Goal: Task Accomplishment & Management: Manage account settings

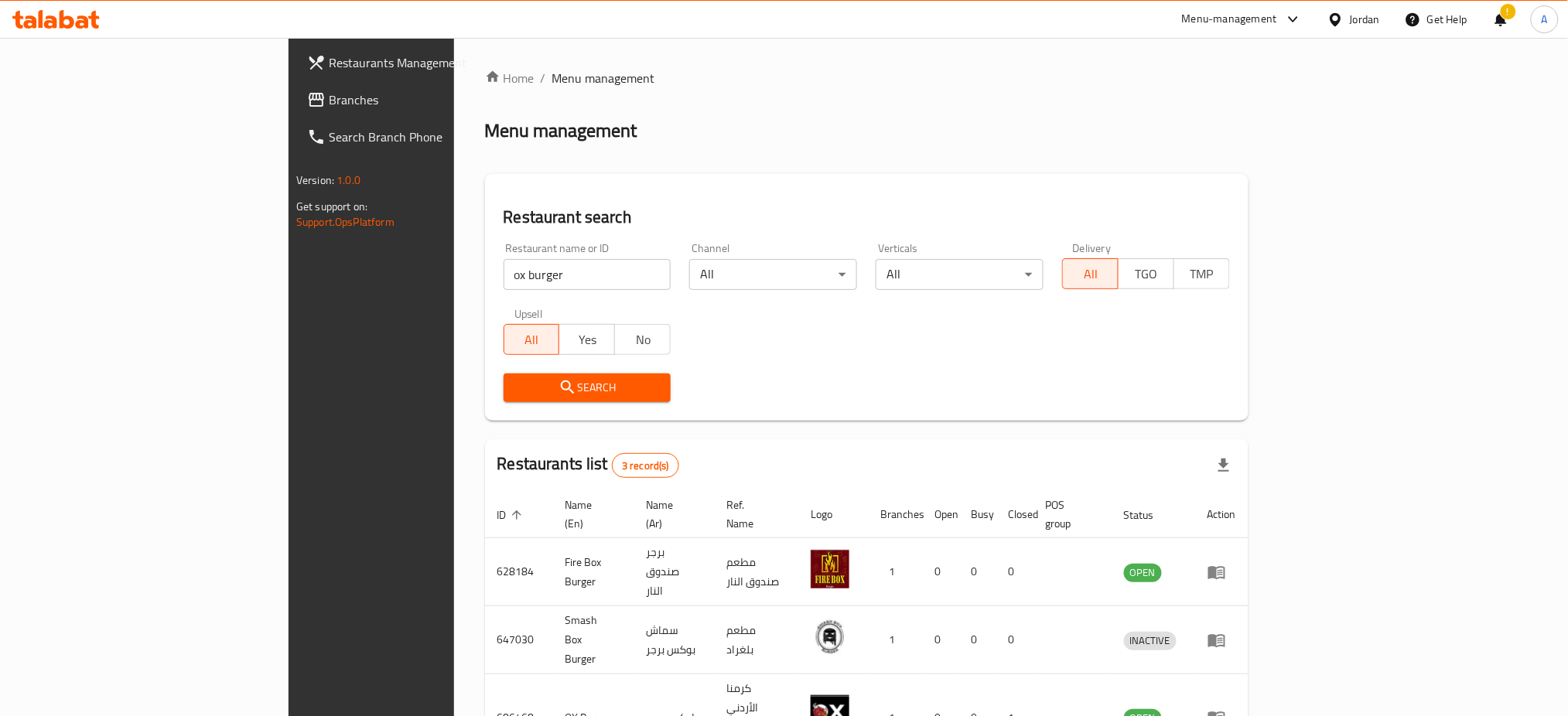
click at [504, 214] on h2 "Restaurant search" at bounding box center [867, 218] width 726 height 24
click at [1120, 170] on div "Home / Menu management Menu management Restaurant search Restaurant name or ID …" at bounding box center [866, 441] width 764 height 745
drag, startPoint x: 407, startPoint y: 281, endPoint x: 142, endPoint y: 284, distance: 265.0
click at [289, 284] on div "Restaurants Management Branches Search Branch Phone Version: 1.0.0 Get support …" at bounding box center [784, 441] width 991 height 807
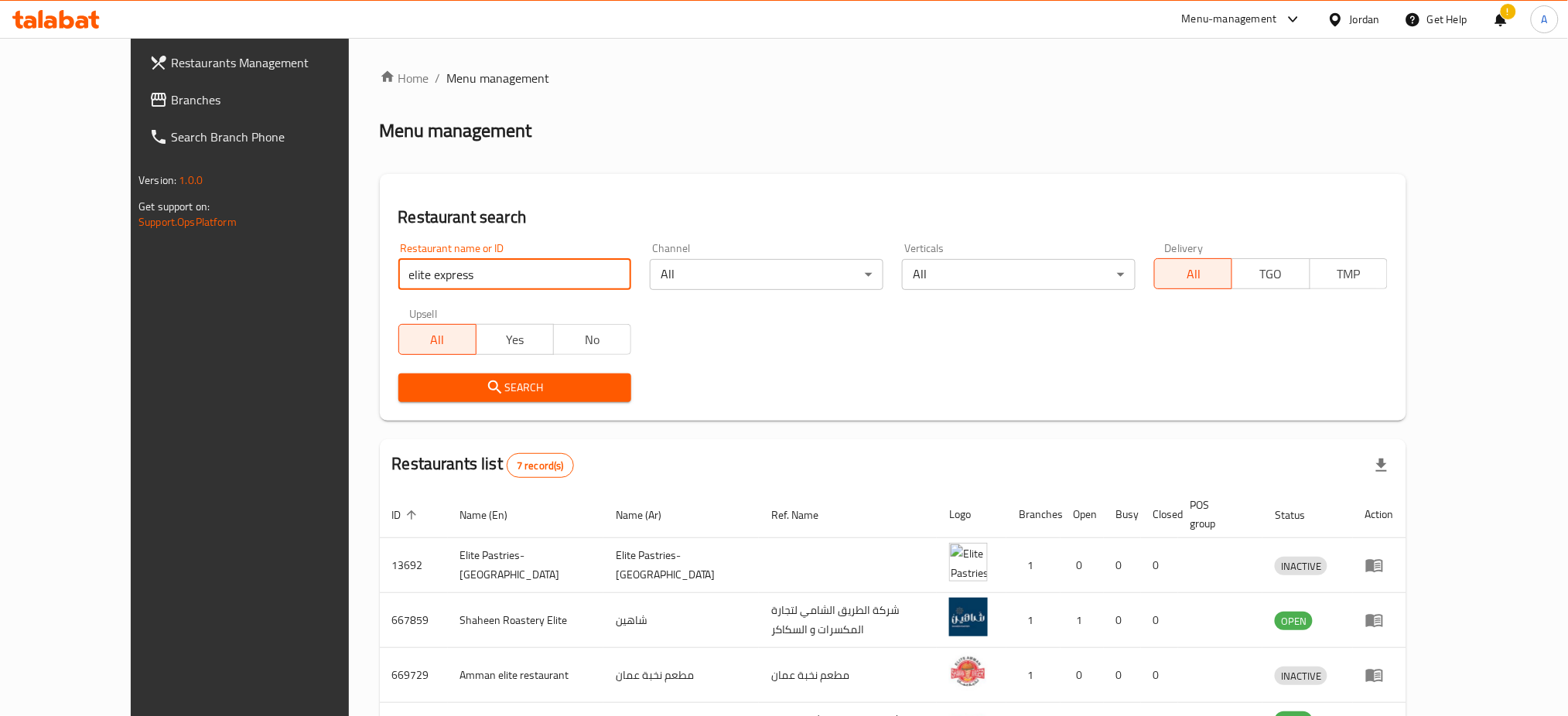
type input "elite express"
click button "Search" at bounding box center [515, 387] width 233 height 29
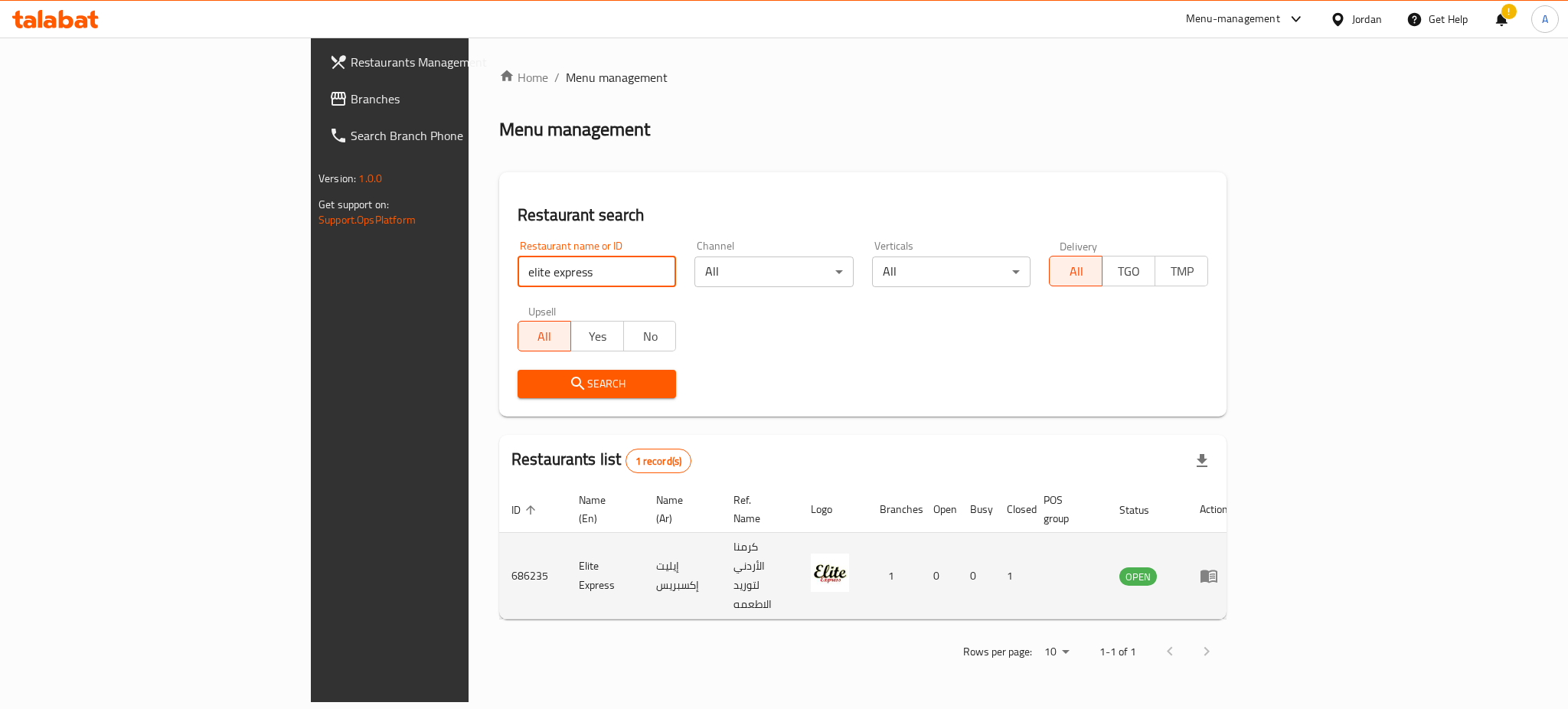
click at [1218, 571] on icon "enhanced table" at bounding box center [1209, 577] width 17 height 13
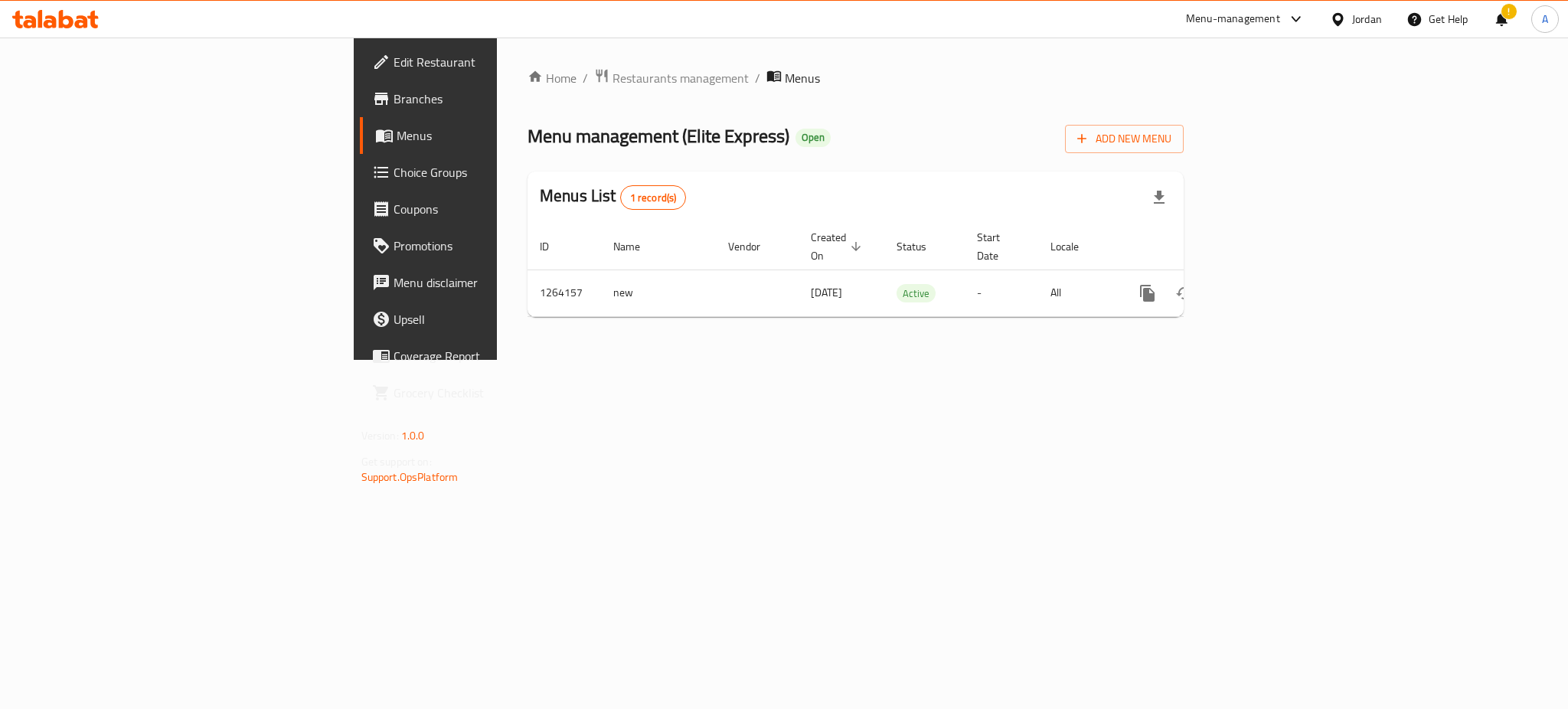
click at [359, 80] on link "Branches" at bounding box center [487, 98] width 256 height 37
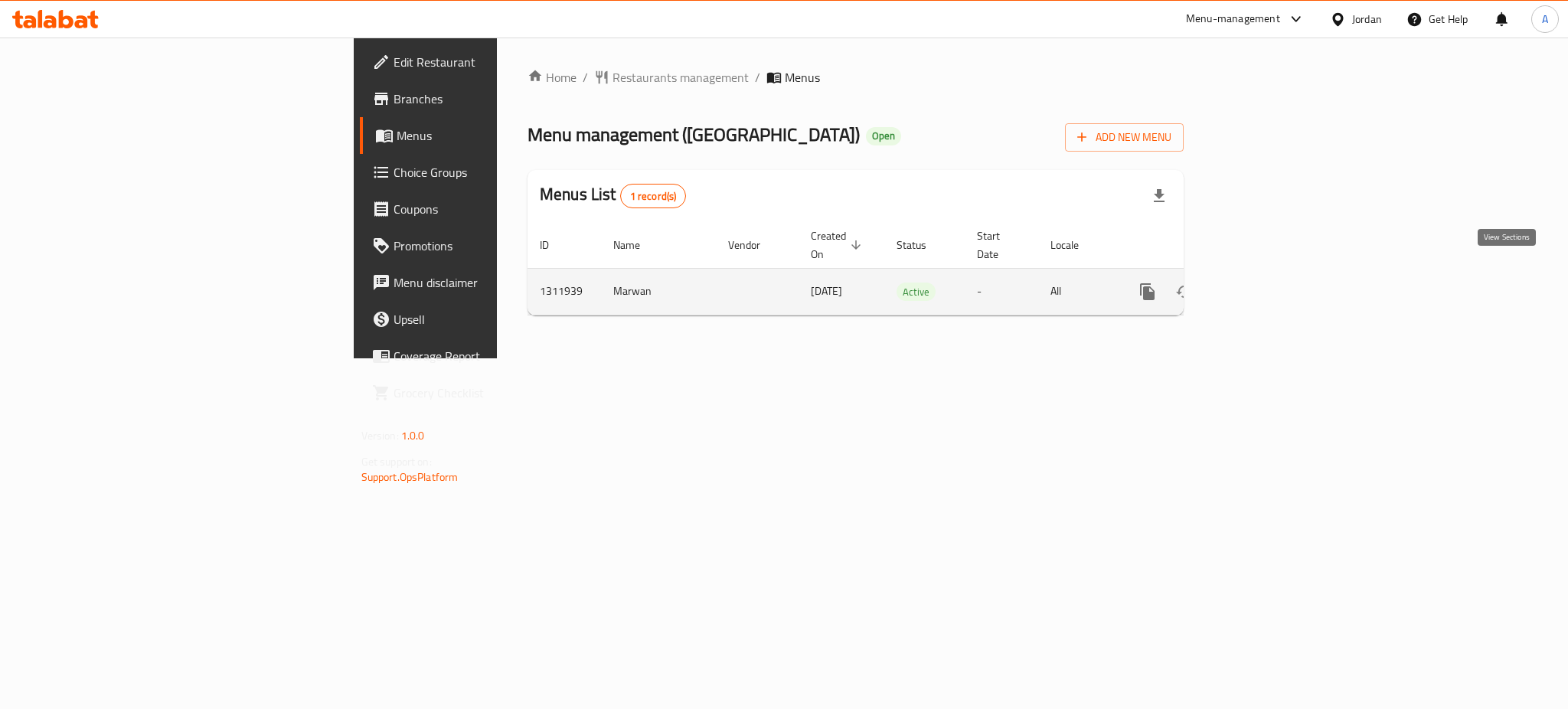
click at [1276, 287] on link "enhanced table" at bounding box center [1257, 291] width 37 height 37
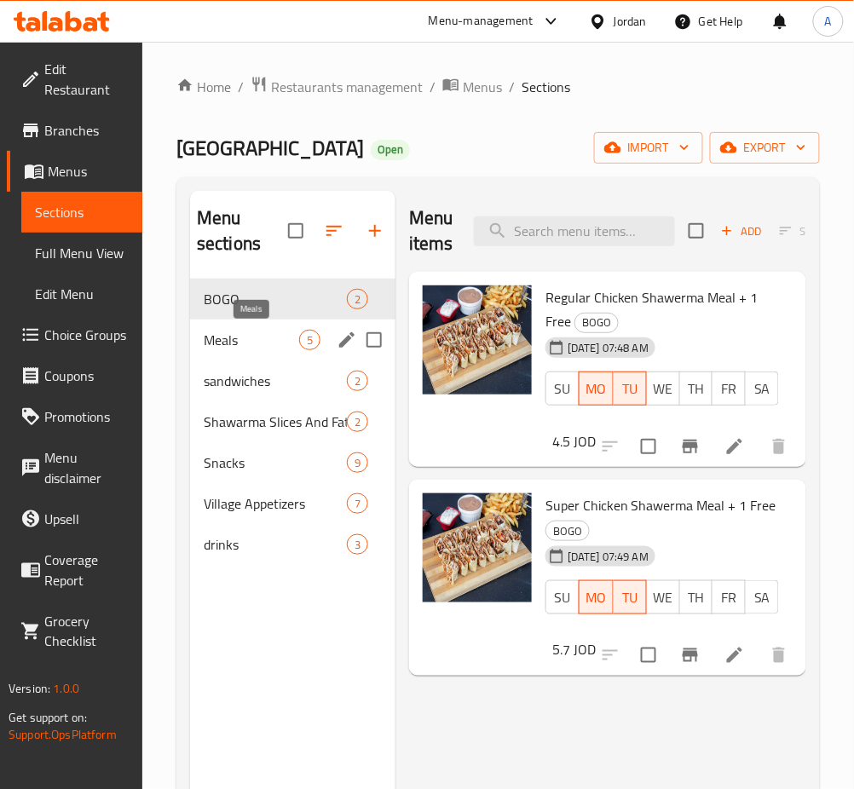
click at [245, 390] on span "sandwiches" at bounding box center [275, 381] width 143 height 20
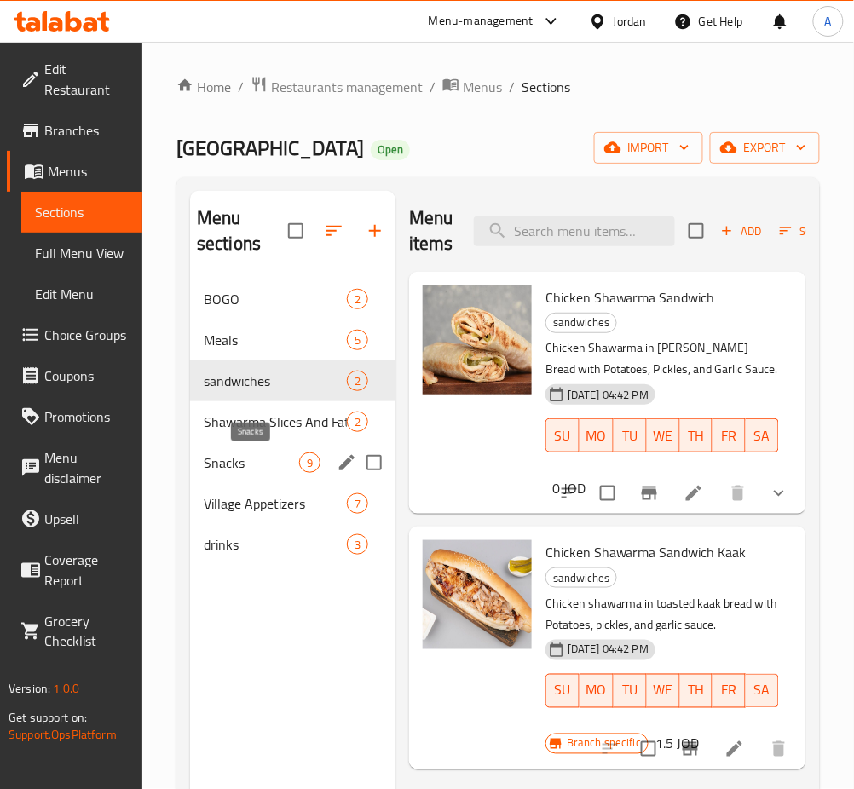
click at [256, 461] on span "Snacks" at bounding box center [251, 462] width 95 height 20
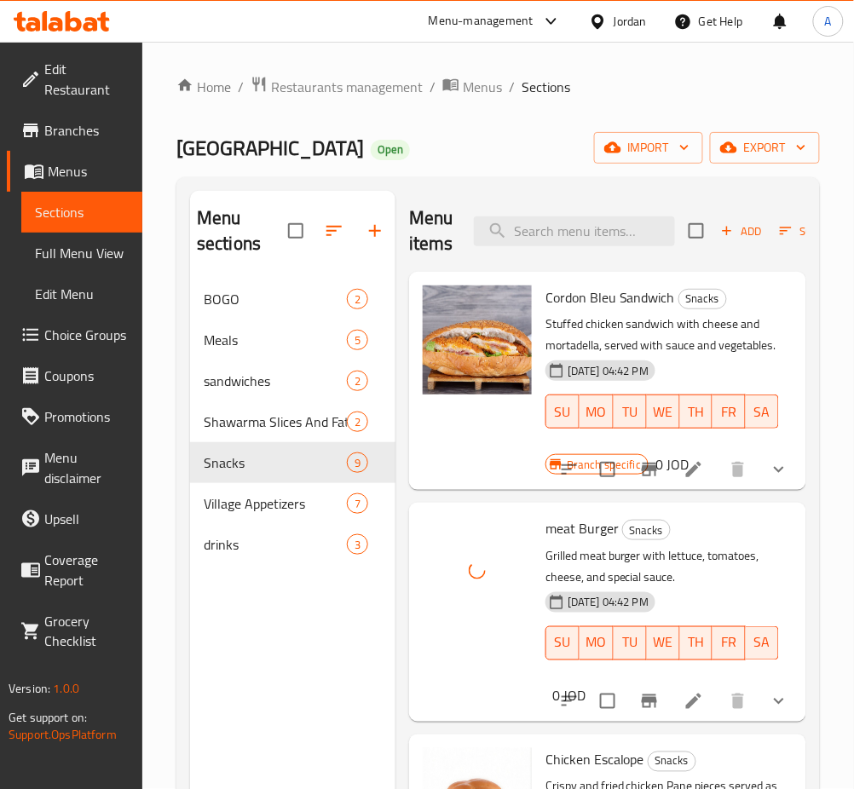
click at [765, 538] on div "meat Burger Snacks Grilled meat burger with lettuce, tomatoes, cheese, and spec…" at bounding box center [661, 599] width 247 height 181
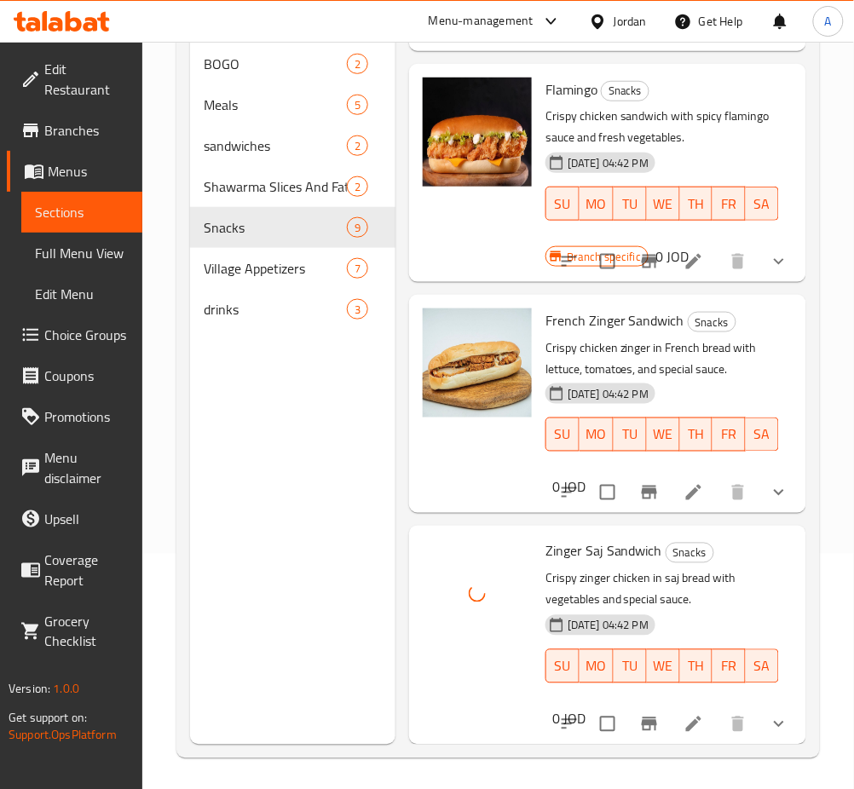
scroll to position [239, 0]
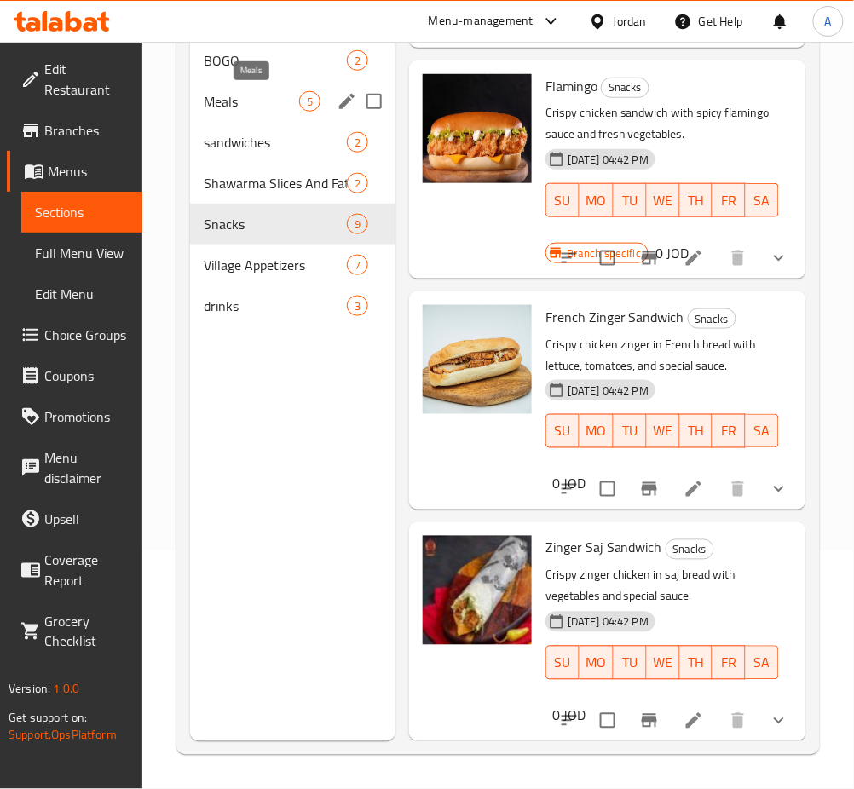
click at [282, 108] on span "Meals" at bounding box center [251, 101] width 95 height 20
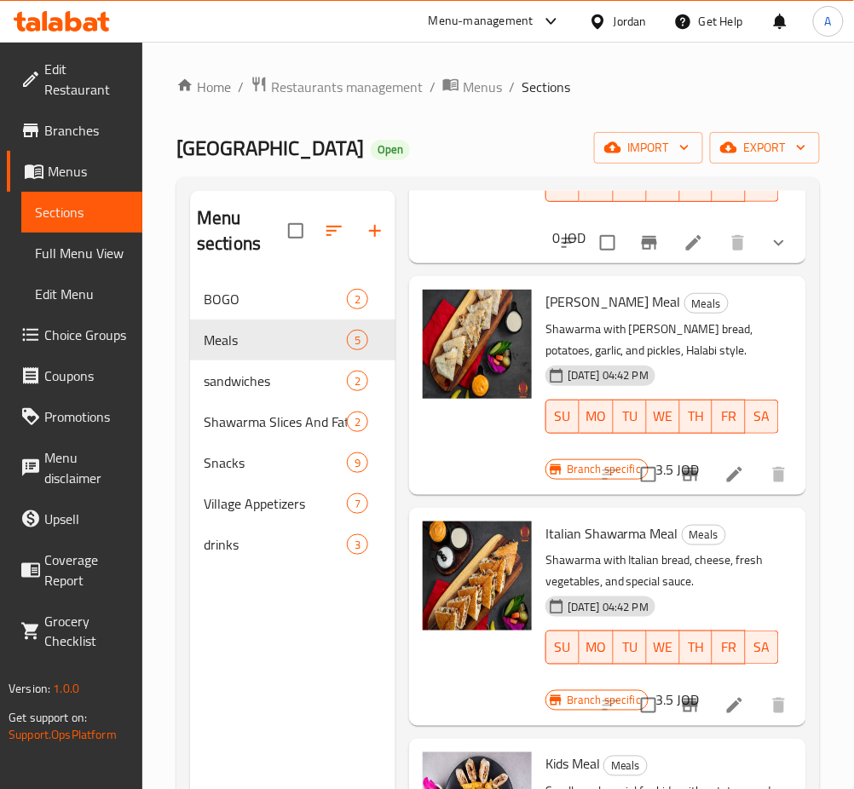
click at [253, 371] on span "sandwiches" at bounding box center [275, 381] width 143 height 20
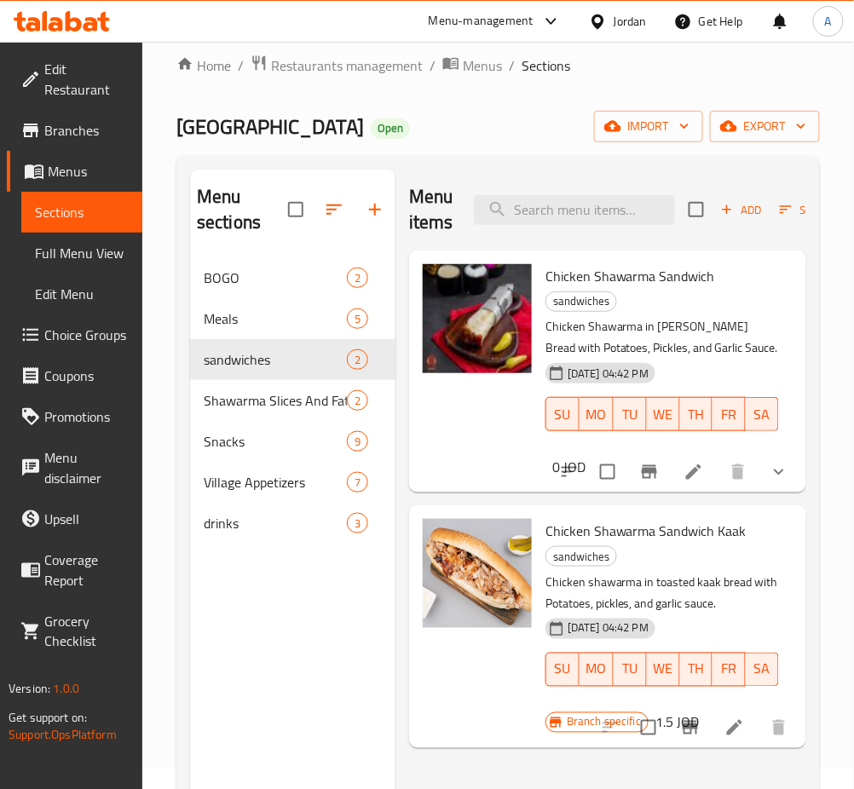
scroll to position [11, 0]
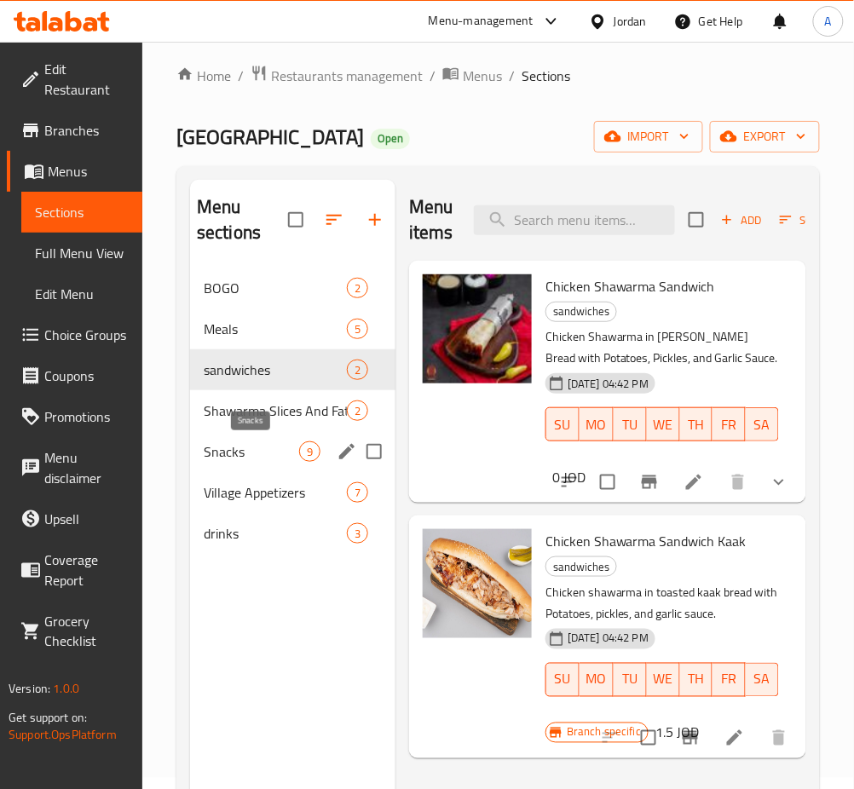
click at [226, 452] on span "Snacks" at bounding box center [251, 451] width 95 height 20
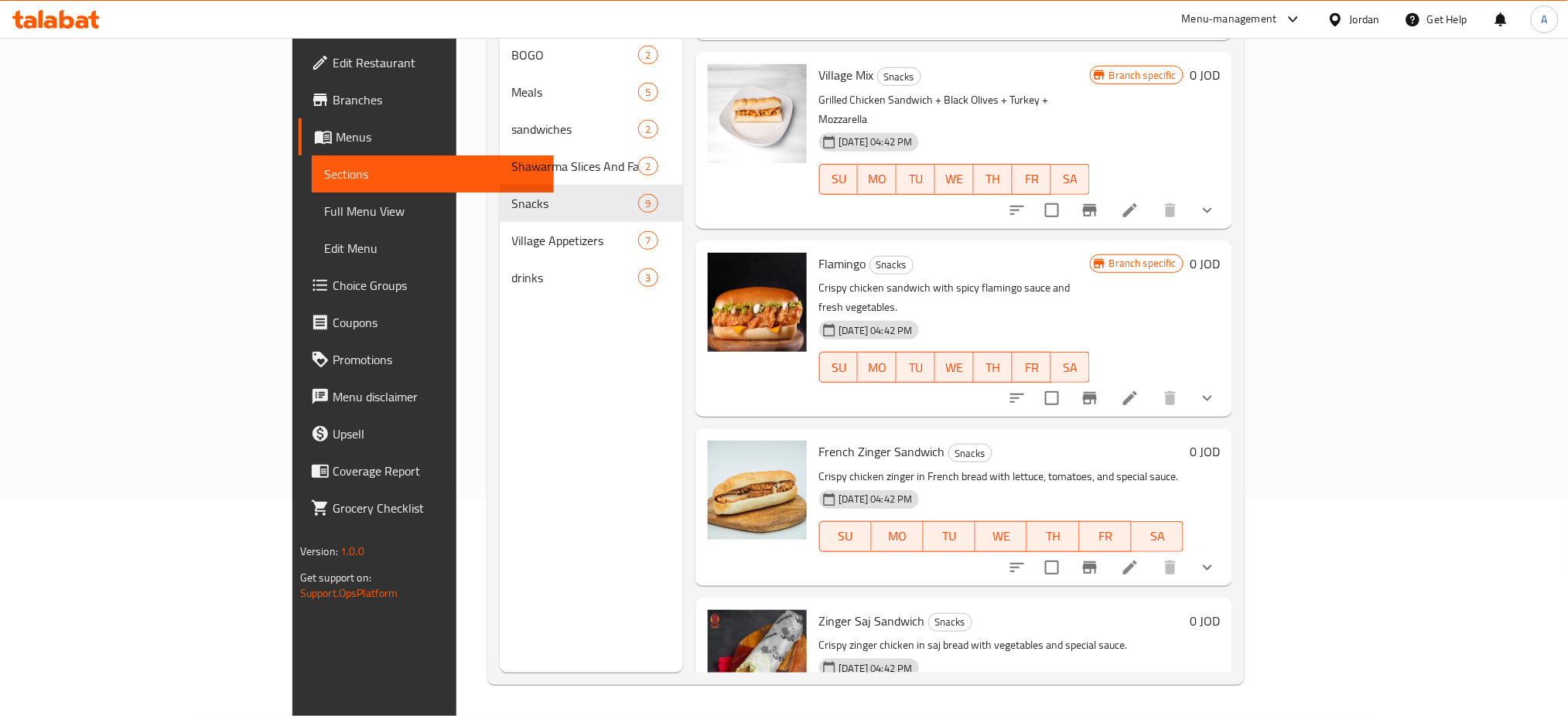
scroll to position [429, 0]
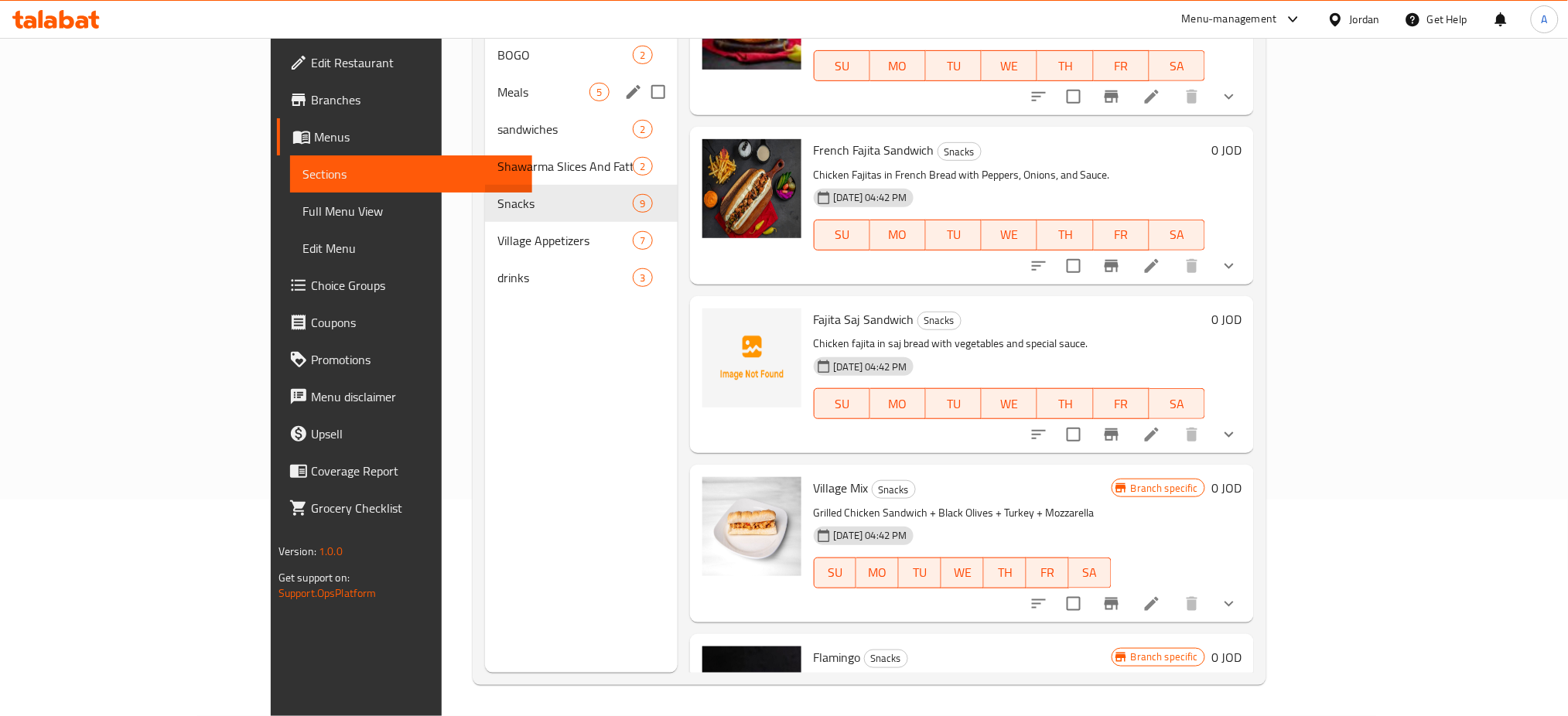
click at [498, 81] on div "Meals 5" at bounding box center [581, 92] width 192 height 37
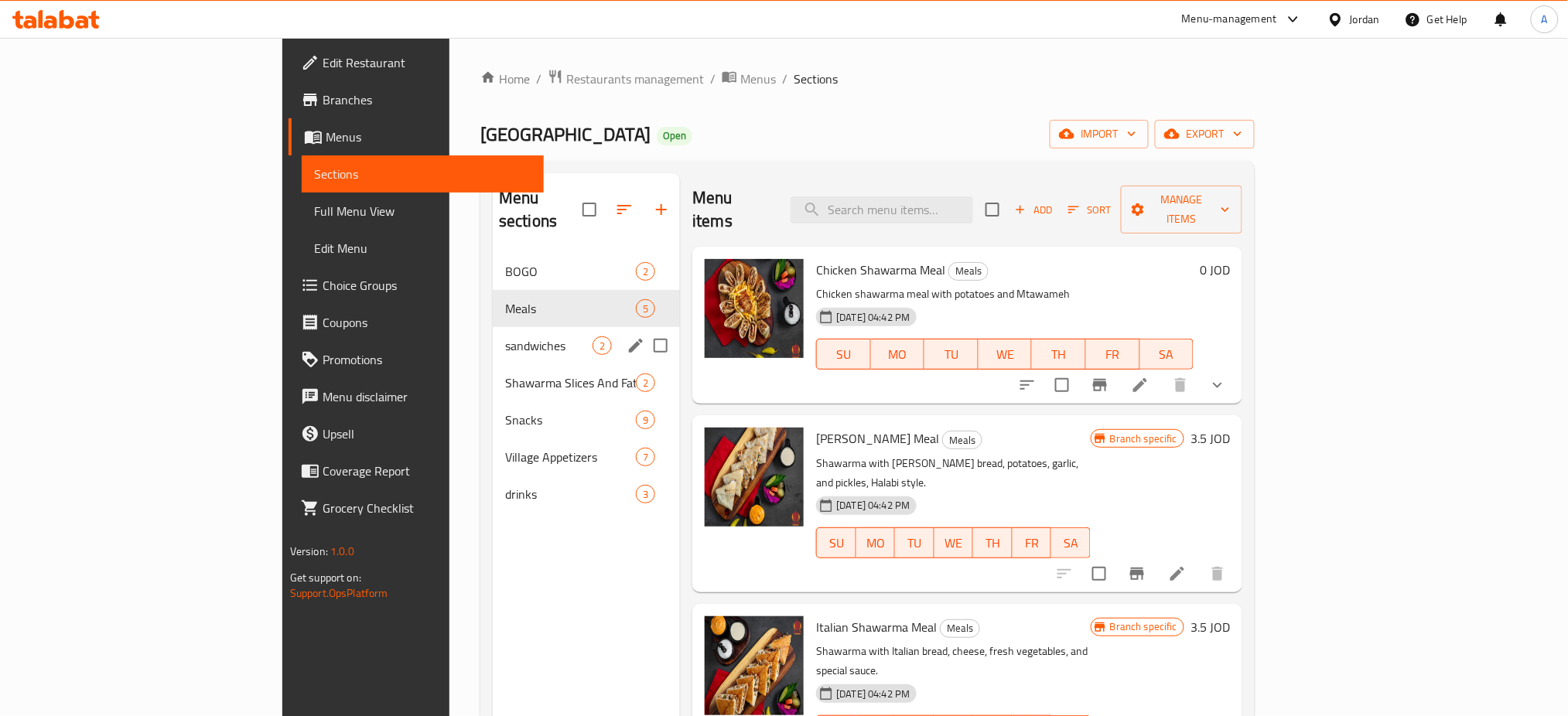
click at [505, 337] on span "sandwiches" at bounding box center [548, 346] width 87 height 18
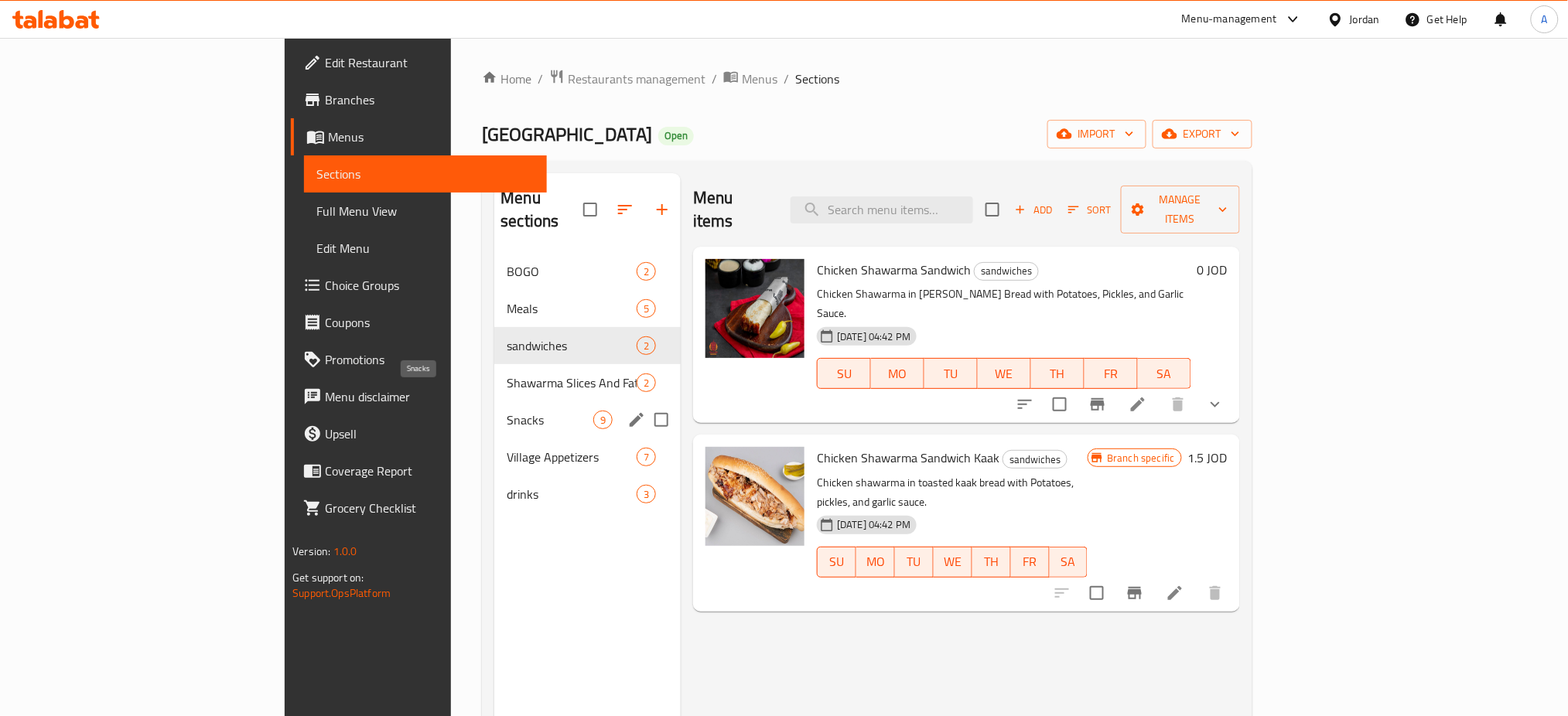
click at [507, 410] on span "Snacks" at bounding box center [549, 419] width 86 height 18
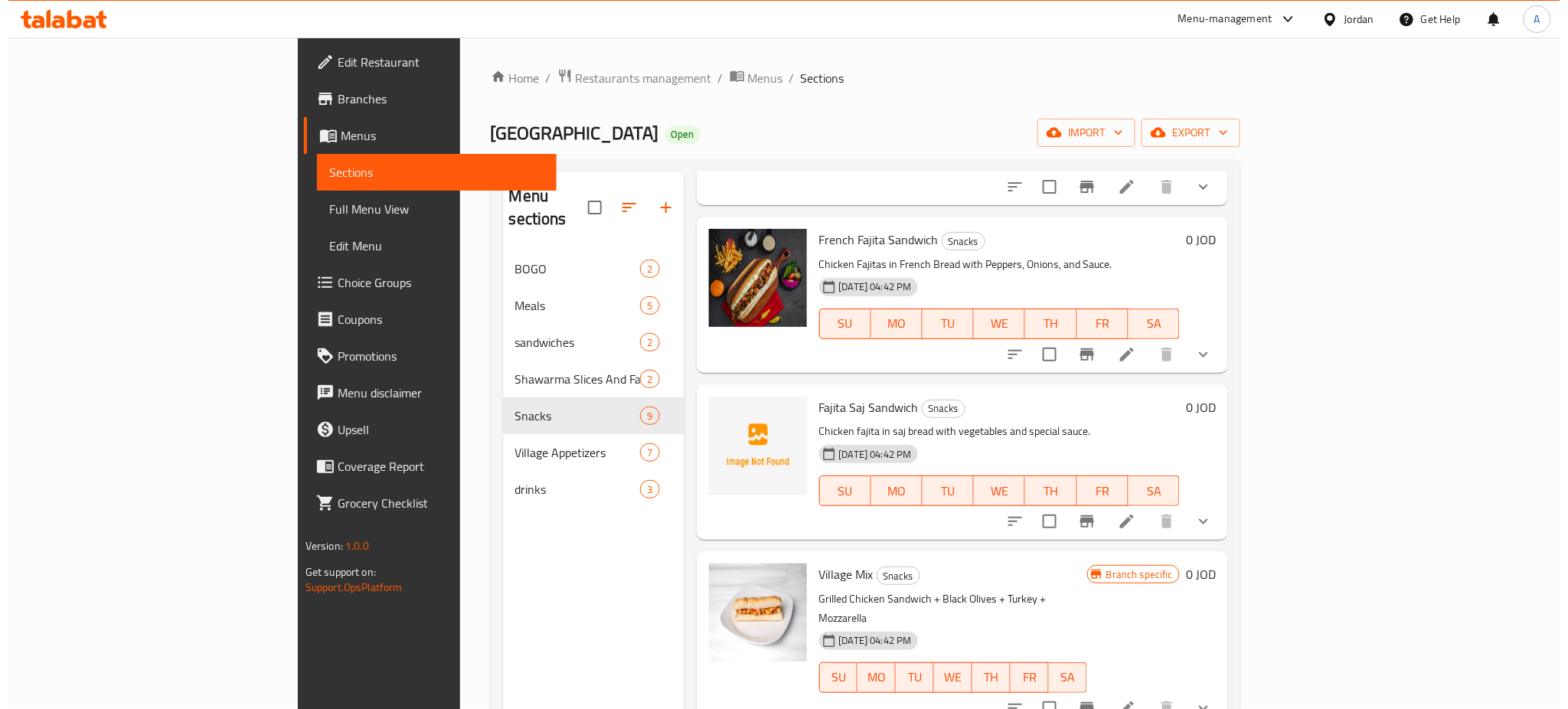
scroll to position [527, 0]
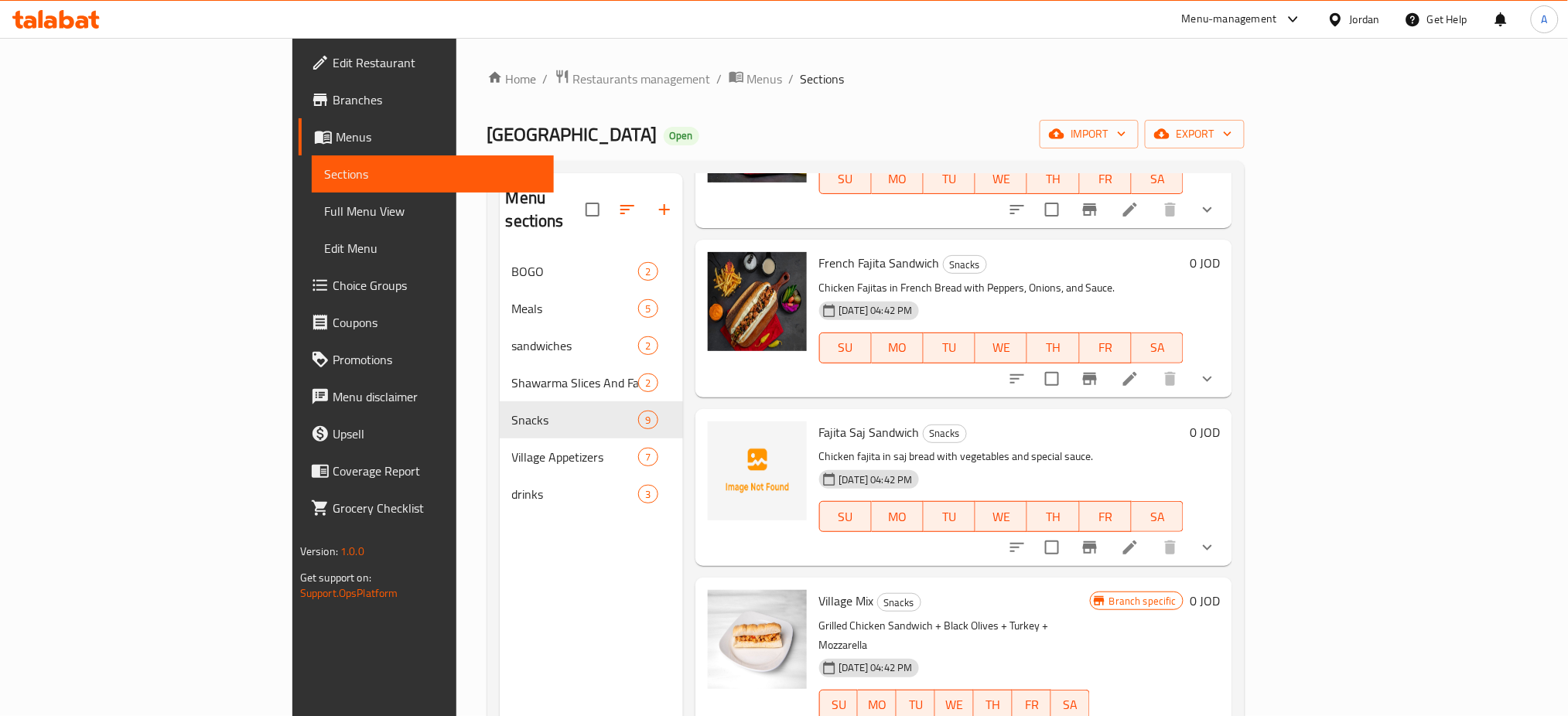
click at [683, 356] on div "Menu items Add Sort Manage items Cordon Bleu Sandwich Snacks Stuffed chicken sa…" at bounding box center [958, 531] width 550 height 716
click at [1151, 365] on li at bounding box center [1130, 378] width 44 height 28
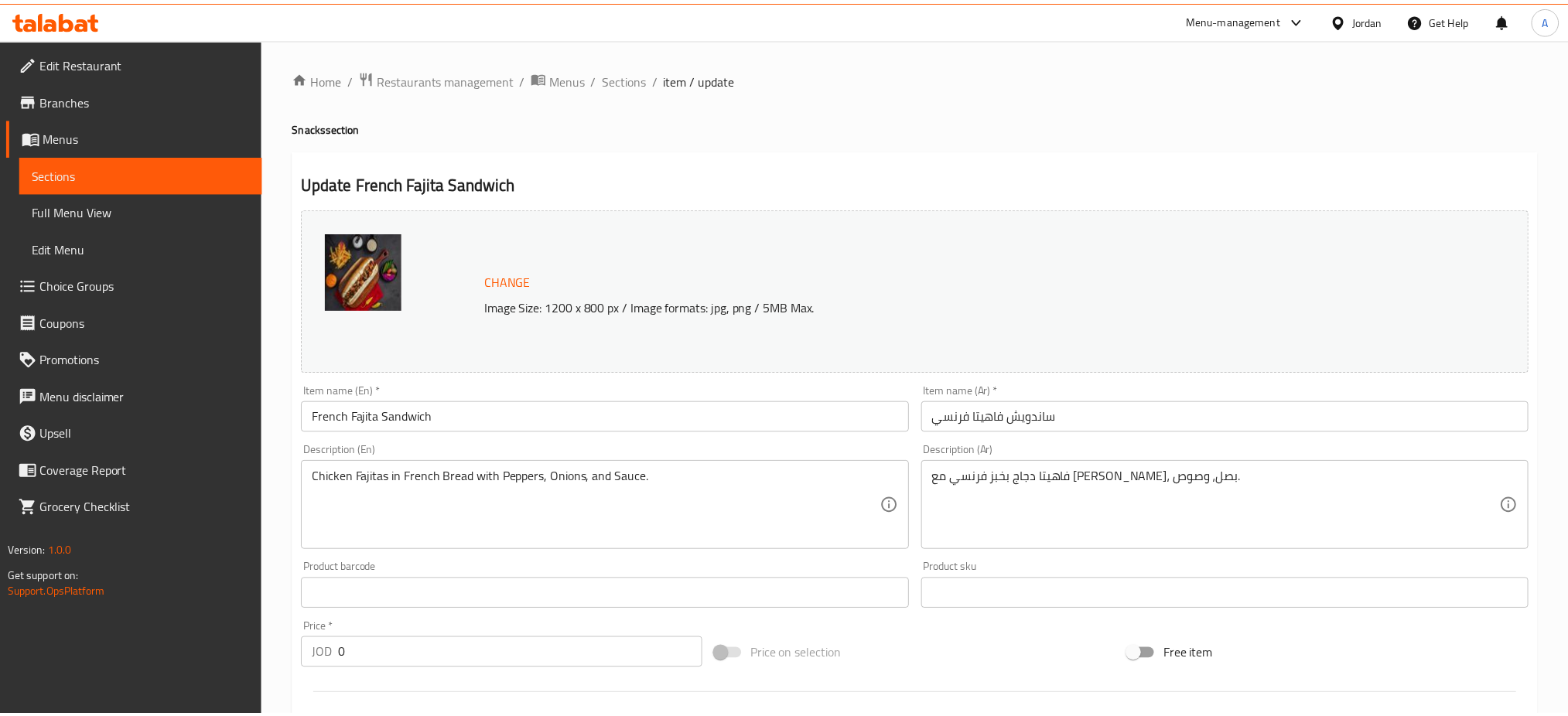
scroll to position [424, 0]
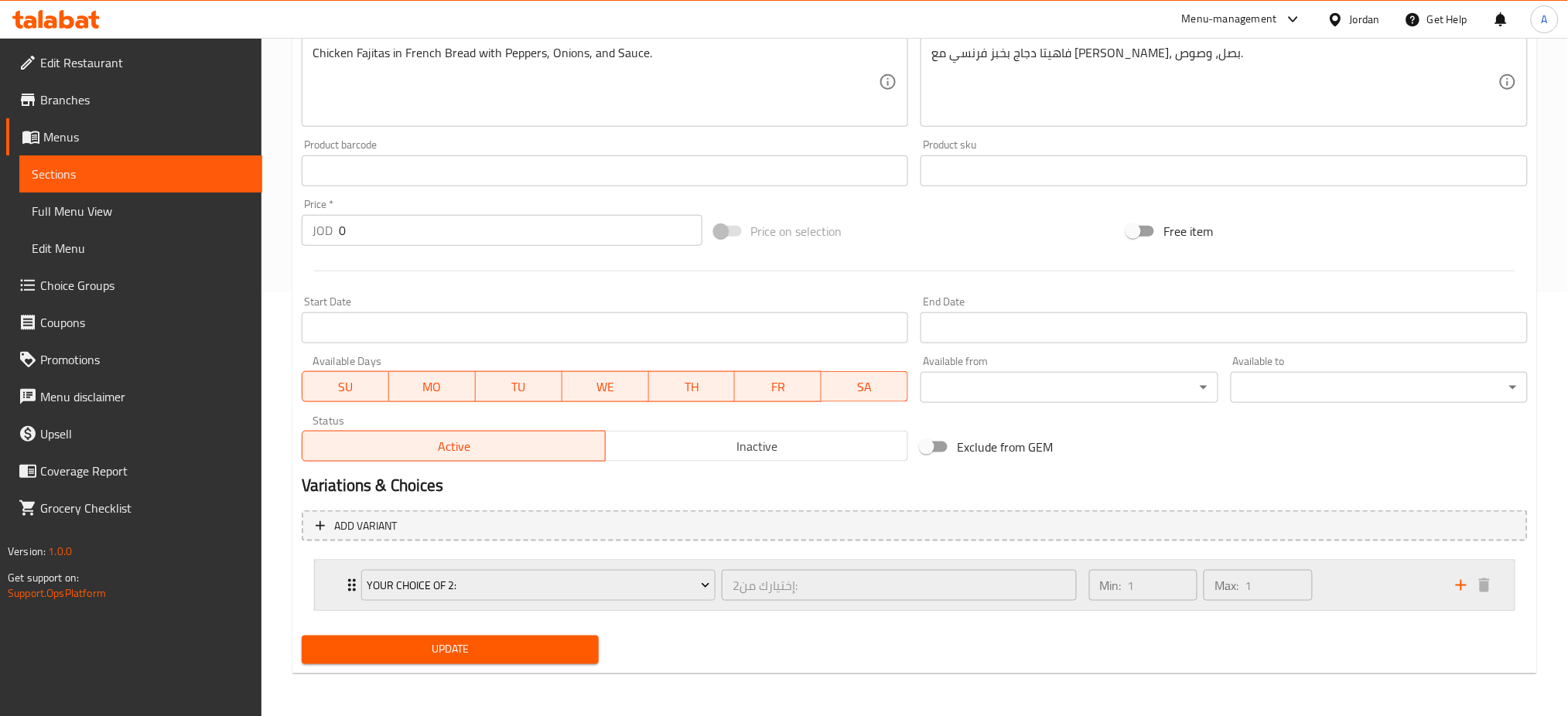
click at [1405, 593] on div "Min: 1 ​ Max: 1 ​" at bounding box center [1263, 585] width 367 height 50
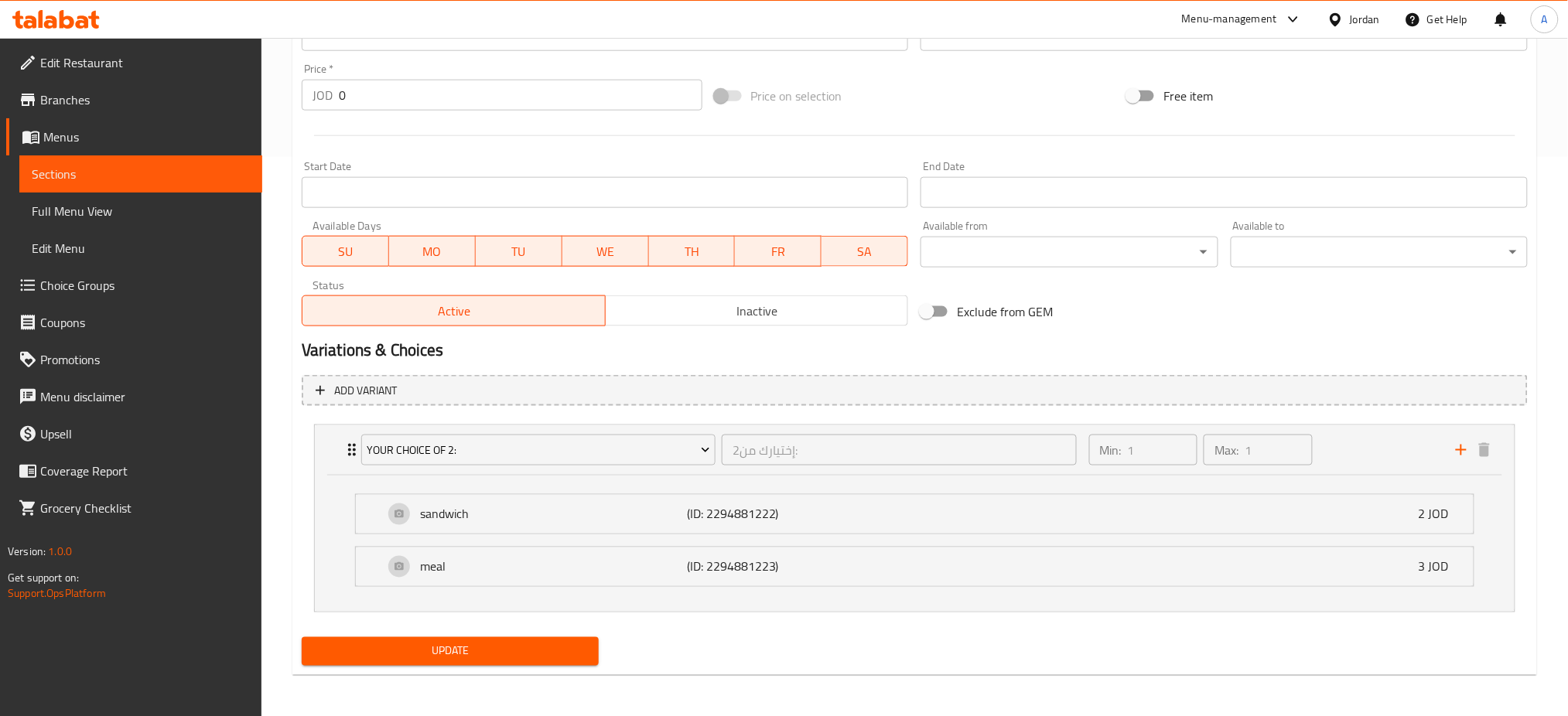
scroll to position [561, 0]
click at [617, 508] on p "sandwich" at bounding box center [554, 513] width 267 height 18
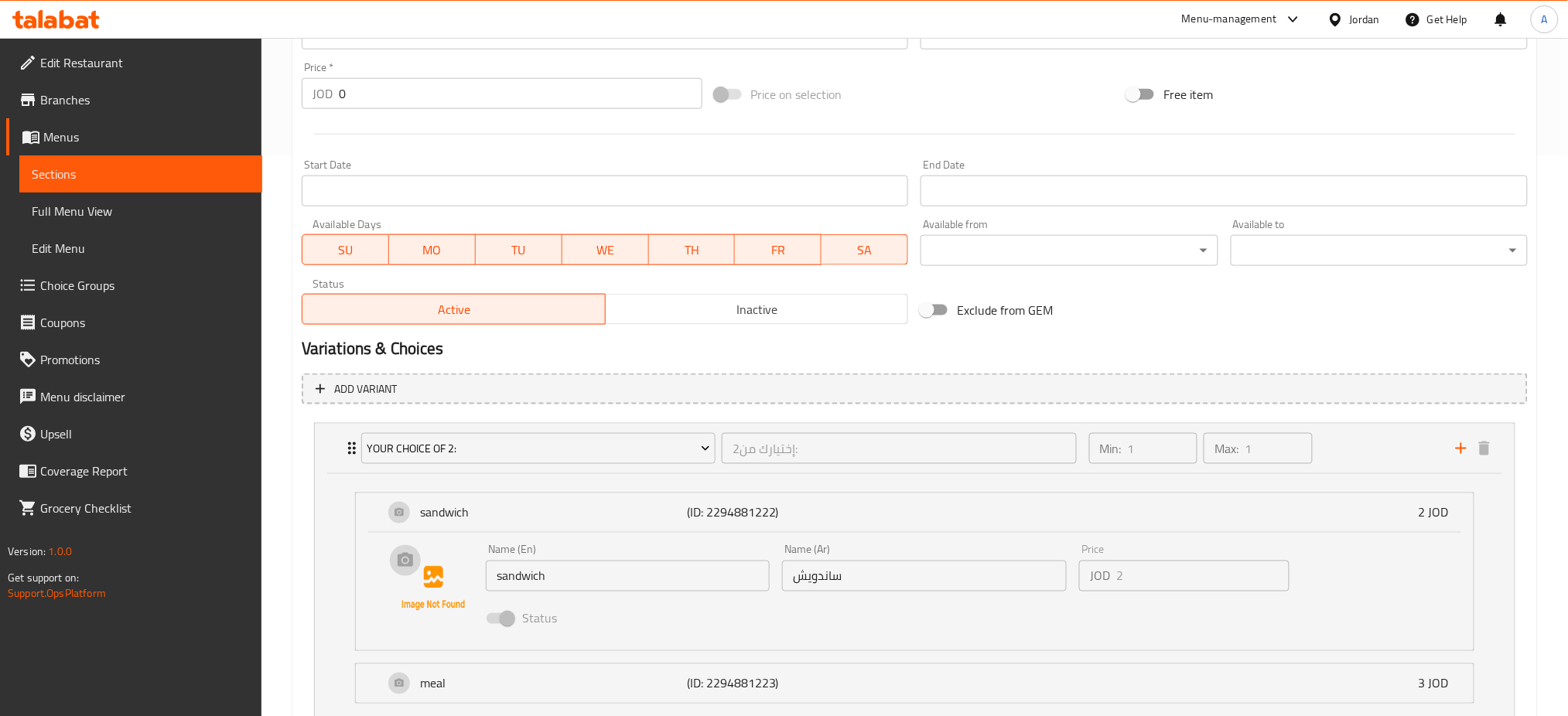
click at [438, 584] on img at bounding box center [433, 588] width 99 height 99
click at [415, 568] on img at bounding box center [433, 588] width 99 height 99
click at [394, 554] on img at bounding box center [433, 588] width 99 height 99
click at [405, 564] on img at bounding box center [433, 588] width 99 height 99
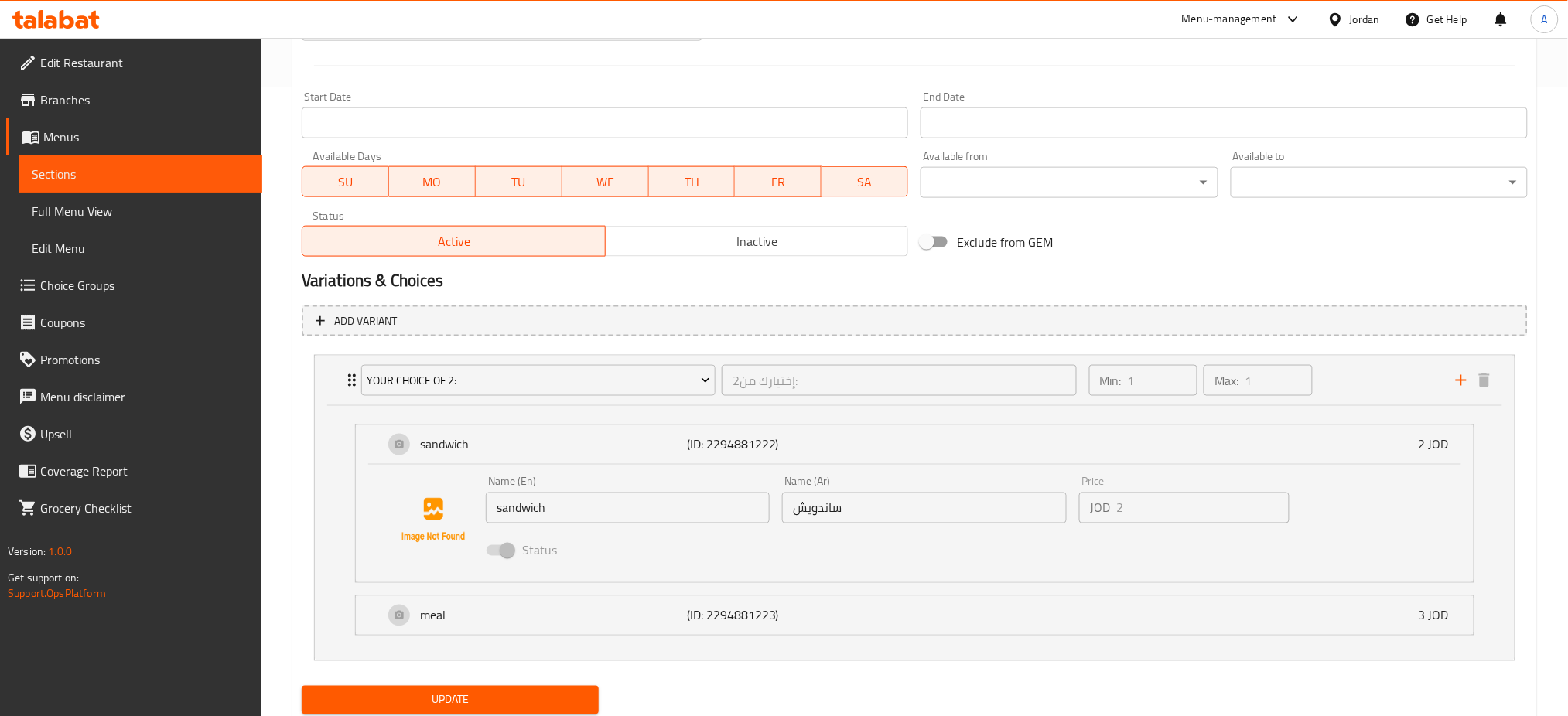
scroll to position [678, 0]
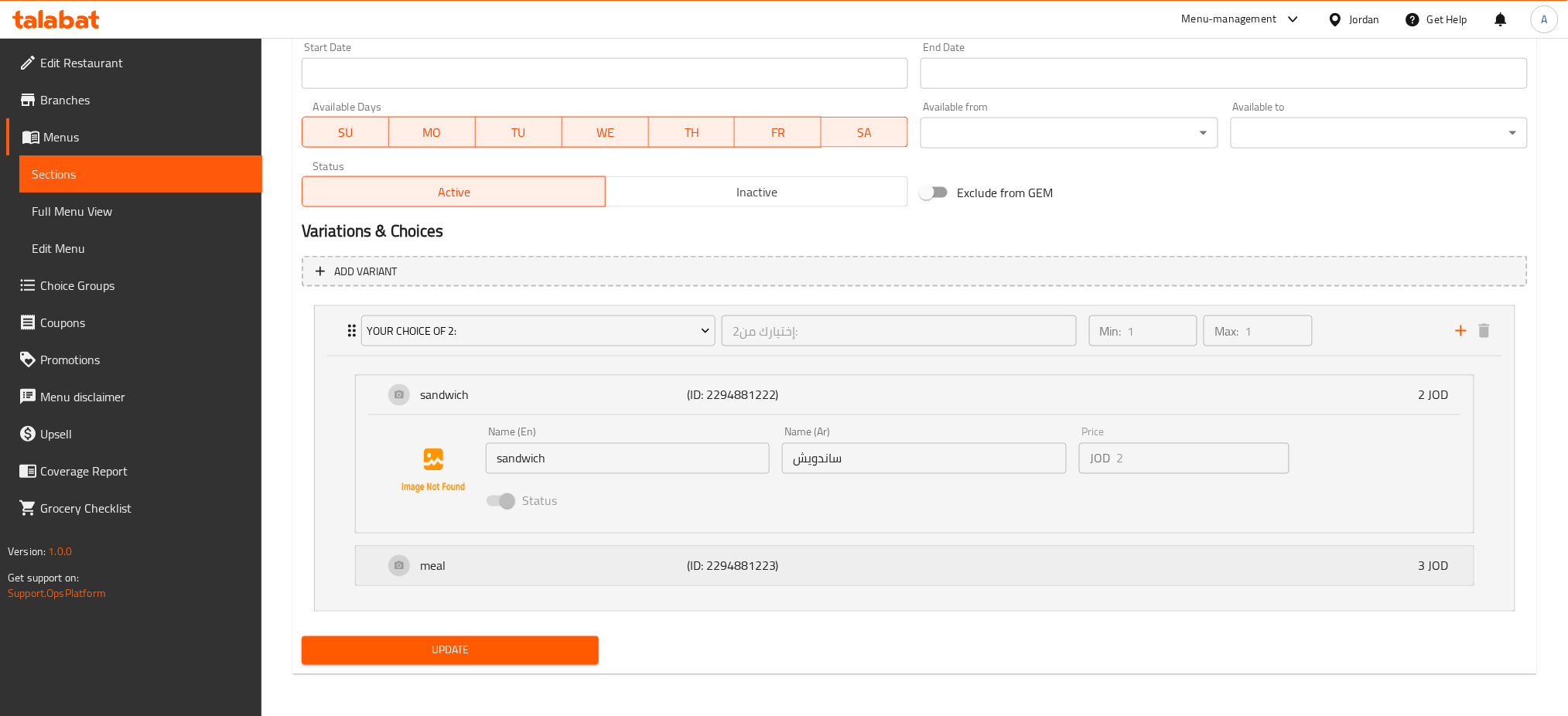
click at [439, 569] on p "meal" at bounding box center [554, 565] width 267 height 18
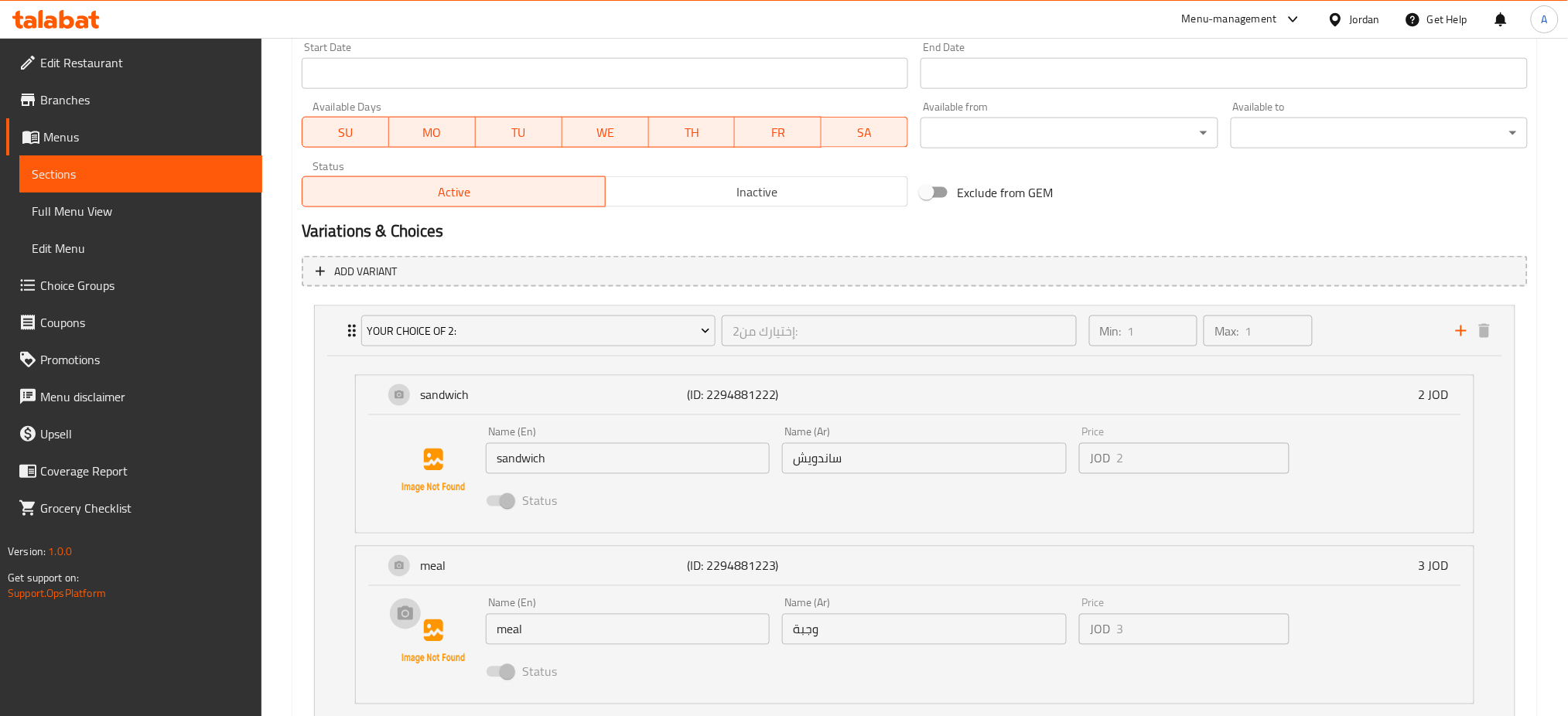
click at [459, 639] on img at bounding box center [433, 642] width 99 height 99
click at [418, 613] on img at bounding box center [433, 642] width 99 height 99
click at [412, 613] on img at bounding box center [433, 642] width 99 height 99
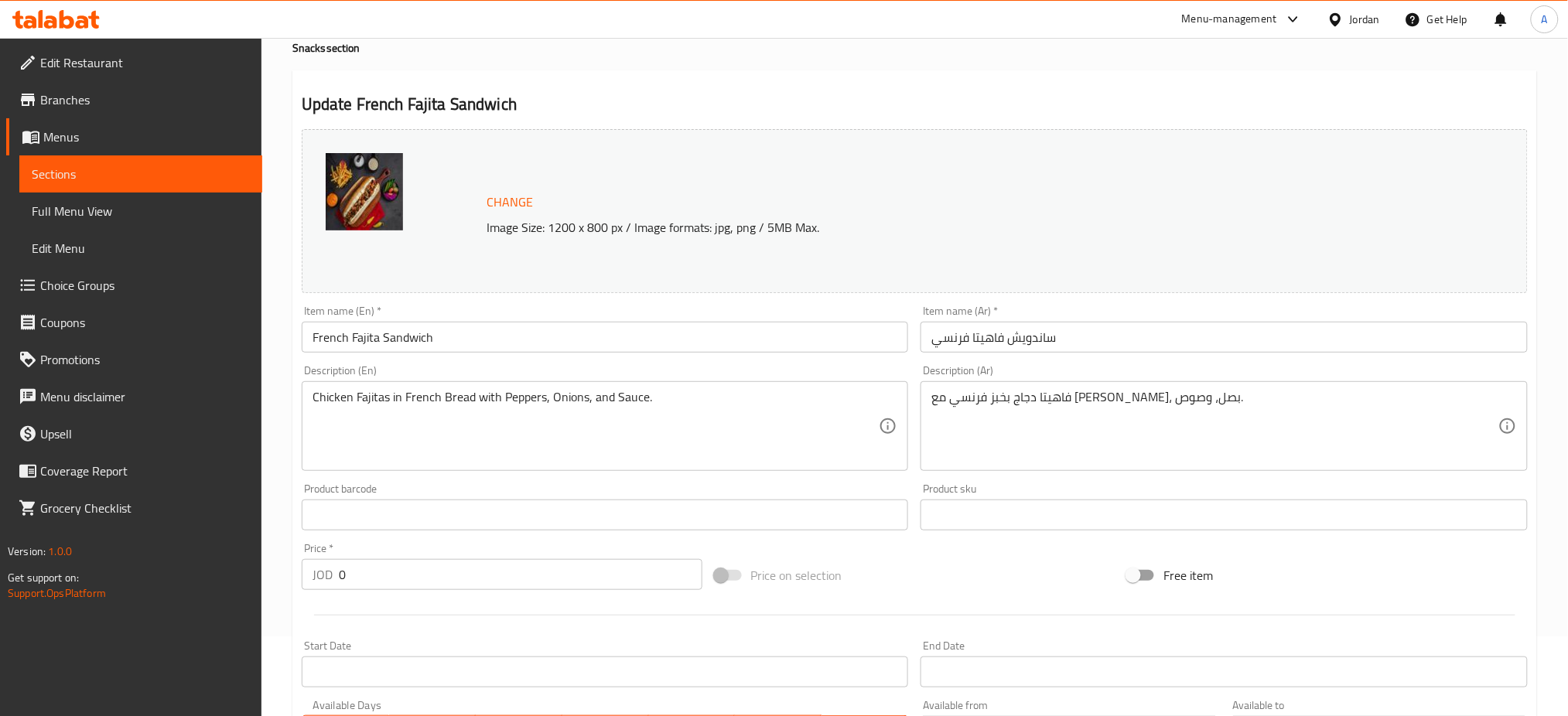
scroll to position [0, 0]
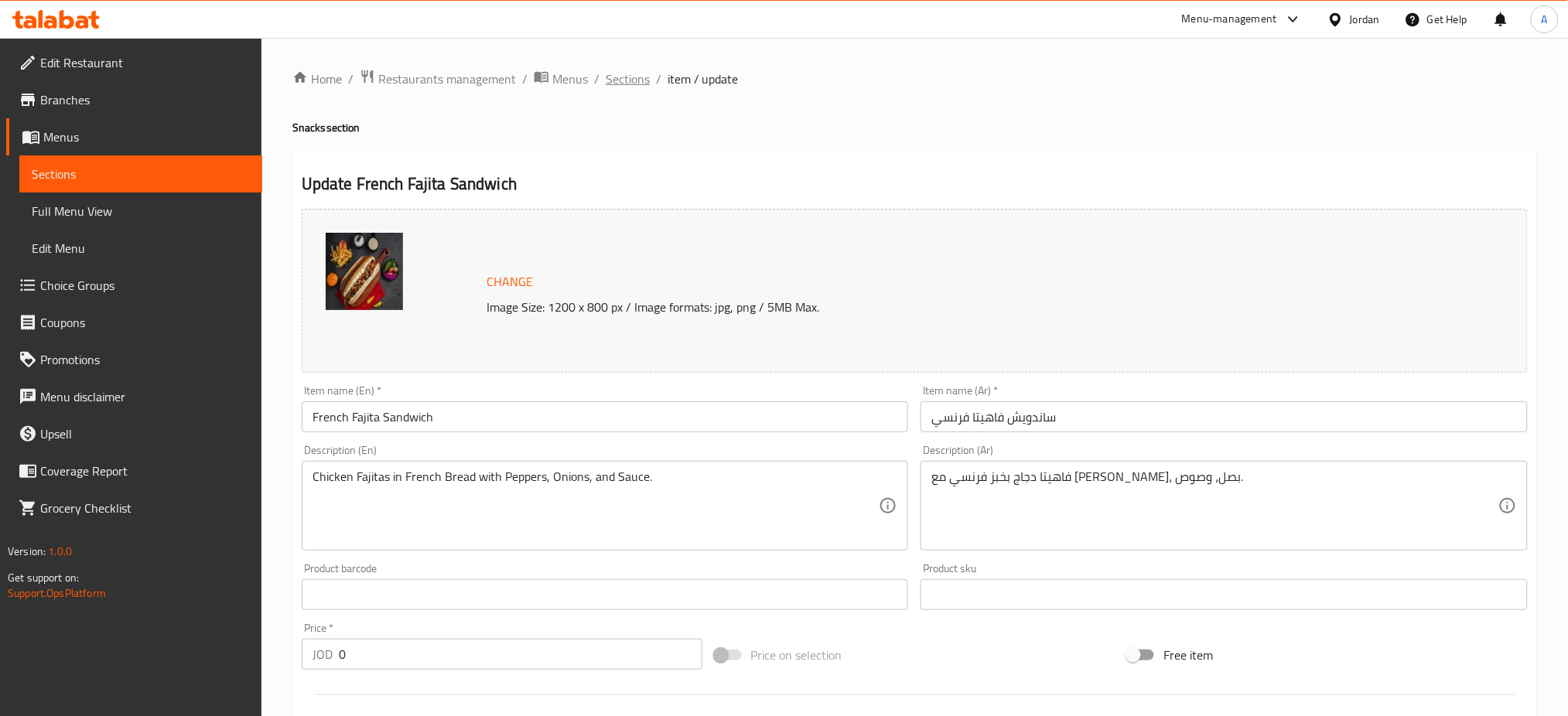
click at [617, 82] on span "Sections" at bounding box center [627, 79] width 44 height 18
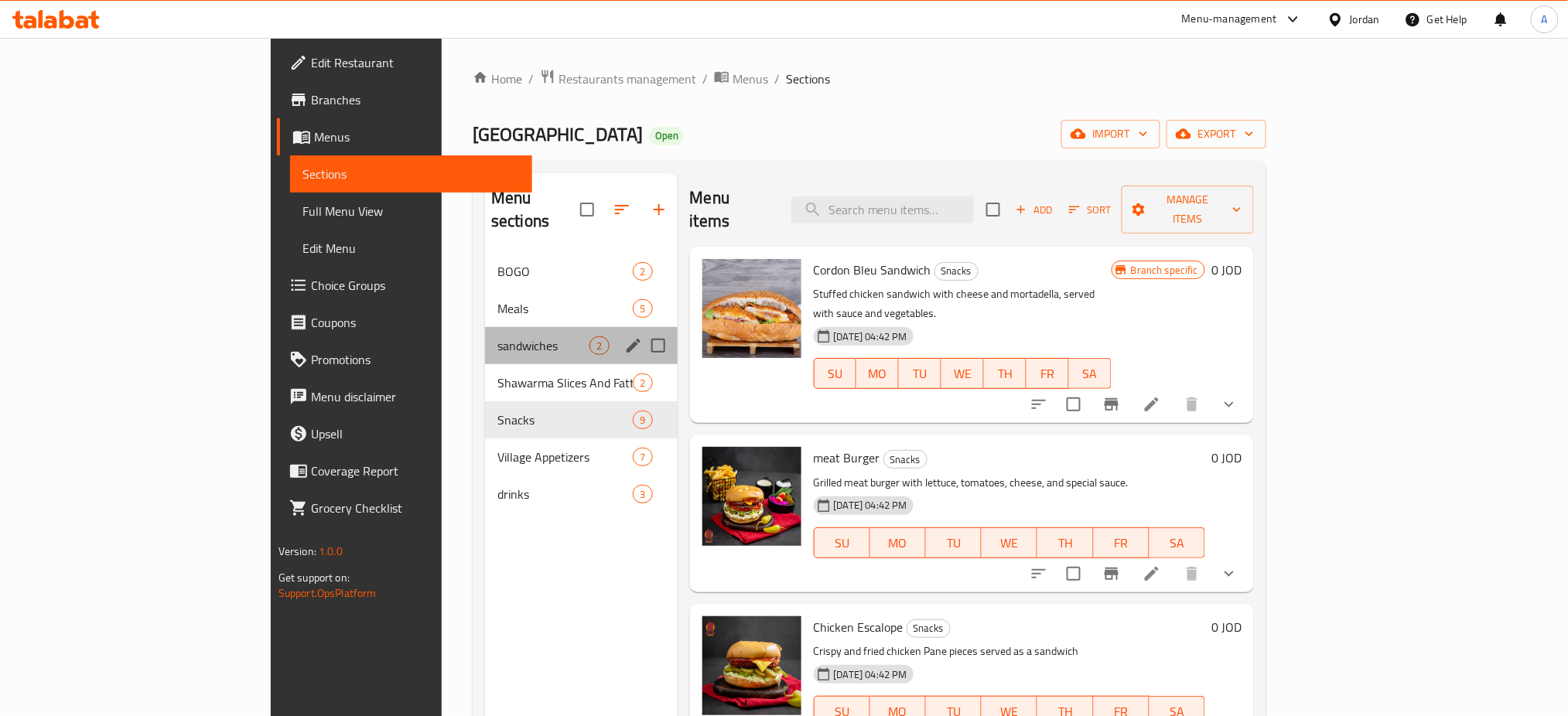
click at [485, 338] on div "sandwiches 2" at bounding box center [581, 345] width 192 height 37
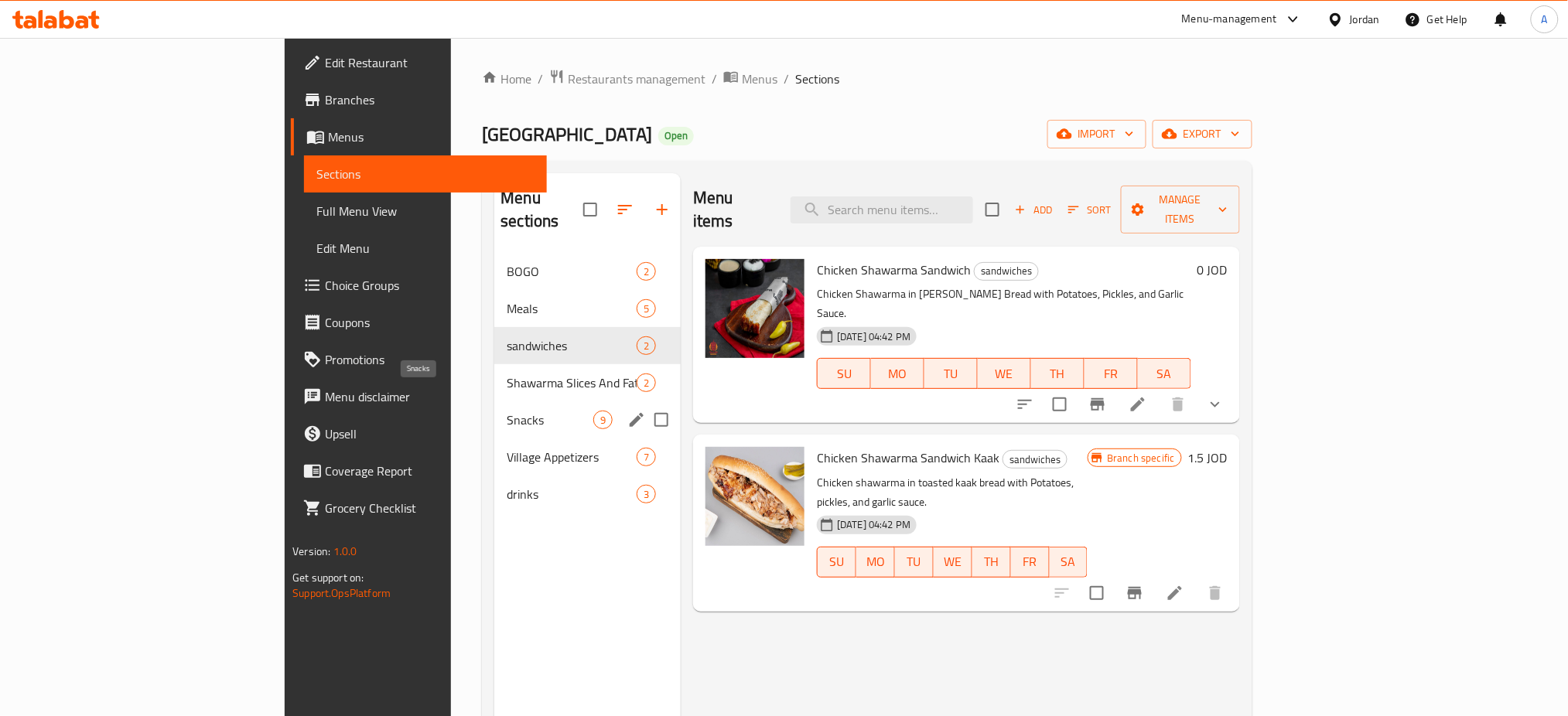
click at [507, 410] on span "Snacks" at bounding box center [549, 419] width 86 height 18
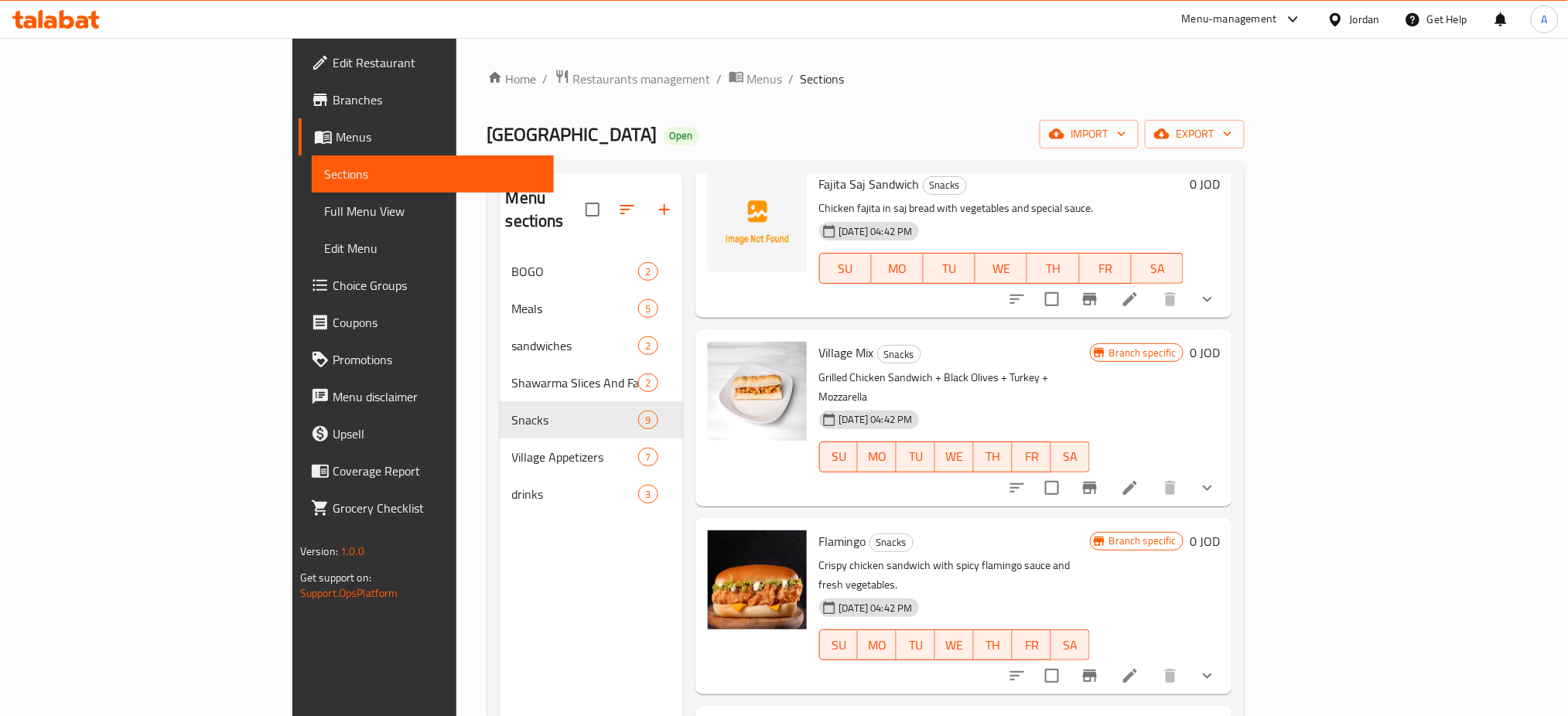
scroll to position [842, 0]
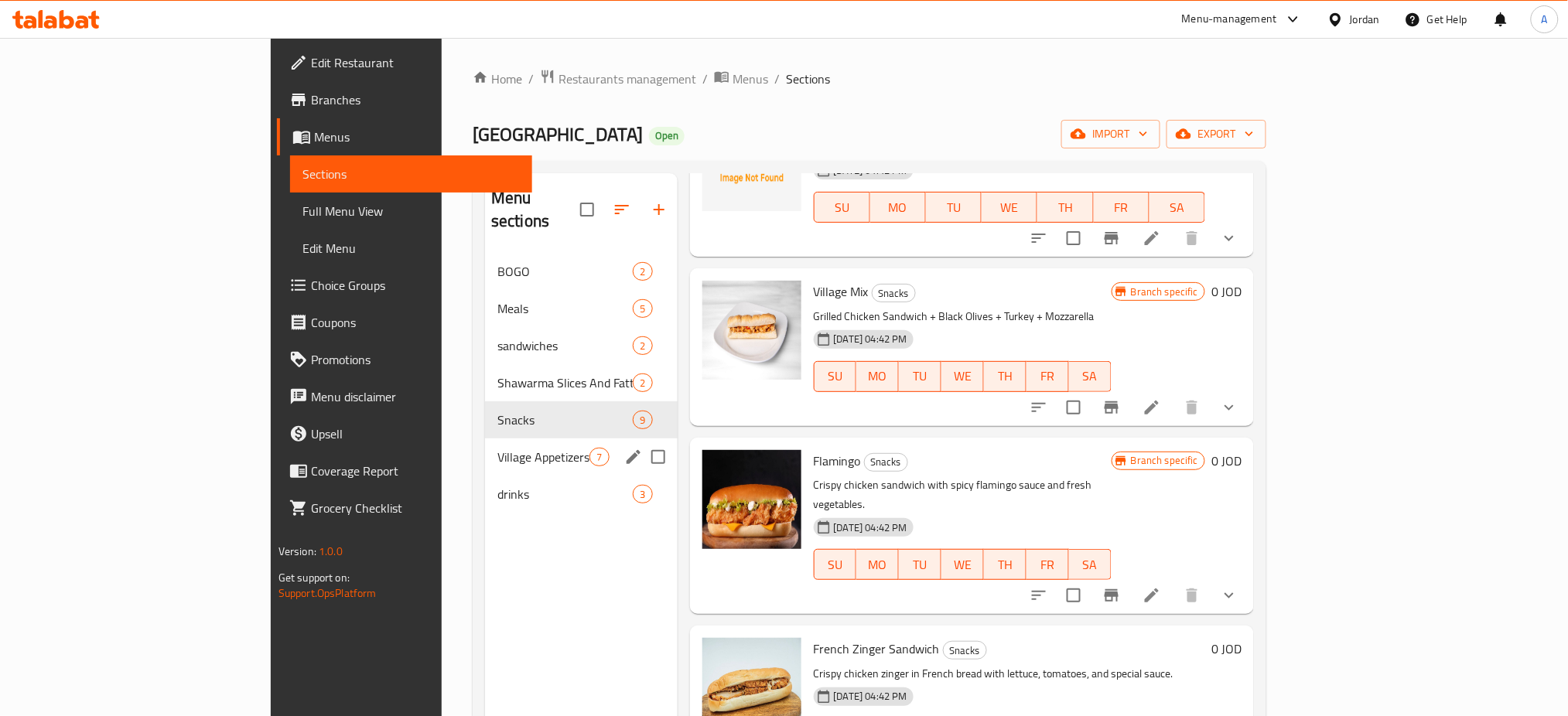
click at [485, 438] on div "Village Appetizers 7" at bounding box center [581, 456] width 192 height 37
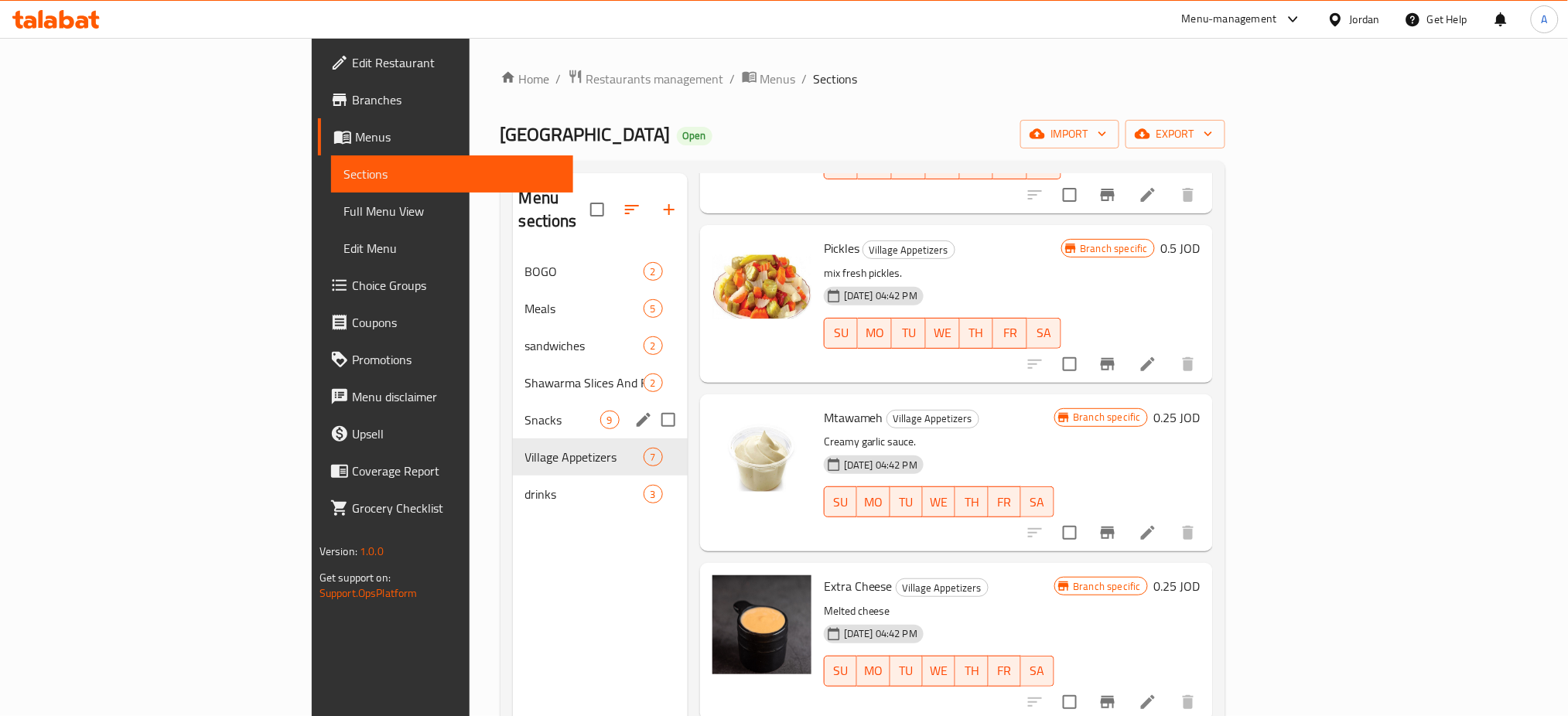
scroll to position [504, 0]
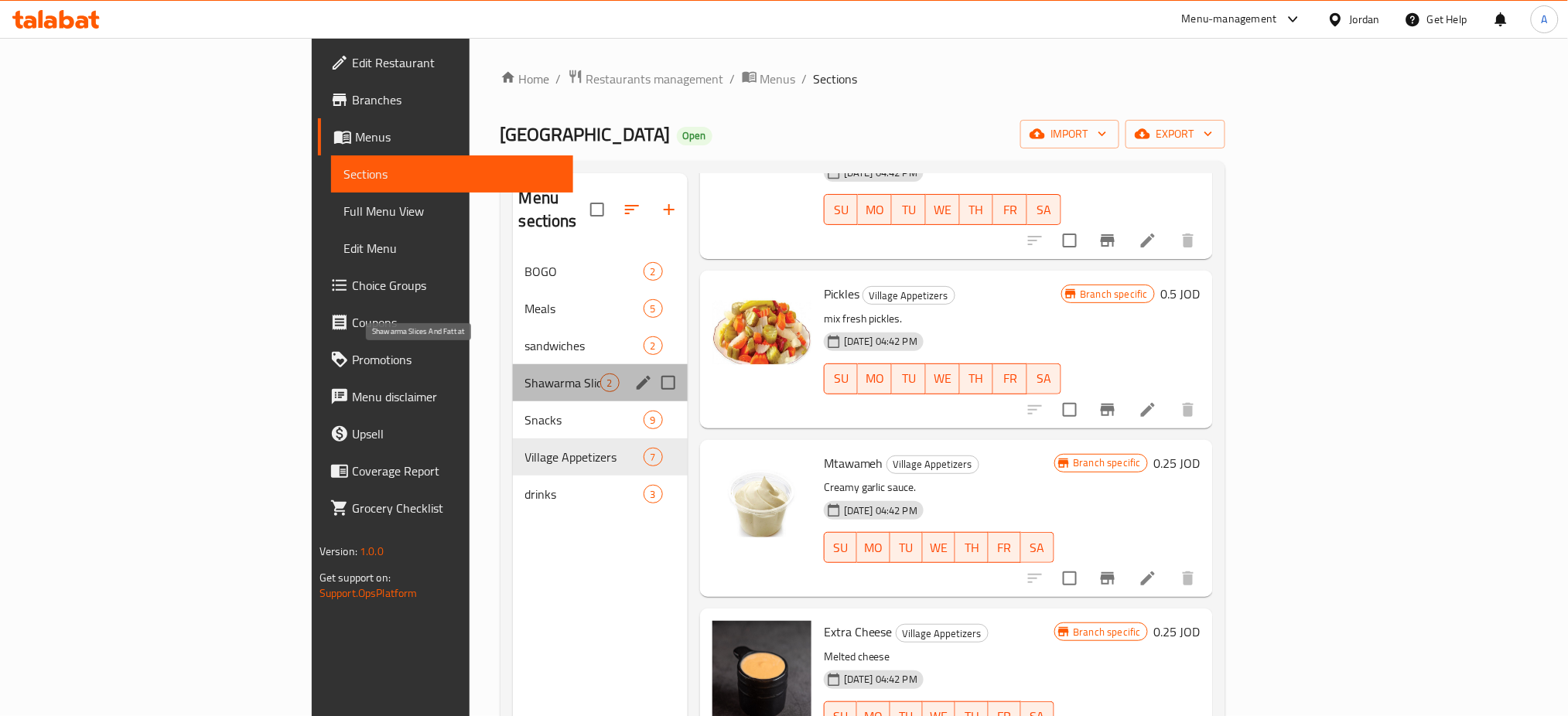
click at [525, 373] on span "Shawarma Slices And Fattat" at bounding box center [562, 382] width 75 height 18
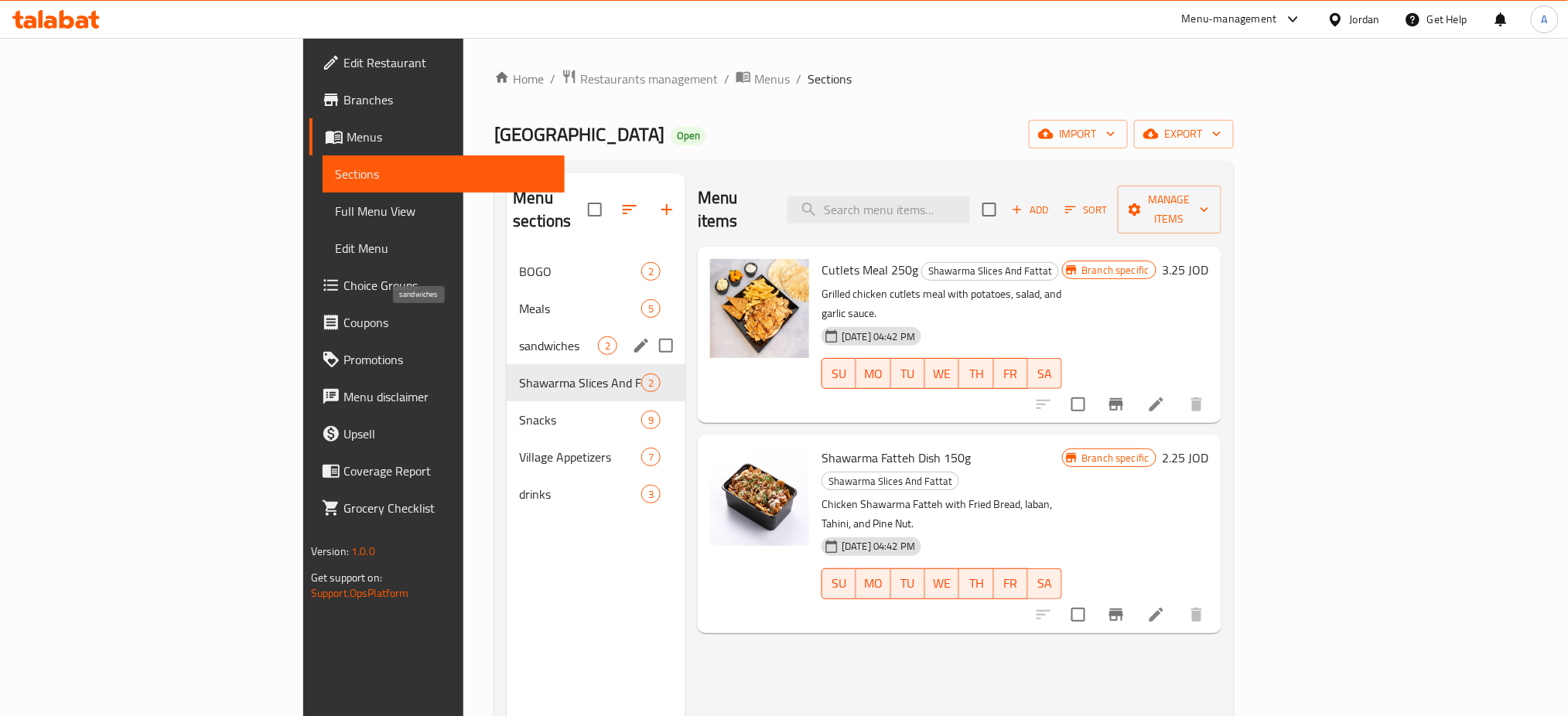
click at [519, 337] on span "sandwiches" at bounding box center [558, 346] width 79 height 18
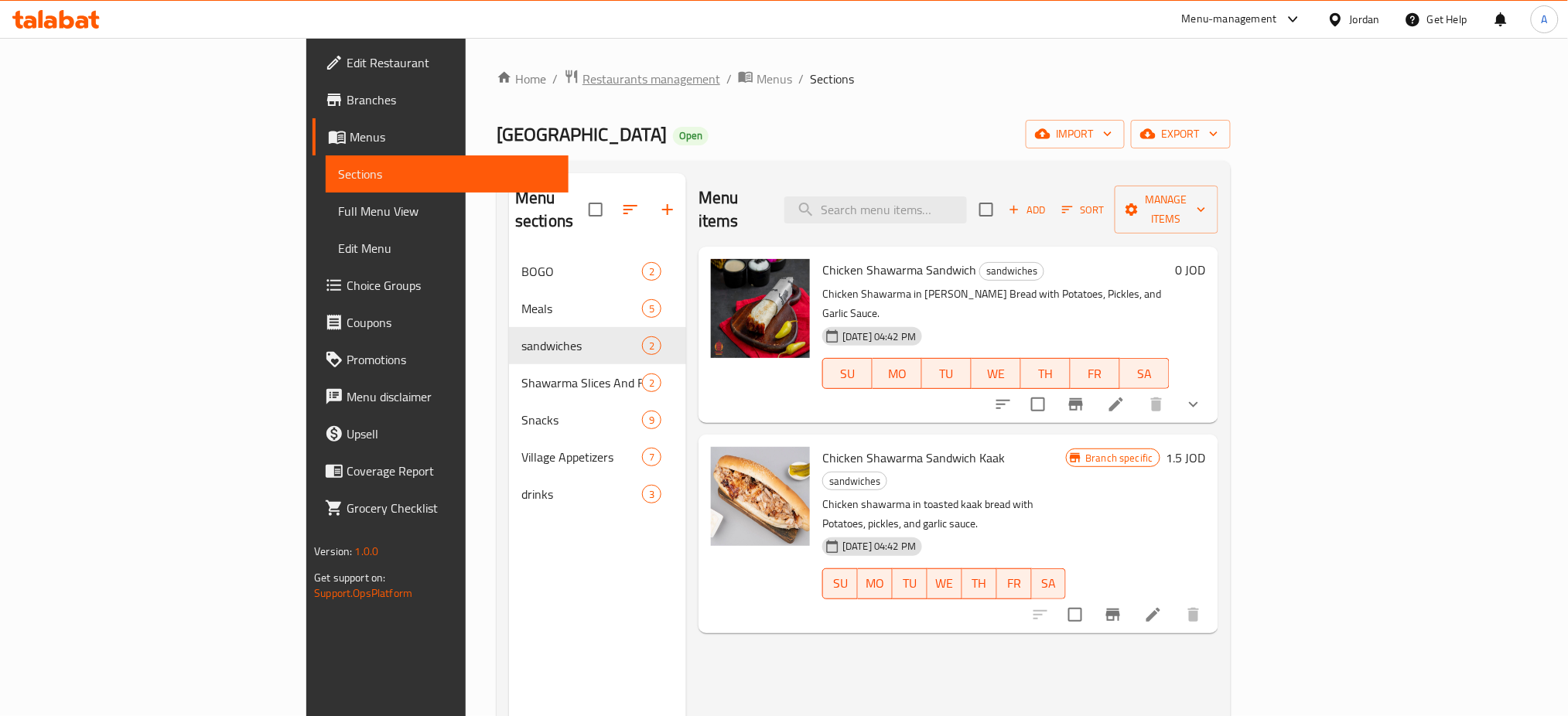
click at [582, 75] on span "Restaurants management" at bounding box center [651, 79] width 138 height 18
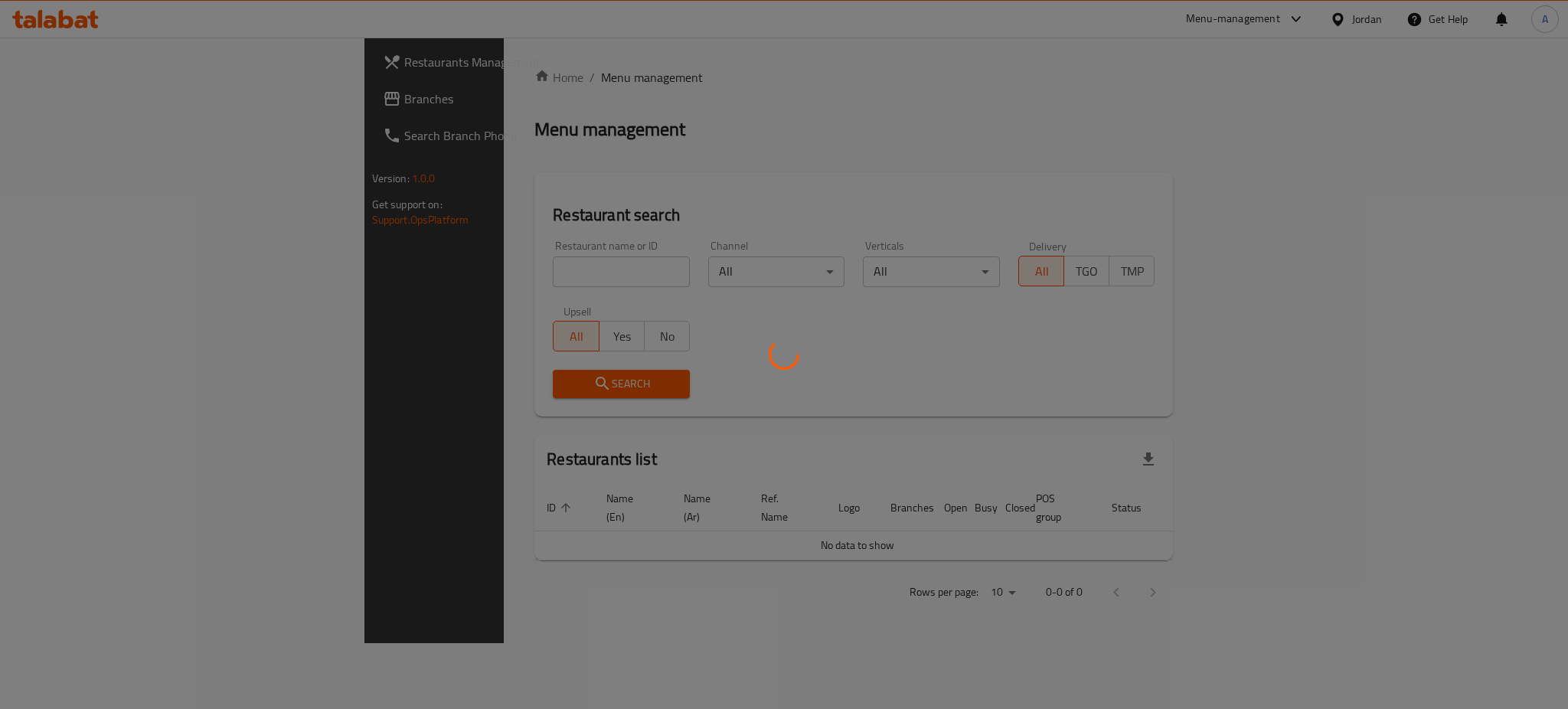
click at [548, 271] on div at bounding box center [784, 354] width 1568 height 709
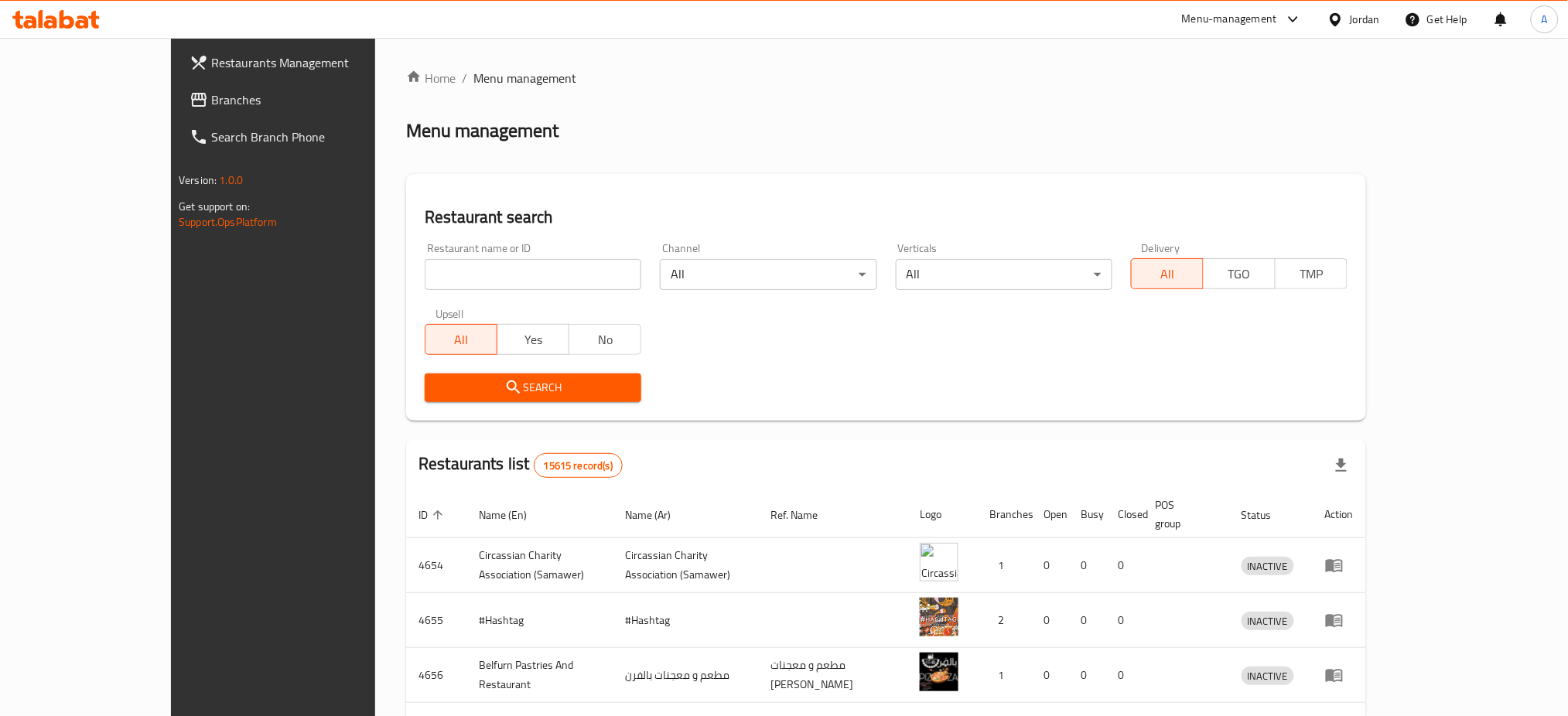
click at [543, 270] on input "search" at bounding box center [533, 274] width 217 height 31
type input "ث"
type input "l"
click button "Search" at bounding box center [533, 387] width 217 height 29
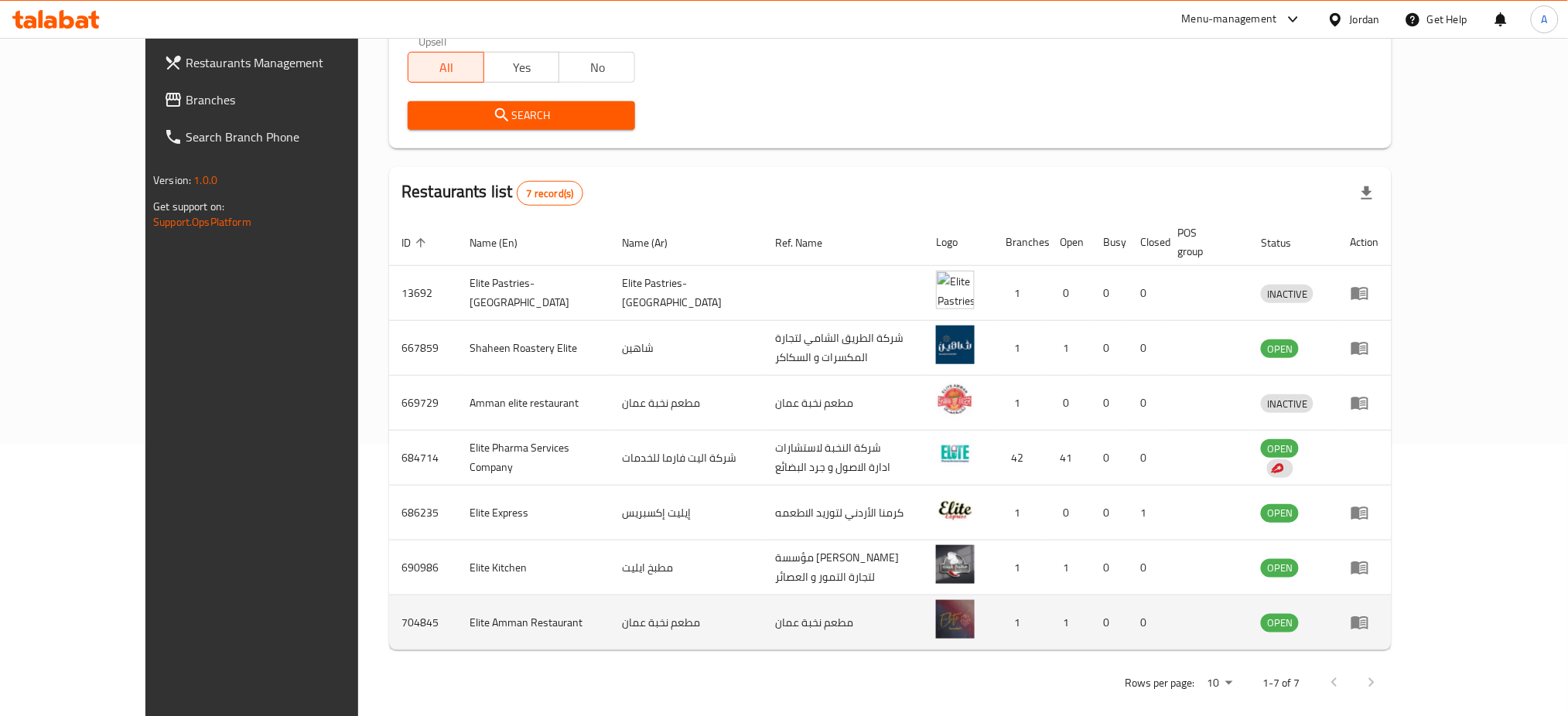
scroll to position [262, 0]
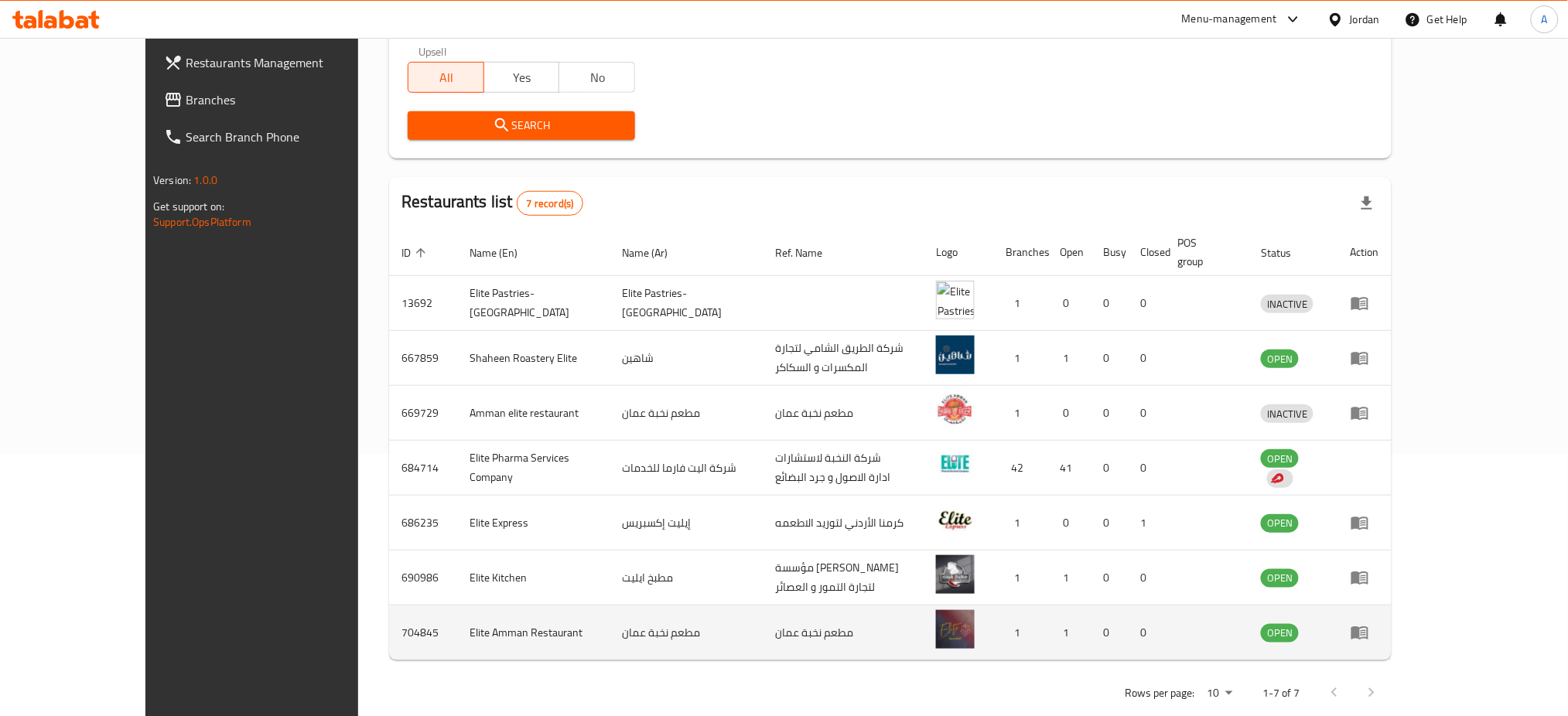
type input "elite express"
click button "Search" at bounding box center [521, 126] width 227 height 29
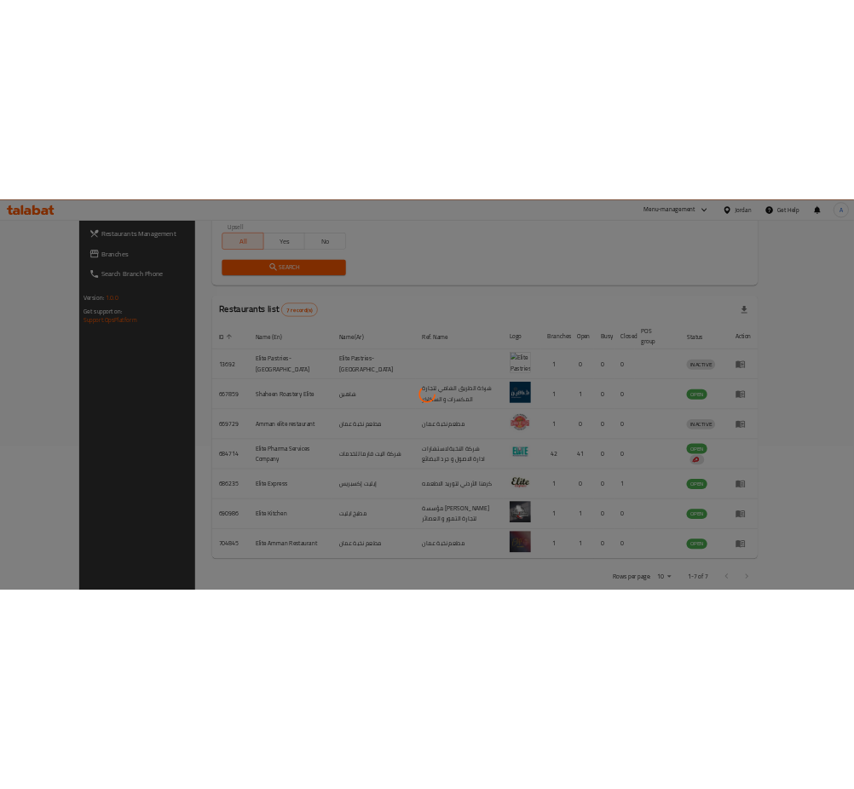
scroll to position [0, 0]
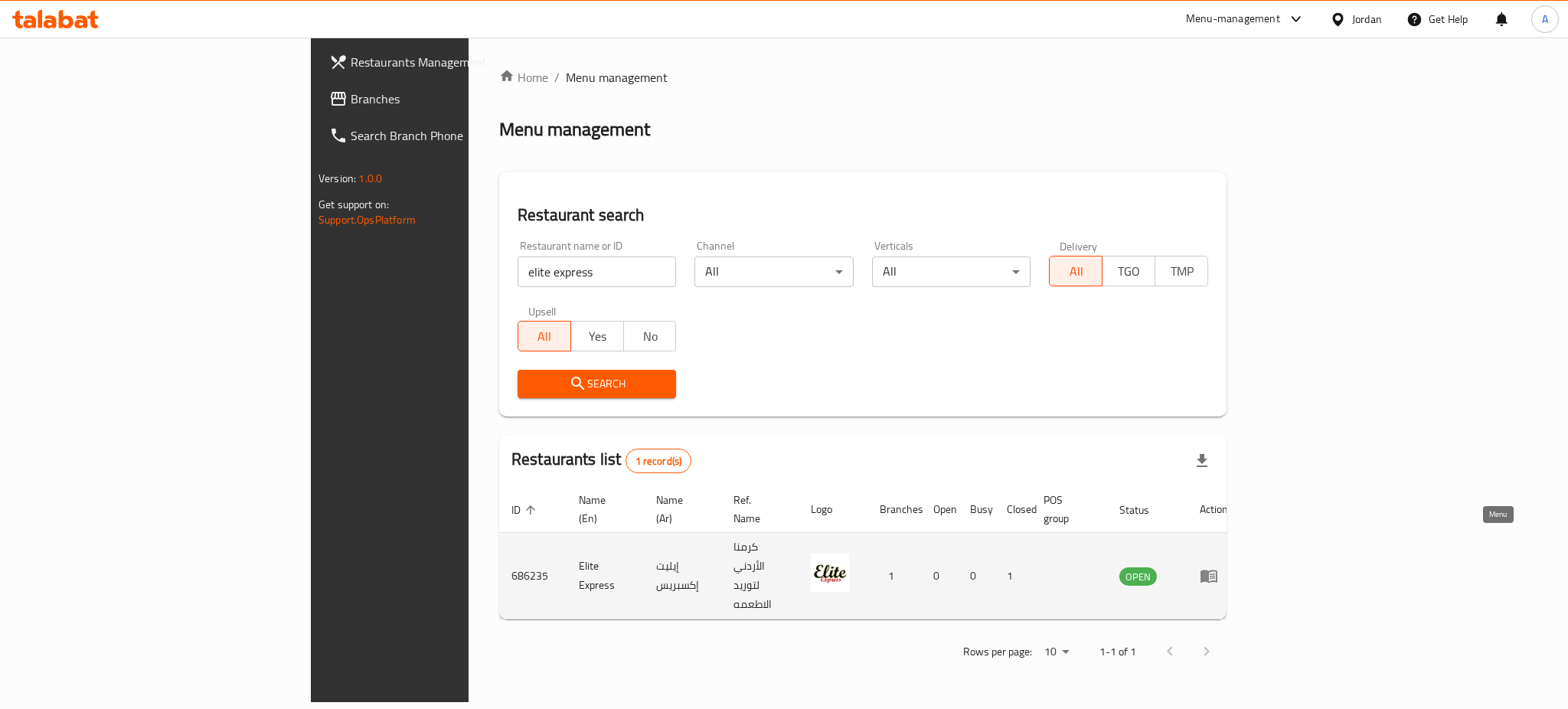
click at [1227, 566] on link "enhanced table" at bounding box center [1214, 575] width 29 height 18
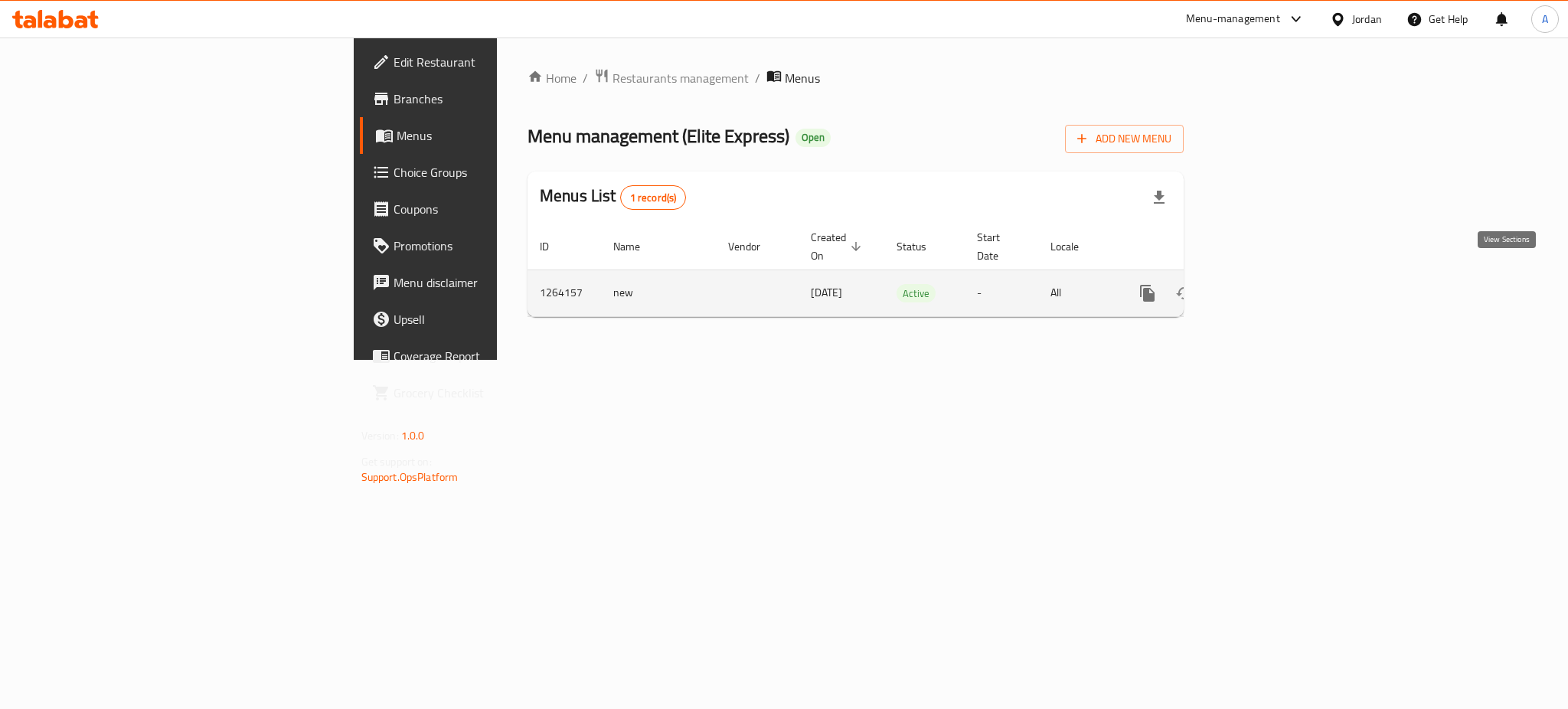
click at [1267, 285] on icon "enhanced table" at bounding box center [1257, 293] width 18 height 18
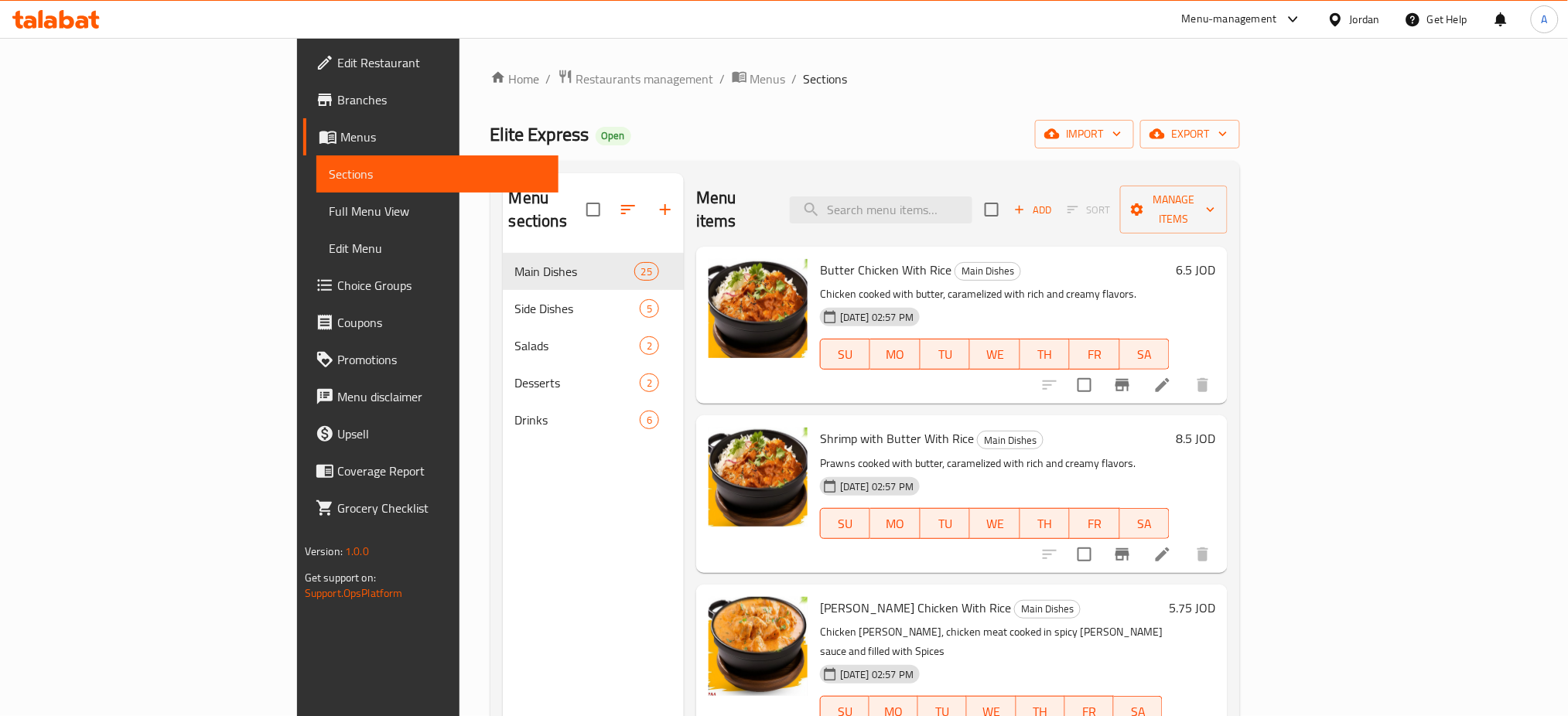
click at [503, 527] on div "Menu sections Main Dishes 25 Side Dishes 5 Salads 2 Desserts 2 Drinks 6" at bounding box center [593, 531] width 181 height 716
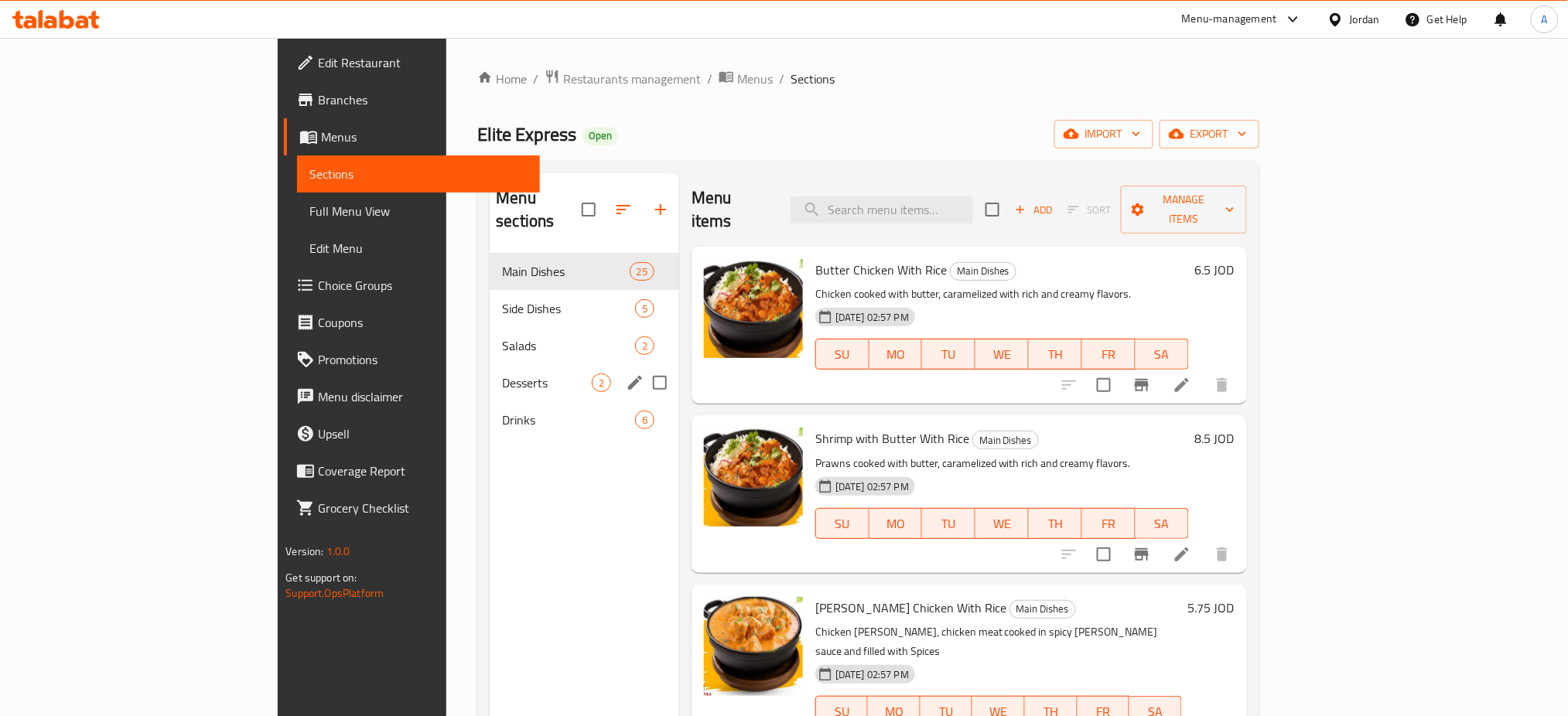
click at [551, 368] on div "Desserts 2" at bounding box center [584, 382] width 190 height 37
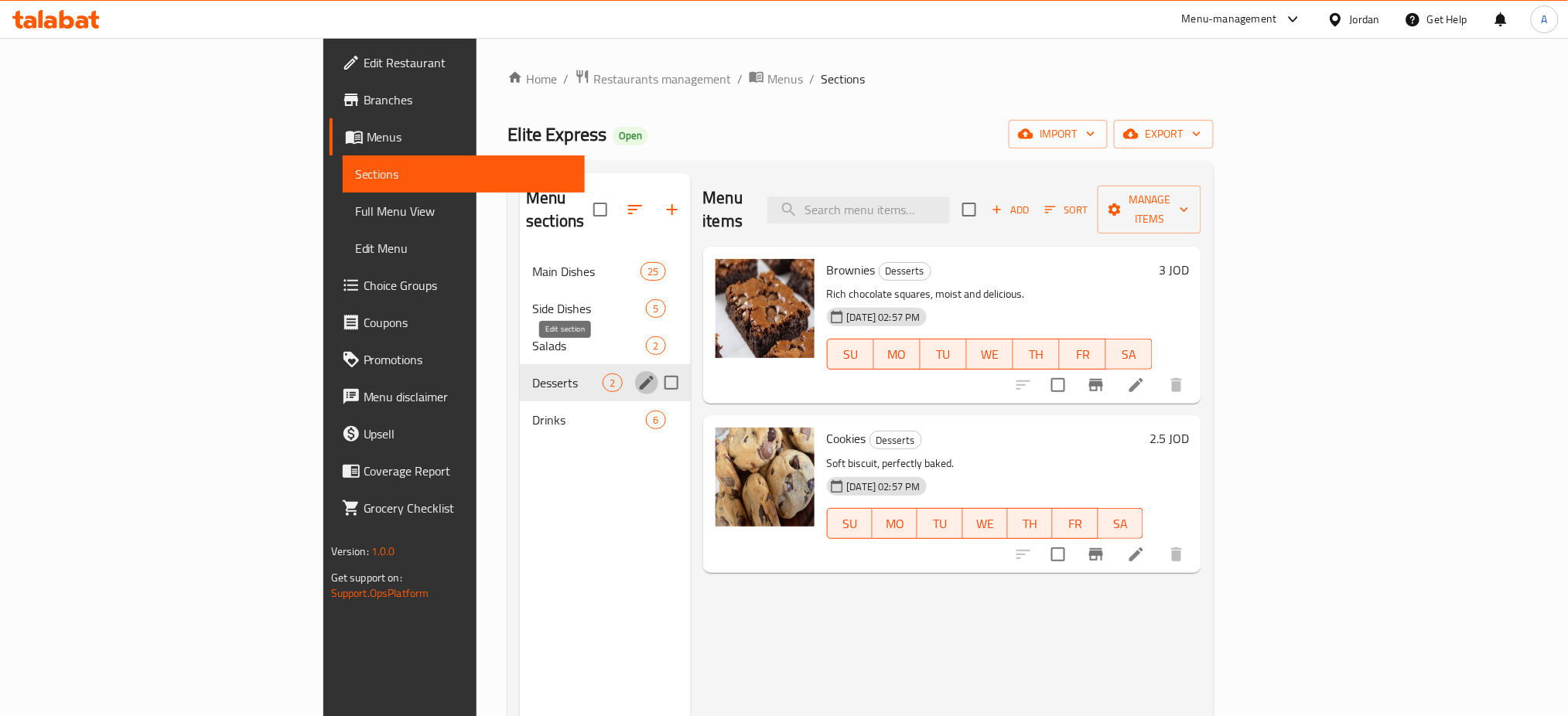
click at [637, 373] on icon "edit" at bounding box center [646, 382] width 18 height 18
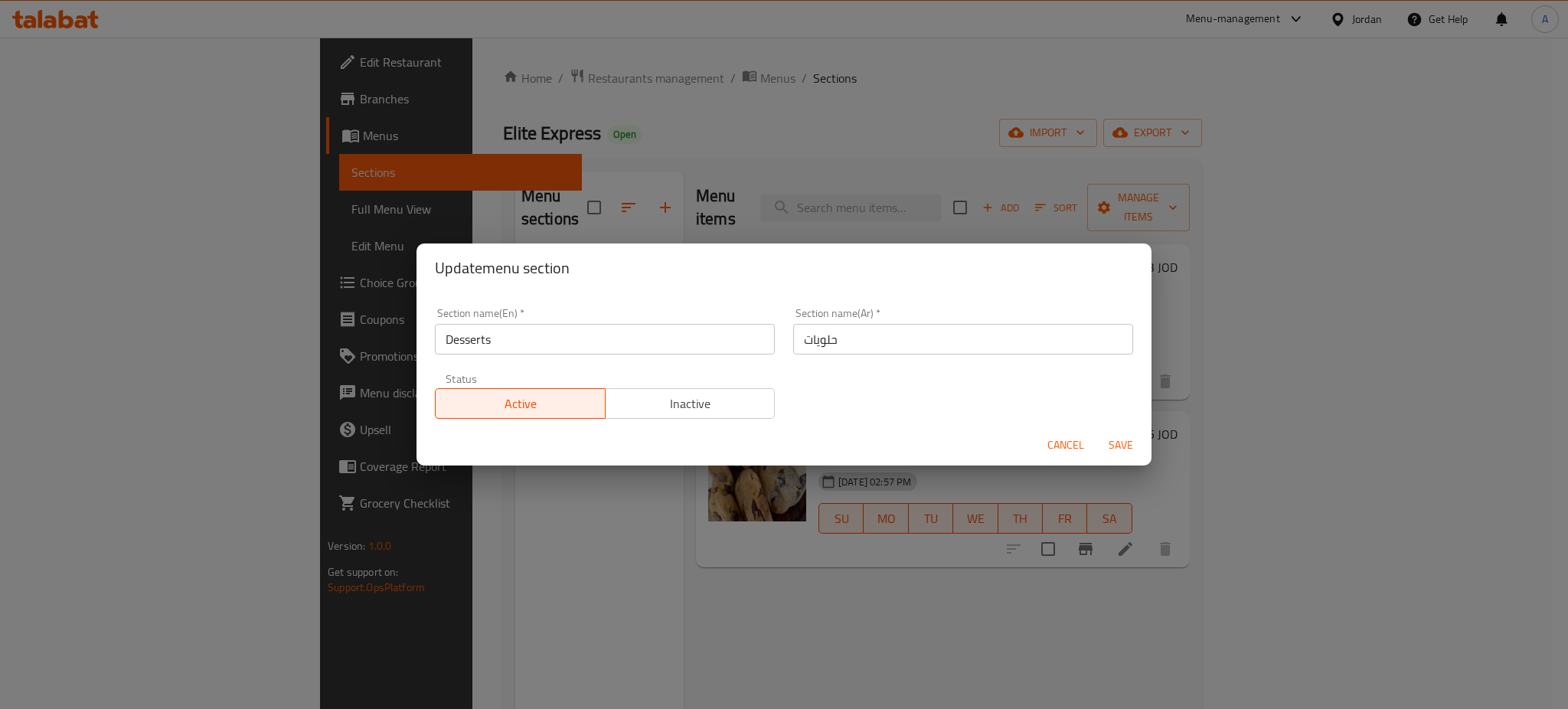
click at [729, 412] on span "Inactive" at bounding box center [690, 403] width 157 height 22
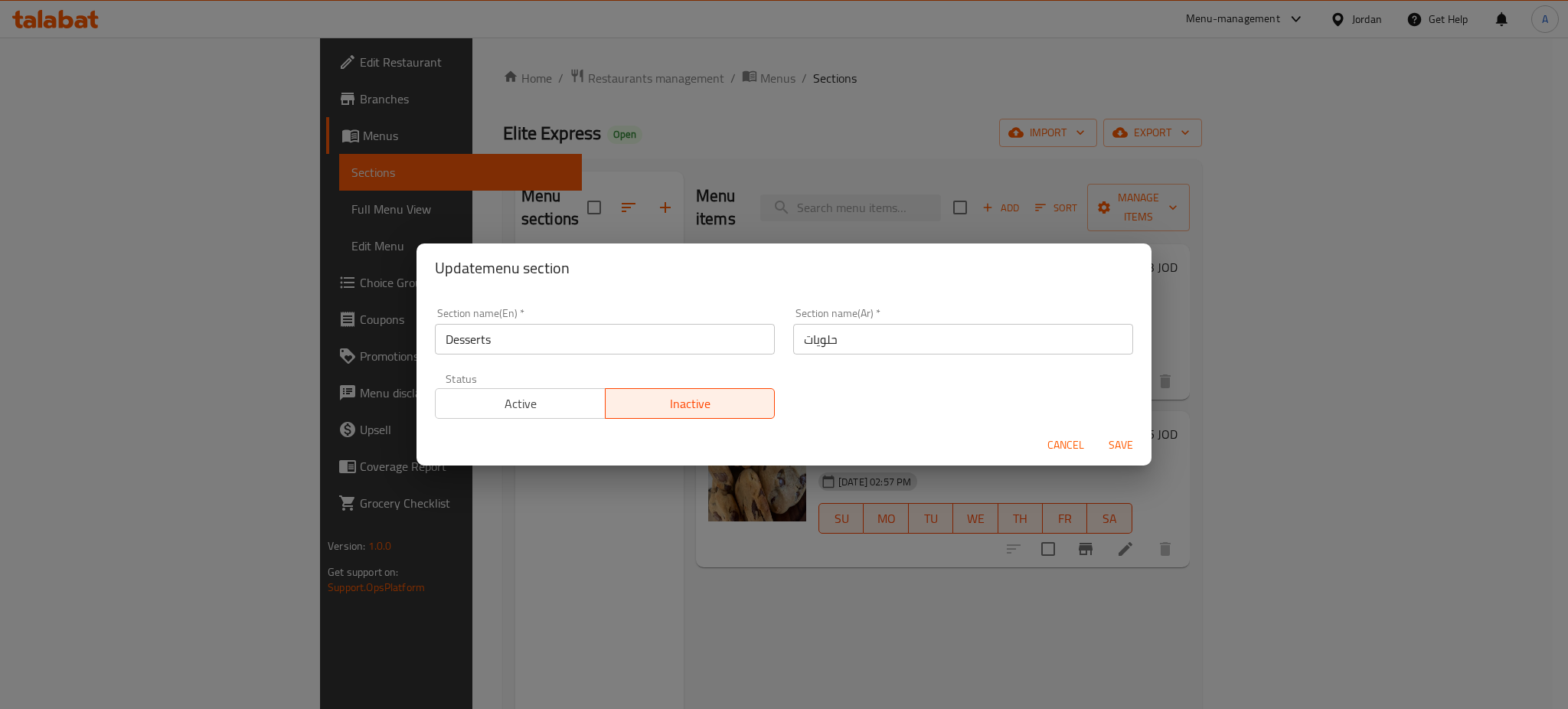
click at [1119, 445] on span "Save" at bounding box center [1121, 445] width 37 height 19
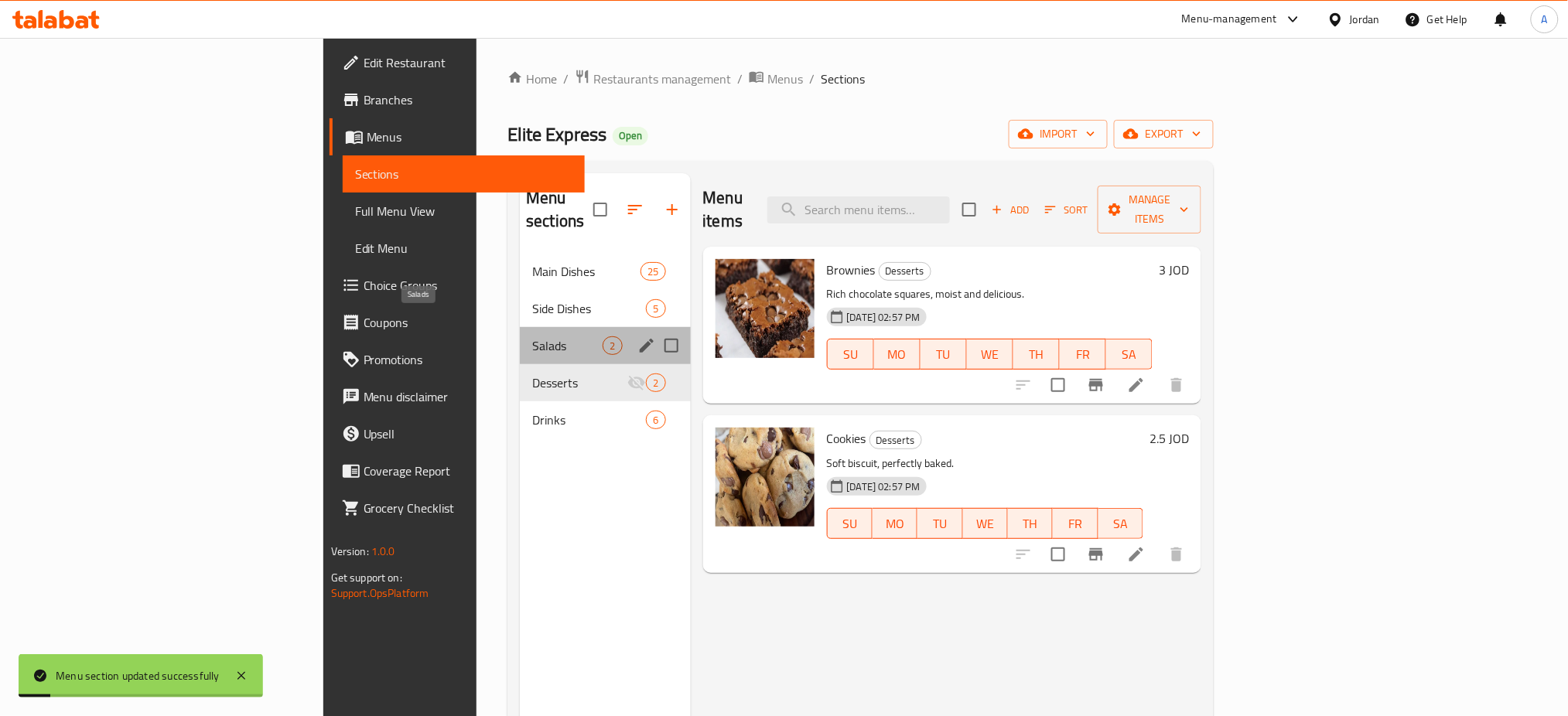
click at [532, 337] on span "Salads" at bounding box center [567, 346] width 71 height 18
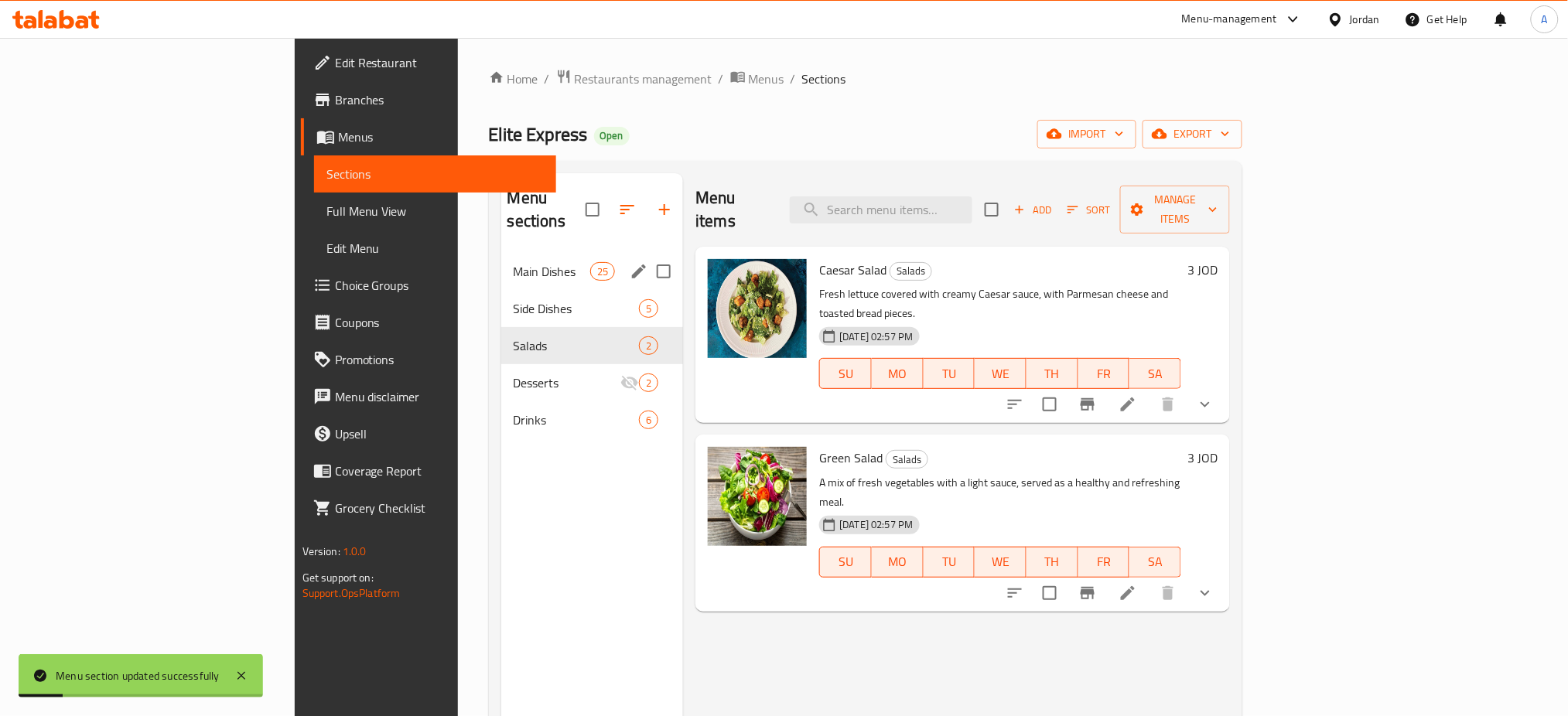
click at [540, 264] on div "Main Dishes 25" at bounding box center [592, 271] width 182 height 37
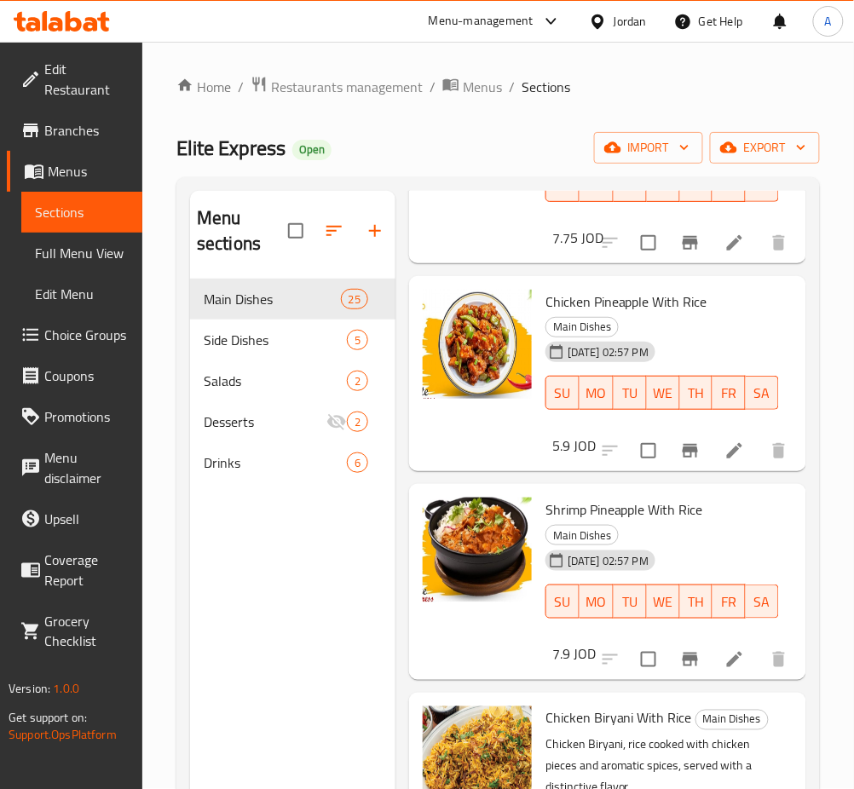
scroll to position [1022, 0]
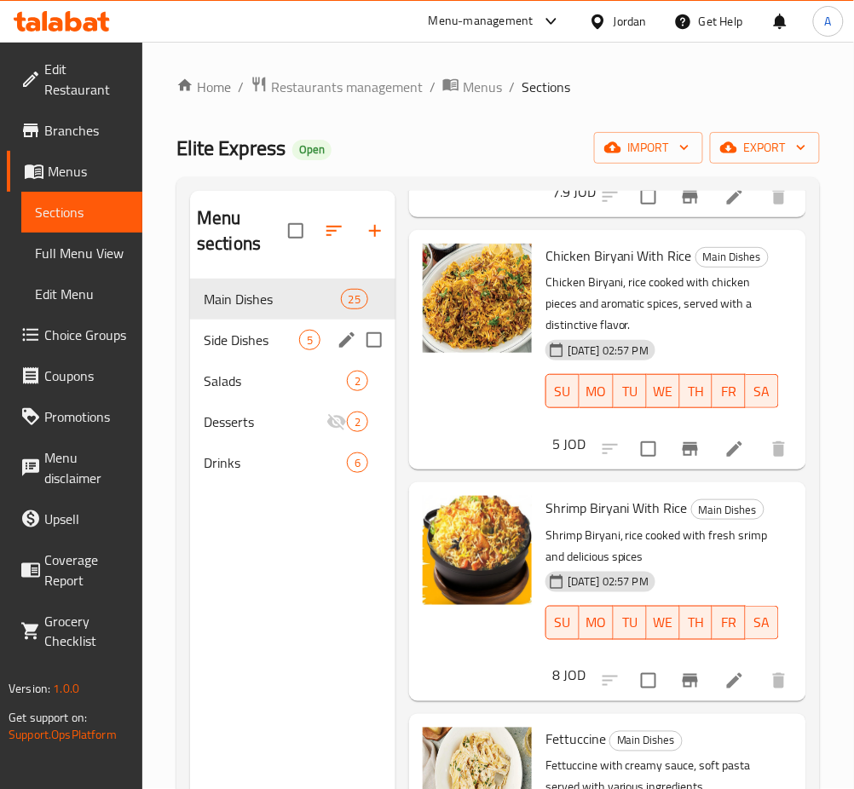
drag, startPoint x: 283, startPoint y: 324, endPoint x: 859, endPoint y: 402, distance: 581.2
click at [283, 324] on div "Side Dishes 5" at bounding box center [292, 339] width 205 height 41
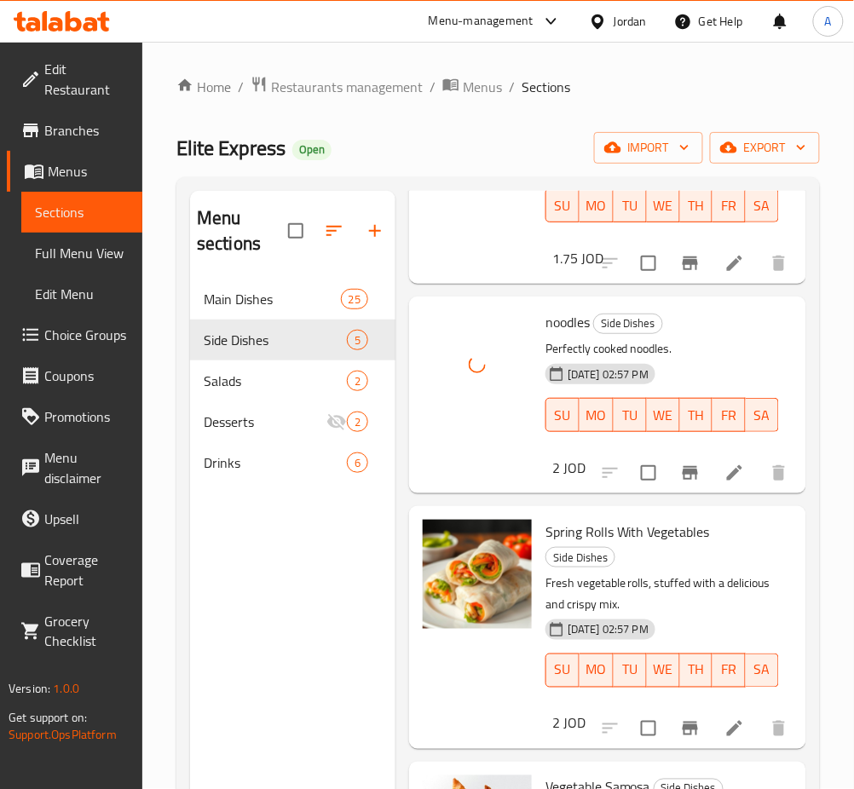
scroll to position [411, 0]
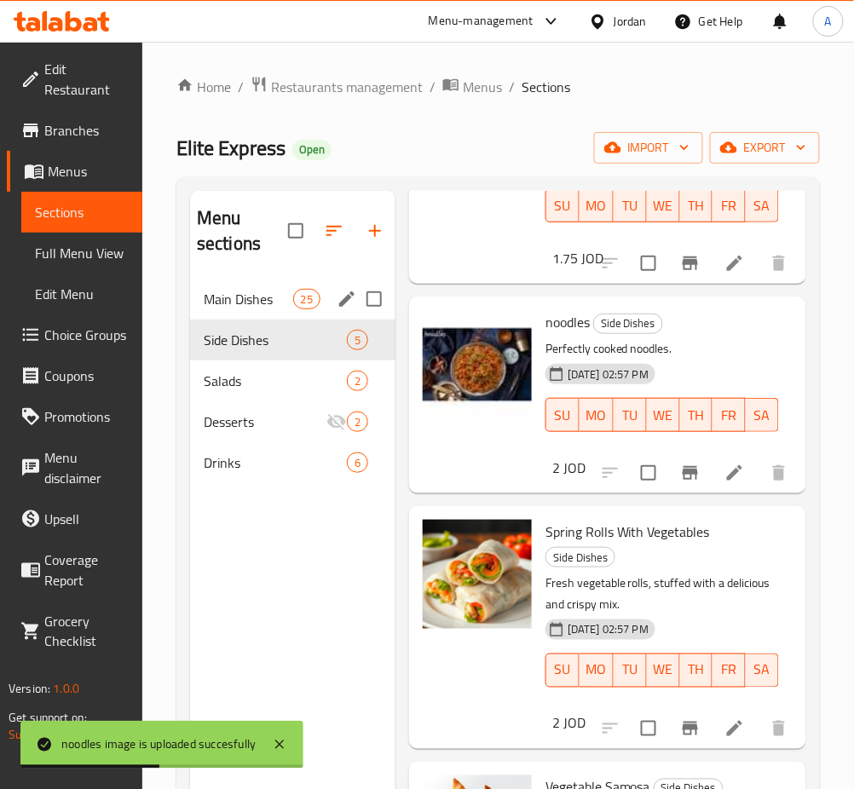
click at [250, 308] on span "Main Dishes" at bounding box center [248, 299] width 89 height 20
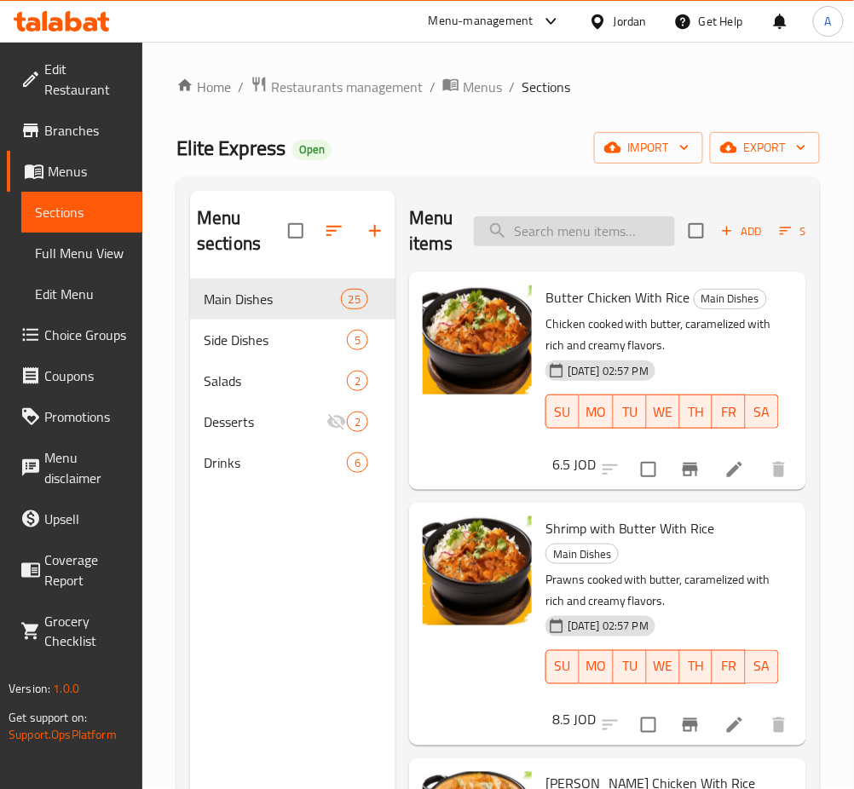
click at [620, 222] on input "search" at bounding box center [574, 231] width 201 height 30
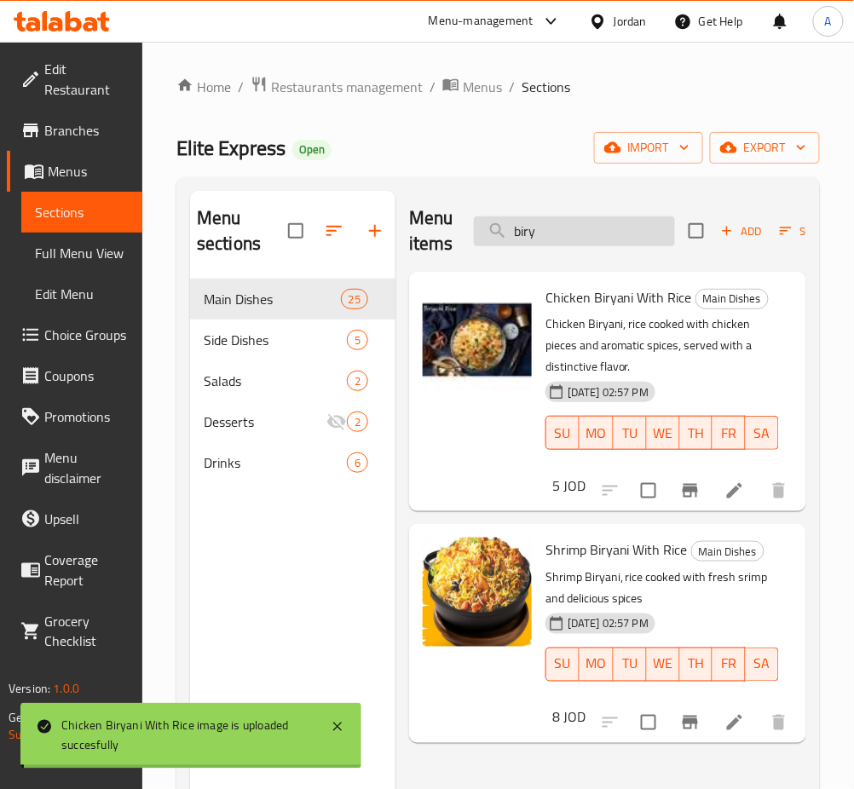
drag, startPoint x: 601, startPoint y: 218, endPoint x: 491, endPoint y: 235, distance: 111.2
click at [491, 235] on input "biry" at bounding box center [574, 231] width 201 height 30
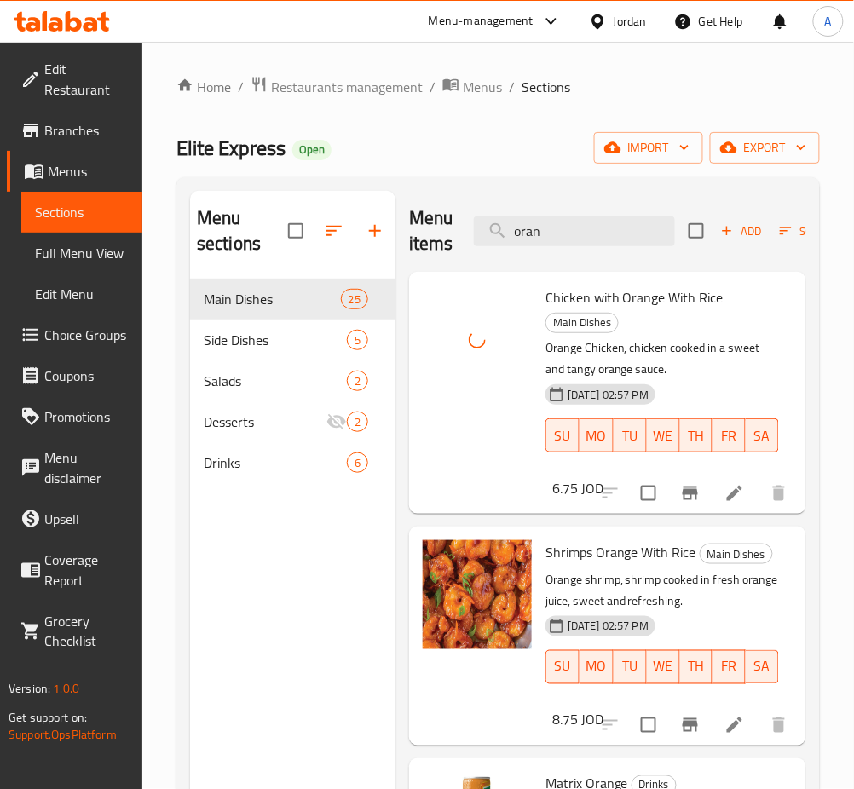
scroll to position [15, 0]
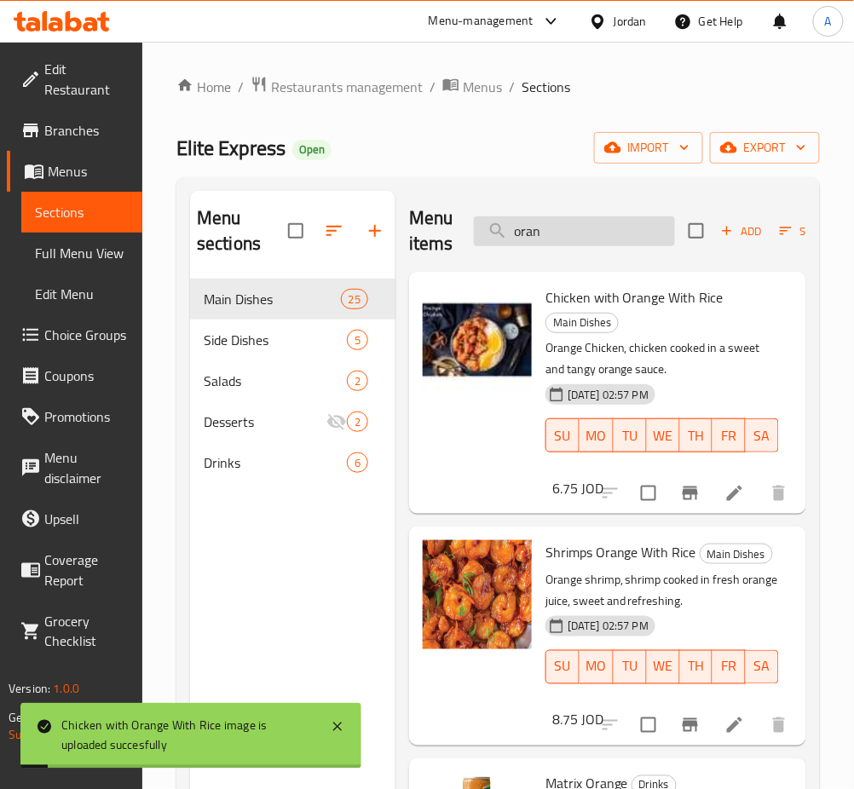
drag, startPoint x: 636, startPoint y: 228, endPoint x: 480, endPoint y: 228, distance: 155.0
click at [480, 228] on input "oran" at bounding box center [574, 231] width 201 height 30
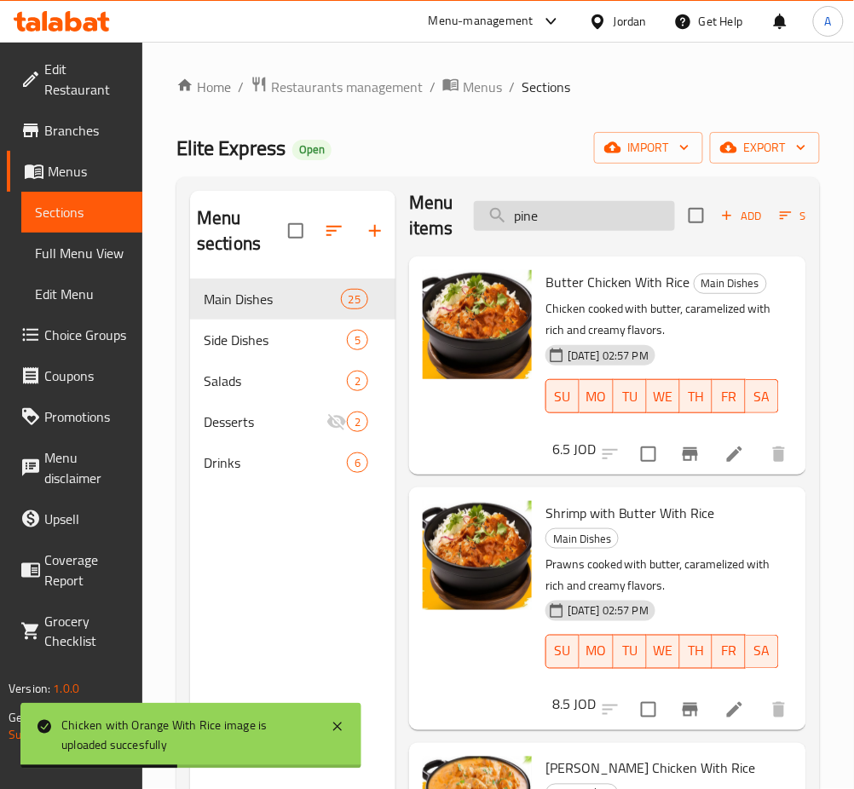
scroll to position [0, 0]
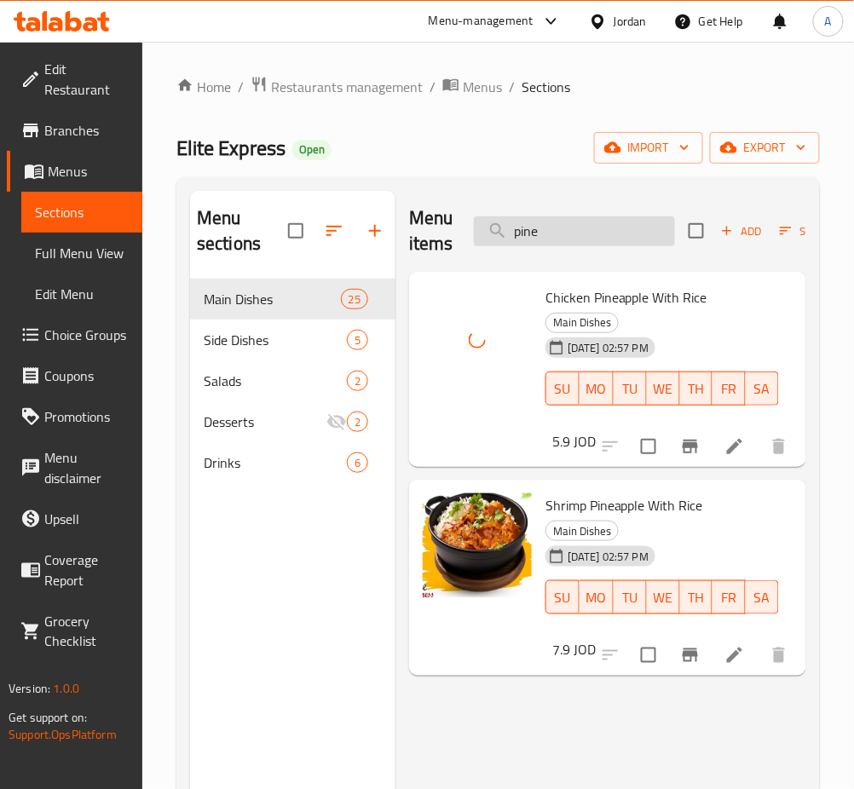
drag, startPoint x: 631, startPoint y: 233, endPoint x: 473, endPoint y: 235, distance: 158.5
click at [474, 235] on input "pine" at bounding box center [574, 231] width 201 height 30
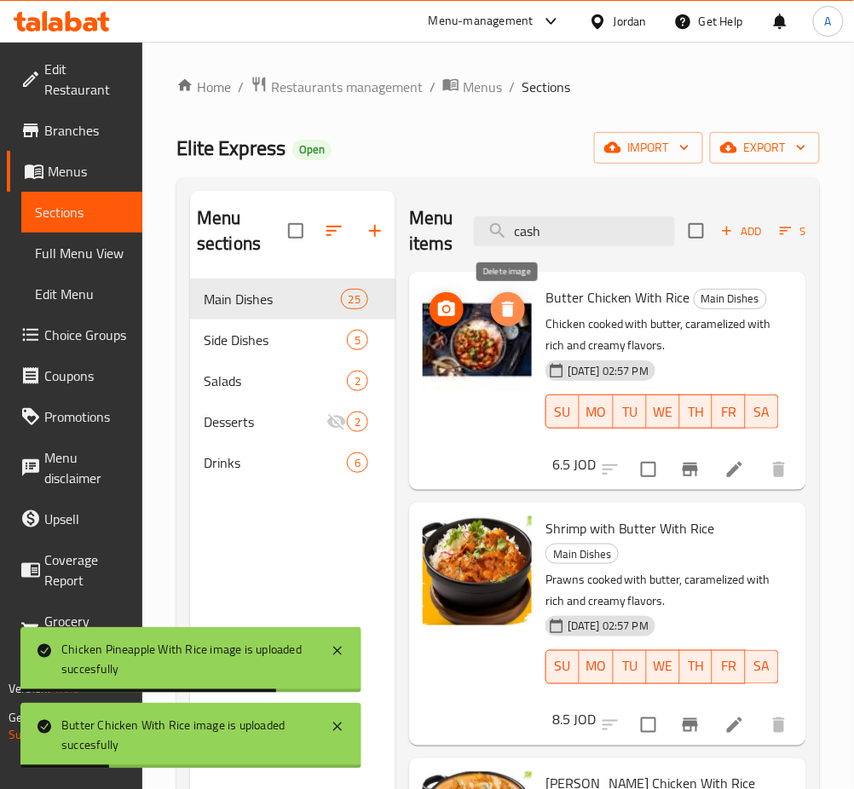
click at [506, 313] on icon "delete image" at bounding box center [508, 309] width 12 height 15
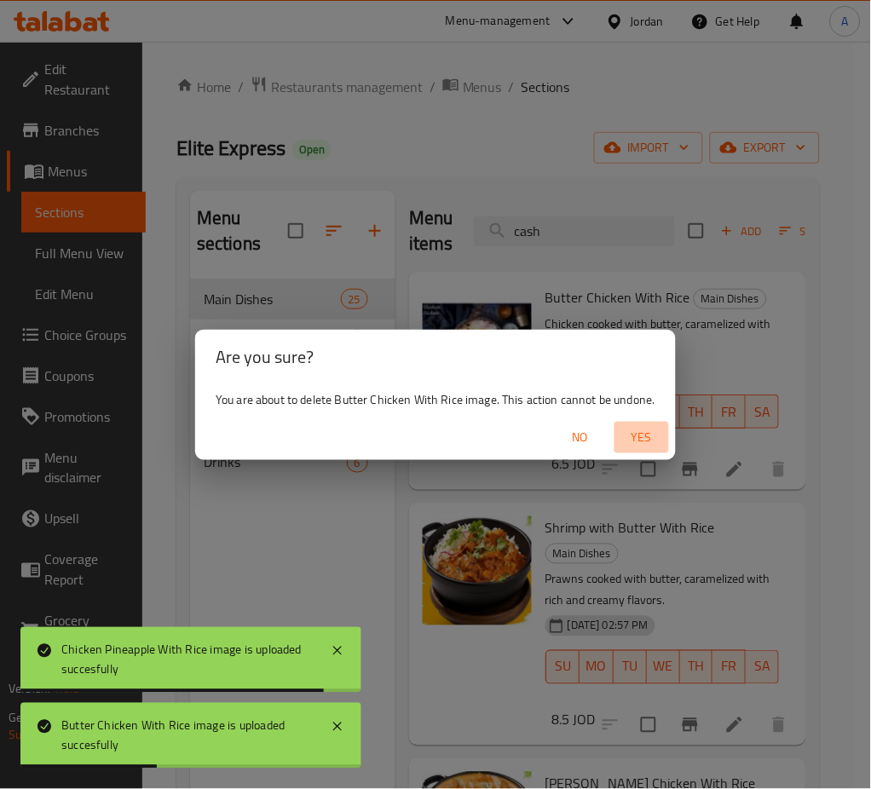
click at [648, 427] on span "Yes" at bounding box center [641, 437] width 41 height 21
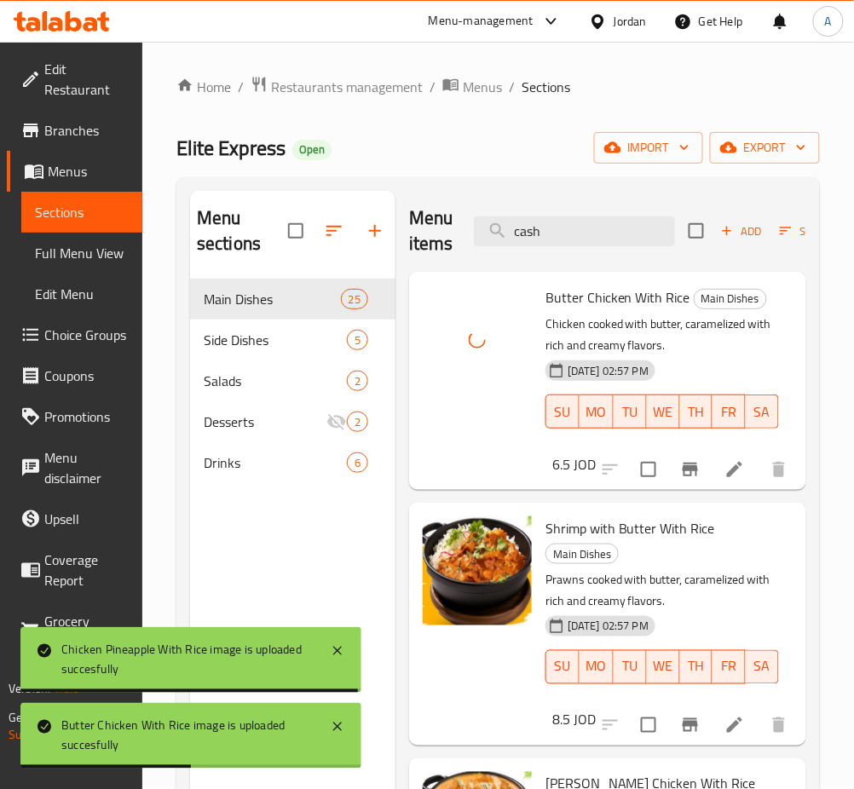
click at [636, 249] on div "Menu items cash Add Sort Manage items" at bounding box center [607, 231] width 397 height 81
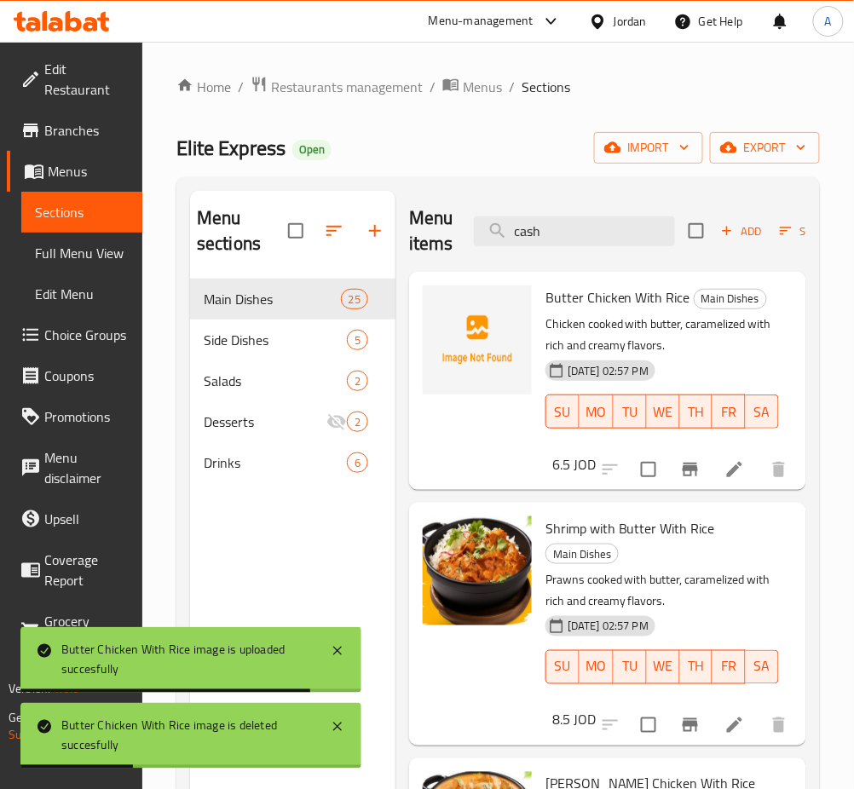
click at [646, 247] on div "Menu items cash Add Sort Manage items" at bounding box center [607, 231] width 397 height 81
click at [646, 237] on input "cash" at bounding box center [574, 231] width 201 height 30
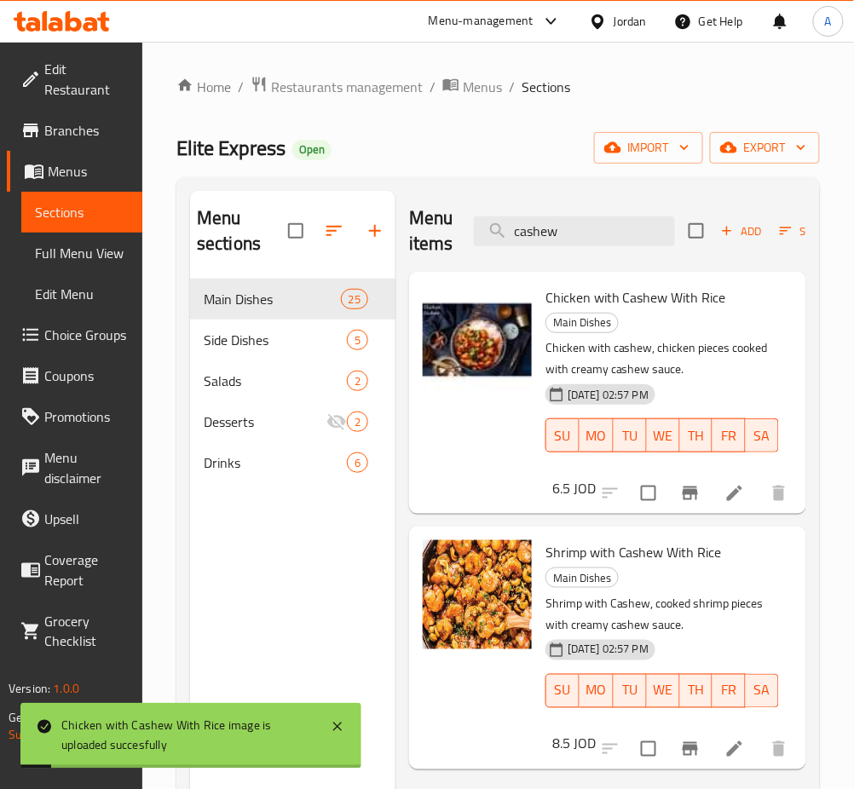
drag, startPoint x: 648, startPoint y: 231, endPoint x: 325, endPoint y: 246, distance: 323.2
click at [325, 246] on div "Menu sections Main Dishes 25 Side Dishes 5 Salads 2 Desserts 2 Drinks 6 Menu it…" at bounding box center [498, 585] width 616 height 789
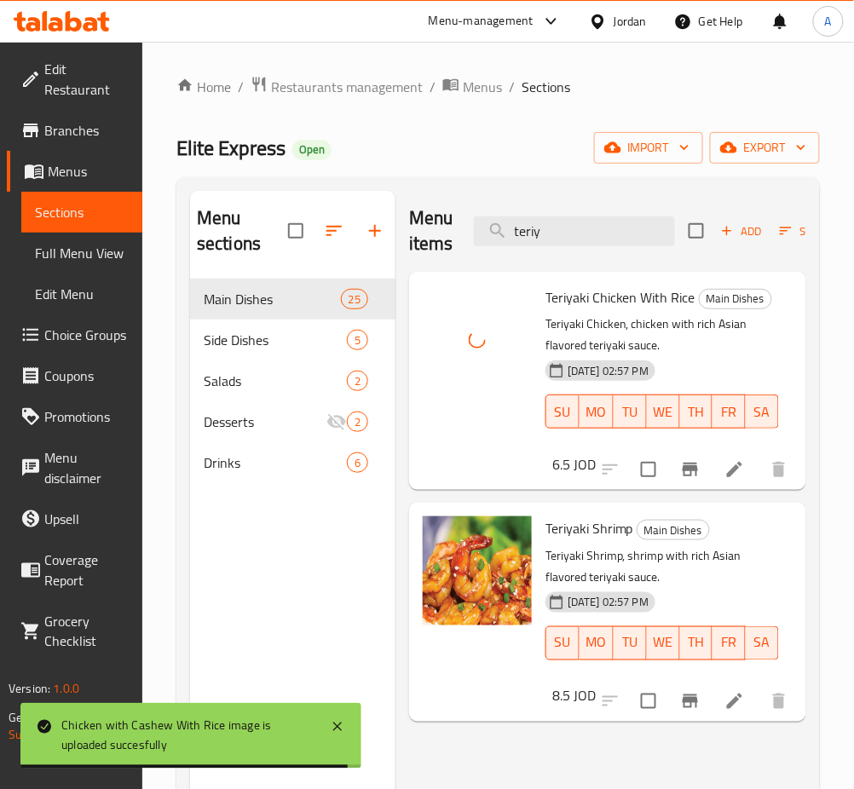
drag, startPoint x: 611, startPoint y: 227, endPoint x: 371, endPoint y: 231, distance: 240.3
click at [447, 227] on div "Menu items teriy Add Sort Manage items" at bounding box center [607, 231] width 397 height 81
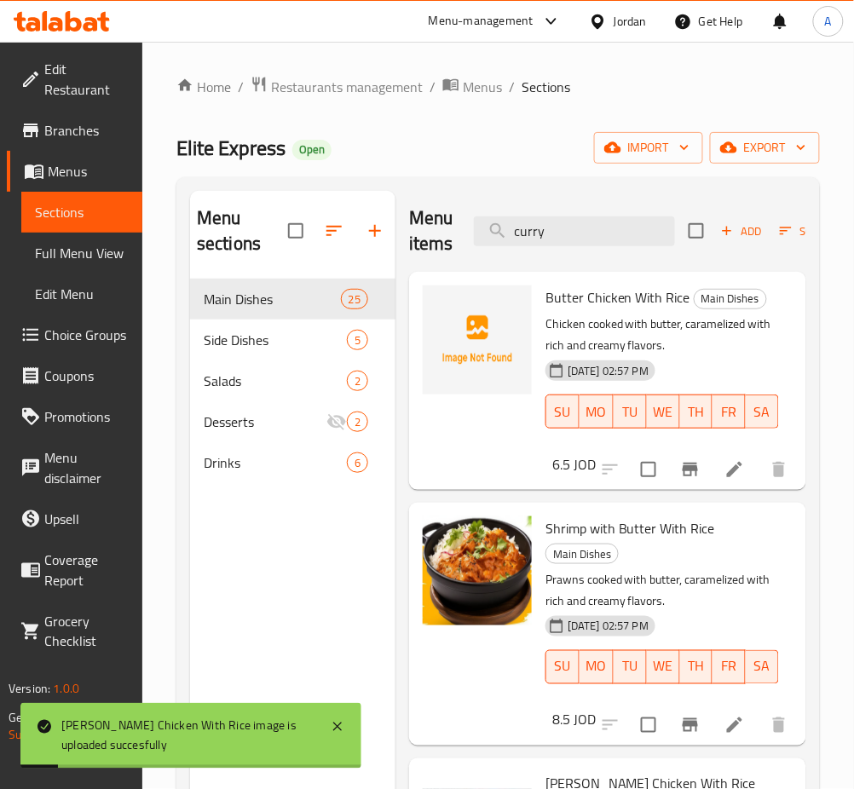
drag, startPoint x: 587, startPoint y: 227, endPoint x: 402, endPoint y: 227, distance: 184.9
click at [402, 227] on div "Menu items [PERSON_NAME] Add Sort Manage items Butter Chicken With Rice Main Di…" at bounding box center [600, 585] width 411 height 789
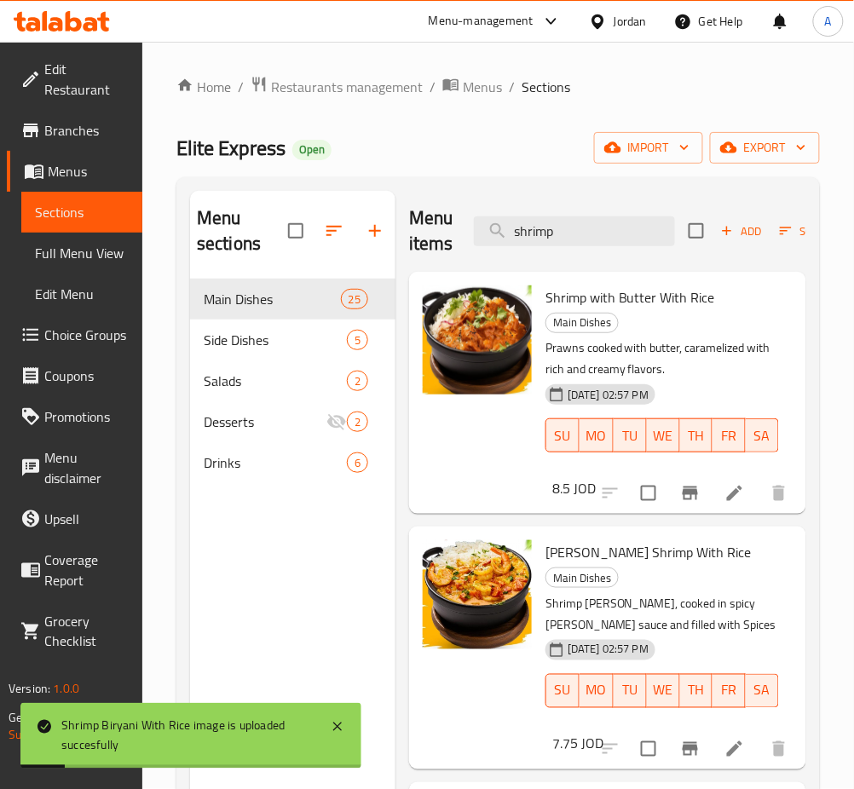
drag, startPoint x: 579, startPoint y: 239, endPoint x: 378, endPoint y: 236, distance: 201.1
click at [411, 243] on div "Menu items shrimp Add Sort Manage items" at bounding box center [607, 231] width 397 height 81
type input "c"
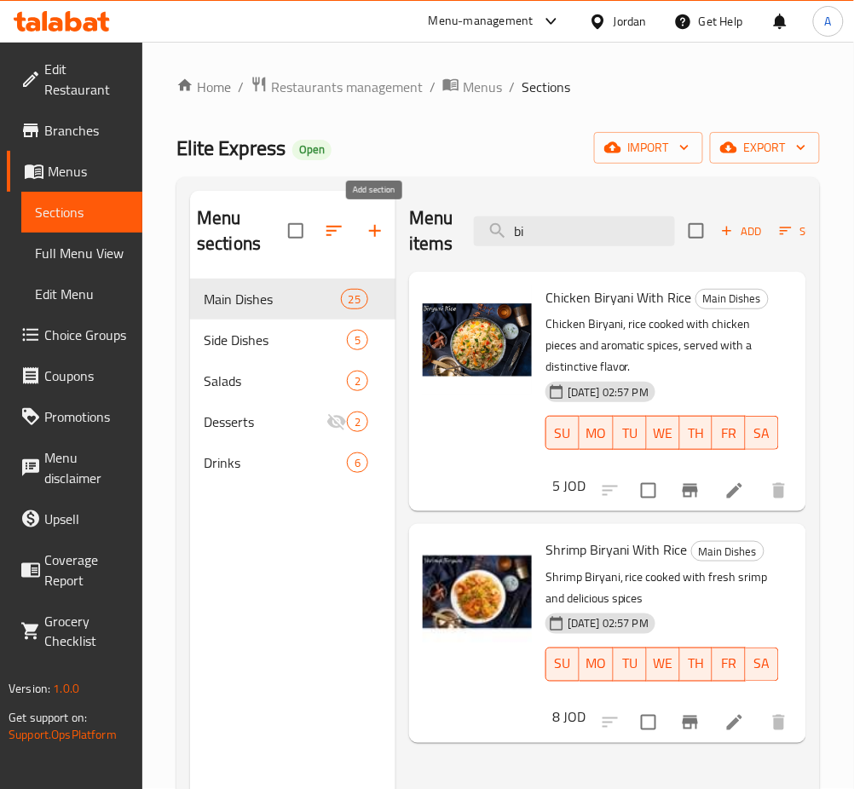
type input "b"
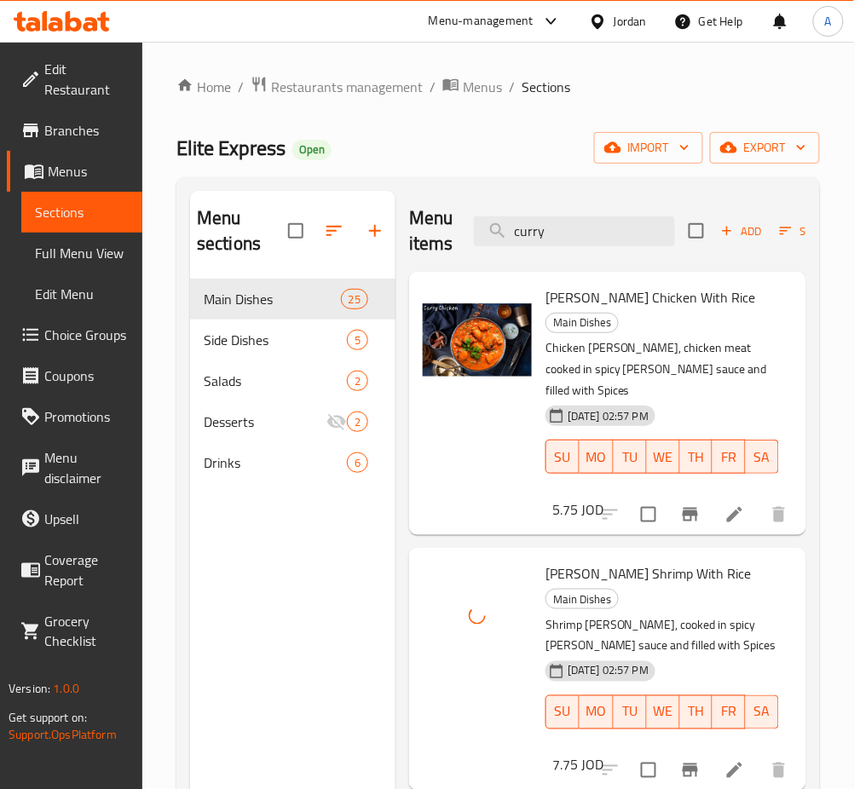
drag, startPoint x: 576, startPoint y: 236, endPoint x: 334, endPoint y: 244, distance: 242.1
click at [334, 244] on div "Menu sections Main Dishes 25 Side Dishes 5 Salads 2 Desserts 2 Drinks 6 Menu it…" at bounding box center [498, 585] width 616 height 789
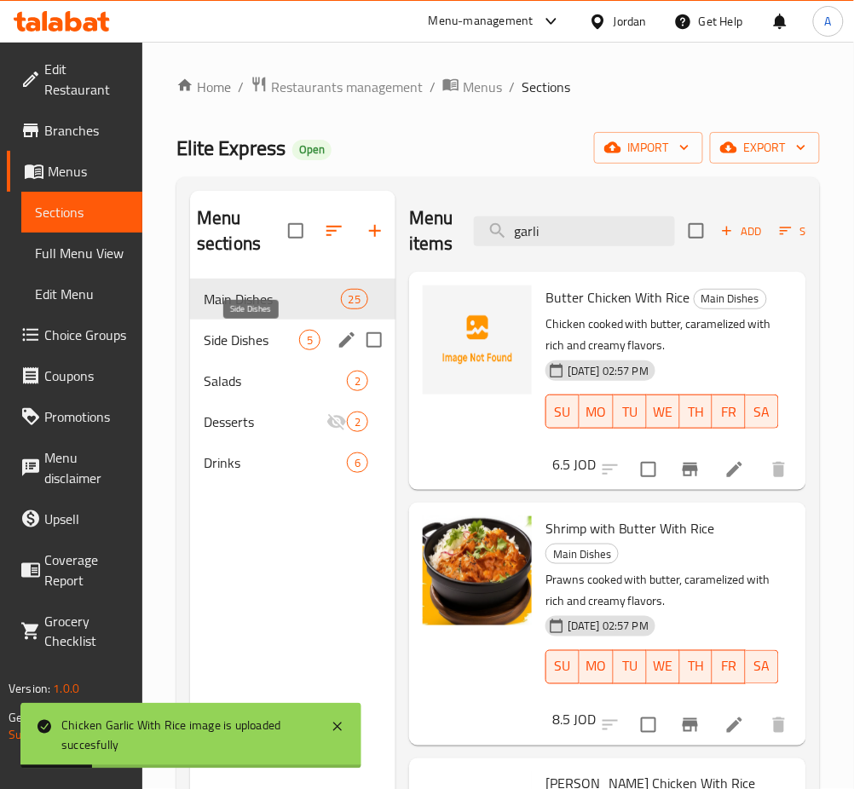
click at [295, 347] on span "Side Dishes" at bounding box center [251, 340] width 95 height 20
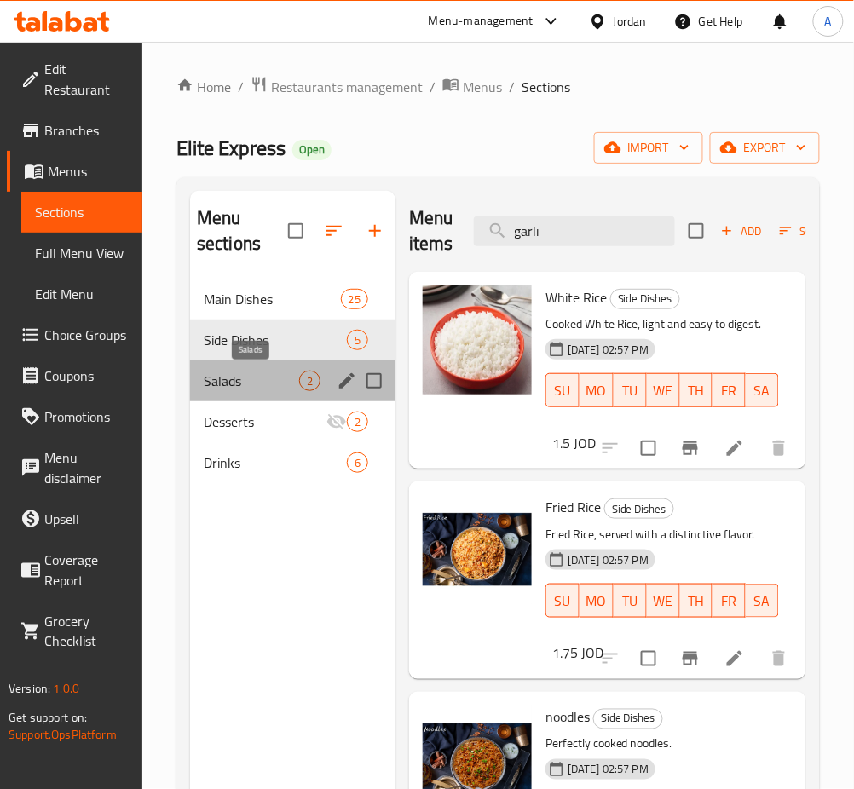
click at [226, 385] on span "Salads" at bounding box center [251, 381] width 95 height 20
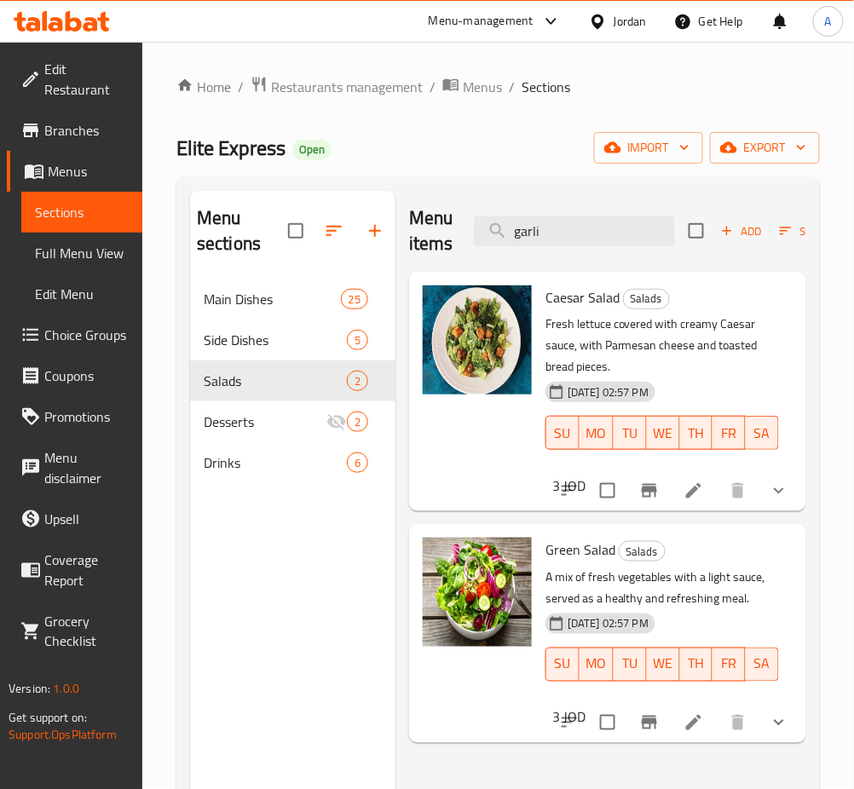
drag, startPoint x: 637, startPoint y: 238, endPoint x: 265, endPoint y: 237, distance: 372.3
click at [271, 237] on div "Menu sections Main Dishes 25 Side Dishes 5 Salads 2 Desserts 2 Drinks 6 Menu it…" at bounding box center [498, 585] width 616 height 789
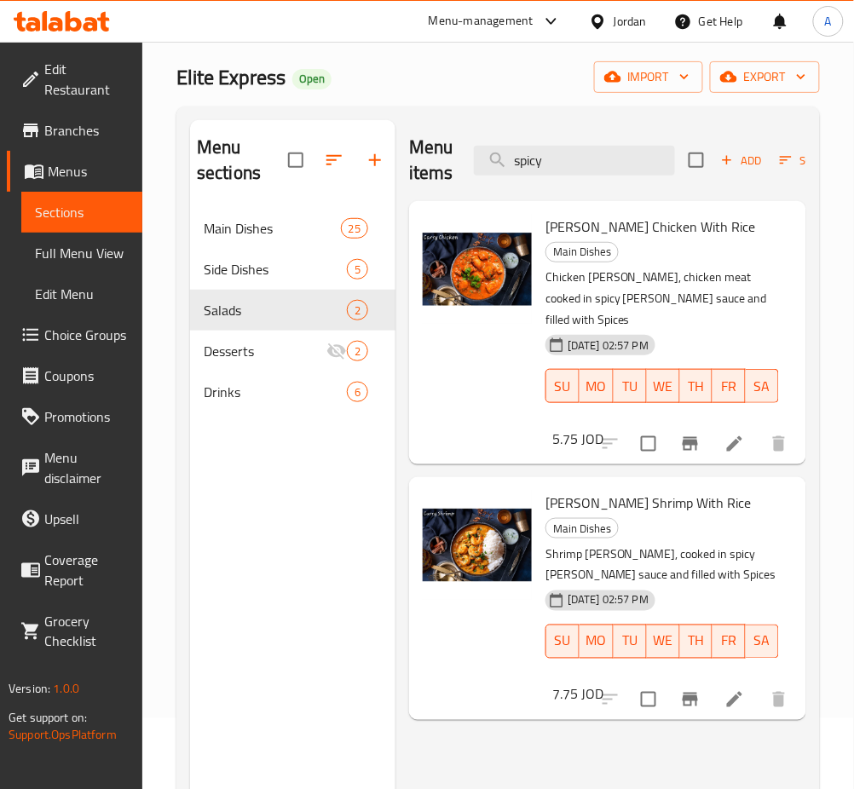
scroll to position [113, 0]
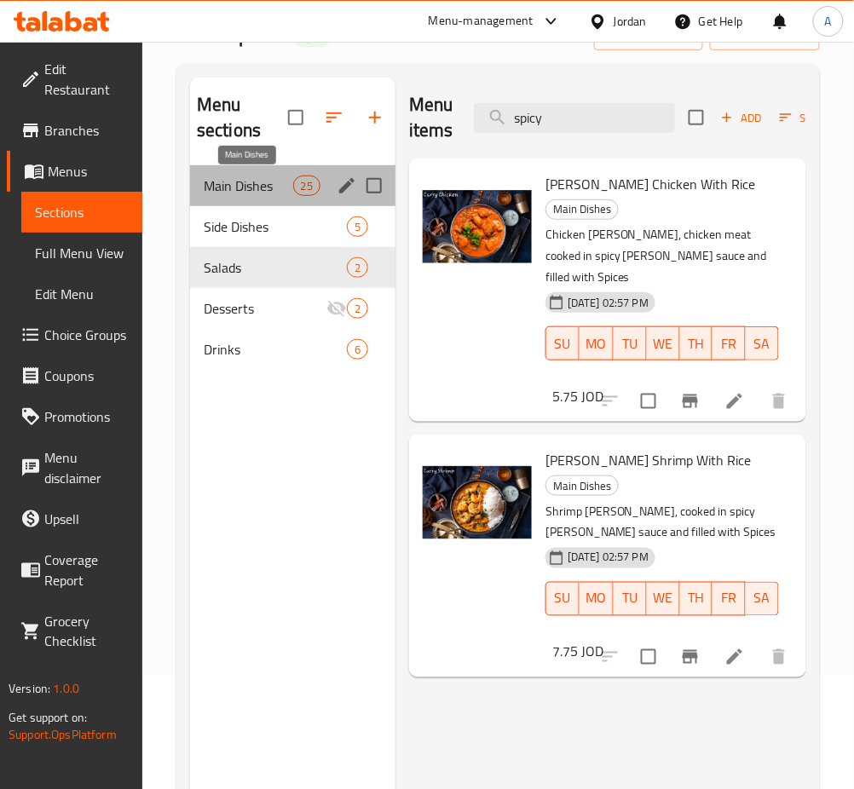
click at [239, 185] on span "Main Dishes" at bounding box center [248, 185] width 89 height 20
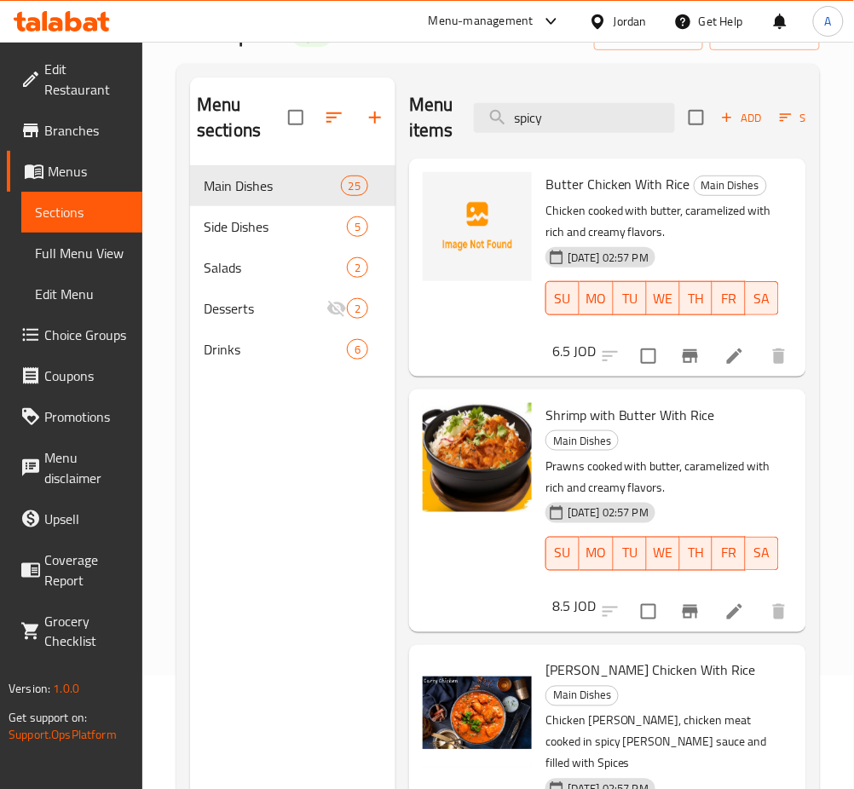
click at [612, 136] on div "Menu items spicy Add Sort Manage items" at bounding box center [607, 118] width 397 height 81
drag, startPoint x: 636, startPoint y: 110, endPoint x: 374, endPoint y: 117, distance: 261.6
click at [374, 117] on div "Menu sections Main Dishes 25 Side Dishes 5 Salads 2 Desserts 2 Drinks 6 Menu it…" at bounding box center [498, 472] width 616 height 789
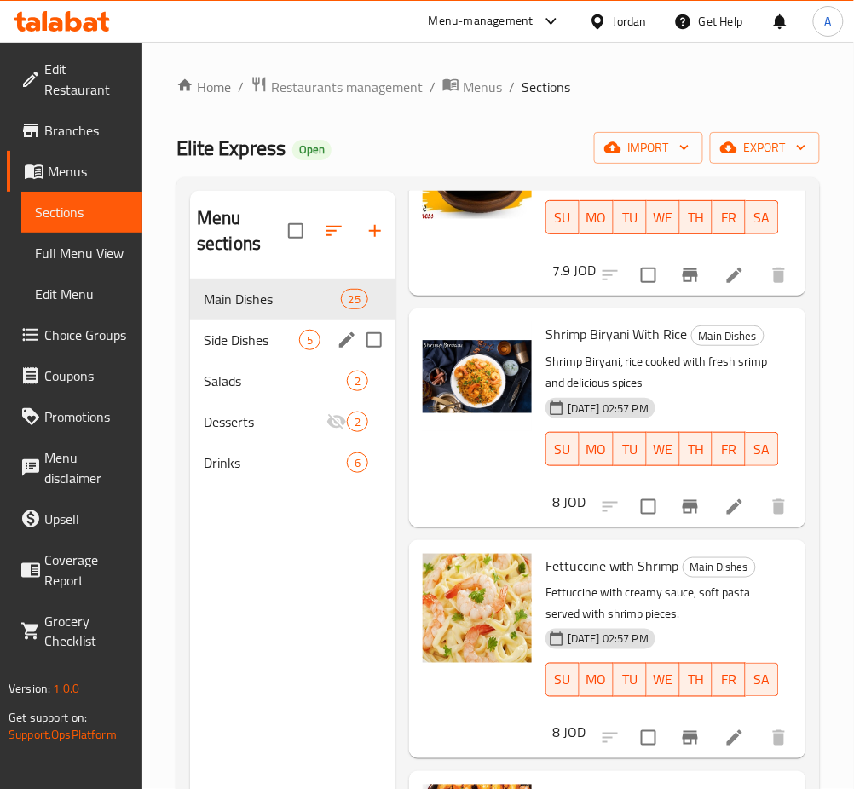
type input "shrimp"
click at [259, 356] on div "Side Dishes 5" at bounding box center [292, 339] width 205 height 41
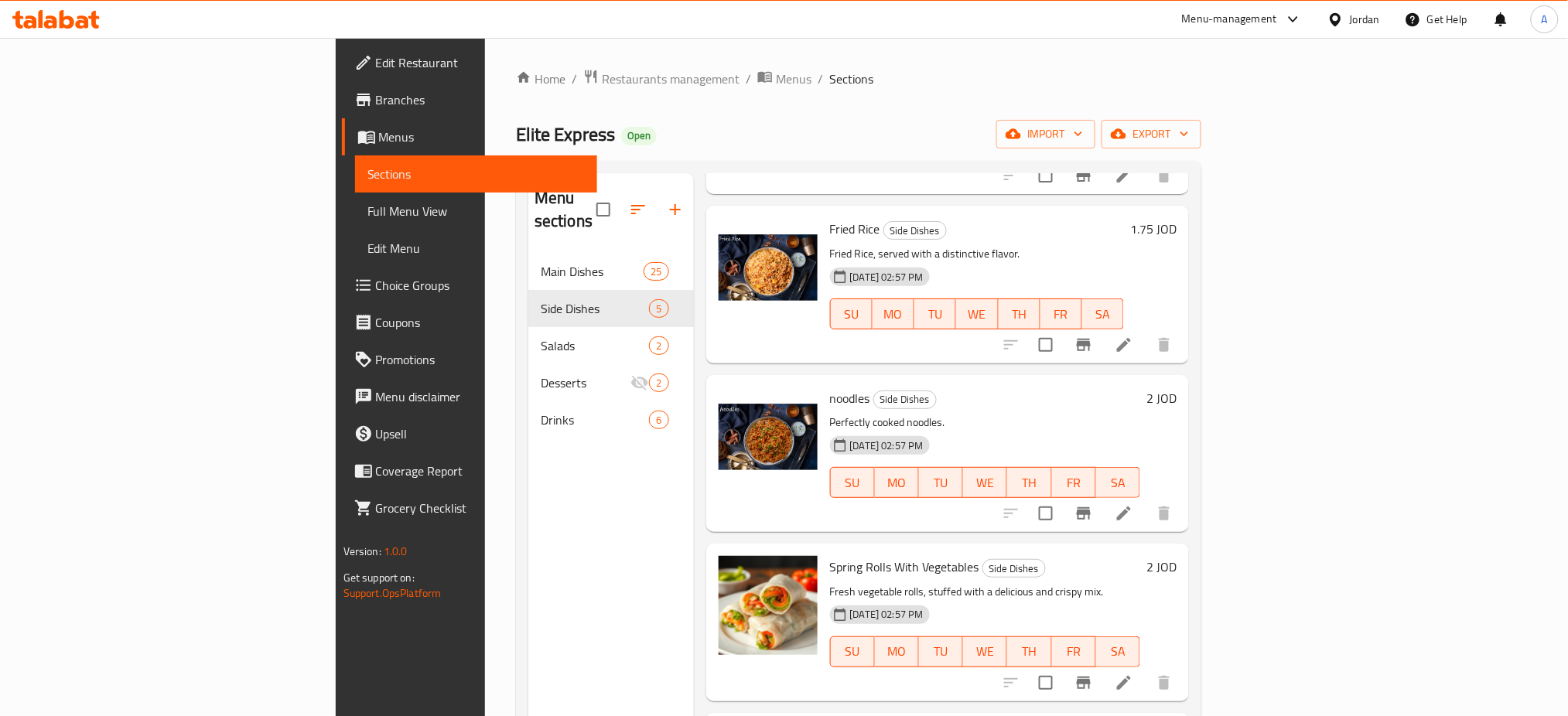
scroll to position [166, 0]
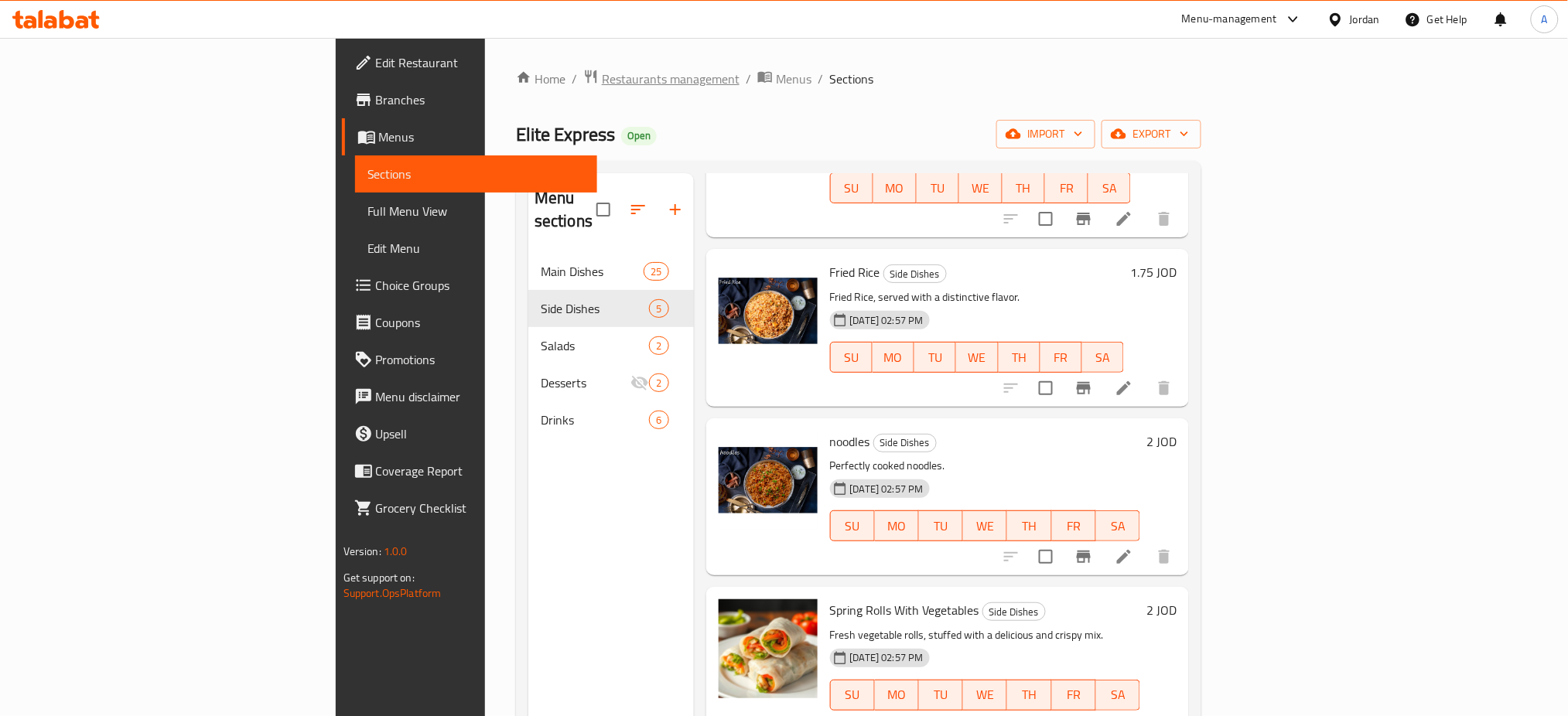
click at [602, 78] on span "Restaurants management" at bounding box center [671, 79] width 138 height 18
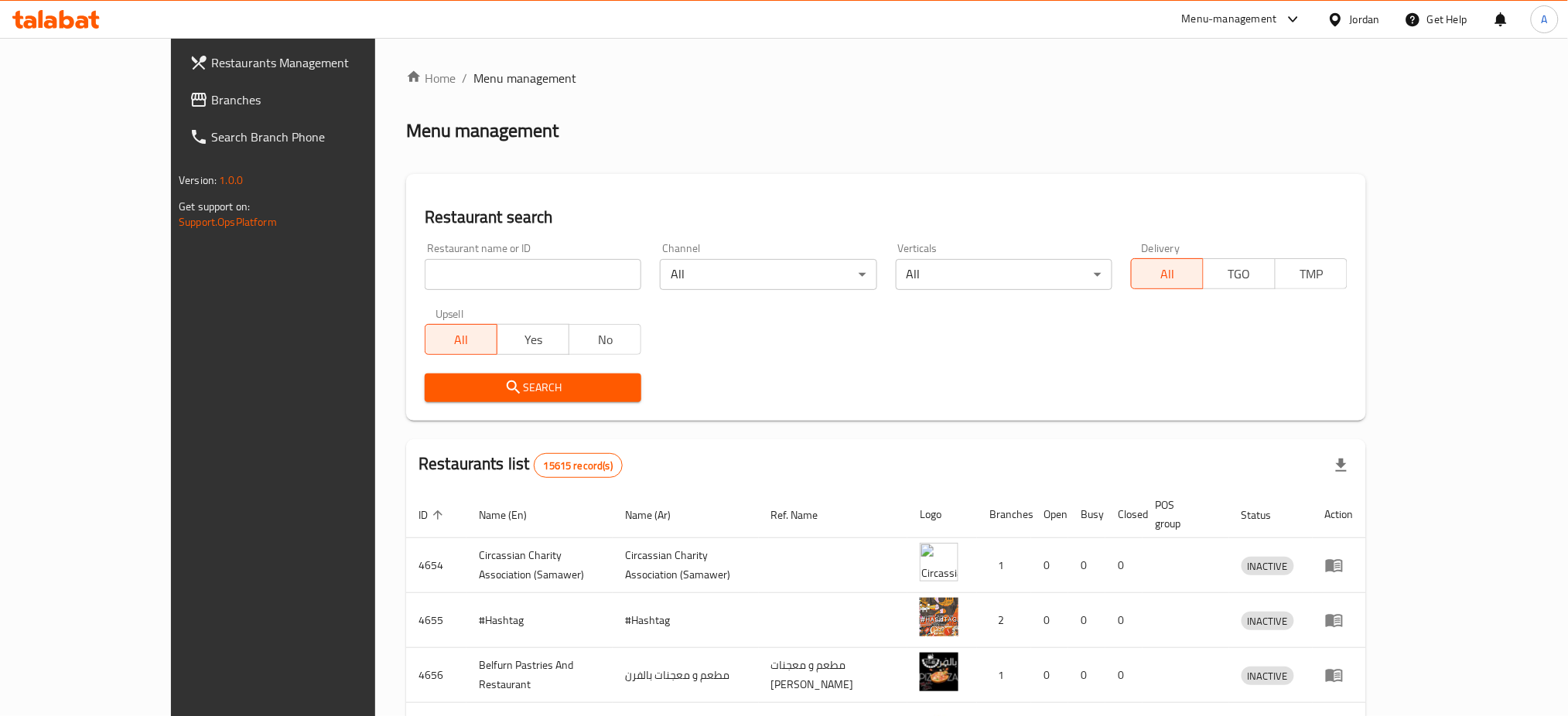
click at [458, 277] on input "search" at bounding box center [533, 274] width 217 height 31
type input "ox burger"
click button "Search" at bounding box center [533, 387] width 217 height 29
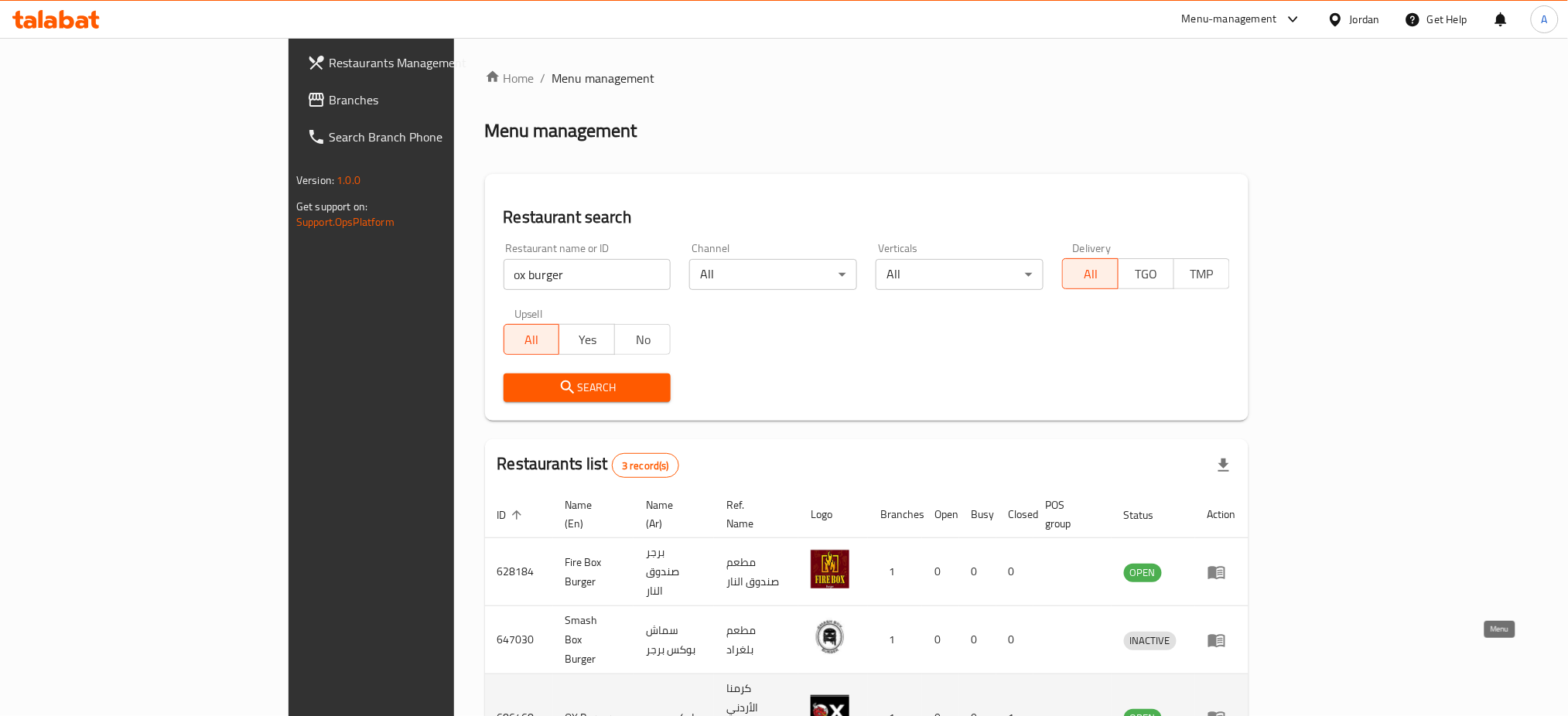
click at [1226, 708] on icon "enhanced table" at bounding box center [1217, 717] width 18 height 18
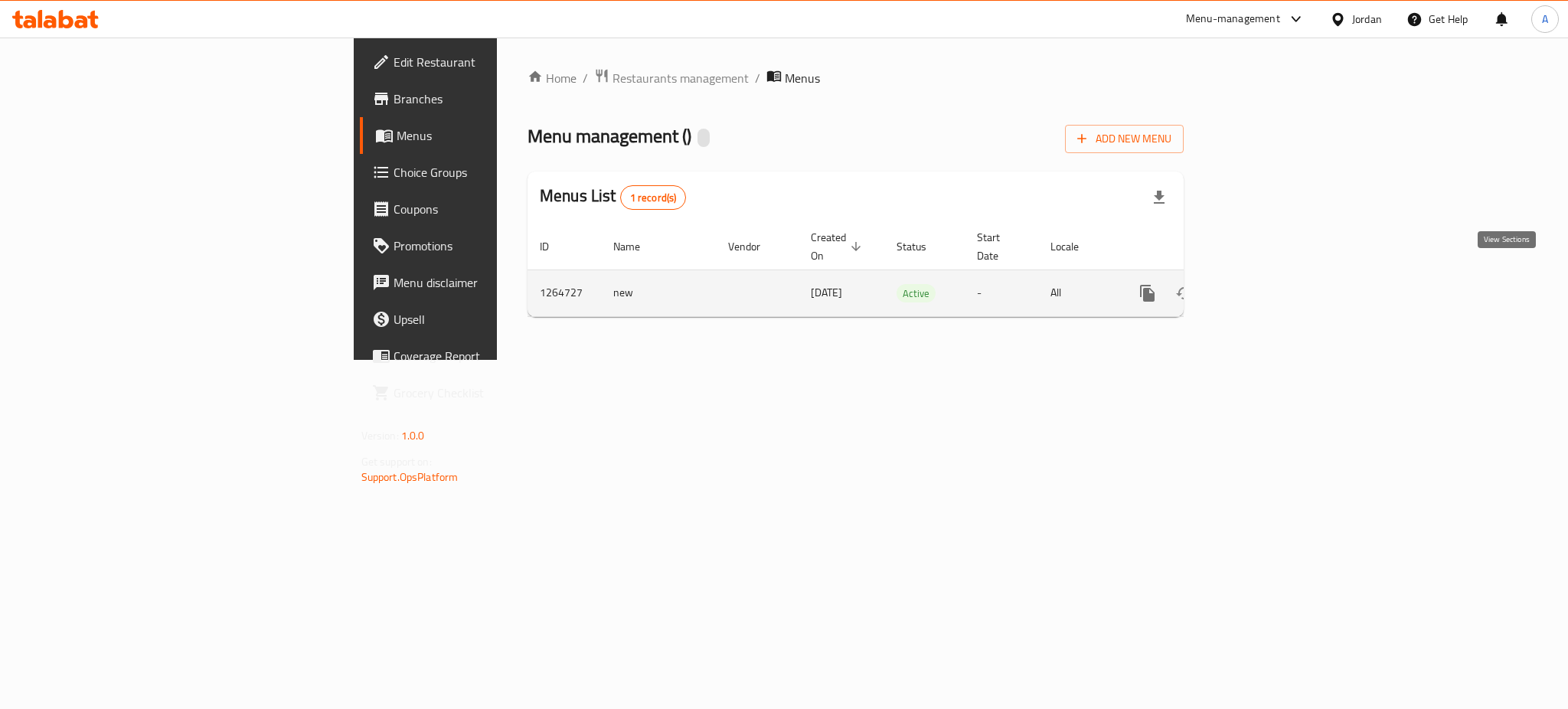
click at [1267, 284] on icon "enhanced table" at bounding box center [1257, 293] width 18 height 18
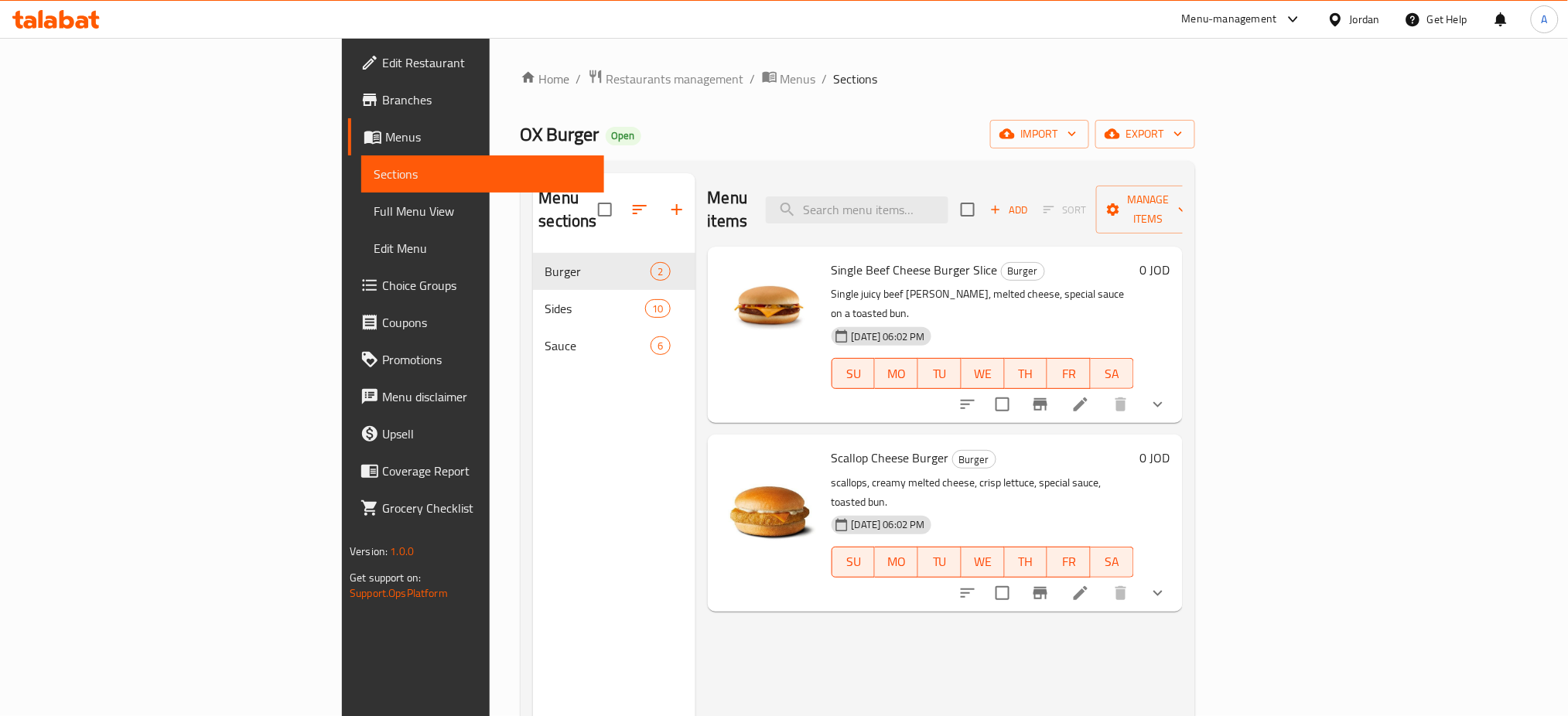
click at [533, 385] on div "Menu sections Burger 2 Sides 10 Sauce 6" at bounding box center [614, 531] width 163 height 716
click at [557, 491] on div "Menu sections Burger 2 Sides 10 Sauce 6" at bounding box center [614, 531] width 163 height 716
click at [1177, 574] on button "show more" at bounding box center [1158, 593] width 37 height 37
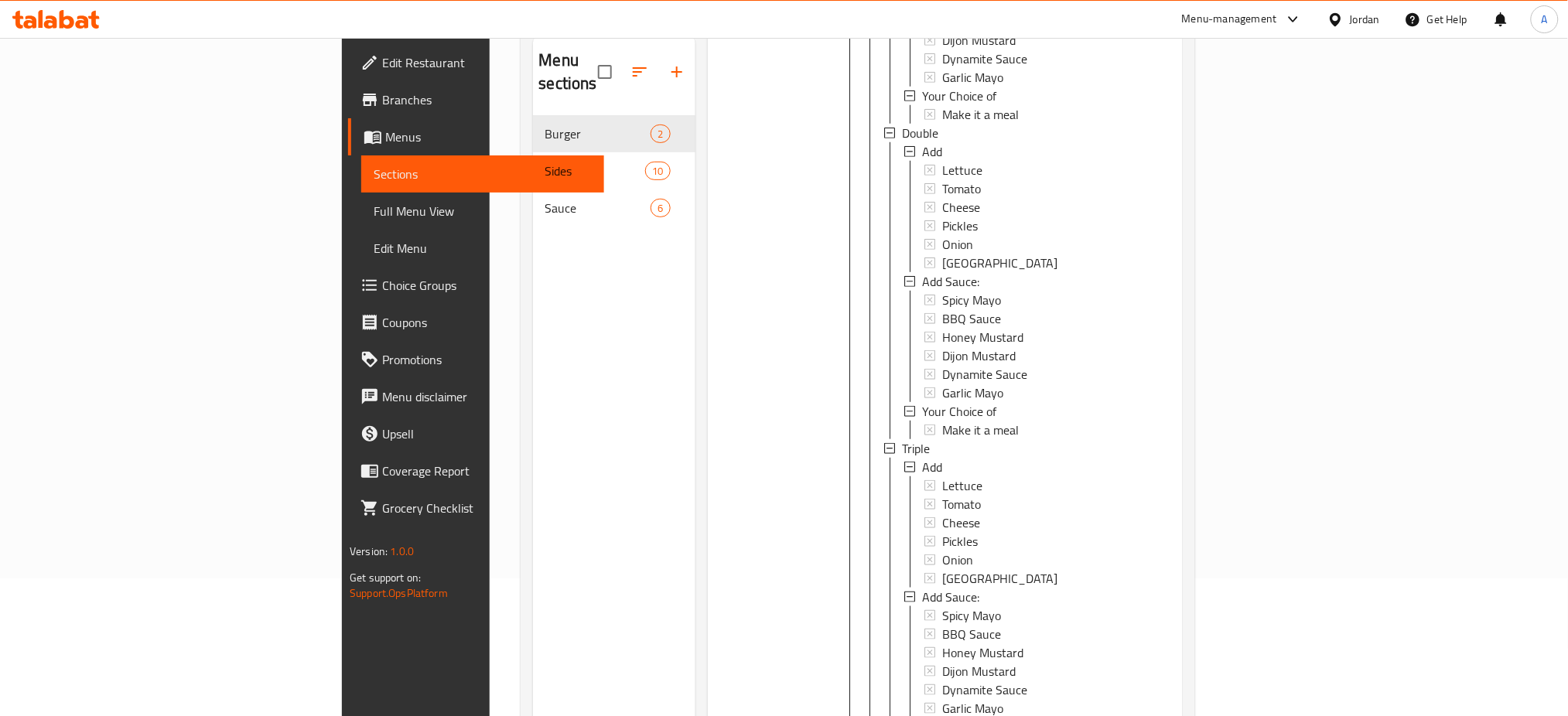
scroll to position [217, 0]
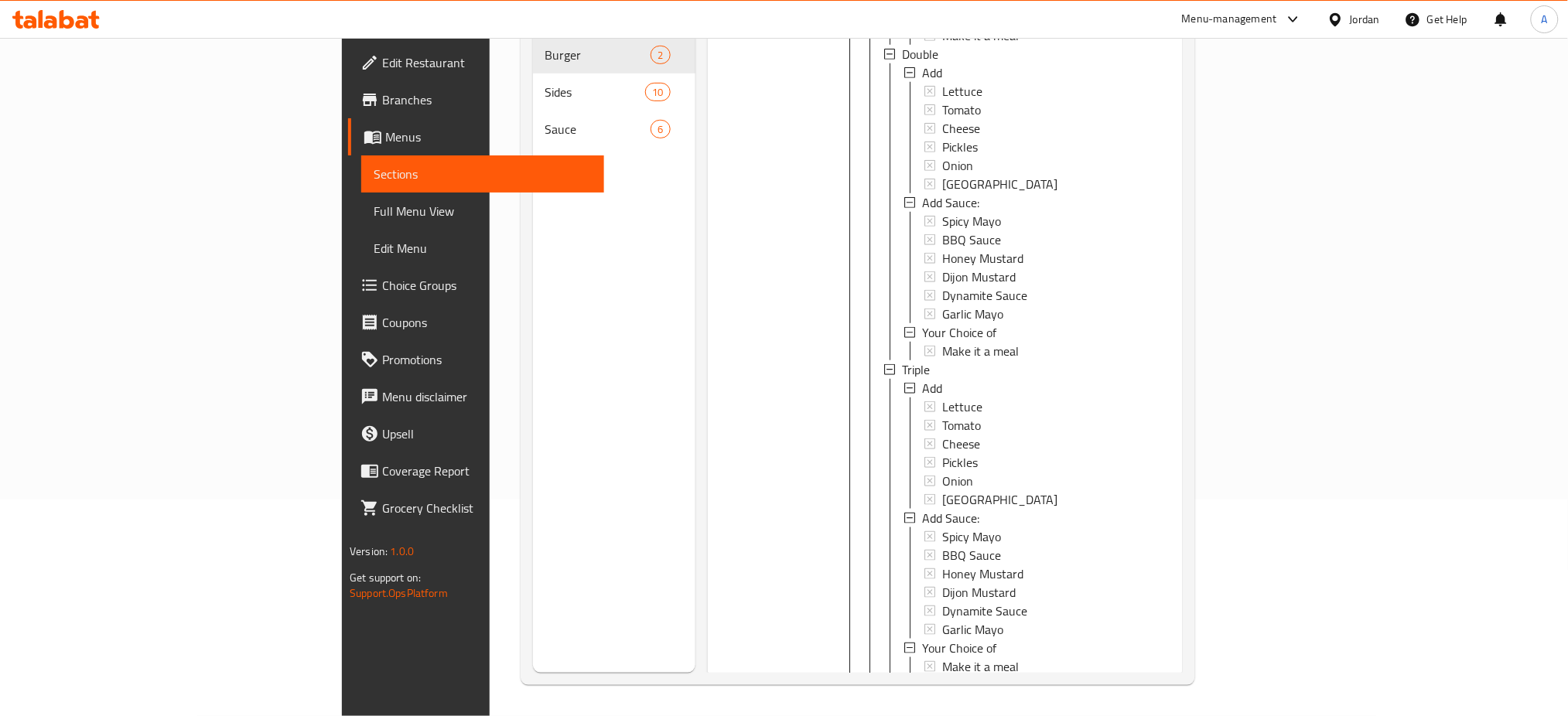
click at [1090, 692] on icon at bounding box center [1080, 701] width 18 height 18
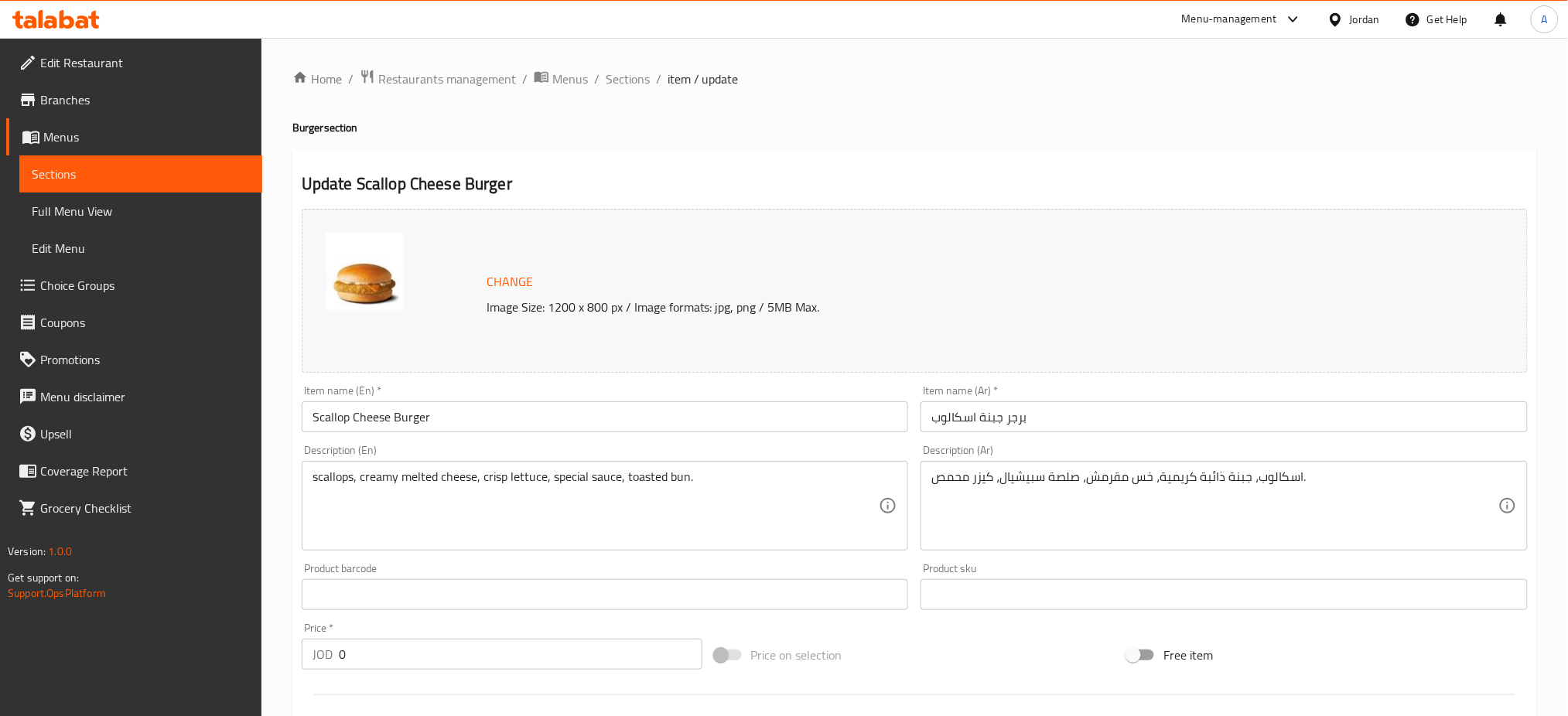
click at [374, 444] on div "Description (En) scallops, creamy melted cheese, crisp lettuce, special sauce, …" at bounding box center [605, 497] width 619 height 118
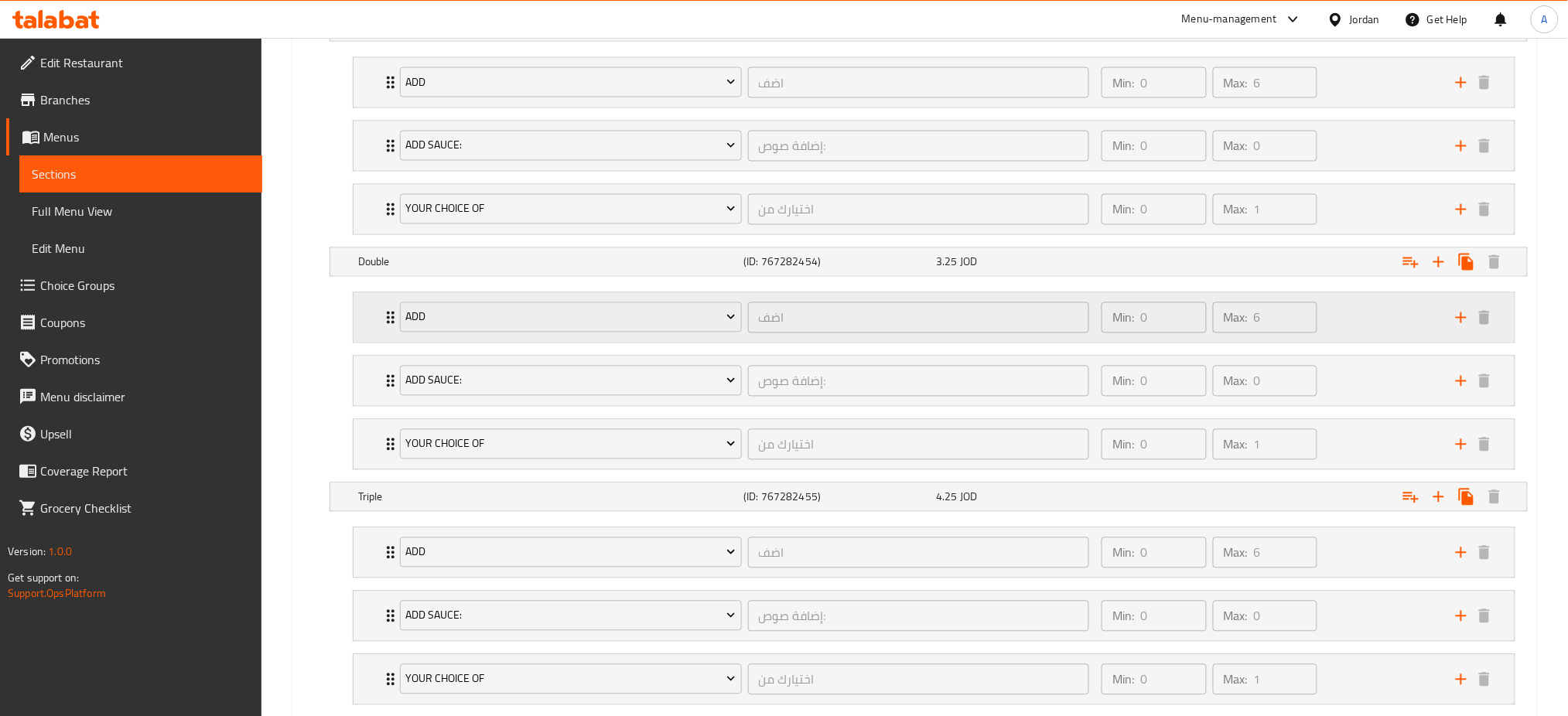
scroll to position [1049, 0]
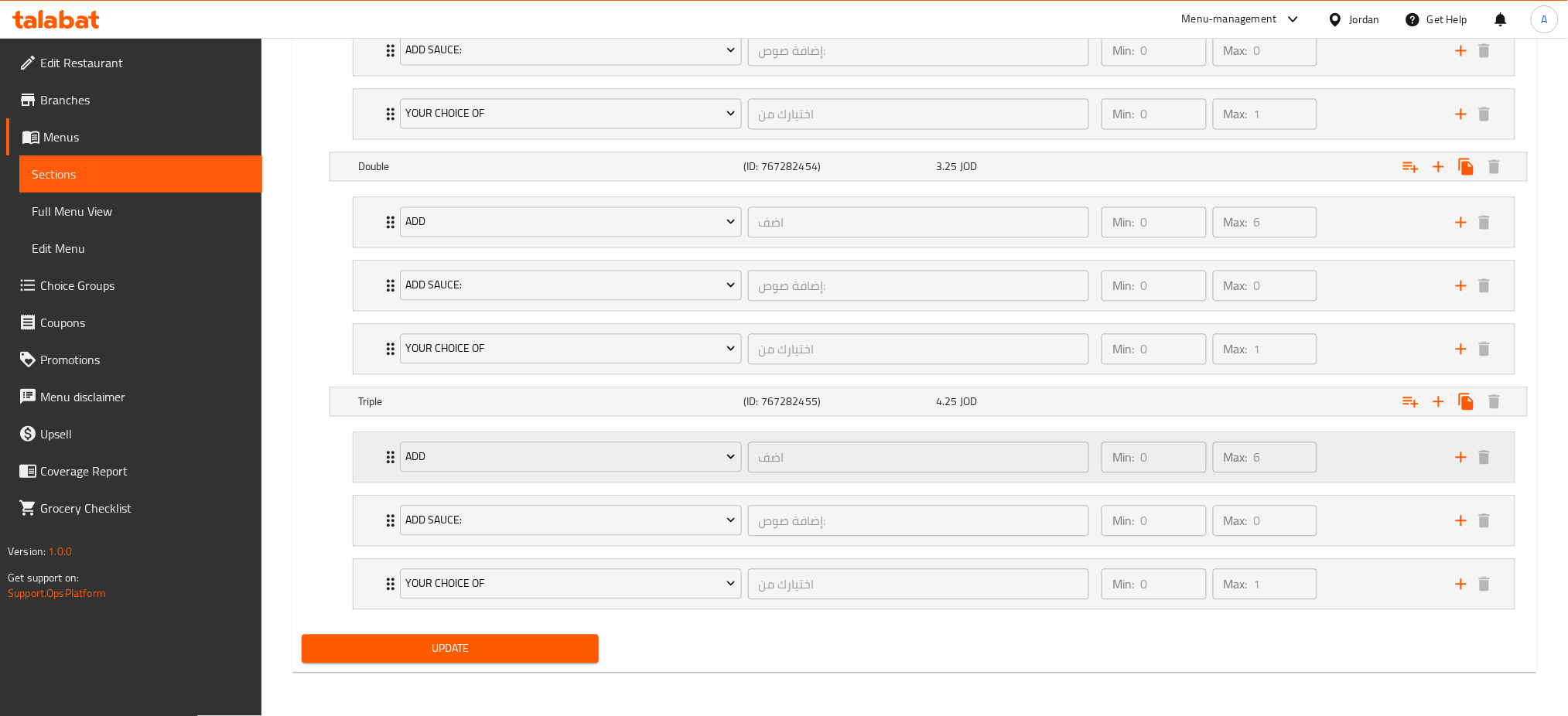
click at [1370, 456] on div "Min: 0 ​ Max: 6 ​" at bounding box center [1269, 457] width 354 height 50
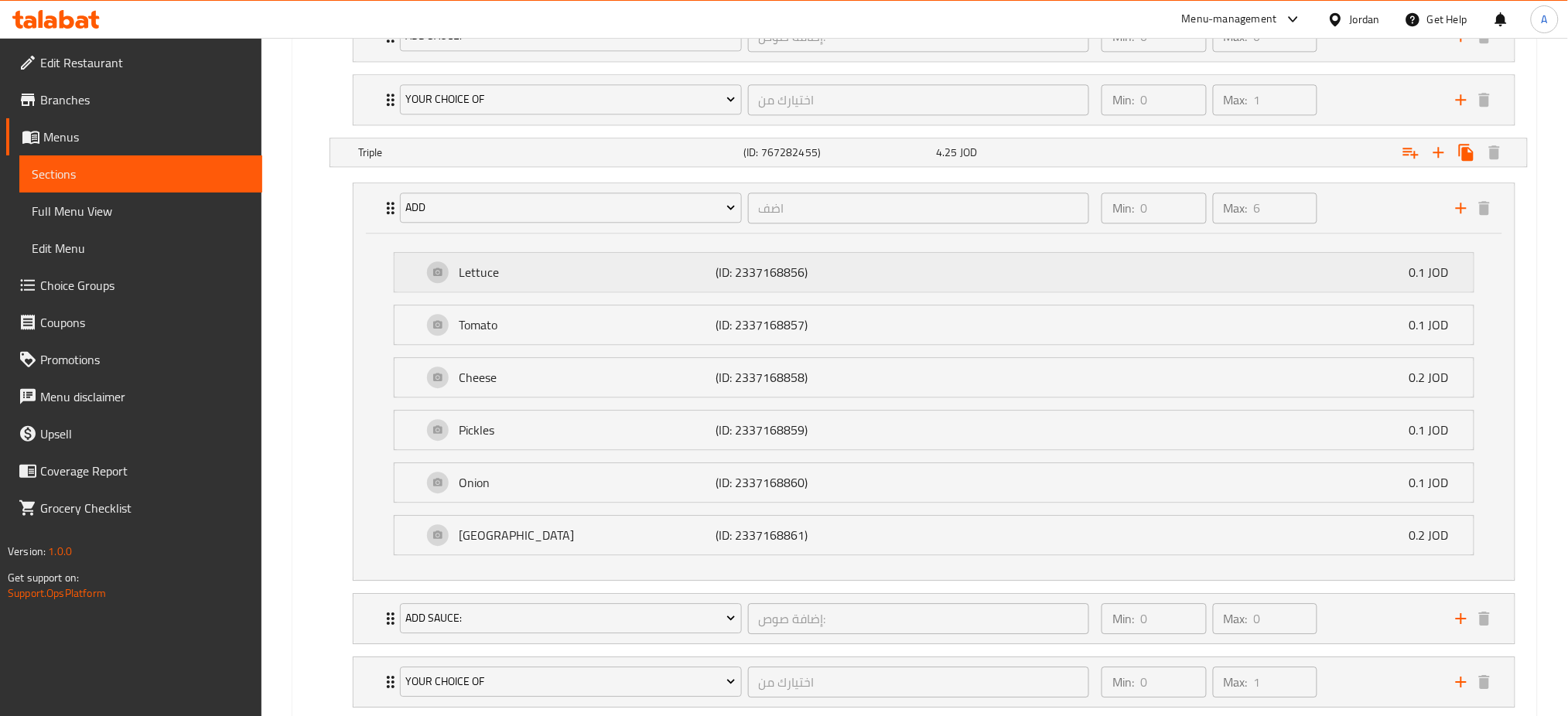
scroll to position [1398, 0]
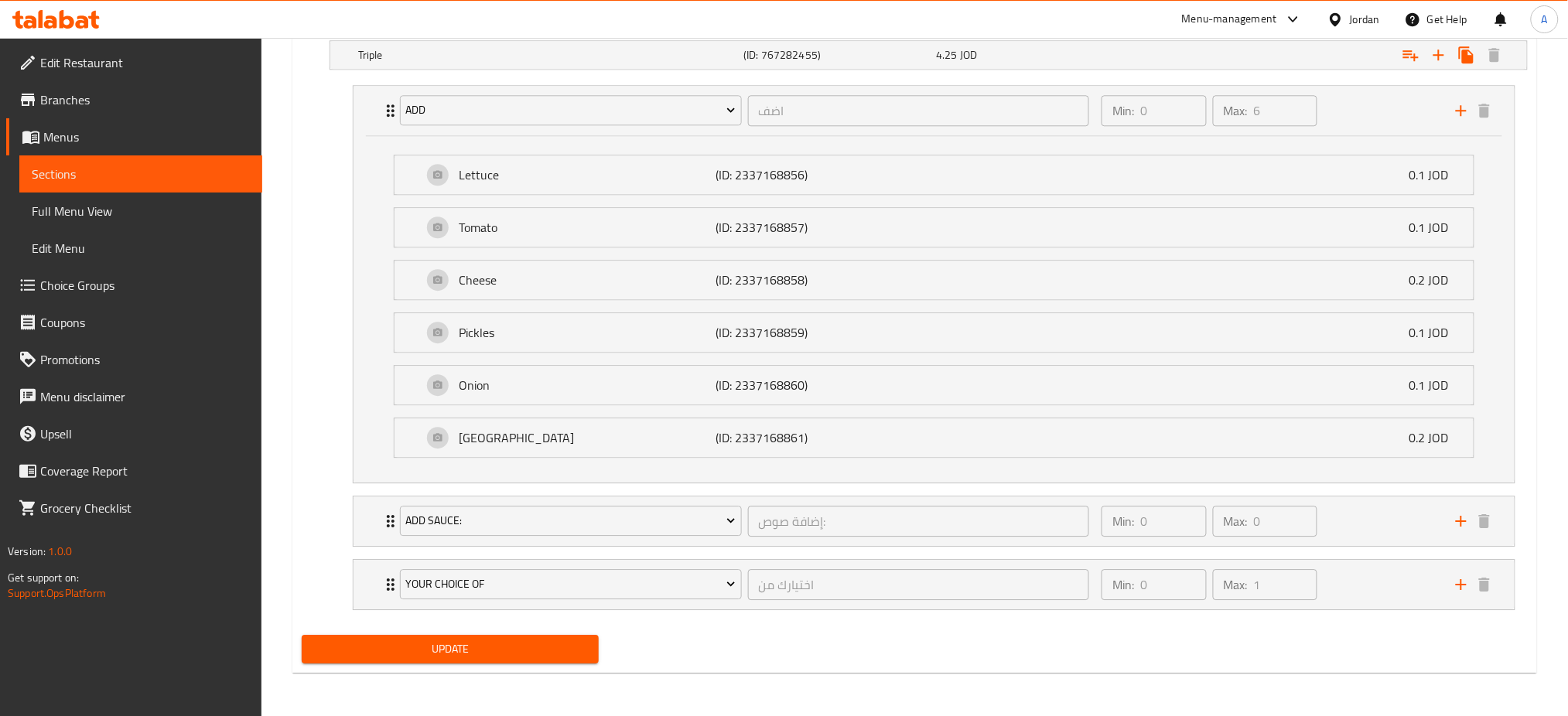
click at [250, 529] on ul "Edit Restaurant Branches Menus Sections Full Menu View Edit Menu Choice Groups …" at bounding box center [125, 285] width 274 height 495
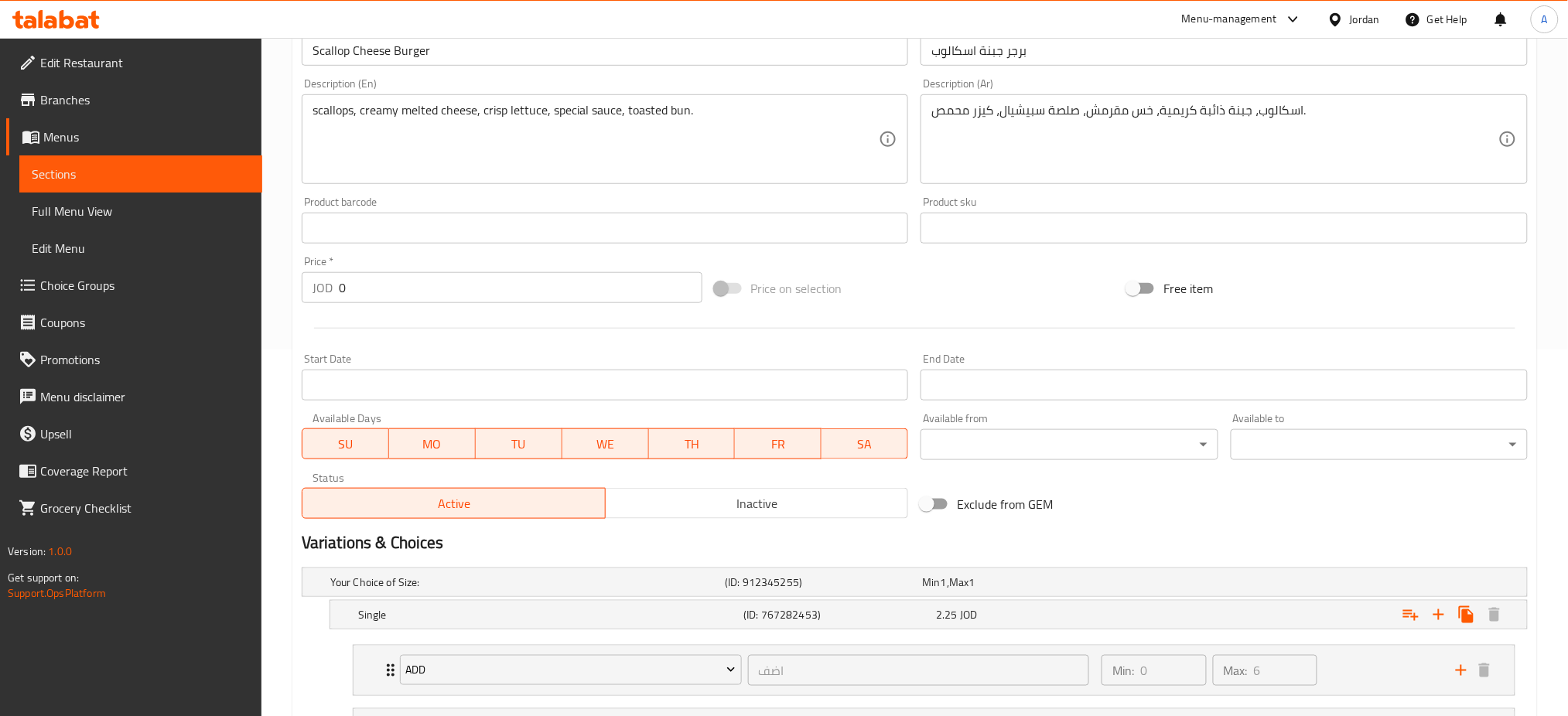
scroll to position [0, 0]
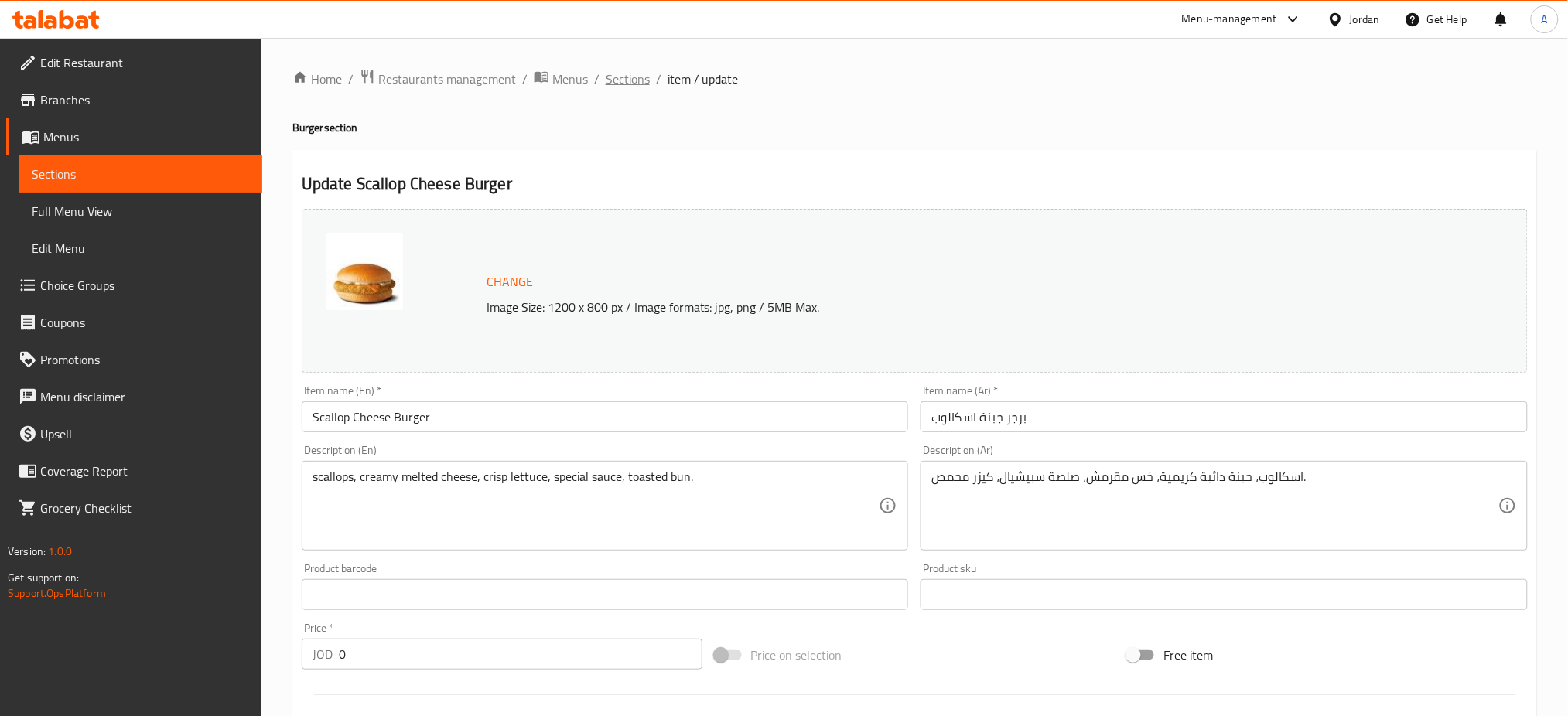
click at [636, 84] on span "Sections" at bounding box center [627, 79] width 44 height 18
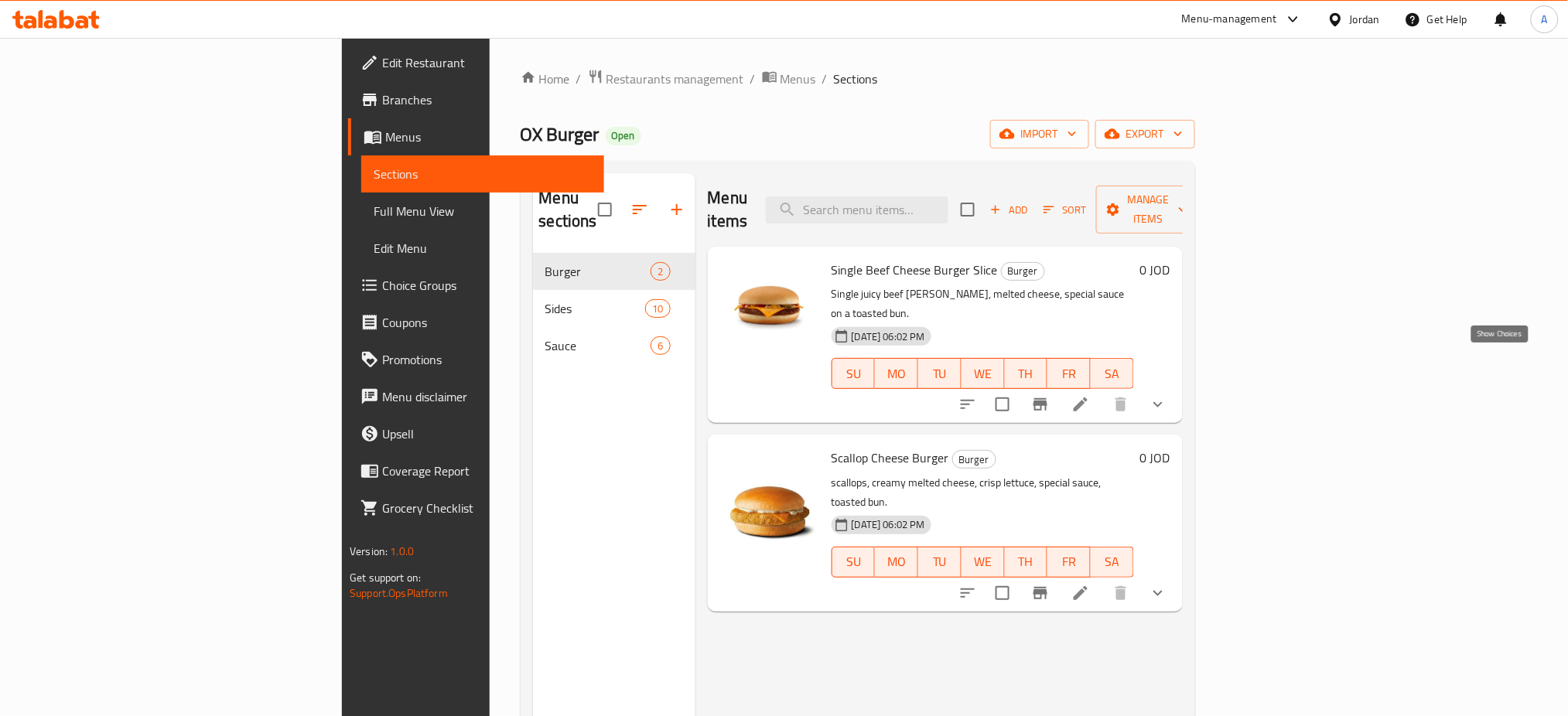
click at [1168, 395] on icon "show more" at bounding box center [1158, 404] width 18 height 18
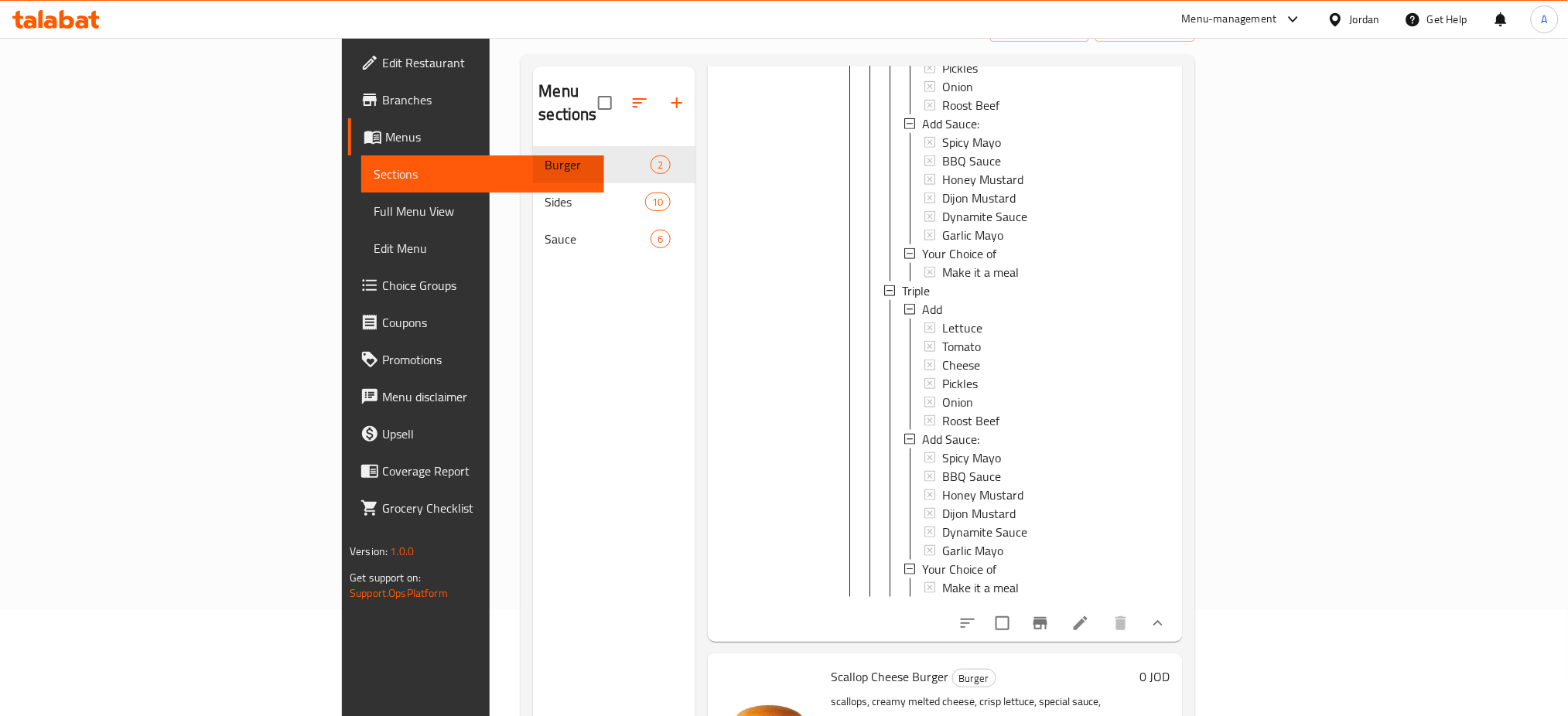
scroll to position [217, 0]
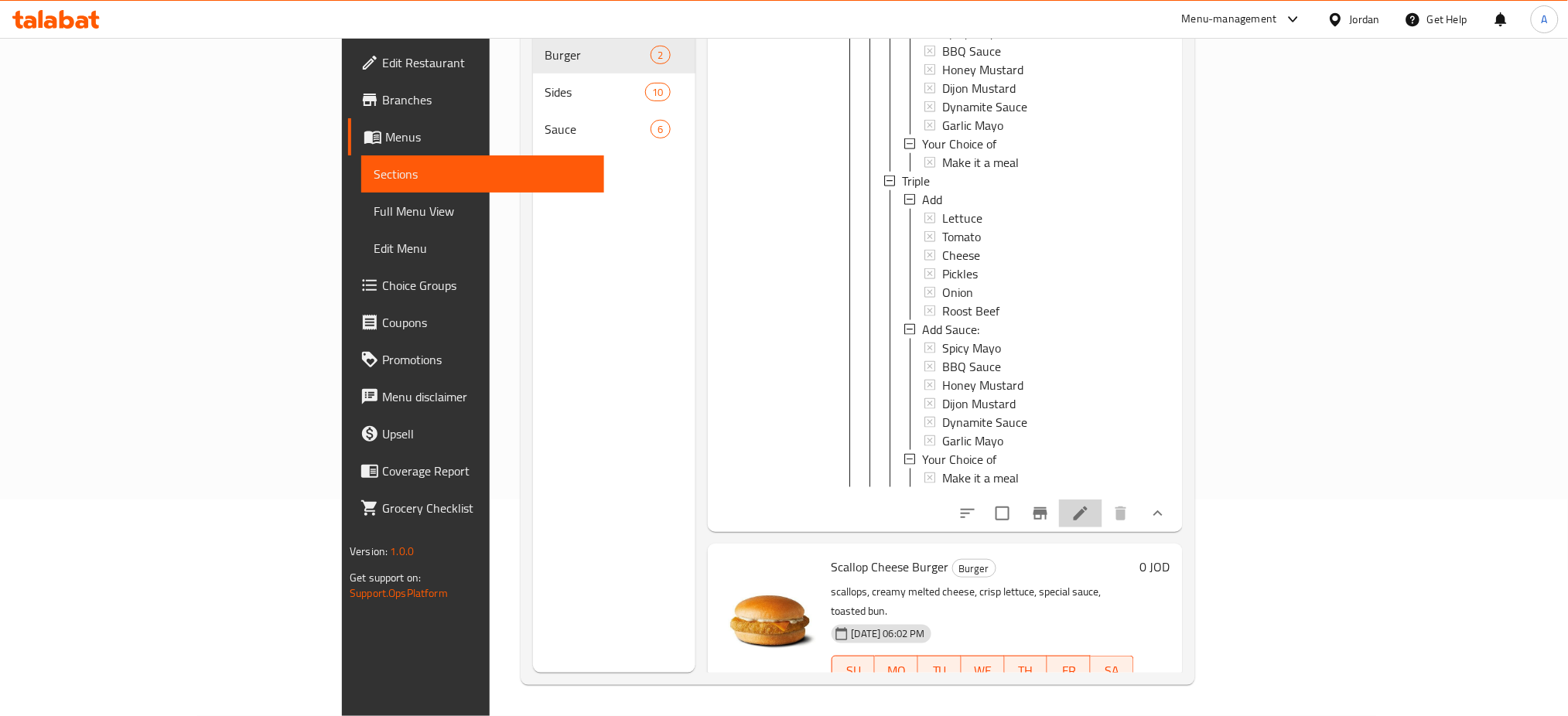
click at [1102, 499] on li at bounding box center [1080, 513] width 44 height 28
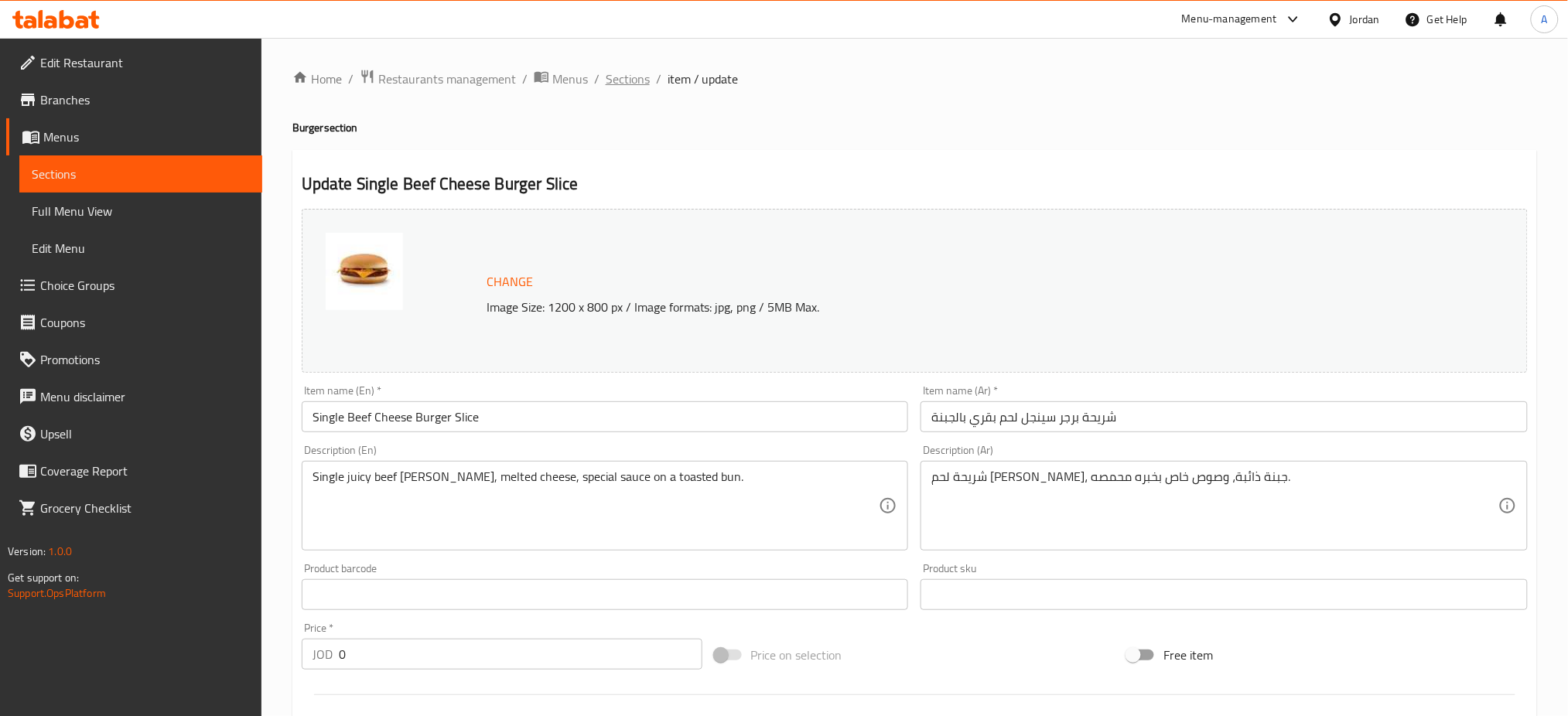
click at [606, 84] on span "Sections" at bounding box center [627, 79] width 44 height 18
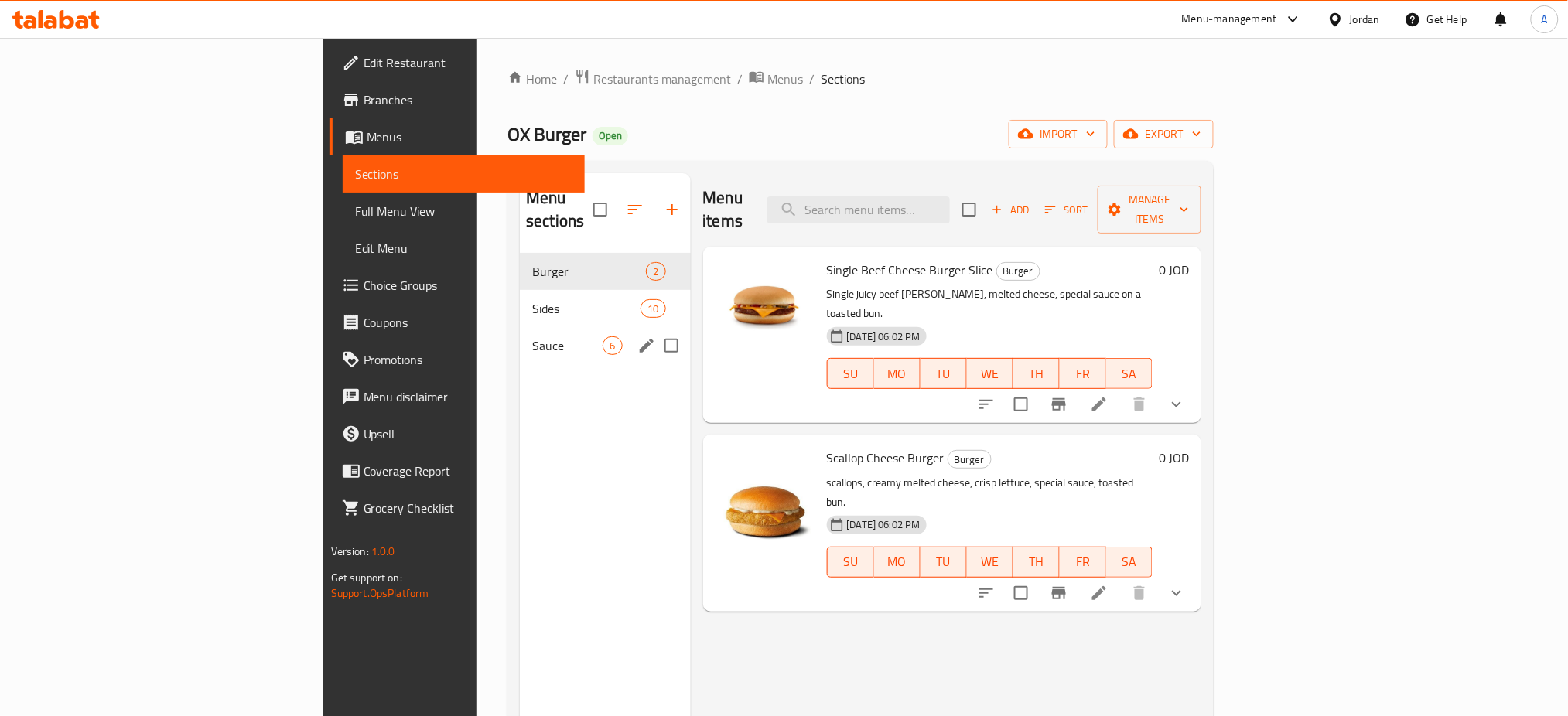
click at [519, 336] on div "Sauce 6" at bounding box center [604, 345] width 170 height 37
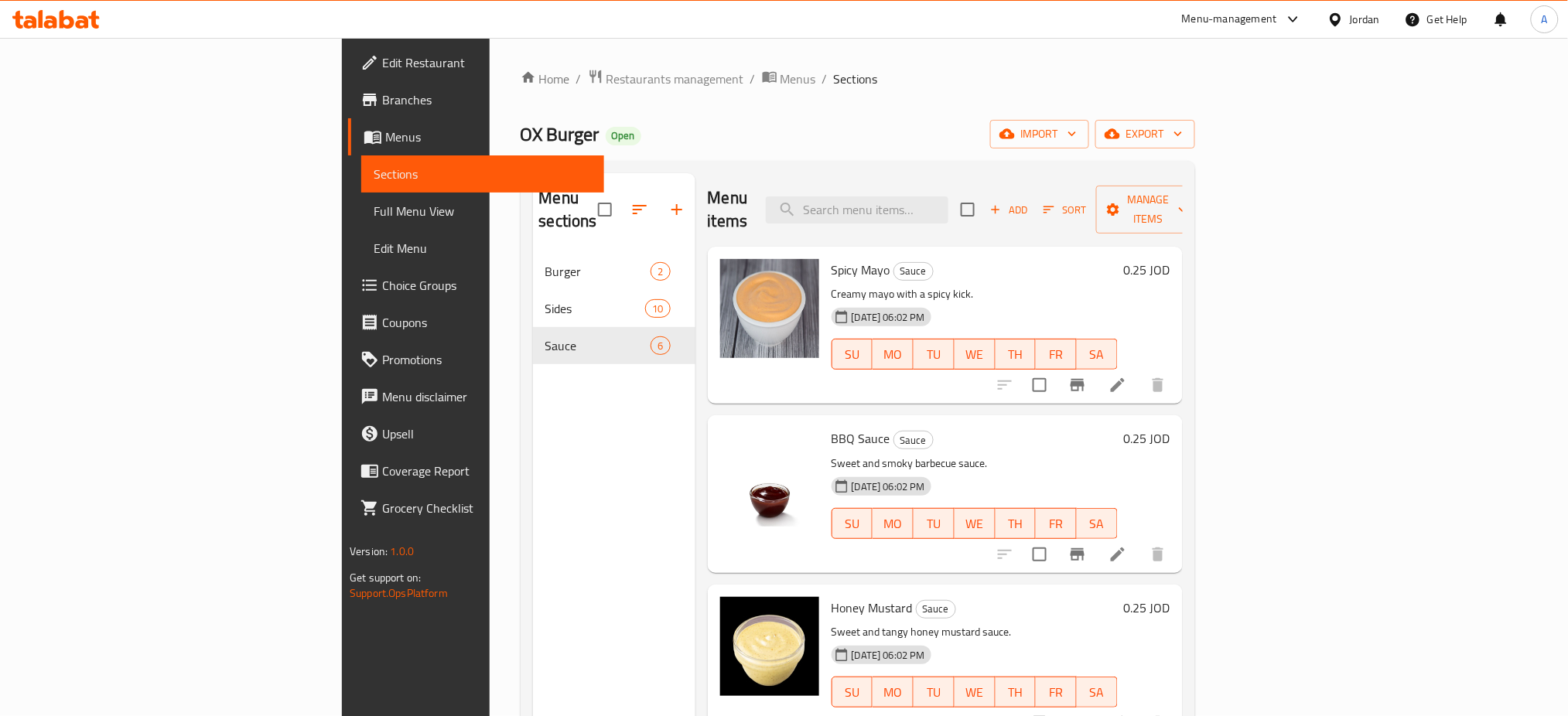
click at [1127, 376] on icon at bounding box center [1118, 385] width 18 height 18
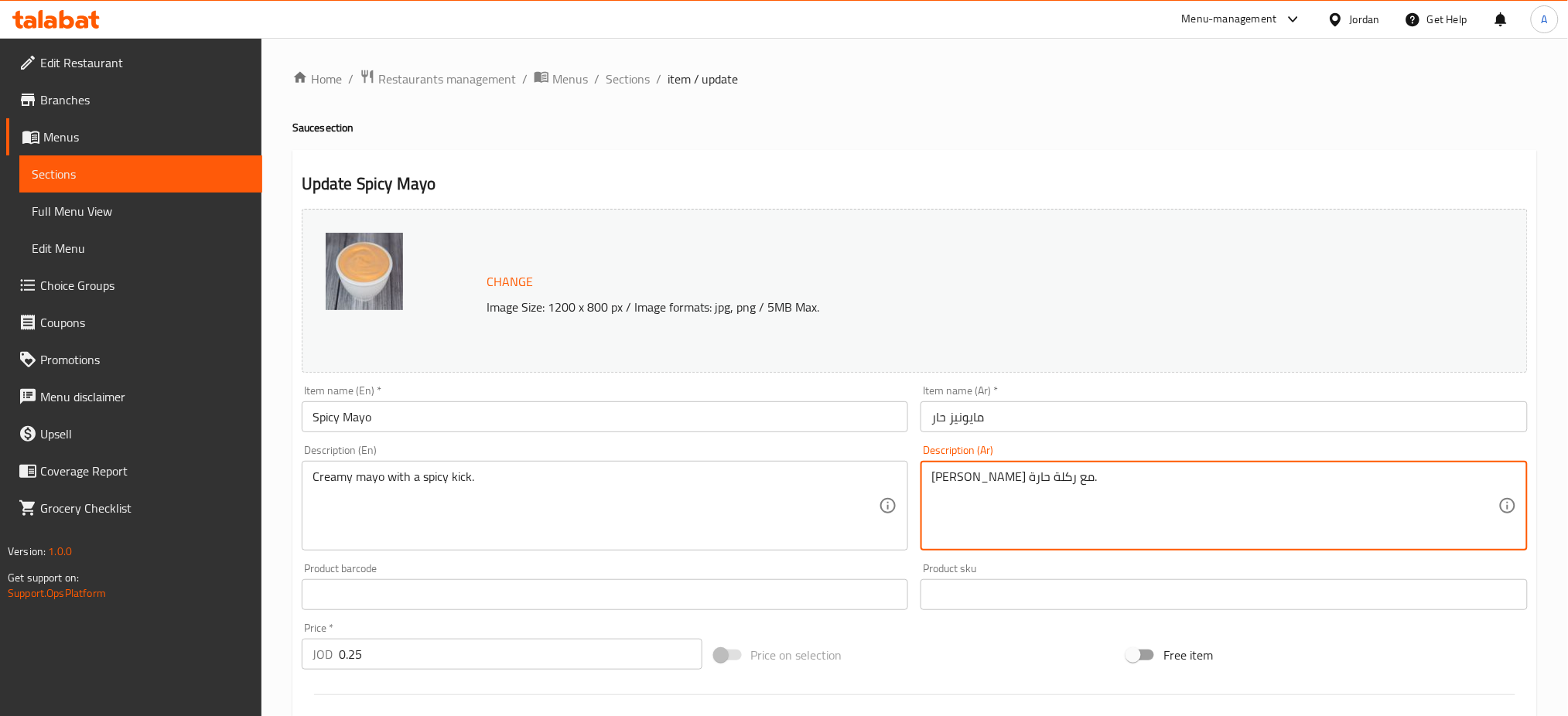
drag, startPoint x: 1044, startPoint y: 508, endPoint x: 803, endPoint y: 525, distance: 241.6
drag, startPoint x: 613, startPoint y: 498, endPoint x: 0, endPoint y: 494, distance: 613.0
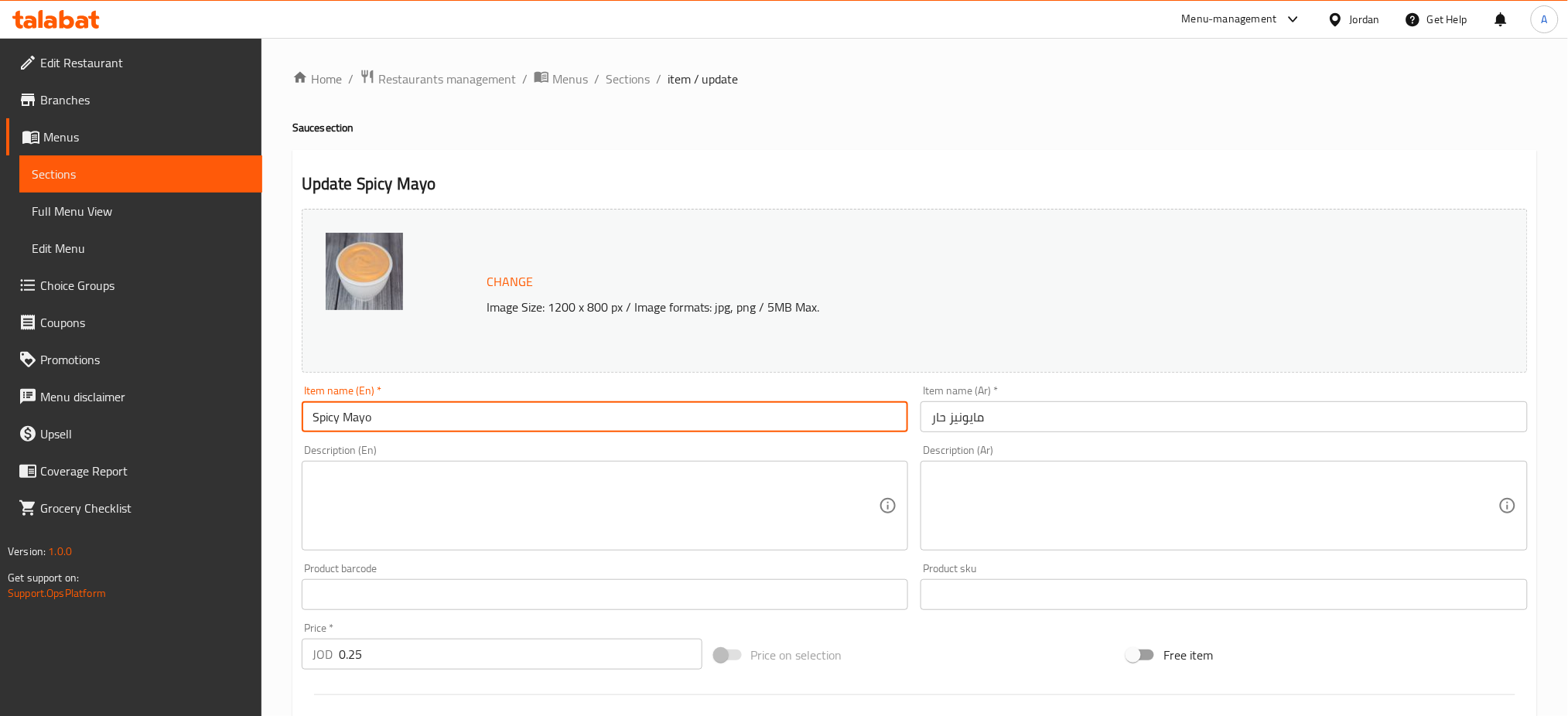
drag, startPoint x: 537, startPoint y: 405, endPoint x: 0, endPoint y: 412, distance: 537.0
click at [0, 412] on div "Edit Restaurant Branches Menus Sections Full Menu View Edit Menu Choice Groups …" at bounding box center [784, 576] width 1568 height 1077
type input "Cocktail Sauce"
drag, startPoint x: 1102, startPoint y: 413, endPoint x: 624, endPoint y: 464, distance: 480.7
click at [632, 461] on div "Change Image Size: 1200 x 800 px / Image formats: jpg, png / 5MB Max. Item name…" at bounding box center [914, 546] width 1238 height 689
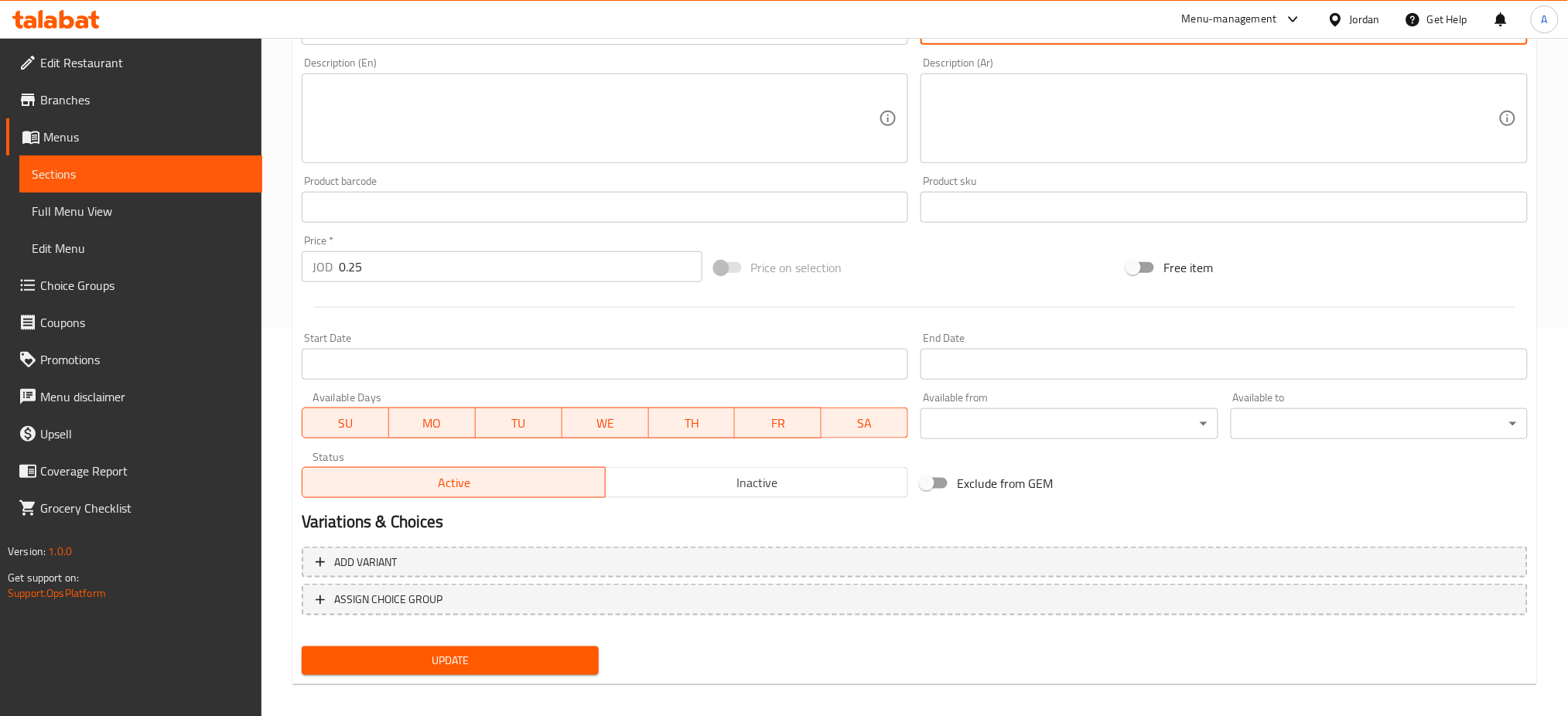
scroll to position [397, 0]
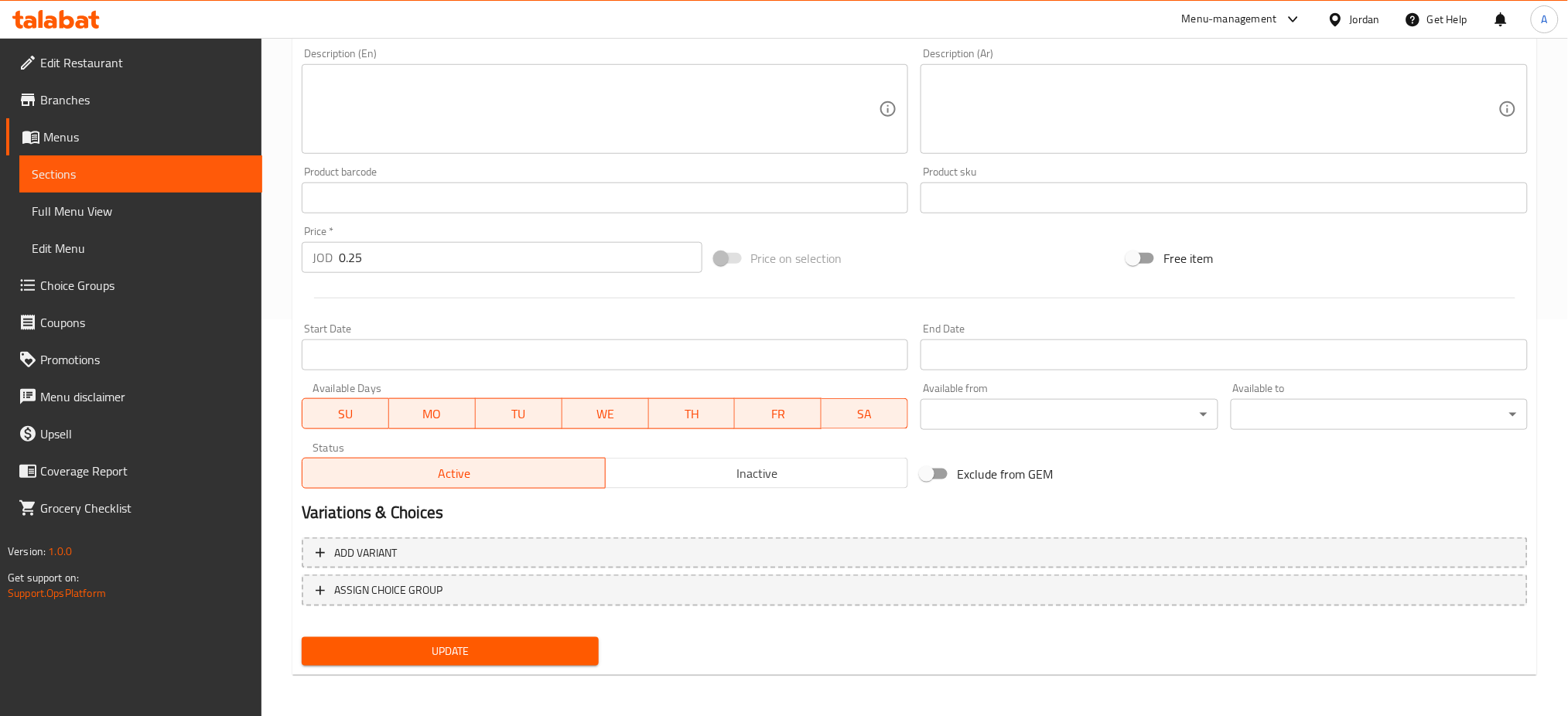
type input "صوص الكوكتيل"
click at [471, 646] on span "Update" at bounding box center [450, 651] width 272 height 19
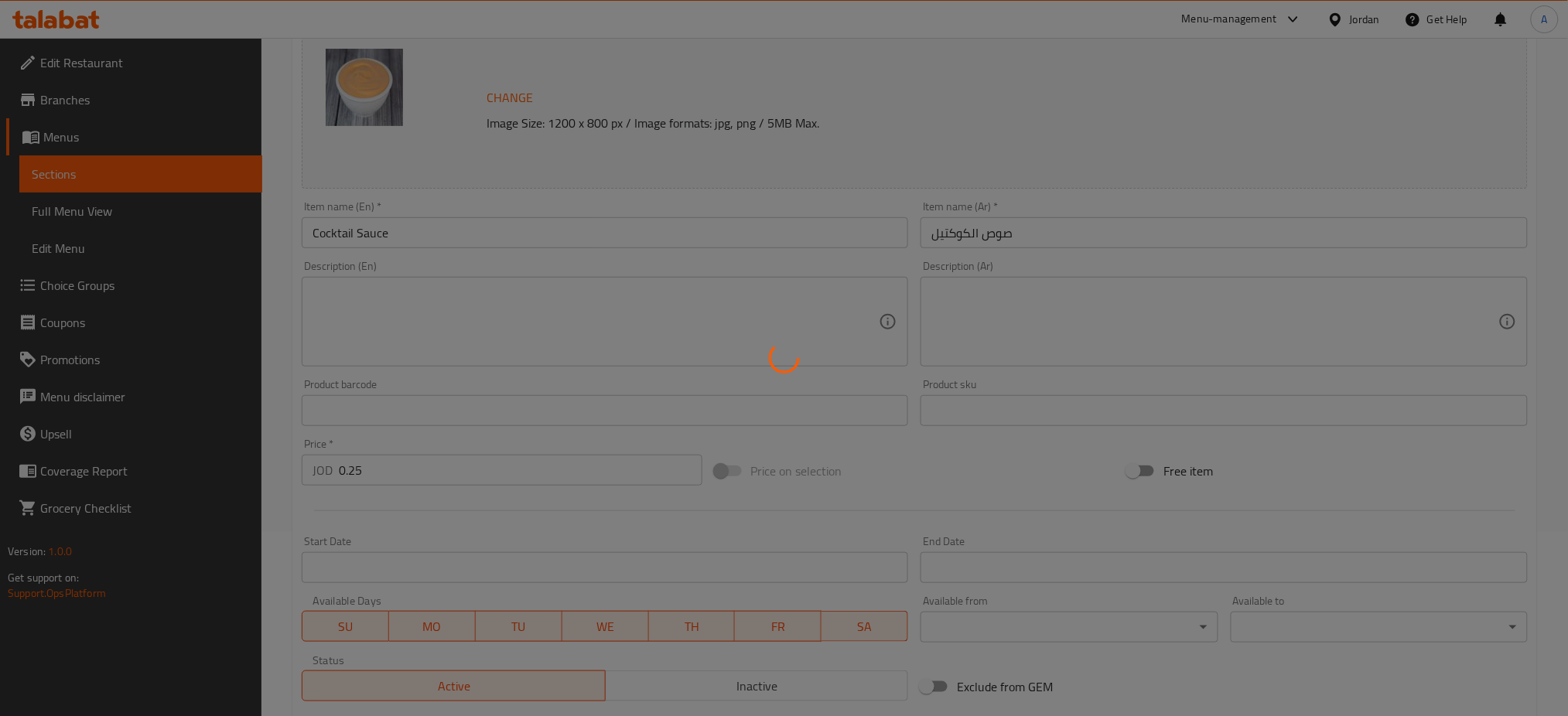
scroll to position [0, 0]
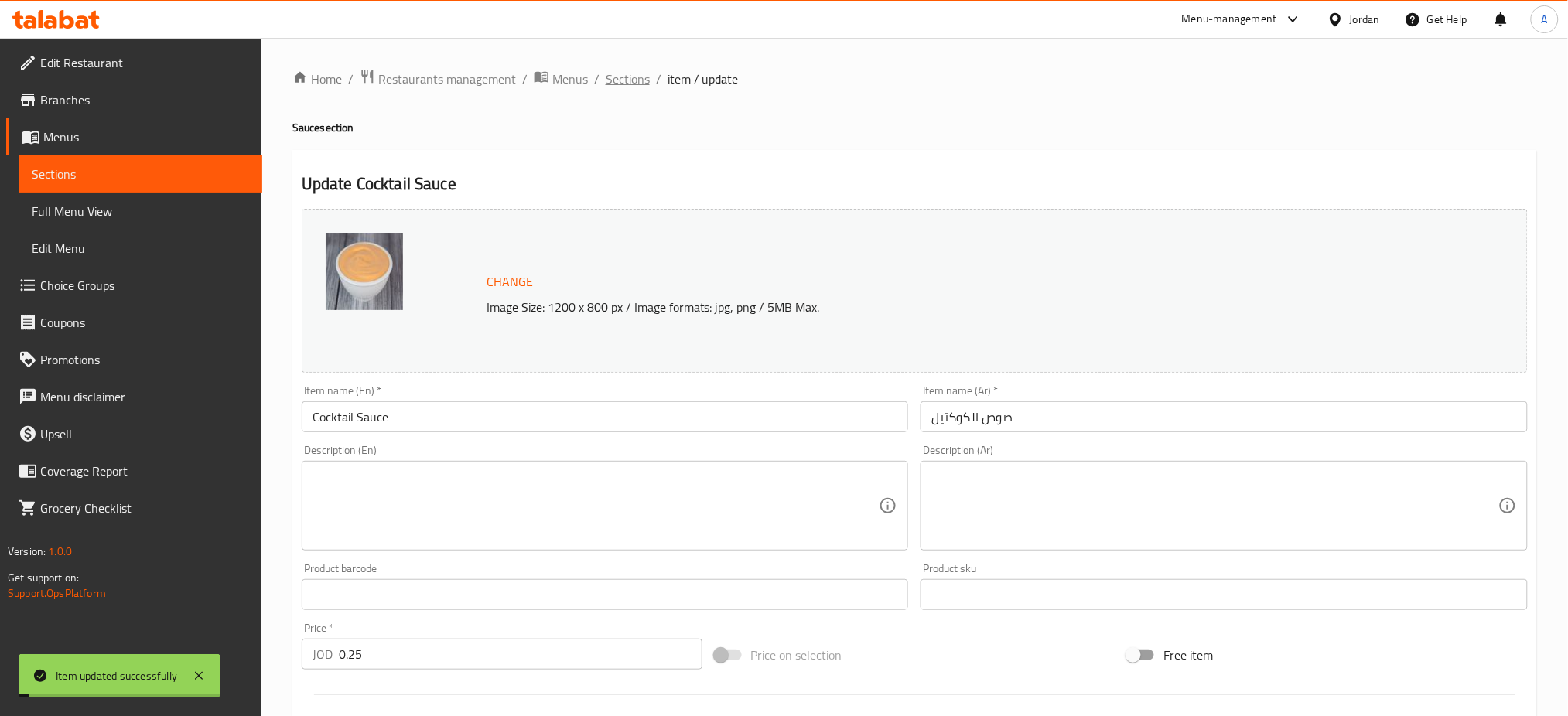
click at [634, 77] on span "Sections" at bounding box center [627, 79] width 44 height 18
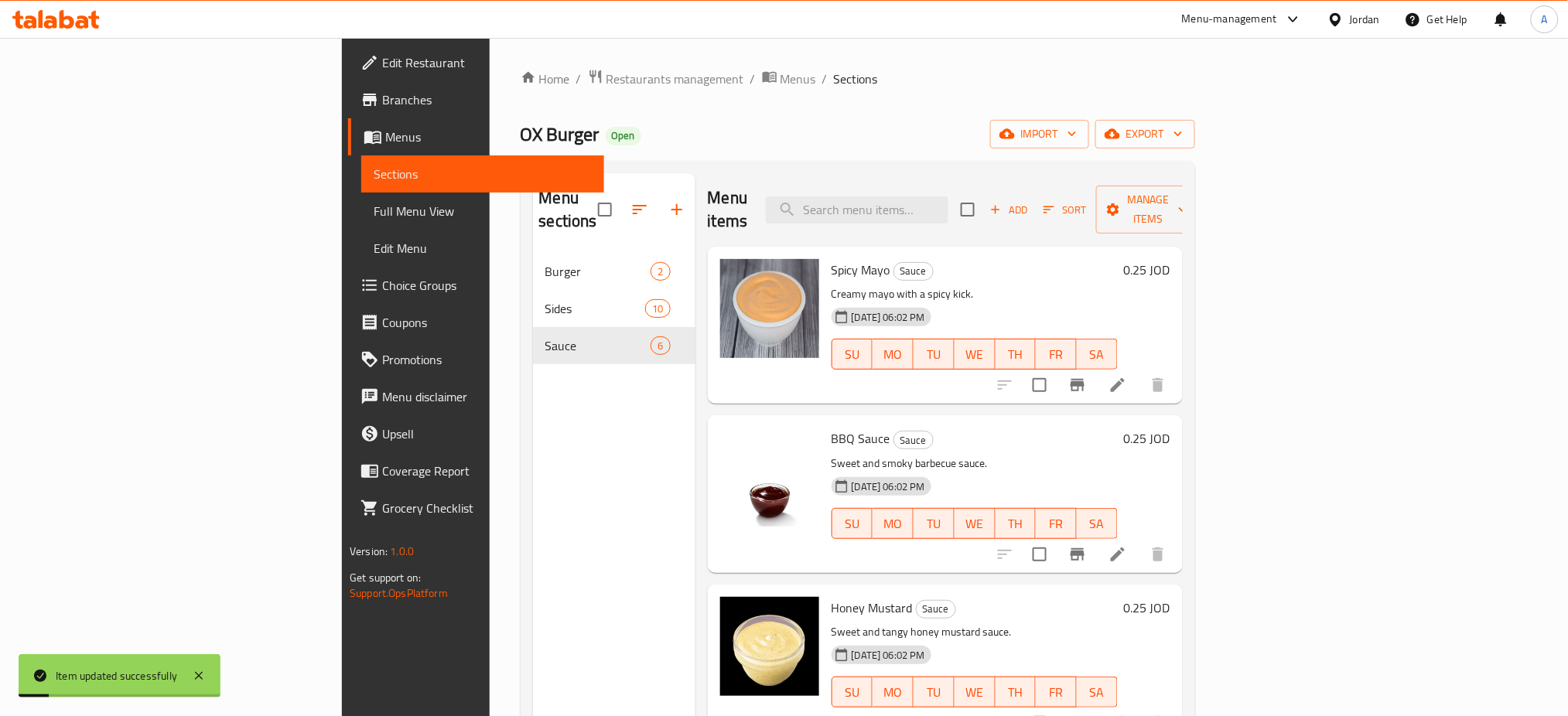
click at [382, 276] on span "Choice Groups" at bounding box center [487, 285] width 210 height 18
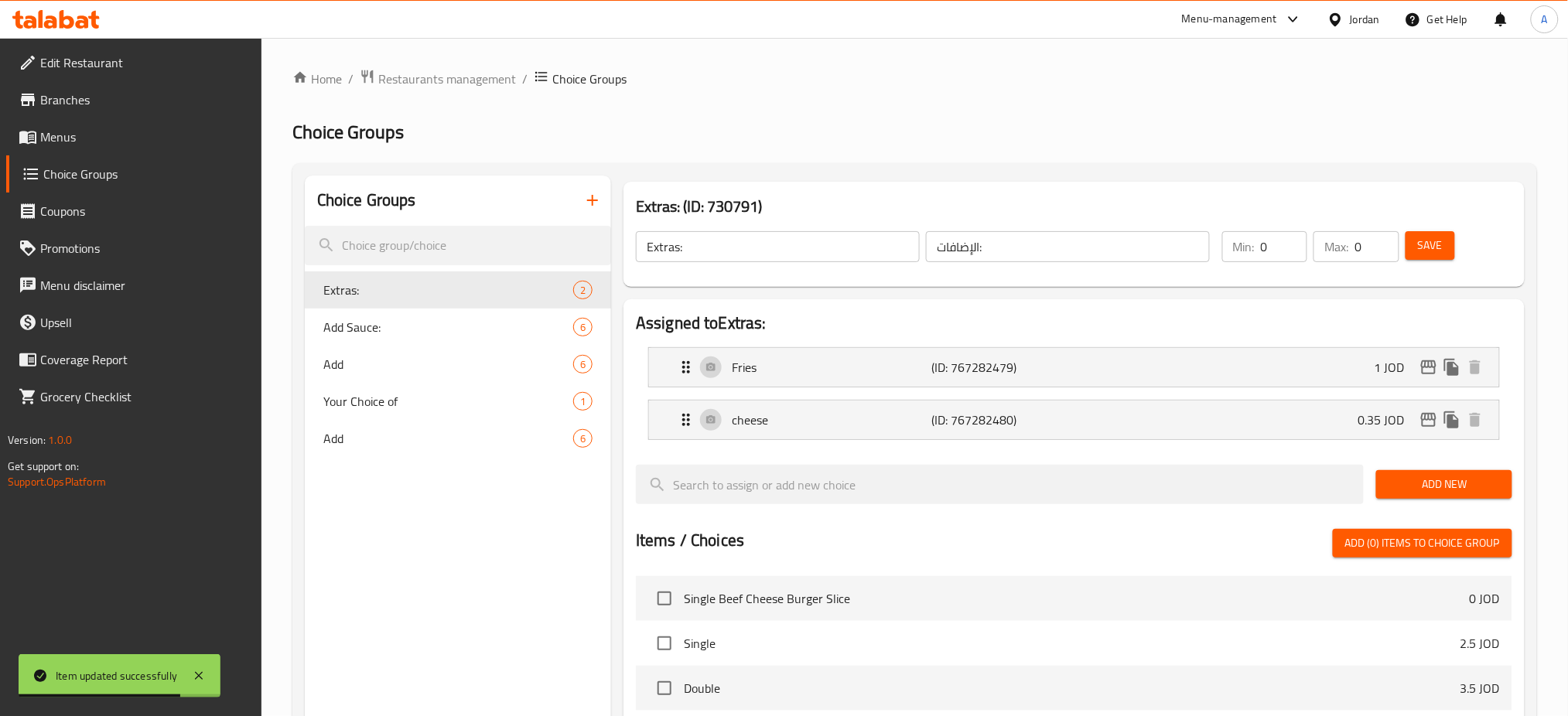
click at [576, 208] on button "button" at bounding box center [592, 200] width 37 height 37
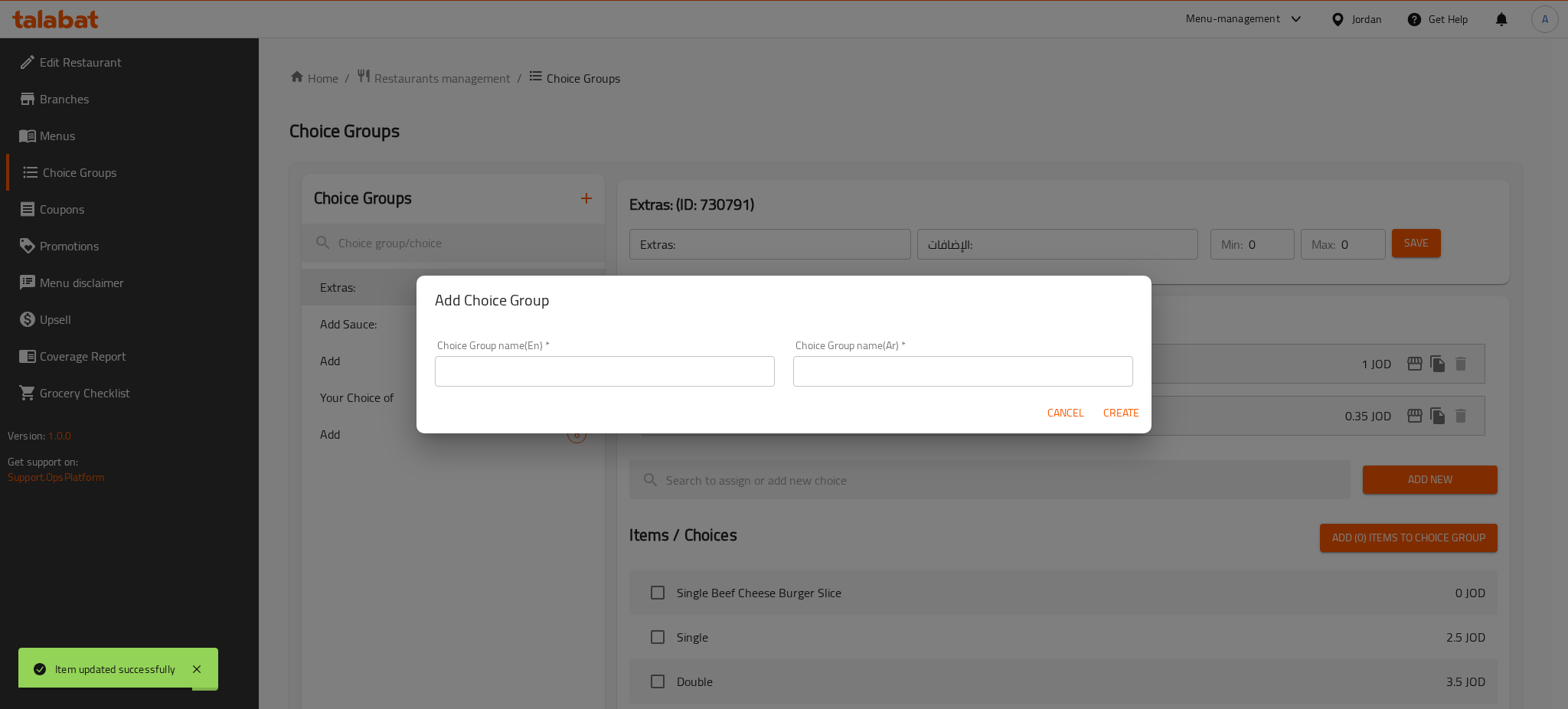
click at [681, 371] on input "text" at bounding box center [605, 371] width 340 height 31
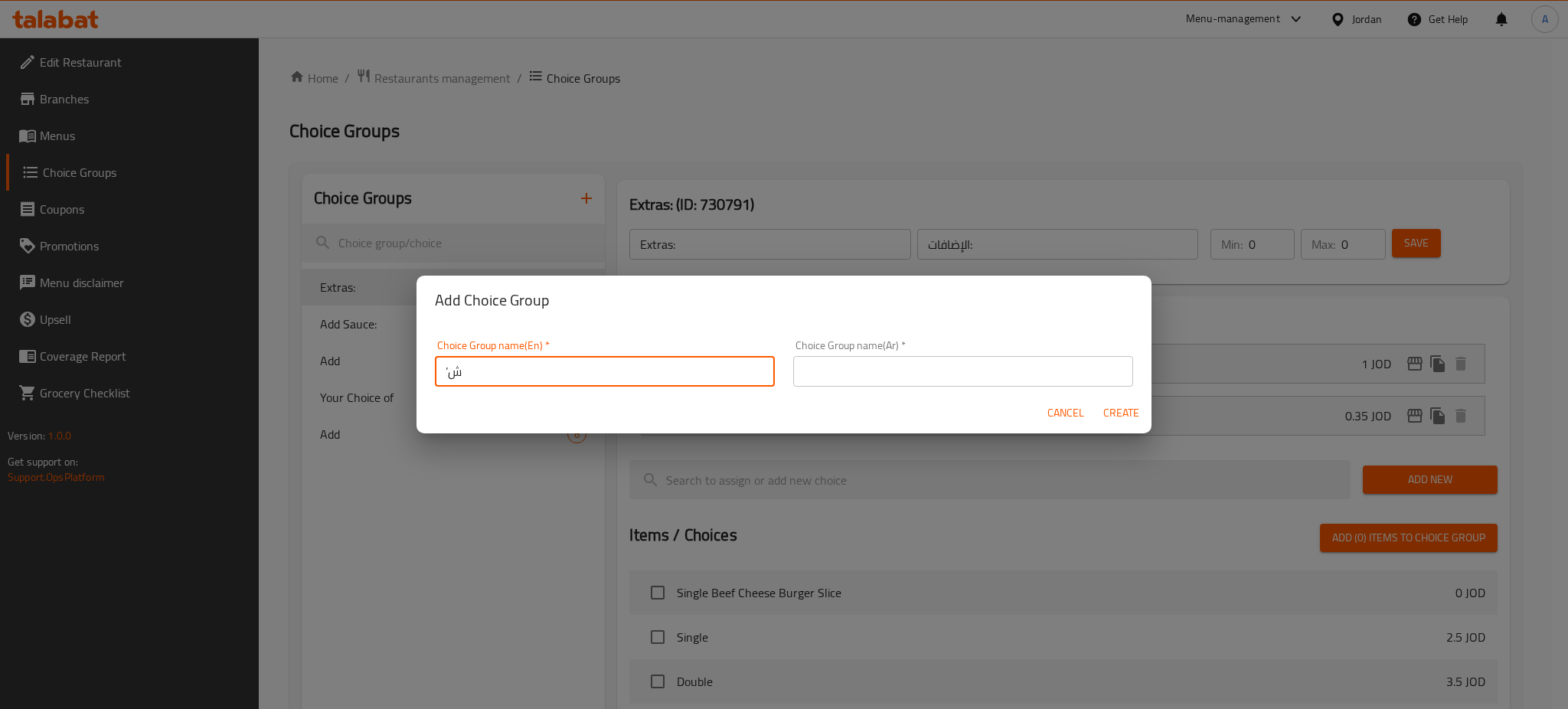
type input "’"
type input "Make it a meal"
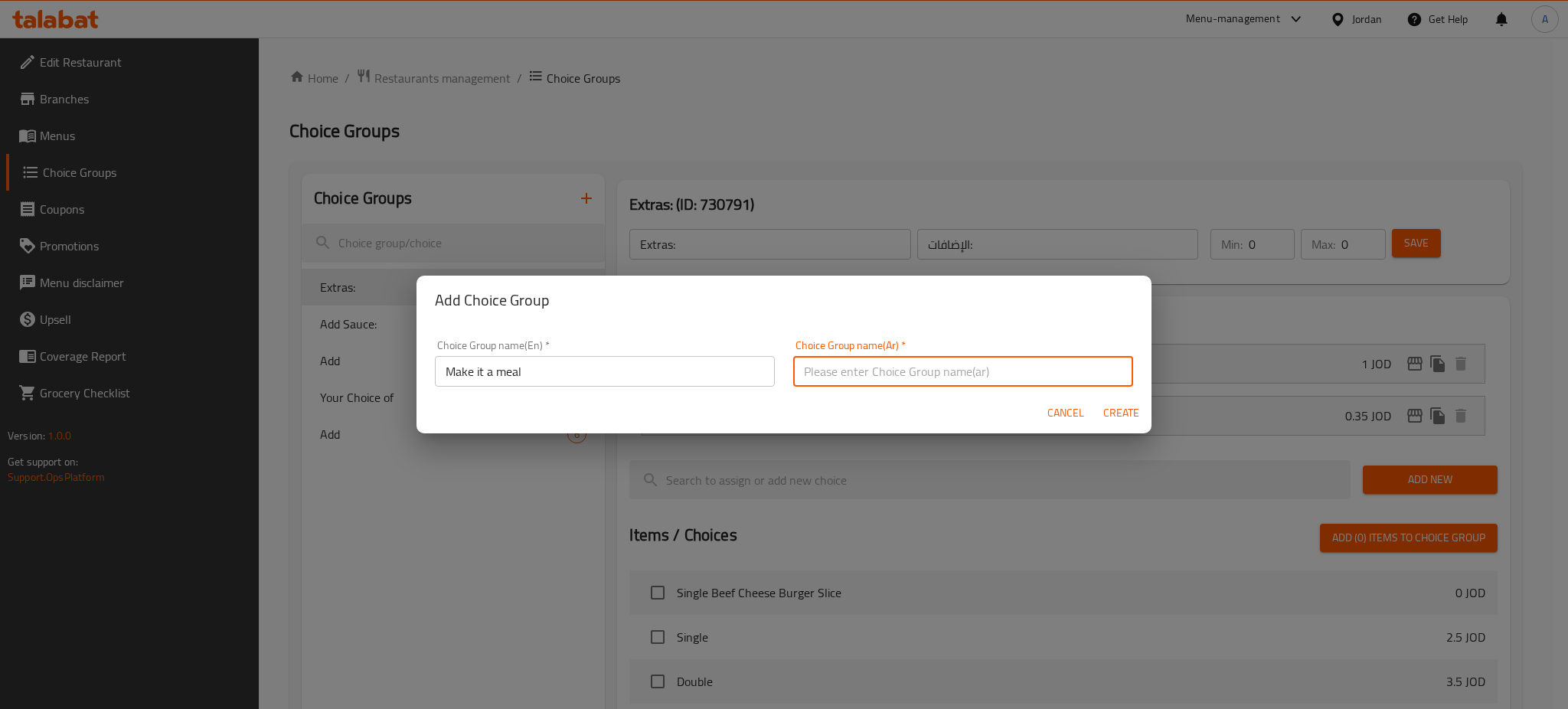
click at [831, 356] on input "text" at bounding box center [963, 371] width 340 height 31
type input "اعملها وجبة"
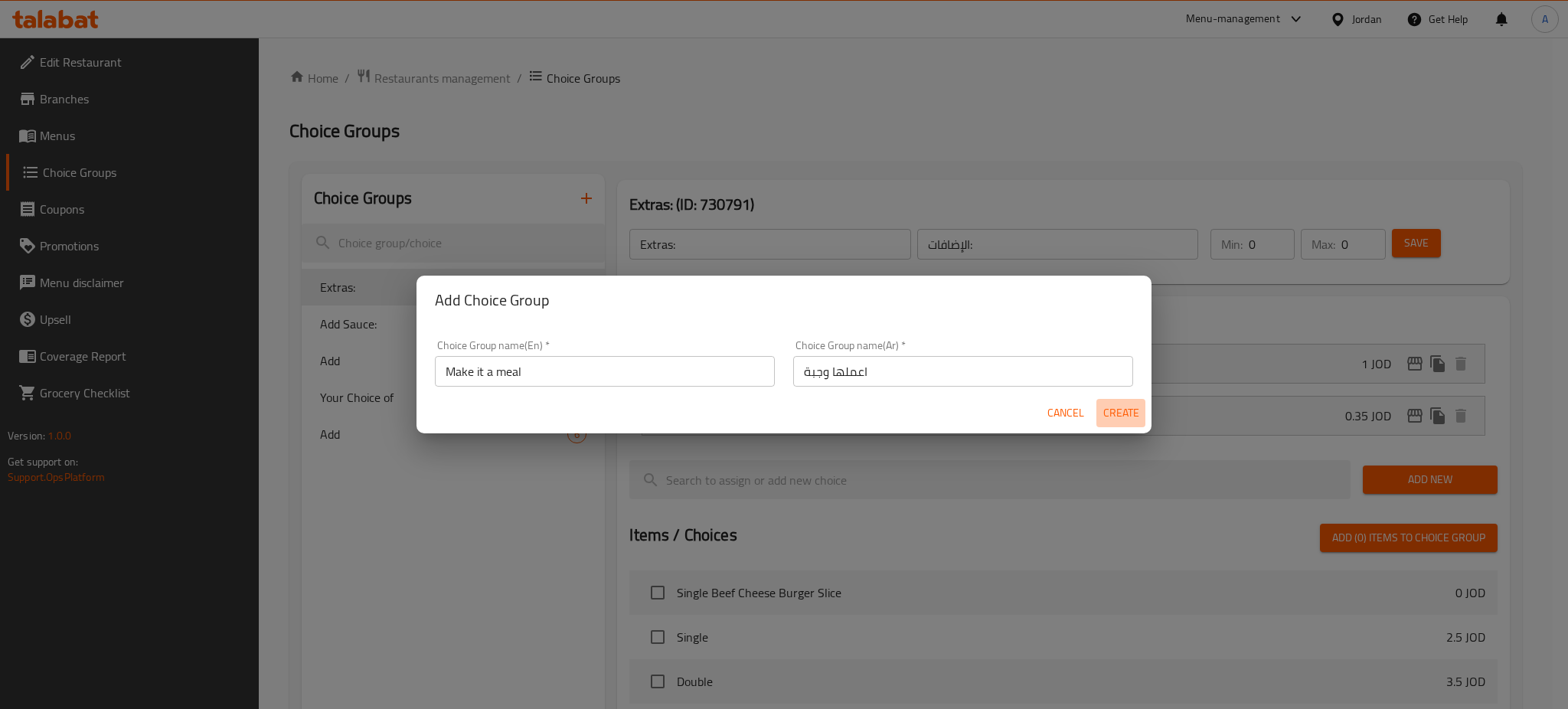
click at [1139, 411] on button "Create" at bounding box center [1121, 413] width 49 height 29
type input "Make it a meal"
type input "اعملها وجبة"
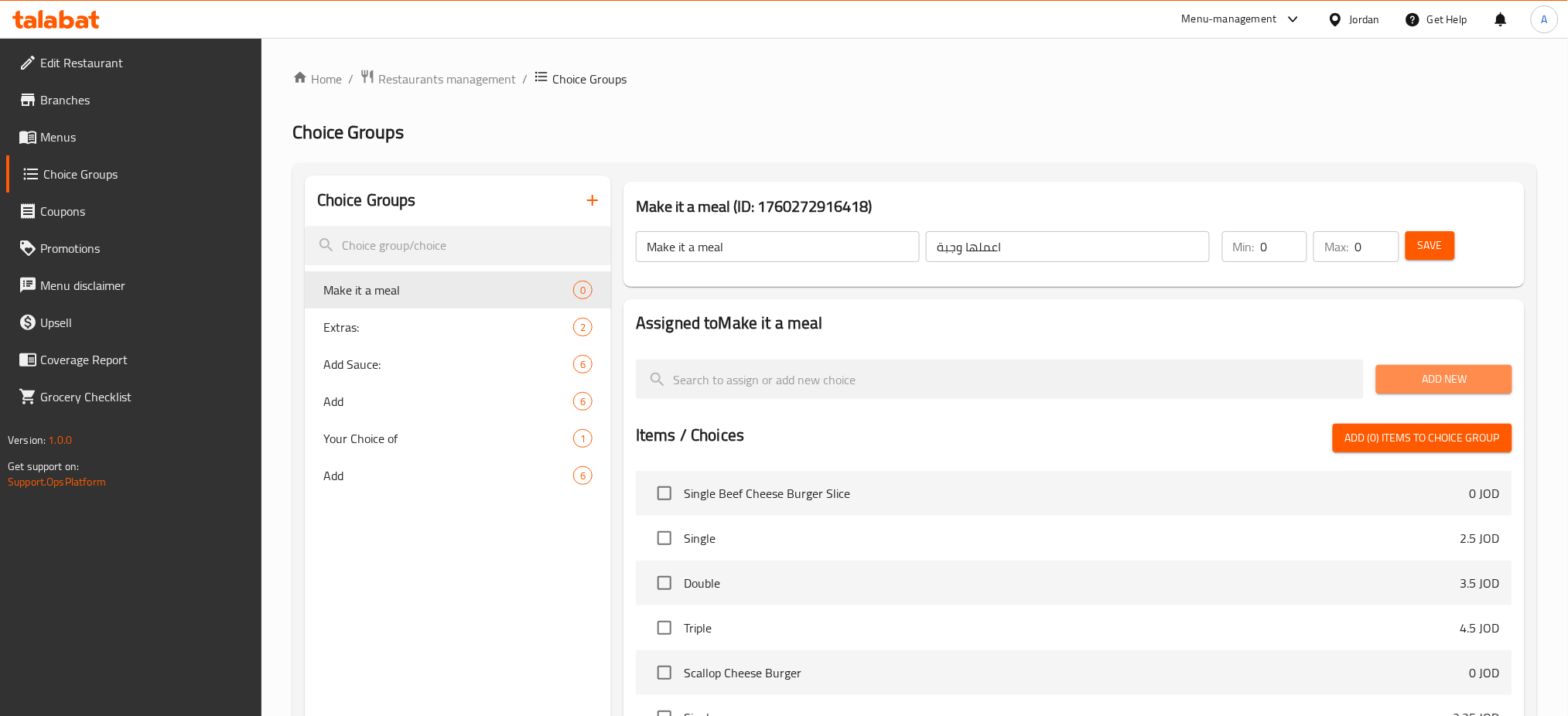
click at [1408, 376] on span "Add New" at bounding box center [1444, 378] width 111 height 19
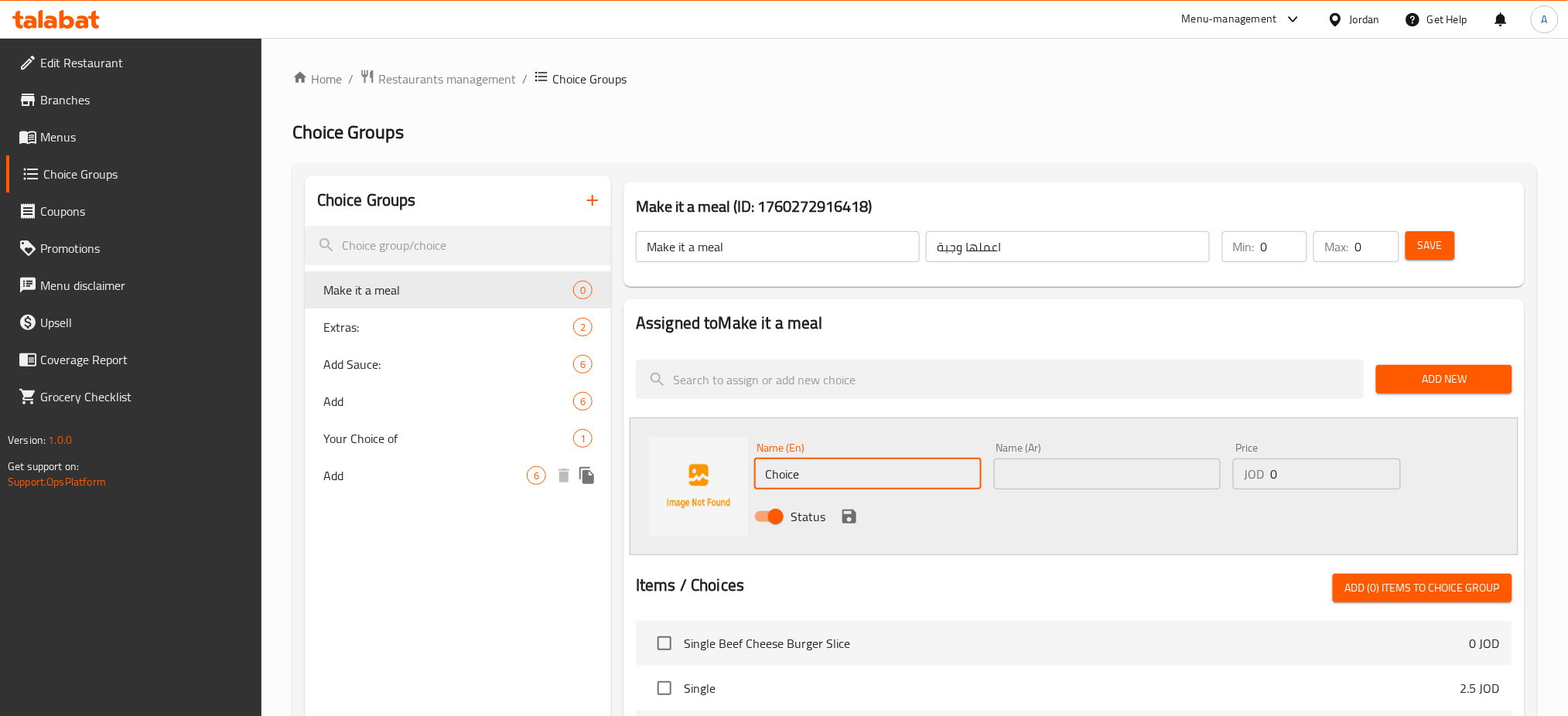
drag, startPoint x: 900, startPoint y: 465, endPoint x: 535, endPoint y: 481, distance: 365.4
click at [535, 481] on div "Choice Groups Make it a meal 0 Extras: 2 Add Sauce: 6 Add 6 Your Choice of 1 Ad…" at bounding box center [918, 672] width 1226 height 996
type input "ة"
type input "meal (fries+drink)"
click at [1084, 456] on div "Name (Ar) Name (Ar)" at bounding box center [1108, 466] width 227 height 47
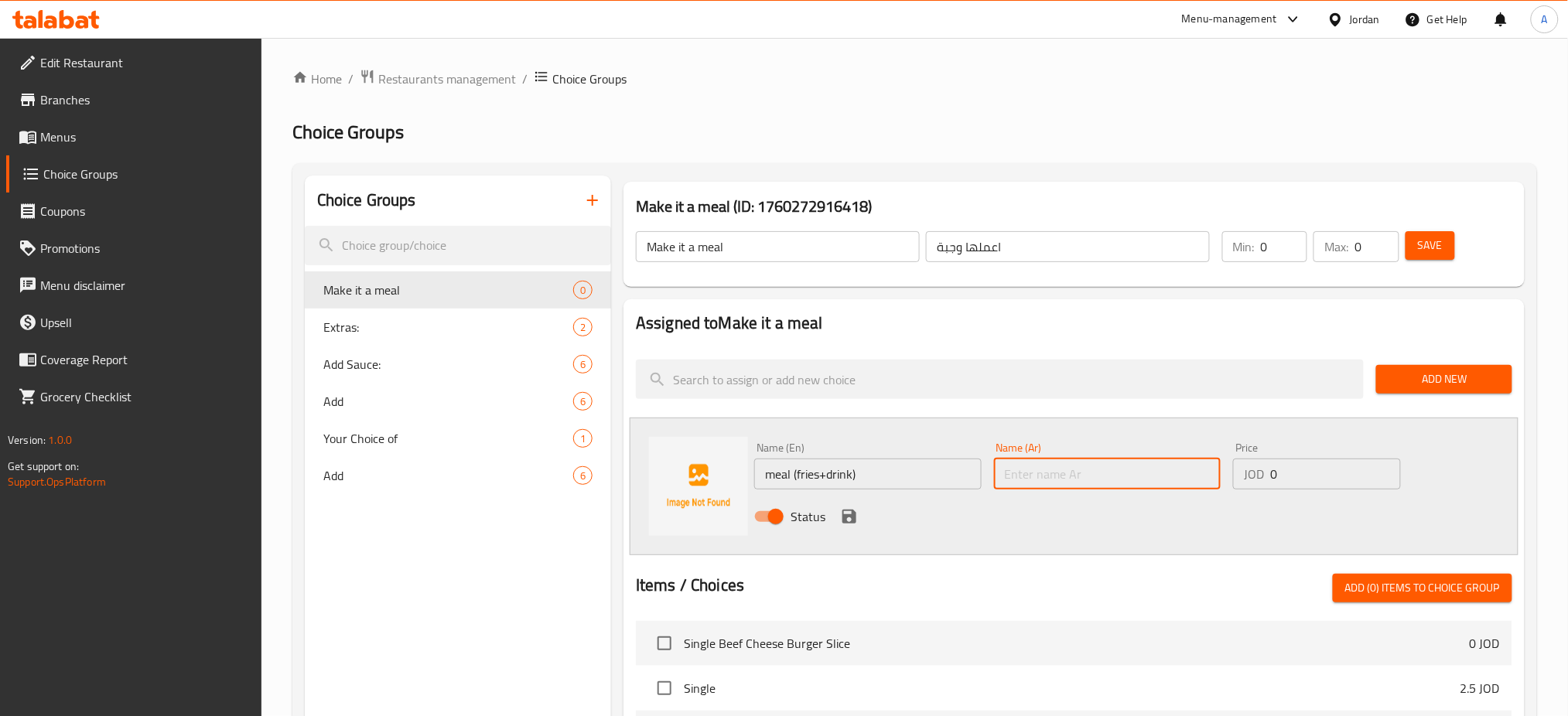
click at [1090, 467] on input "text" at bounding box center [1108, 474] width 227 height 31
click at [1081, 483] on input "وجبة (بطاطا" at bounding box center [1108, 474] width 227 height 31
type input "وجبة (بطاطا+مشروب)"
drag, startPoint x: 1332, startPoint y: 476, endPoint x: 1072, endPoint y: 516, distance: 263.1
click at [1072, 516] on div "Name (En) meal (fries+drink) Name (En) Name (Ar) وجبة (بطاطا+مشروب) Name (Ar) P…" at bounding box center [1107, 486] width 718 height 102
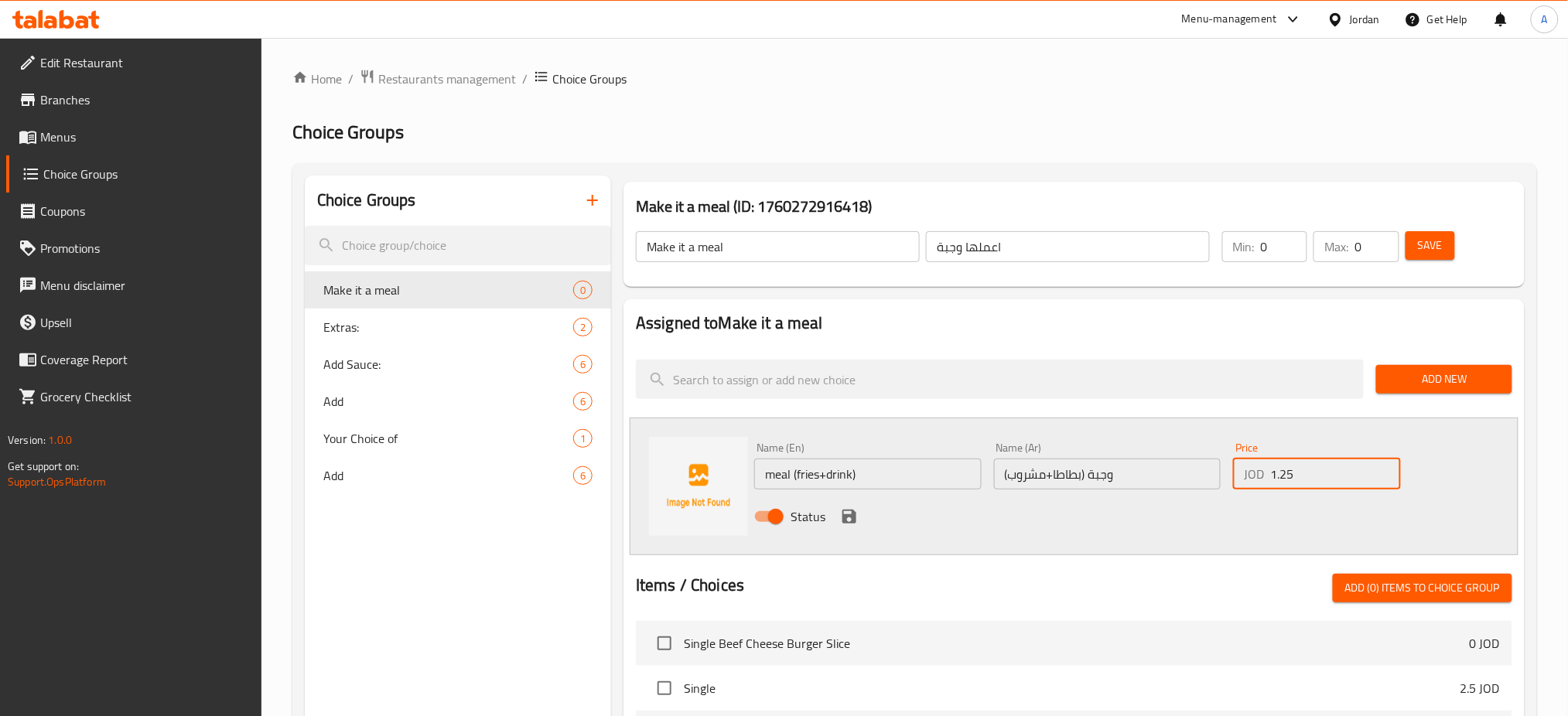
type input "1.25"
click at [842, 509] on icon "save" at bounding box center [849, 516] width 18 height 18
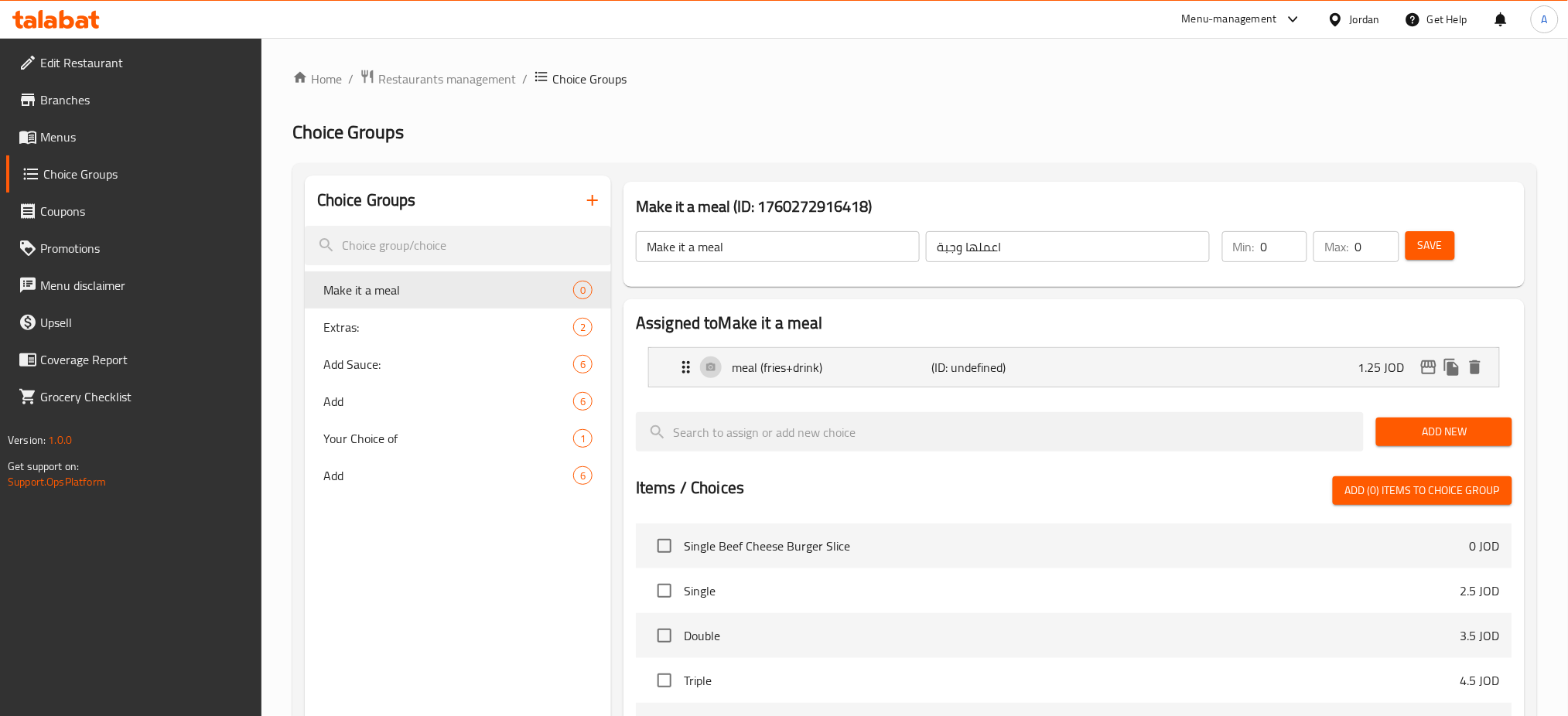
click at [1437, 227] on div "Min: 0 ​ Max: 0 ​ Save" at bounding box center [1361, 246] width 296 height 50
click at [1434, 233] on button "Save" at bounding box center [1430, 246] width 50 height 29
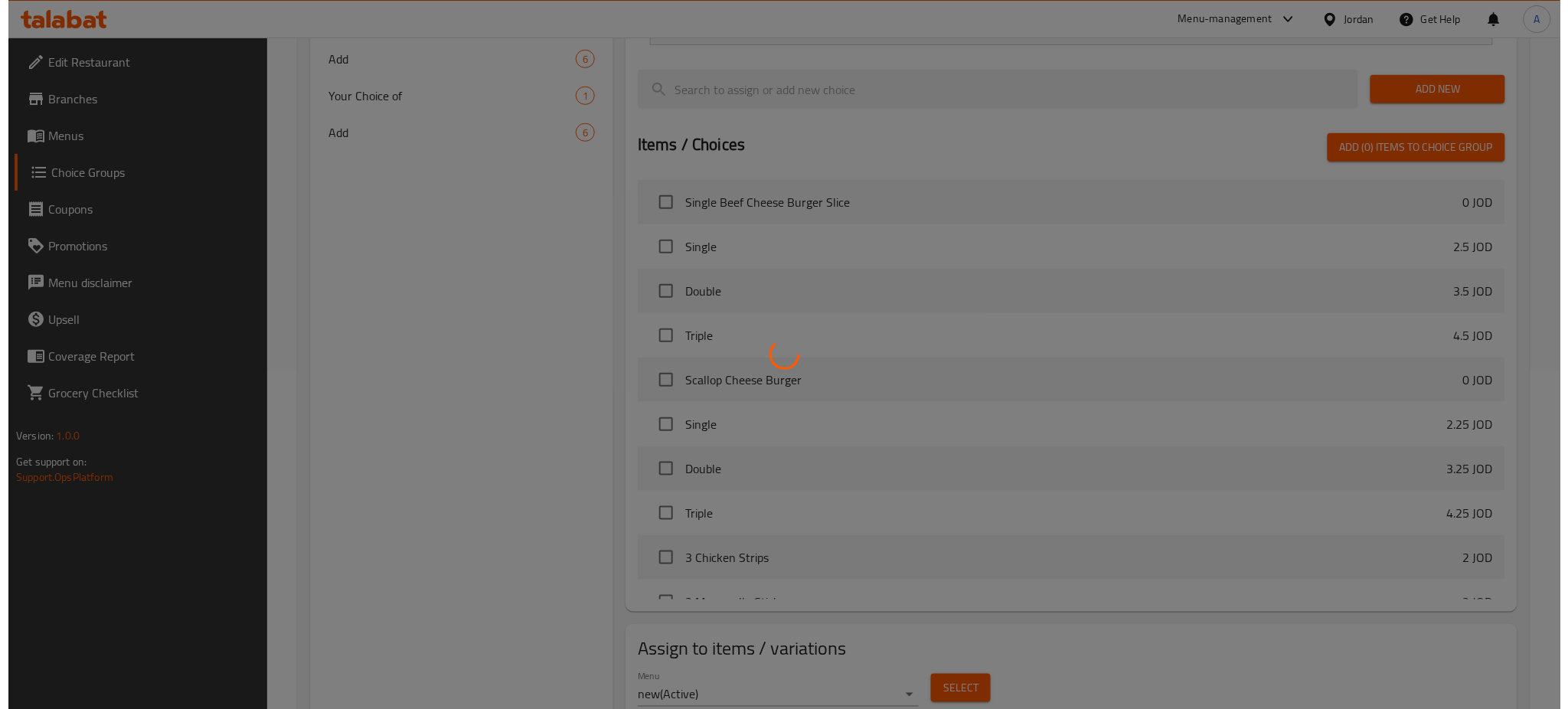
scroll to position [397, 0]
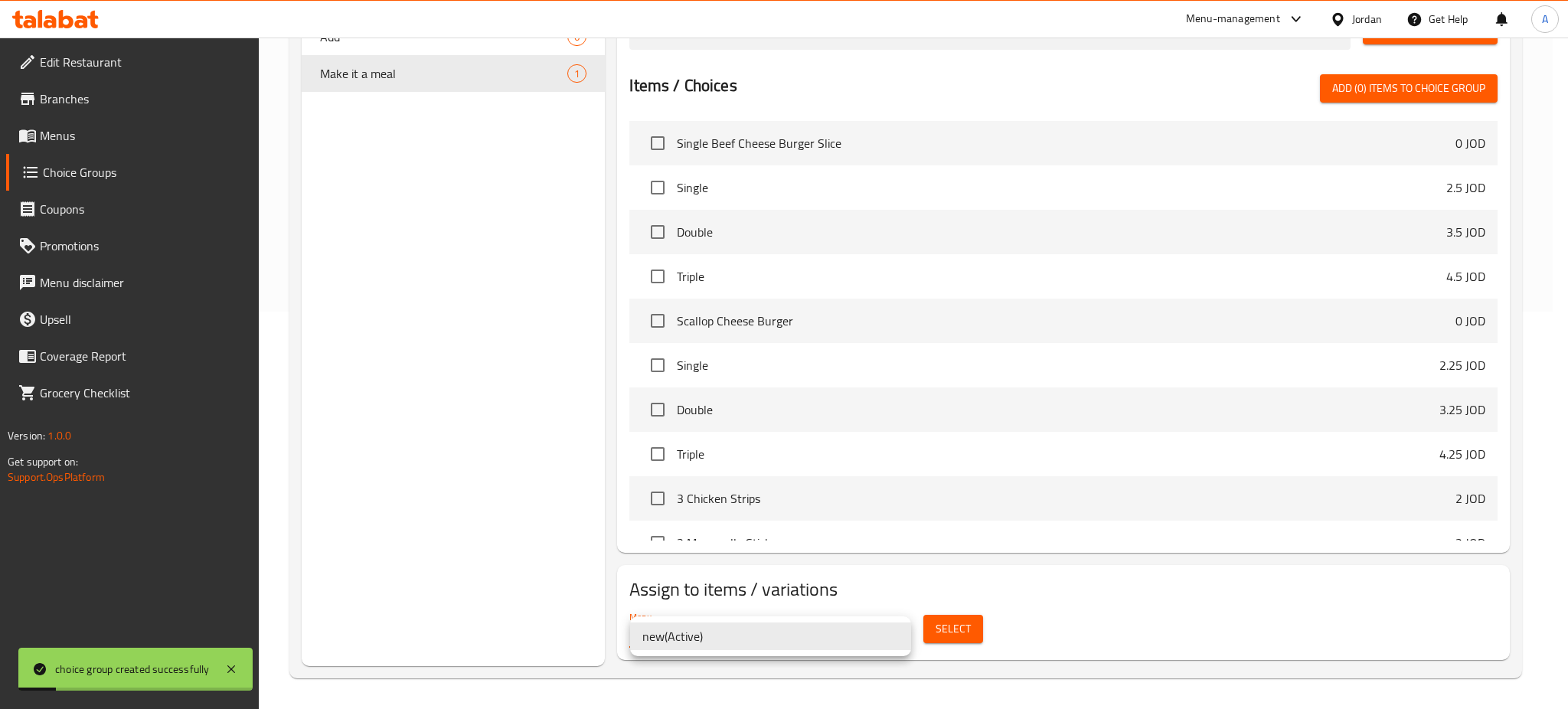
click at [985, 631] on div at bounding box center [784, 354] width 1568 height 709
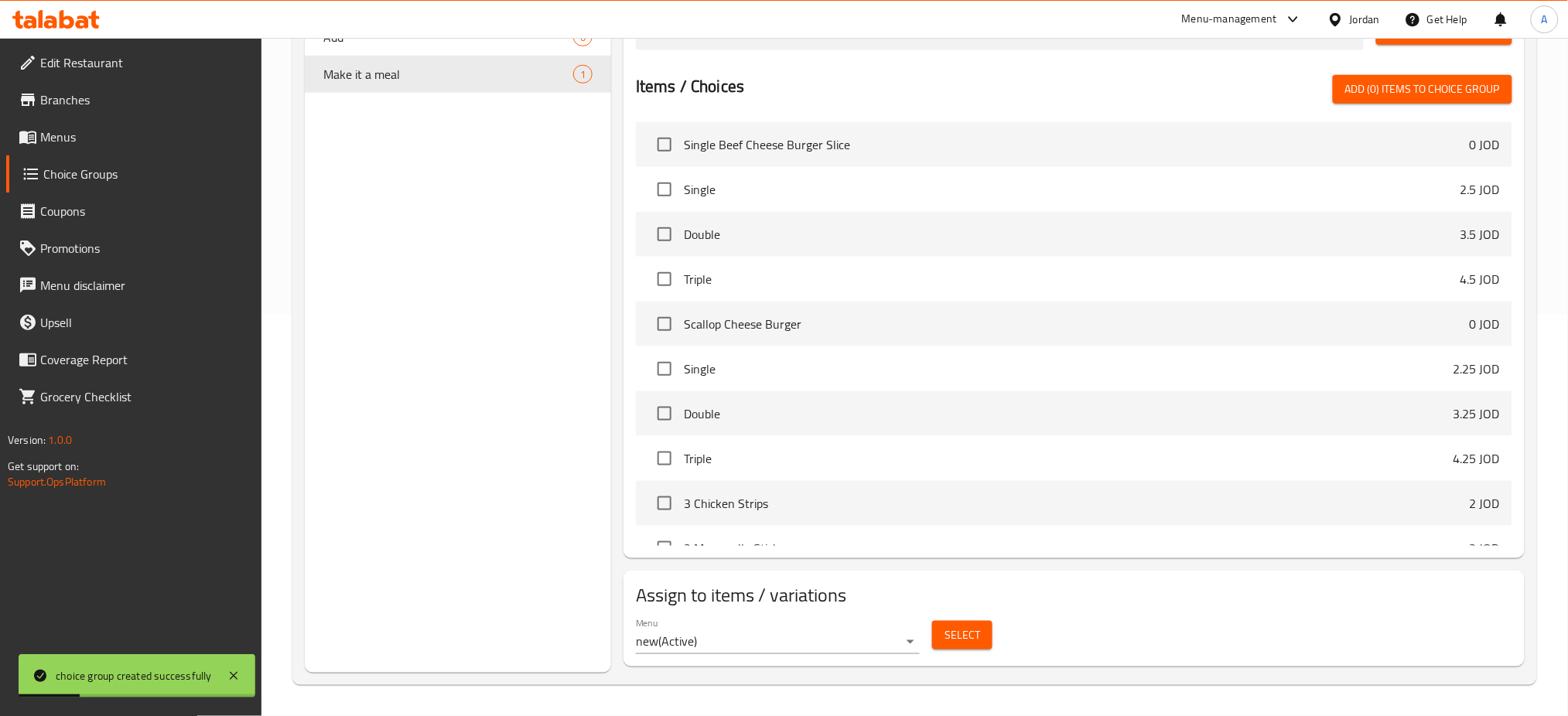
click at [965, 635] on span "Select" at bounding box center [962, 634] width 35 height 19
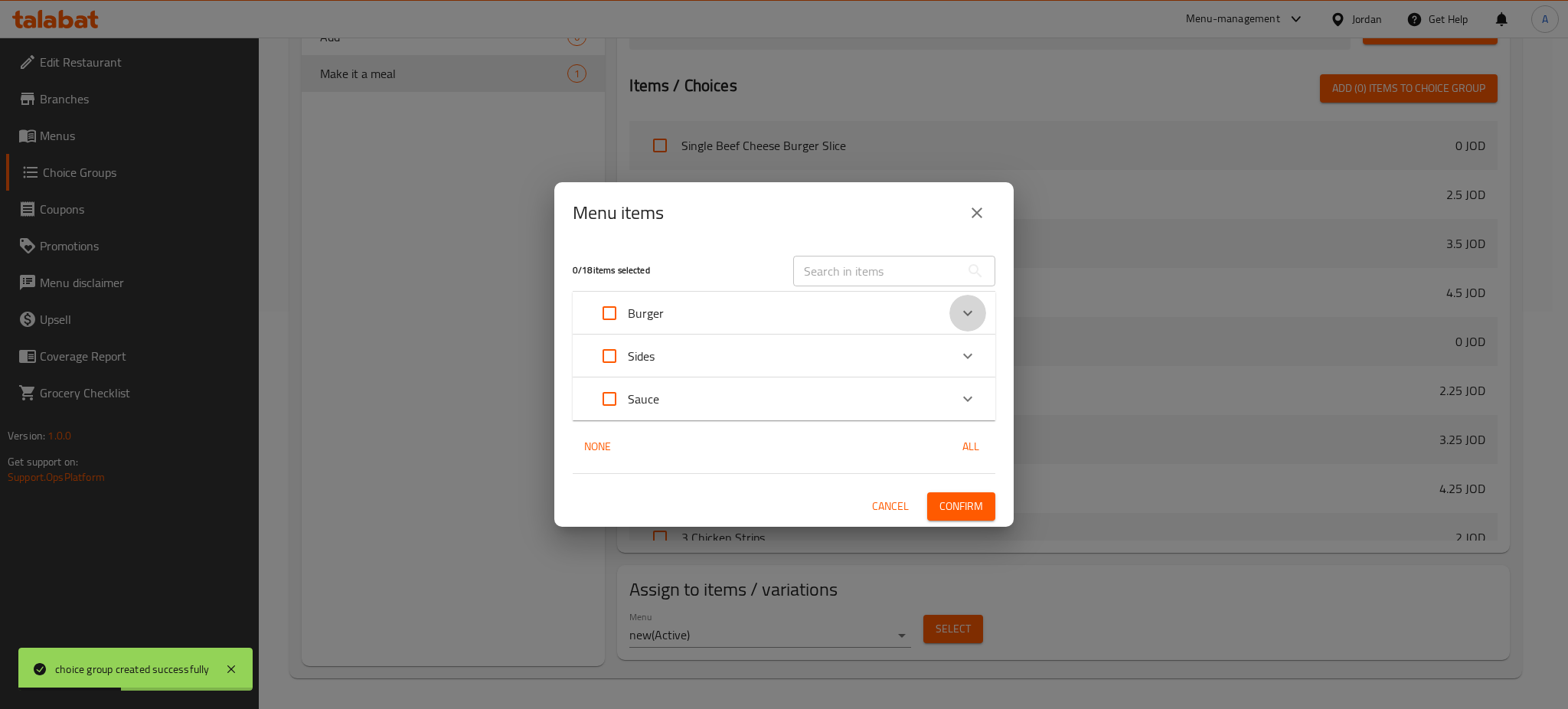
click at [974, 317] on icon "Expand" at bounding box center [968, 313] width 18 height 18
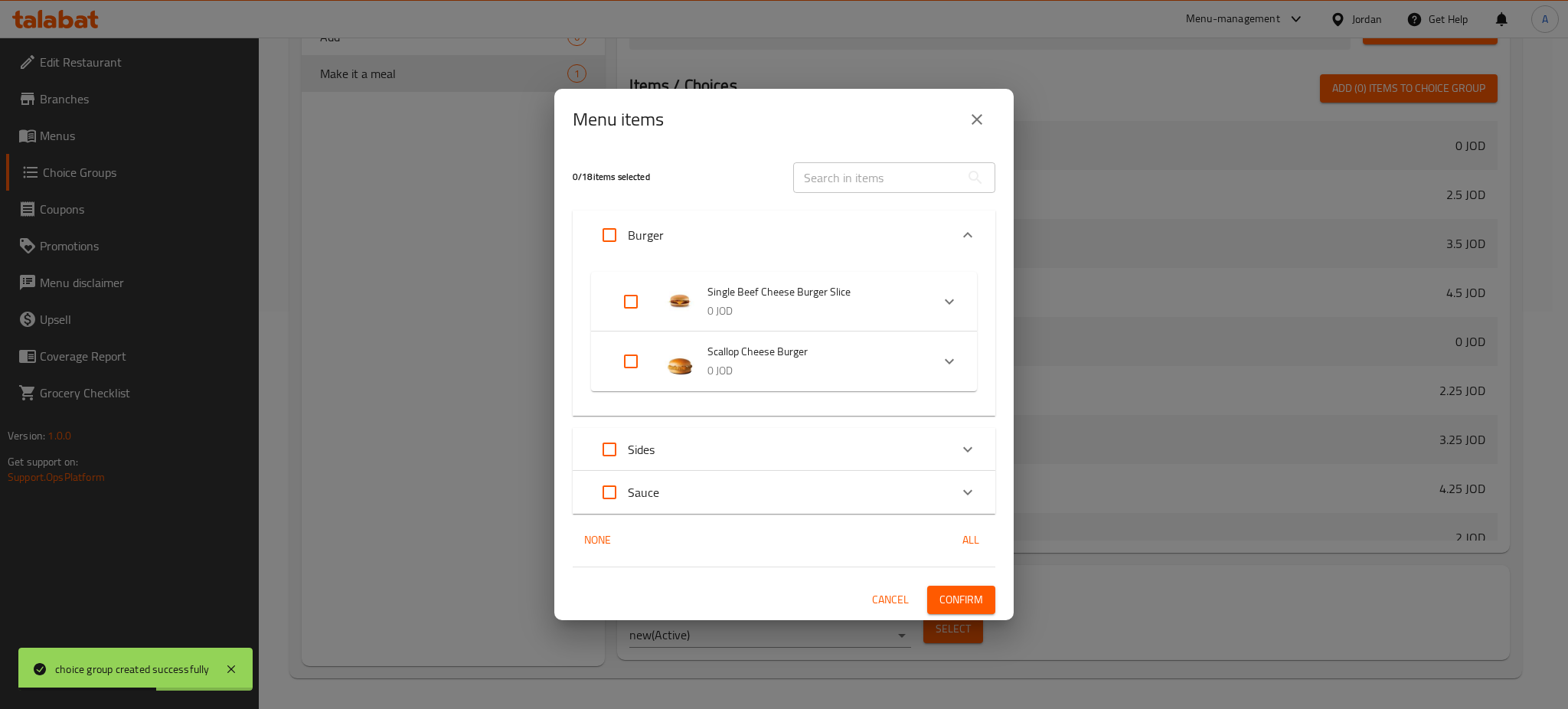
click at [628, 307] on input "Expand" at bounding box center [631, 301] width 37 height 37
checkbox input "true"
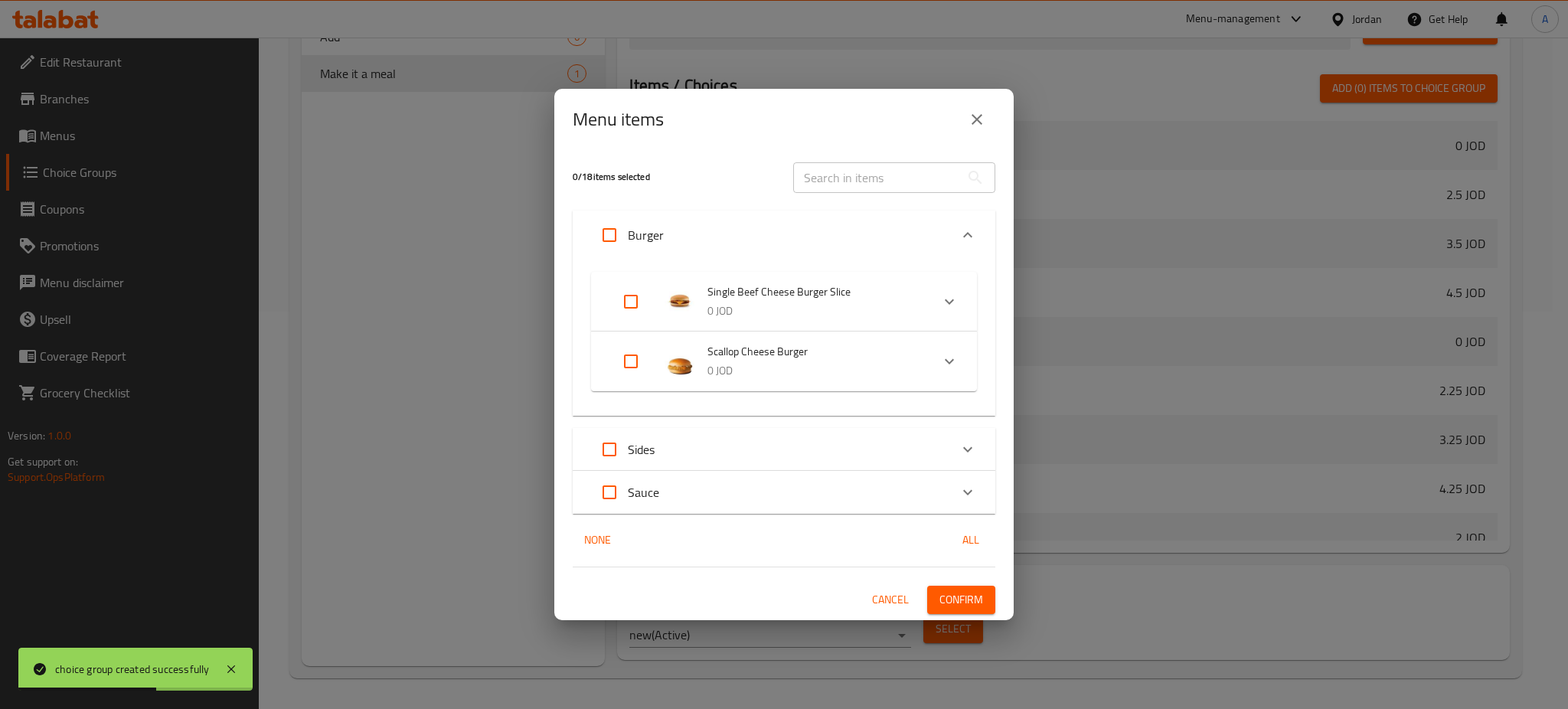
checkbox input "true"
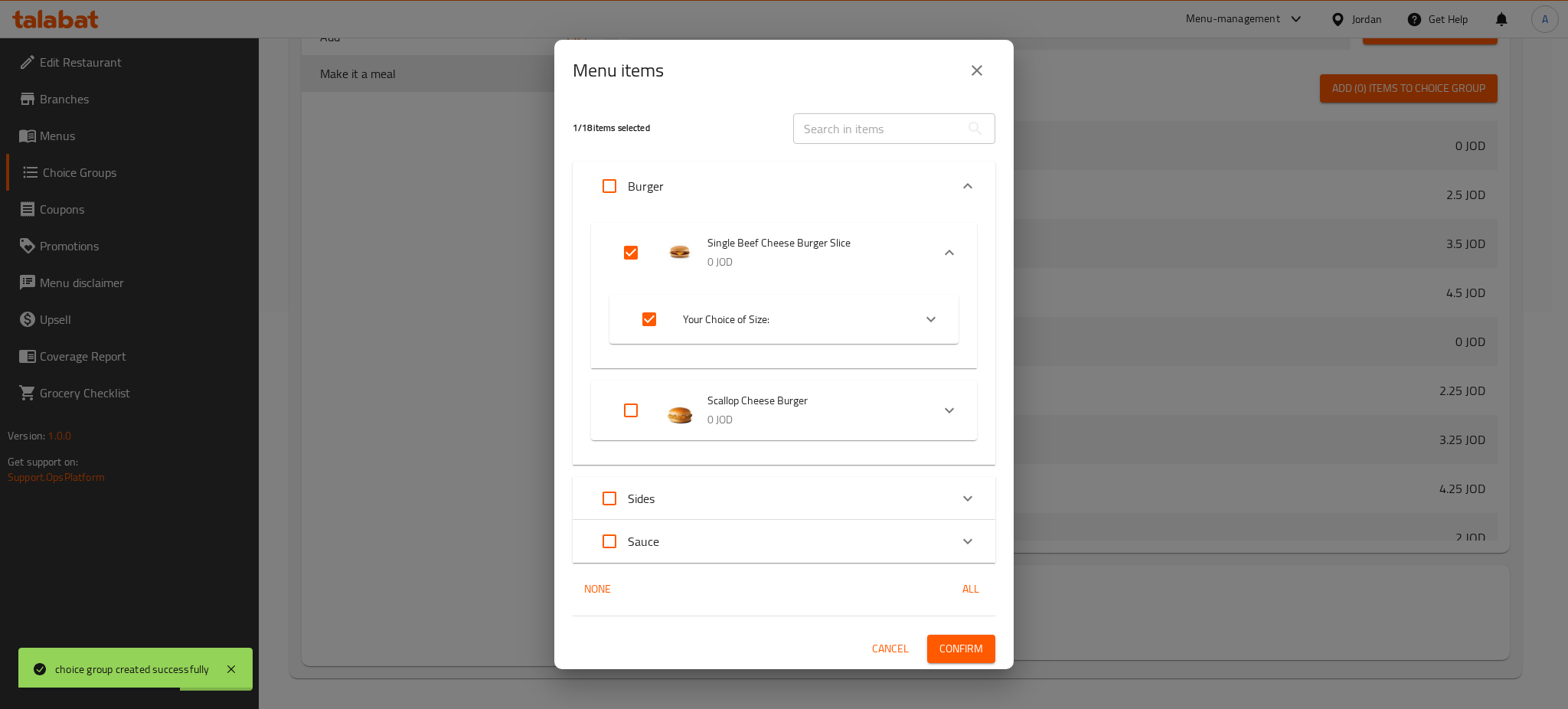
click at [625, 417] on input "Expand" at bounding box center [631, 410] width 37 height 37
checkbox input "true"
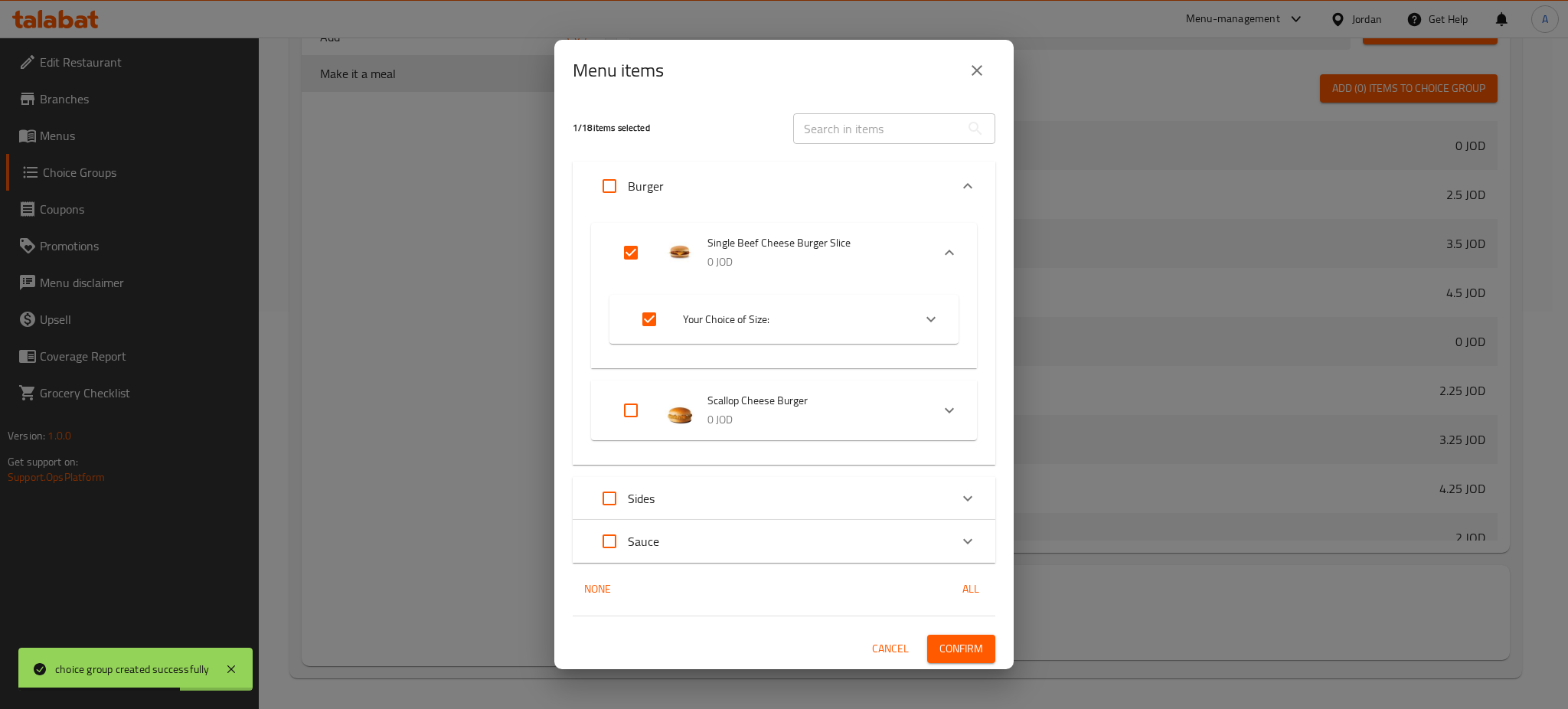
checkbox input "true"
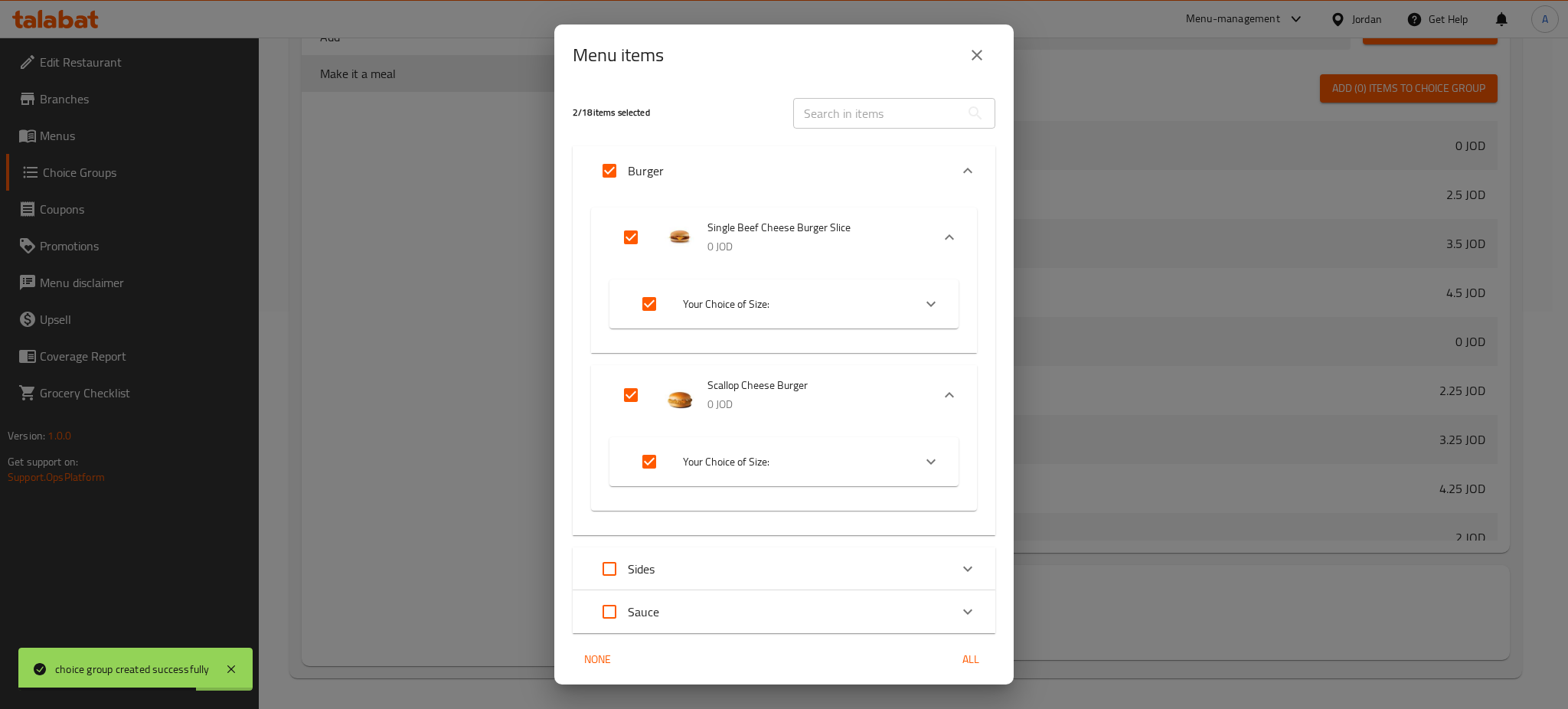
click at [804, 287] on li "Your Choice of Size:" at bounding box center [770, 304] width 285 height 43
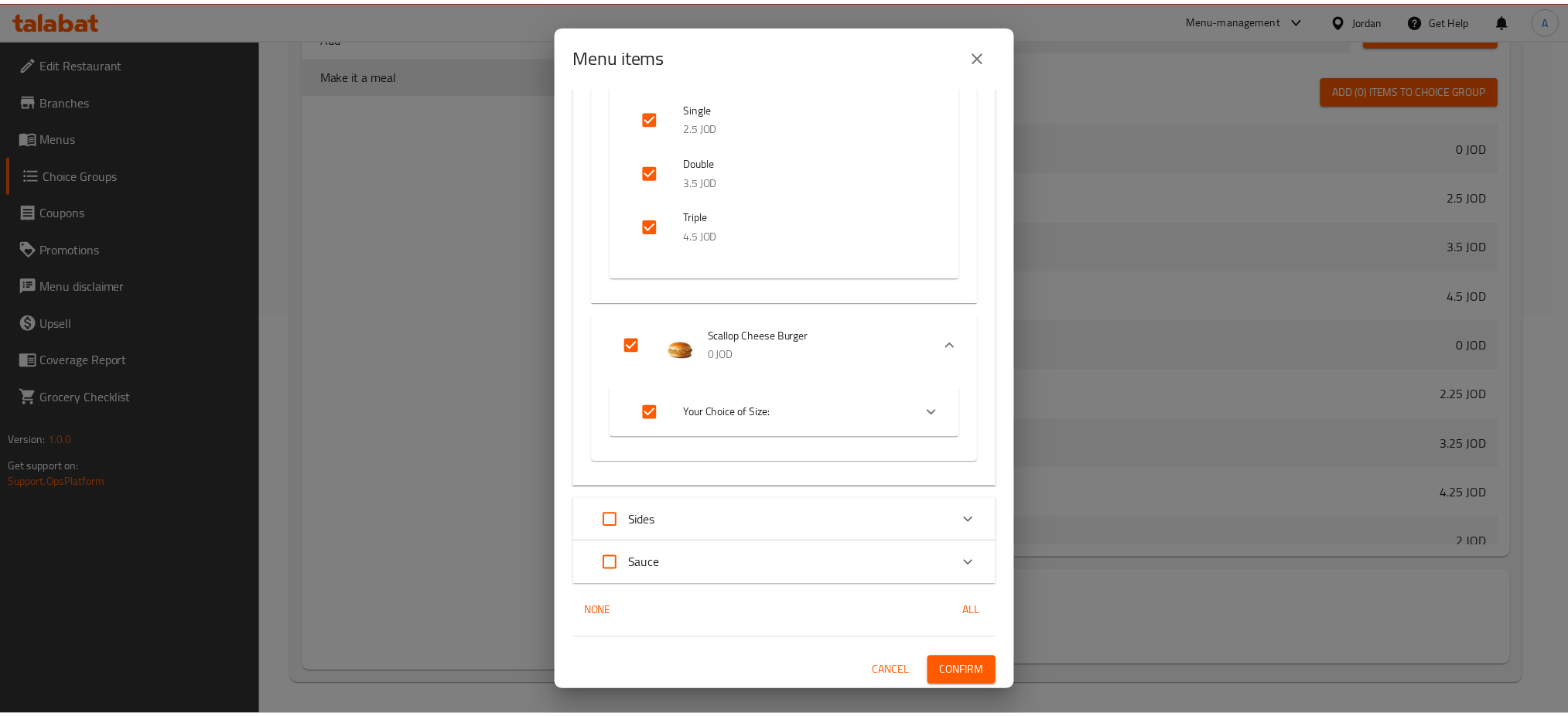
scroll to position [254, 0]
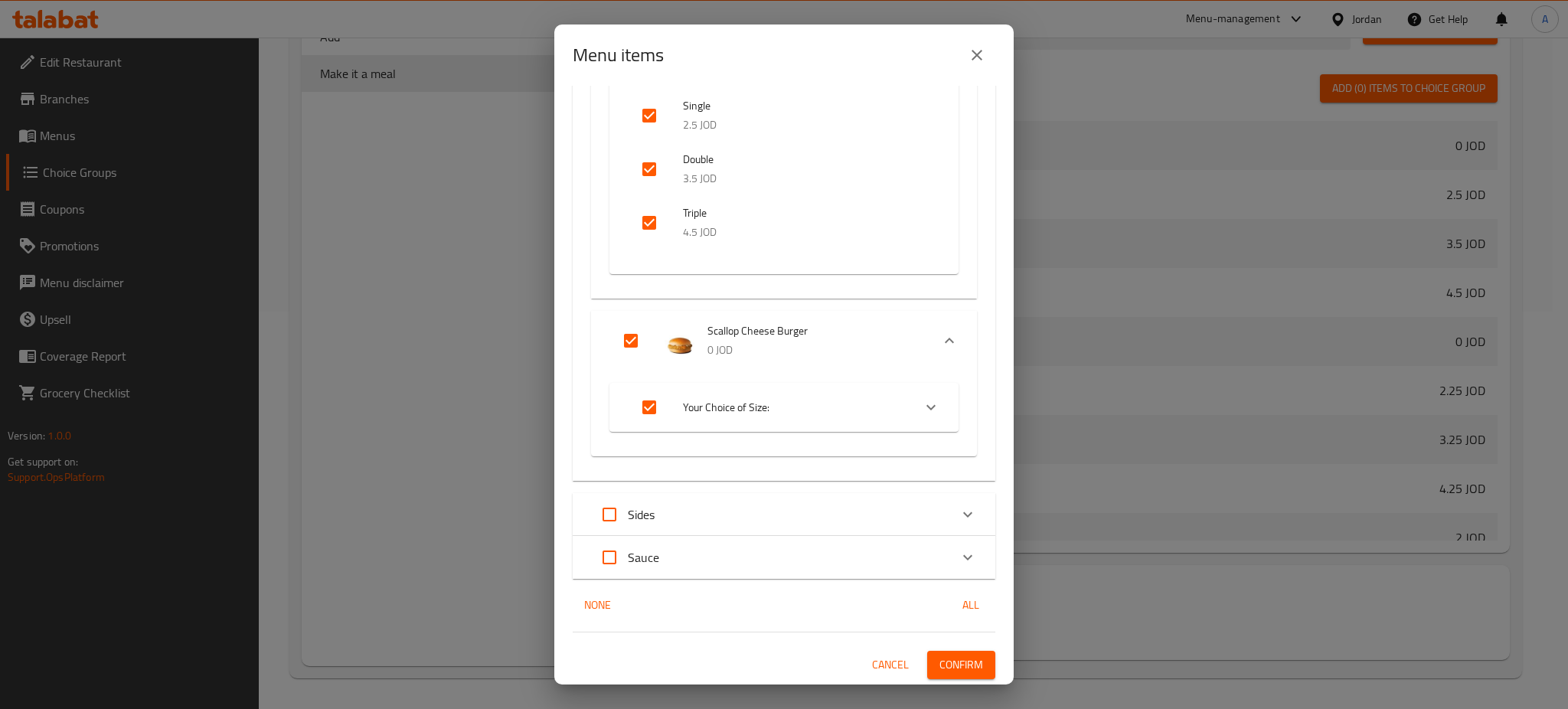
click at [939, 659] on span "Confirm" at bounding box center [961, 664] width 44 height 19
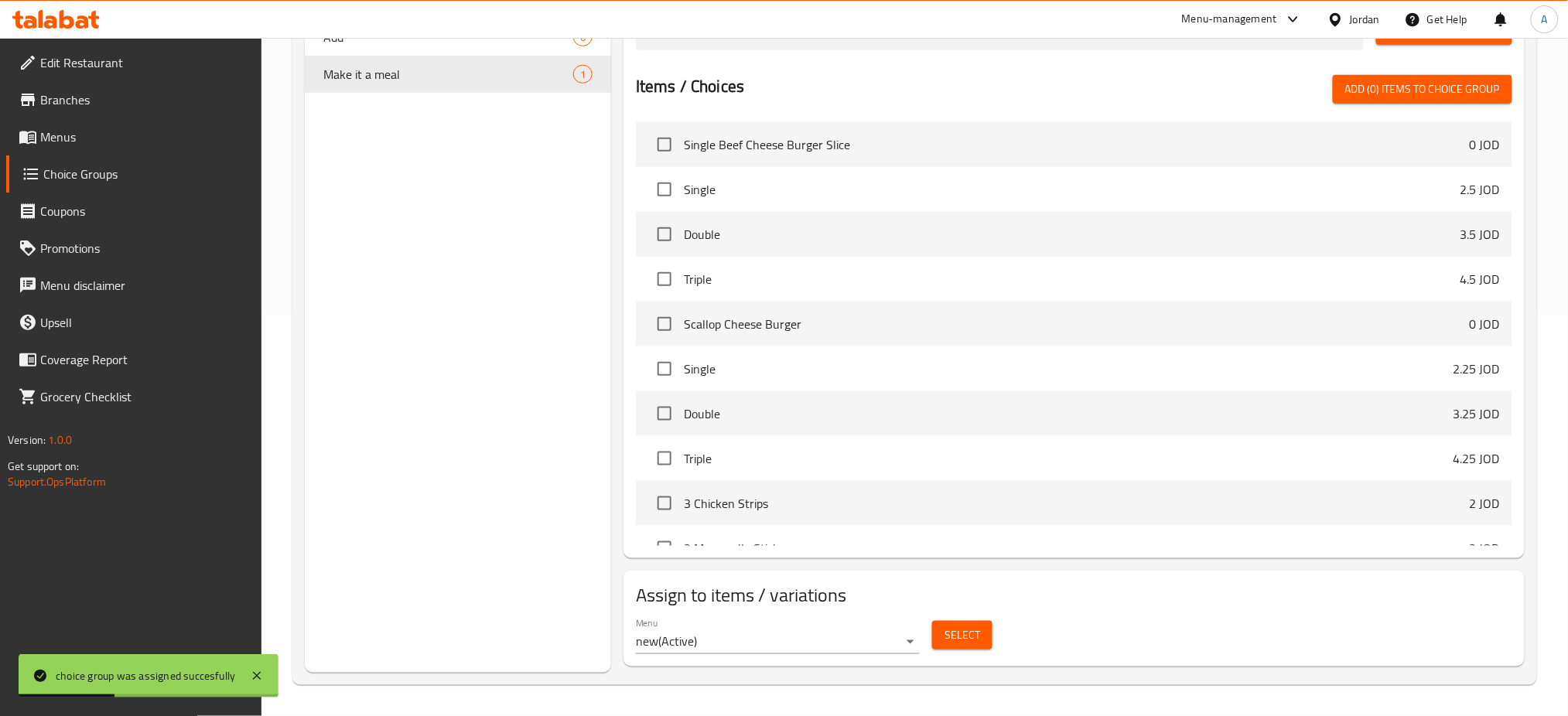
scroll to position [0, 0]
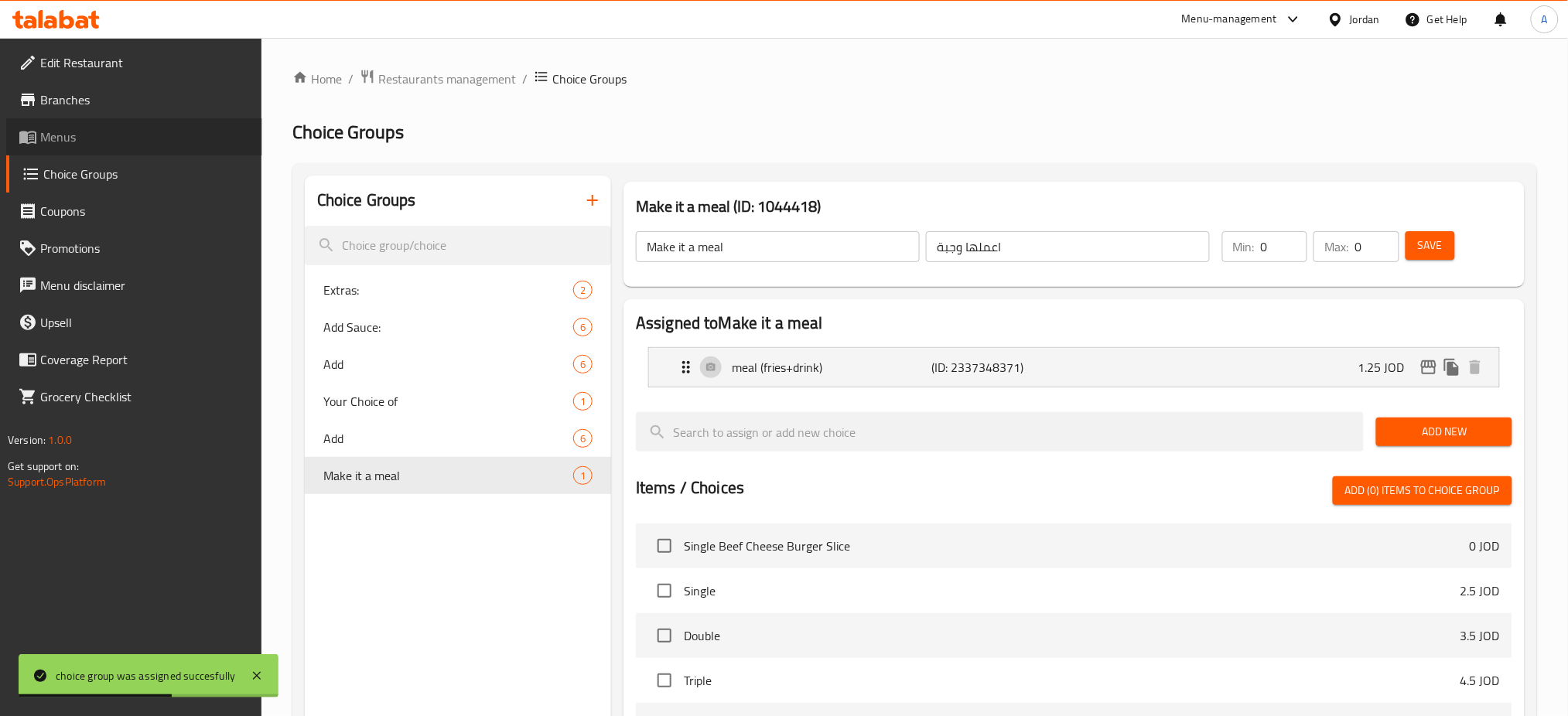
click at [192, 139] on span "Menus" at bounding box center [144, 137] width 210 height 18
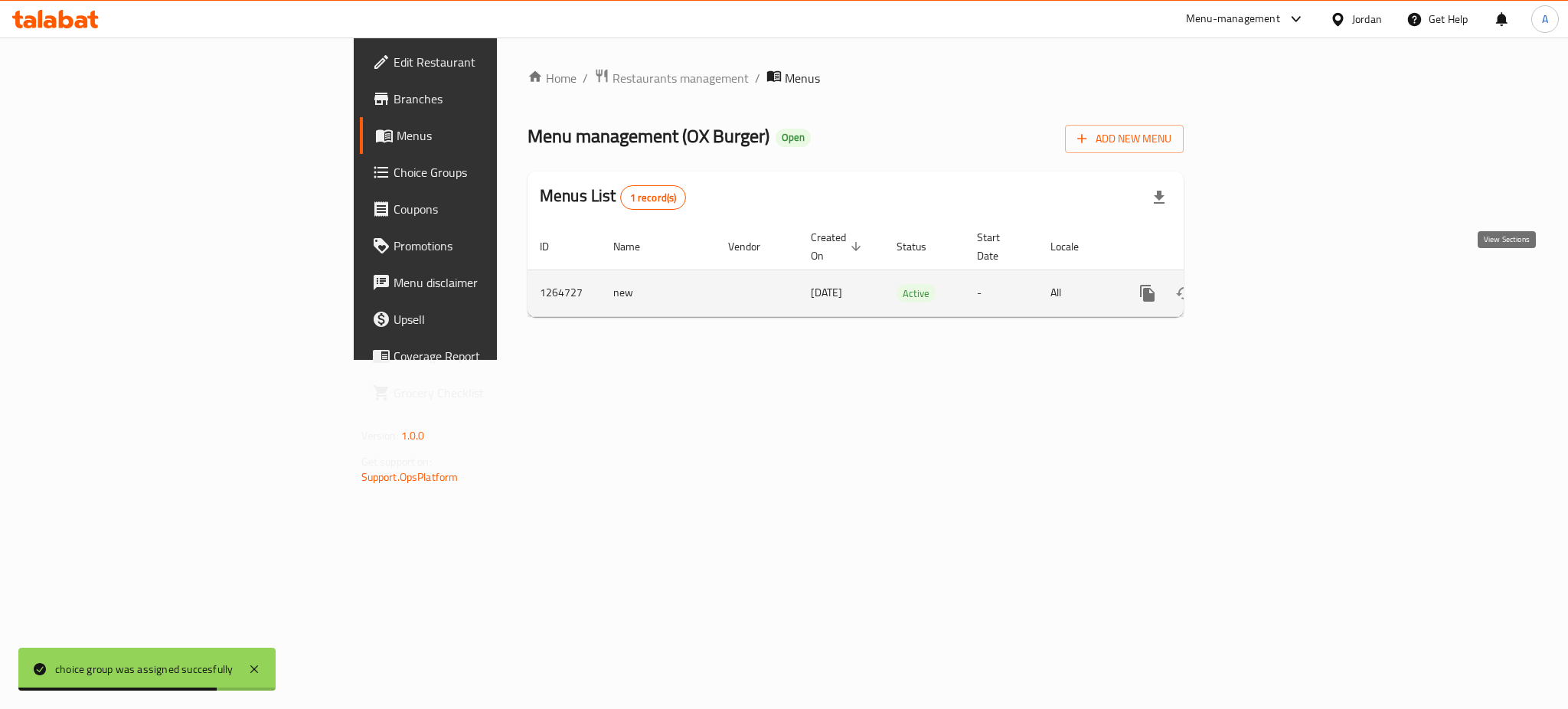
click at [1276, 280] on link "enhanced table" at bounding box center [1257, 293] width 37 height 37
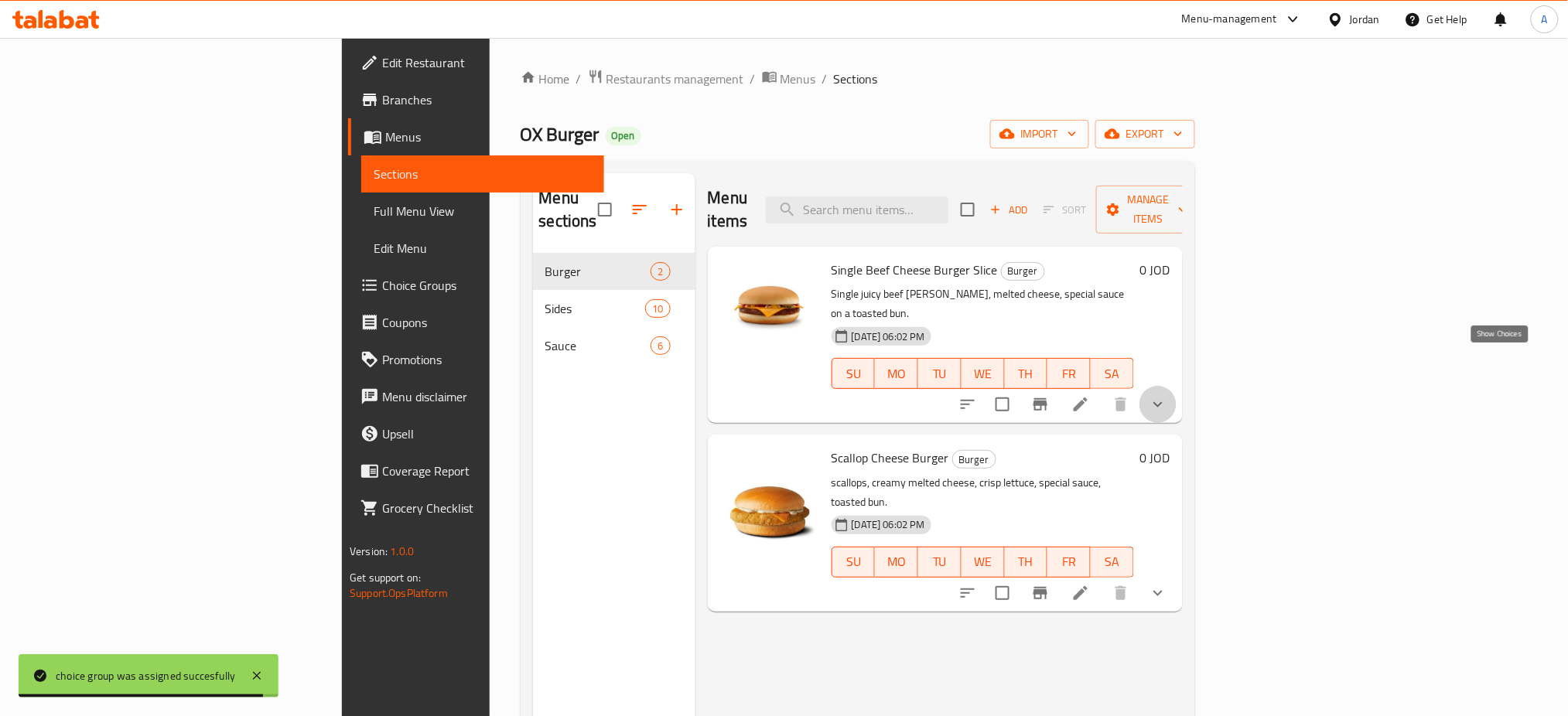
click at [1168, 395] on icon "show more" at bounding box center [1158, 404] width 18 height 18
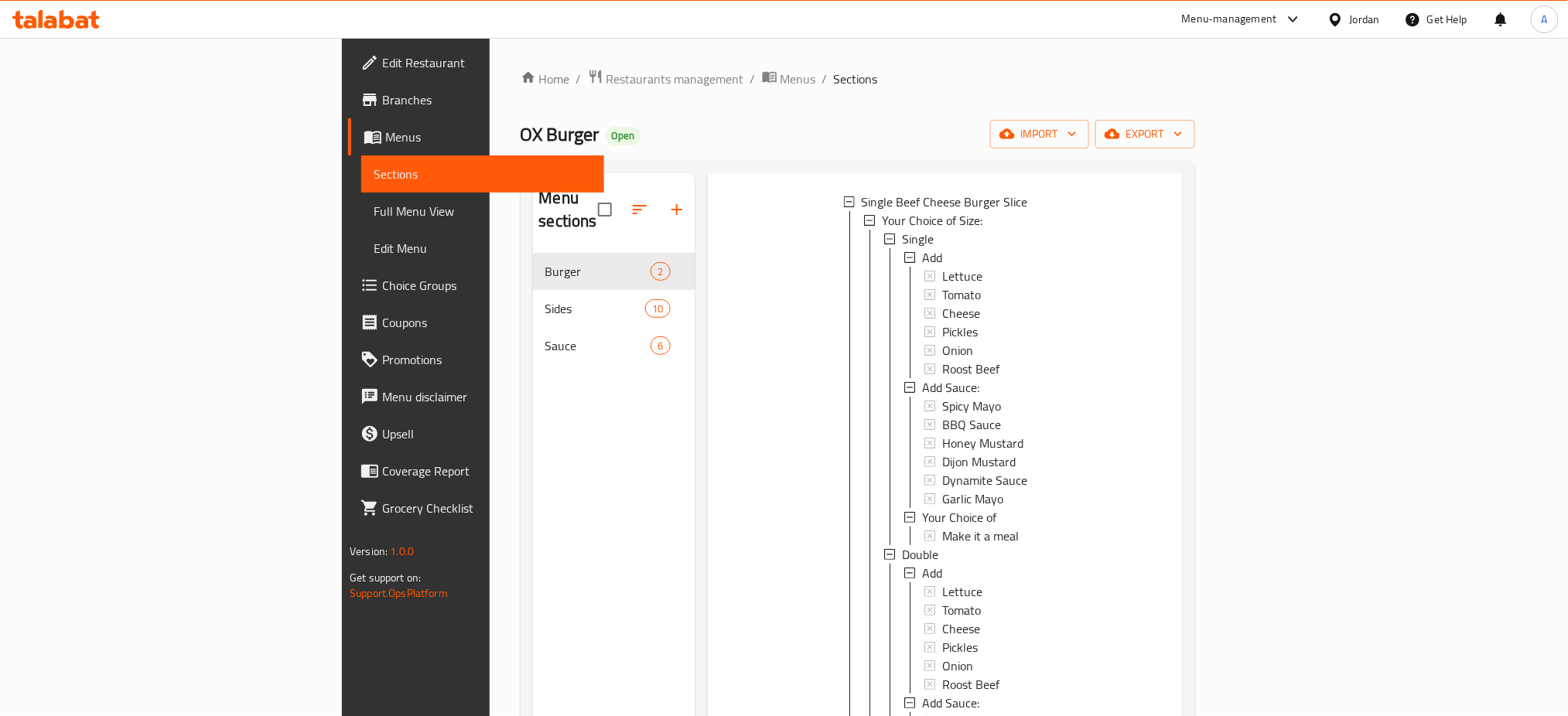
scroll to position [515, 0]
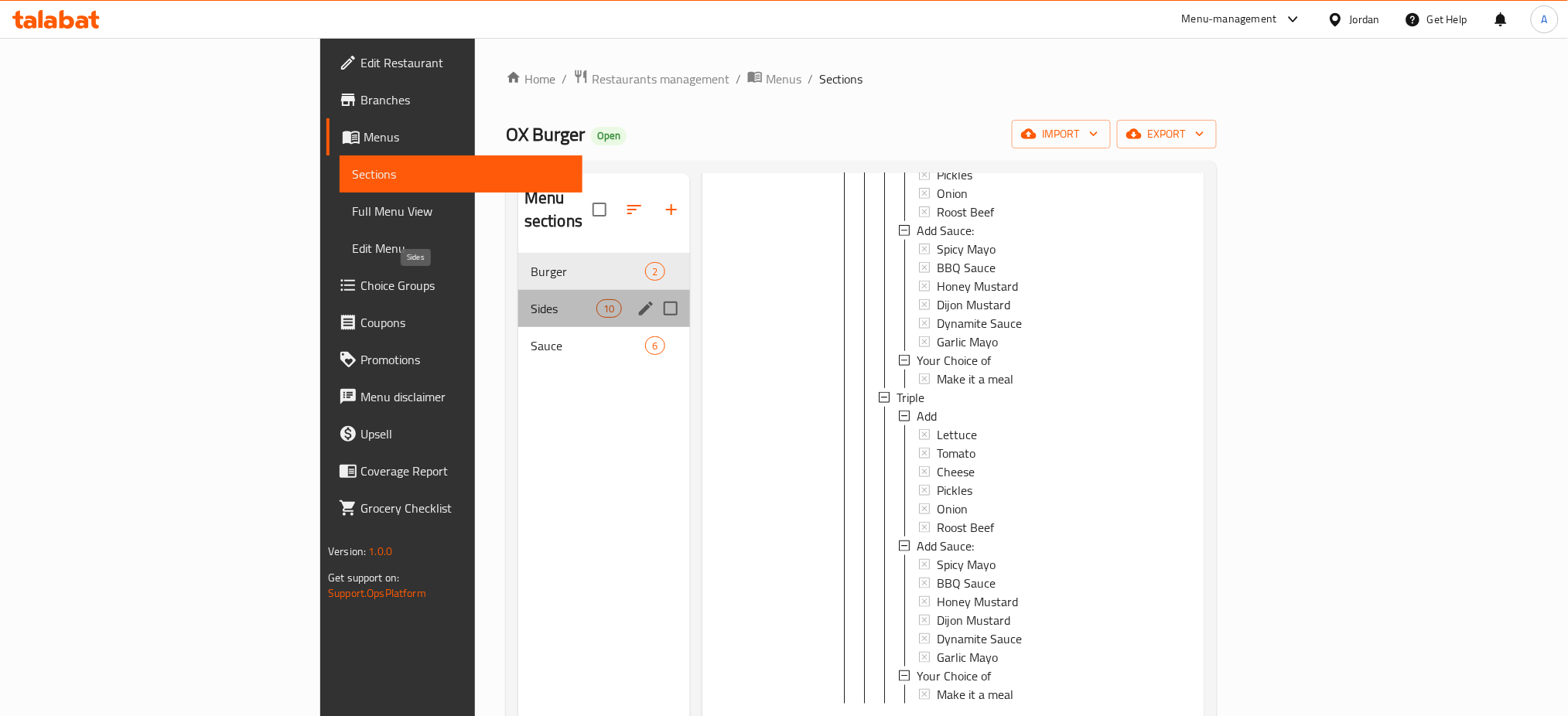
click at [530, 299] on span "Sides" at bounding box center [563, 309] width 65 height 18
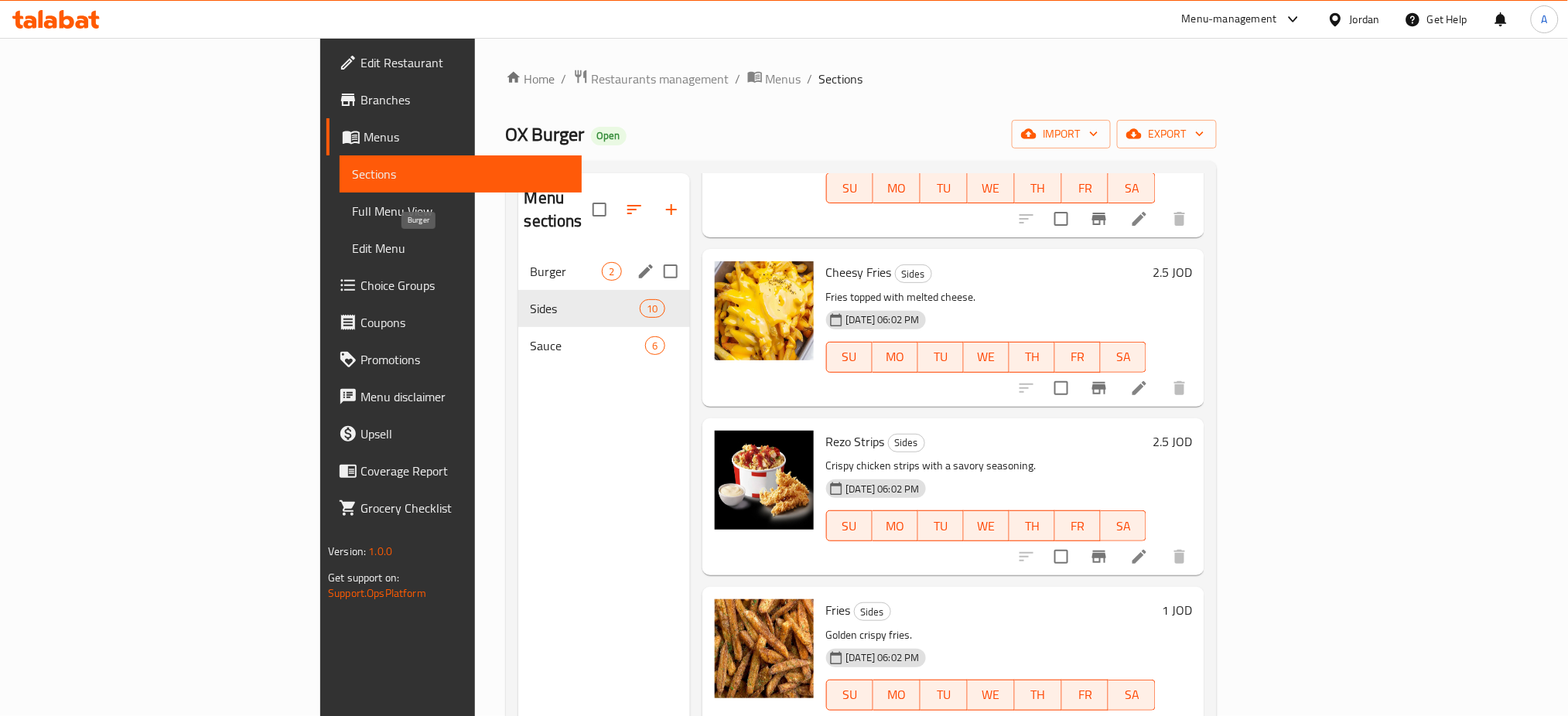
click at [530, 262] on span "Burger" at bounding box center [566, 271] width 72 height 18
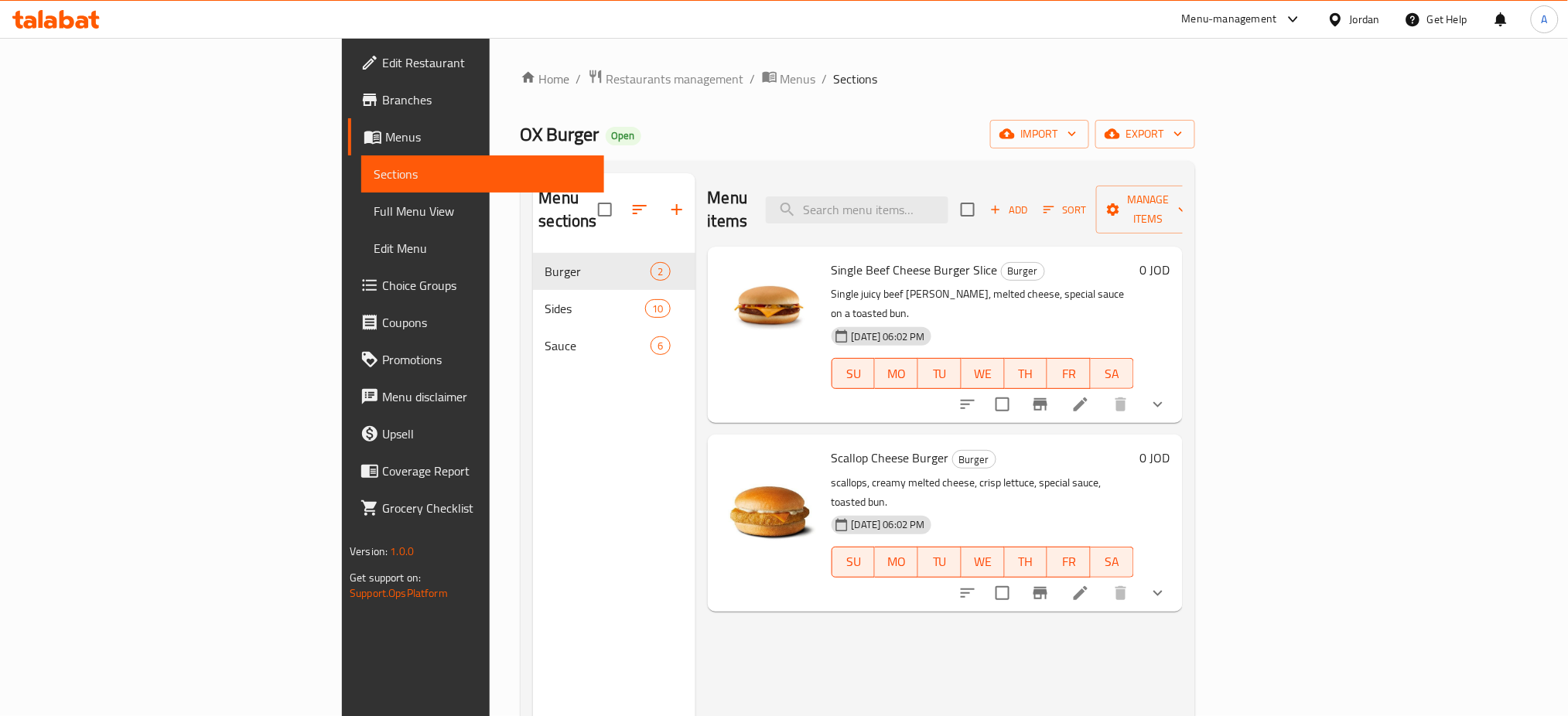
click at [1102, 579] on li at bounding box center [1080, 593] width 44 height 28
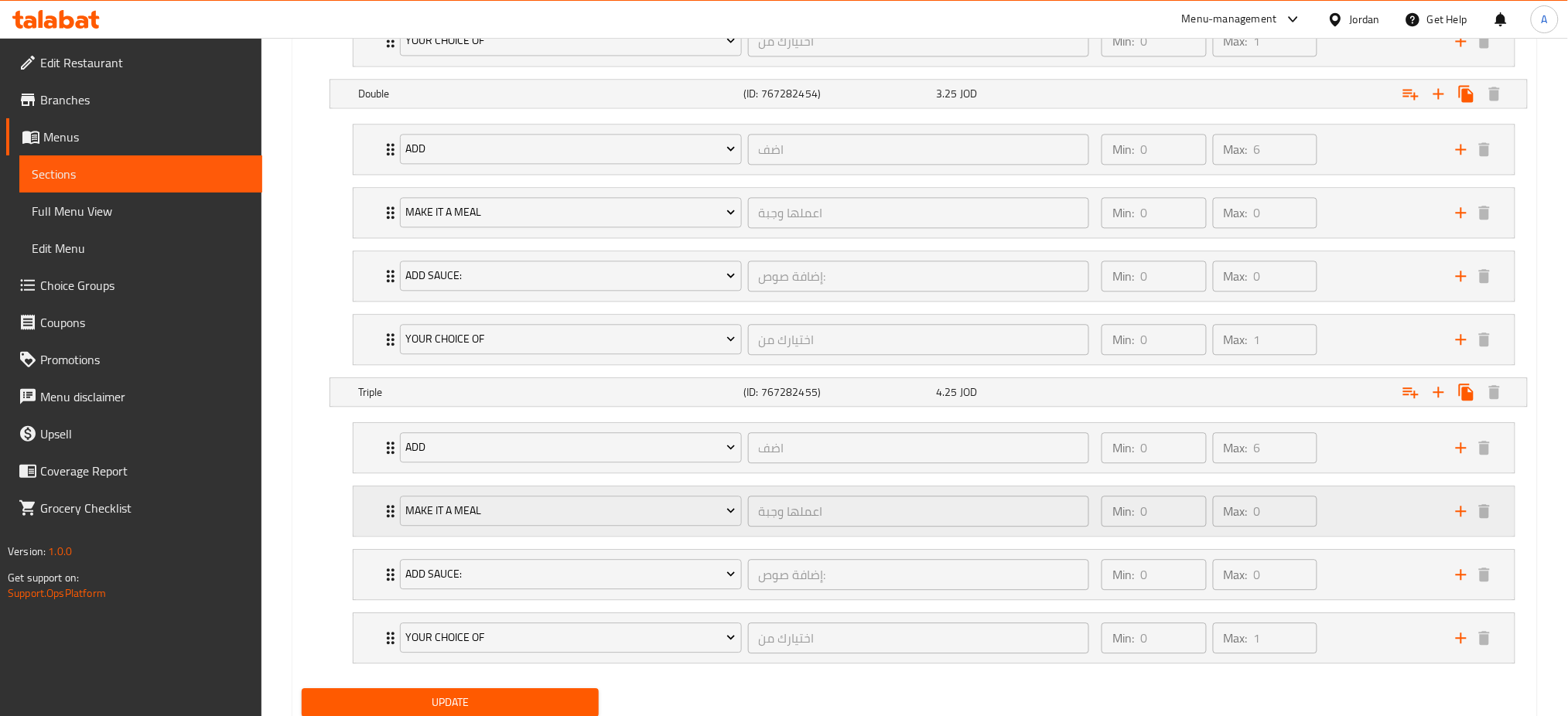
scroll to position [1240, 0]
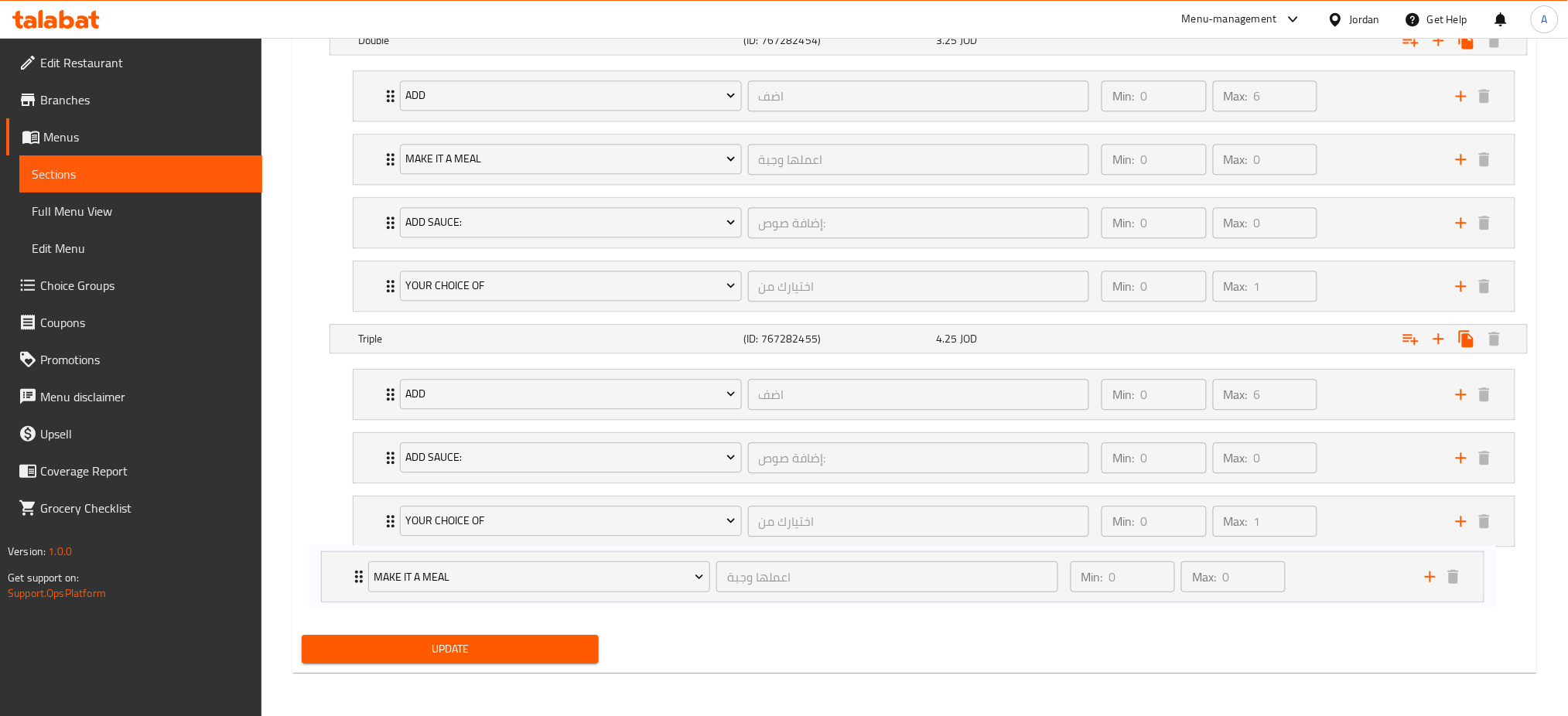
drag, startPoint x: 1407, startPoint y: 470, endPoint x: 1376, endPoint y: 595, distance: 128.8
click at [1376, 595] on div "Add اضف ​ Min: 0 ​ Max: 6 ​ Lettuce (ID: 2337168856) 0.1 JOD Name (En) Lettuce …" at bounding box center [934, 489] width 1188 height 253
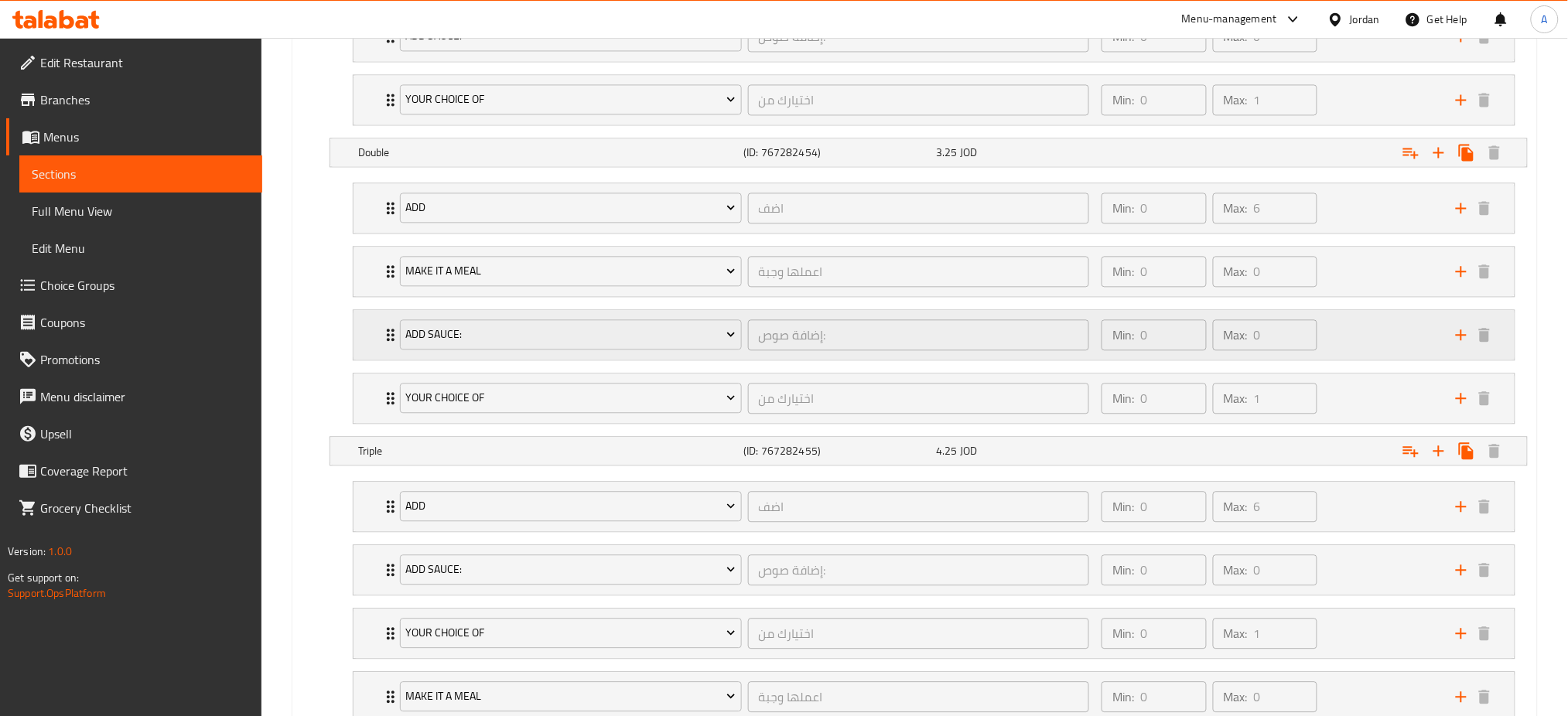
scroll to position [1034, 0]
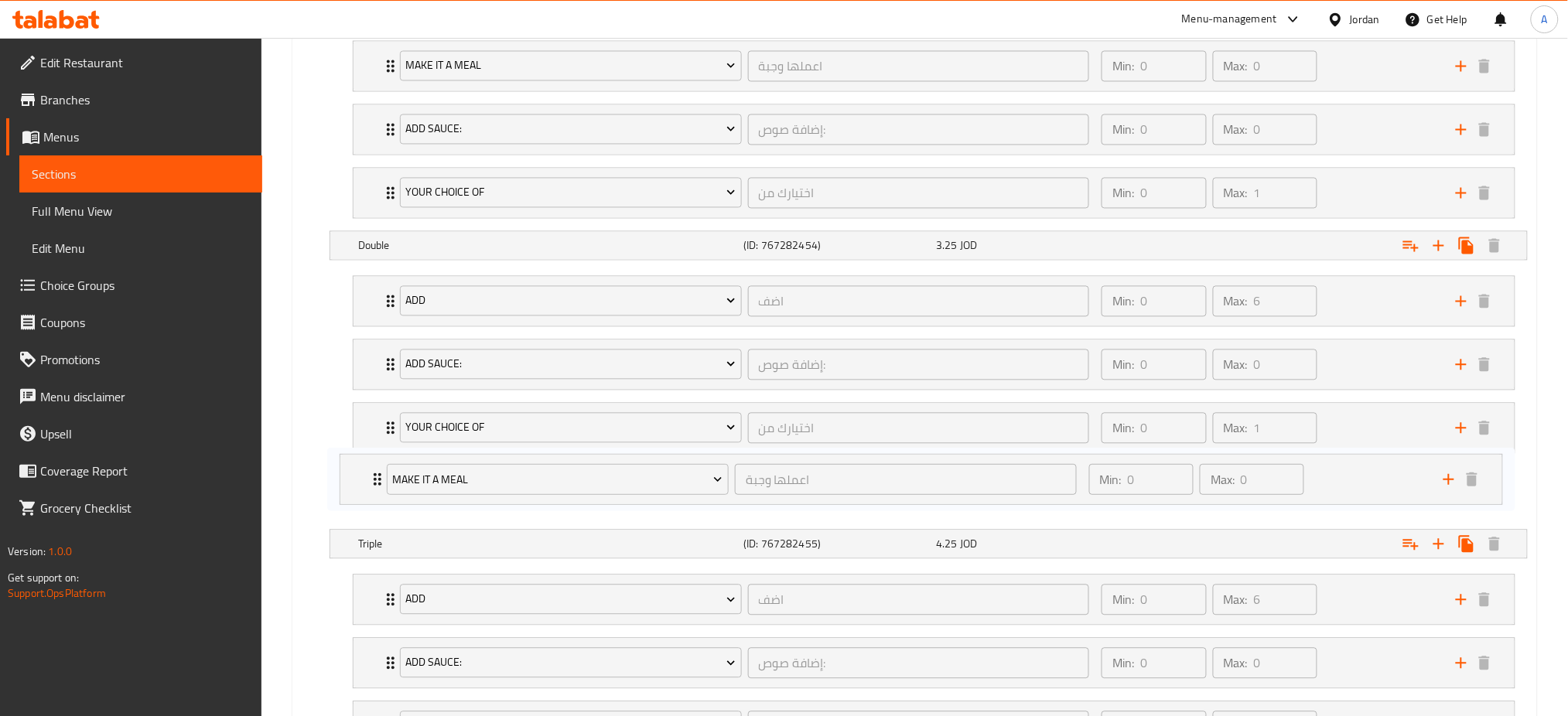
drag, startPoint x: 1366, startPoint y: 383, endPoint x: 1354, endPoint y: 504, distance: 121.6
click at [1354, 504] on div "Add اضف ​ Min: 0 ​ Max: 6 ​ Lettuce (ID: 2337168856) 0.1 JOD Name (En) Lettuce …" at bounding box center [934, 396] width 1188 height 253
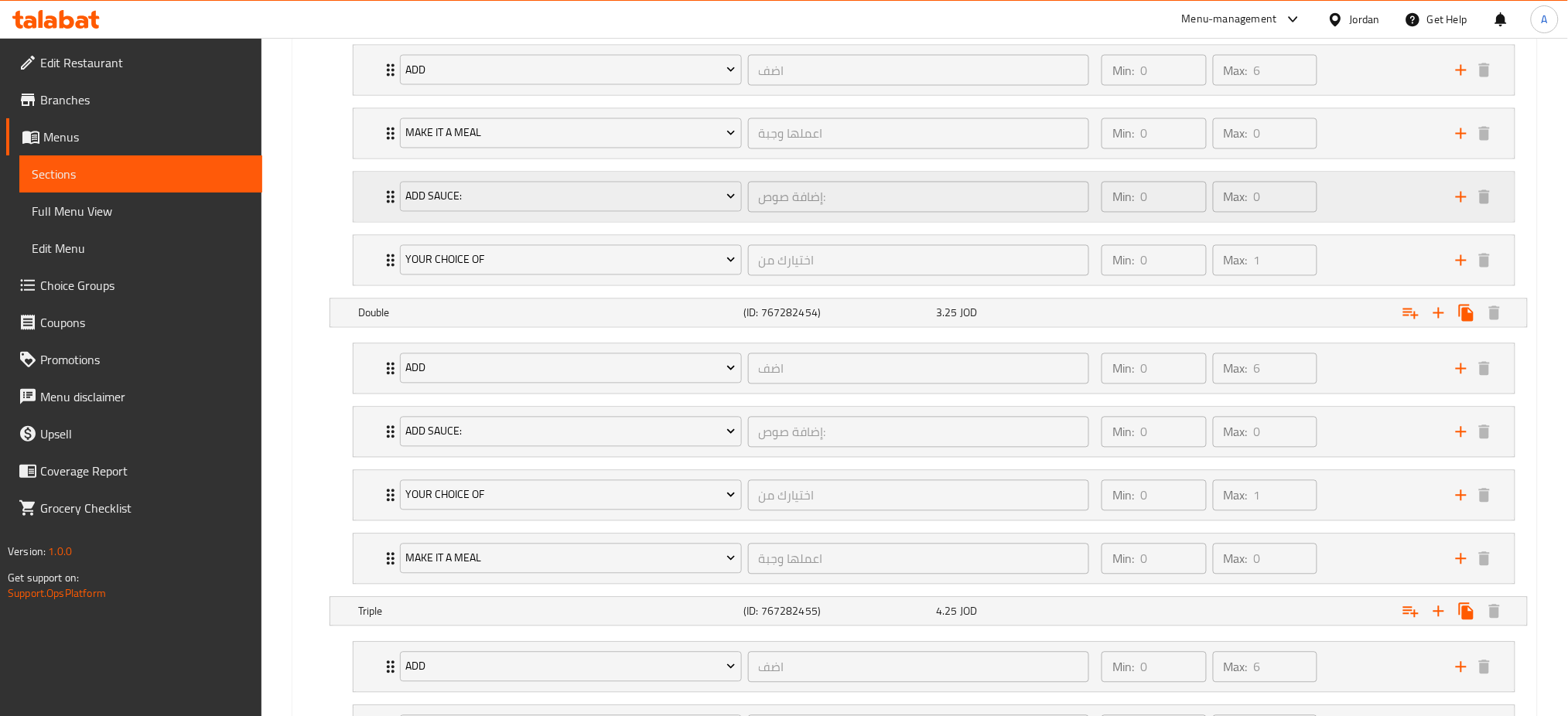
scroll to position [828, 0]
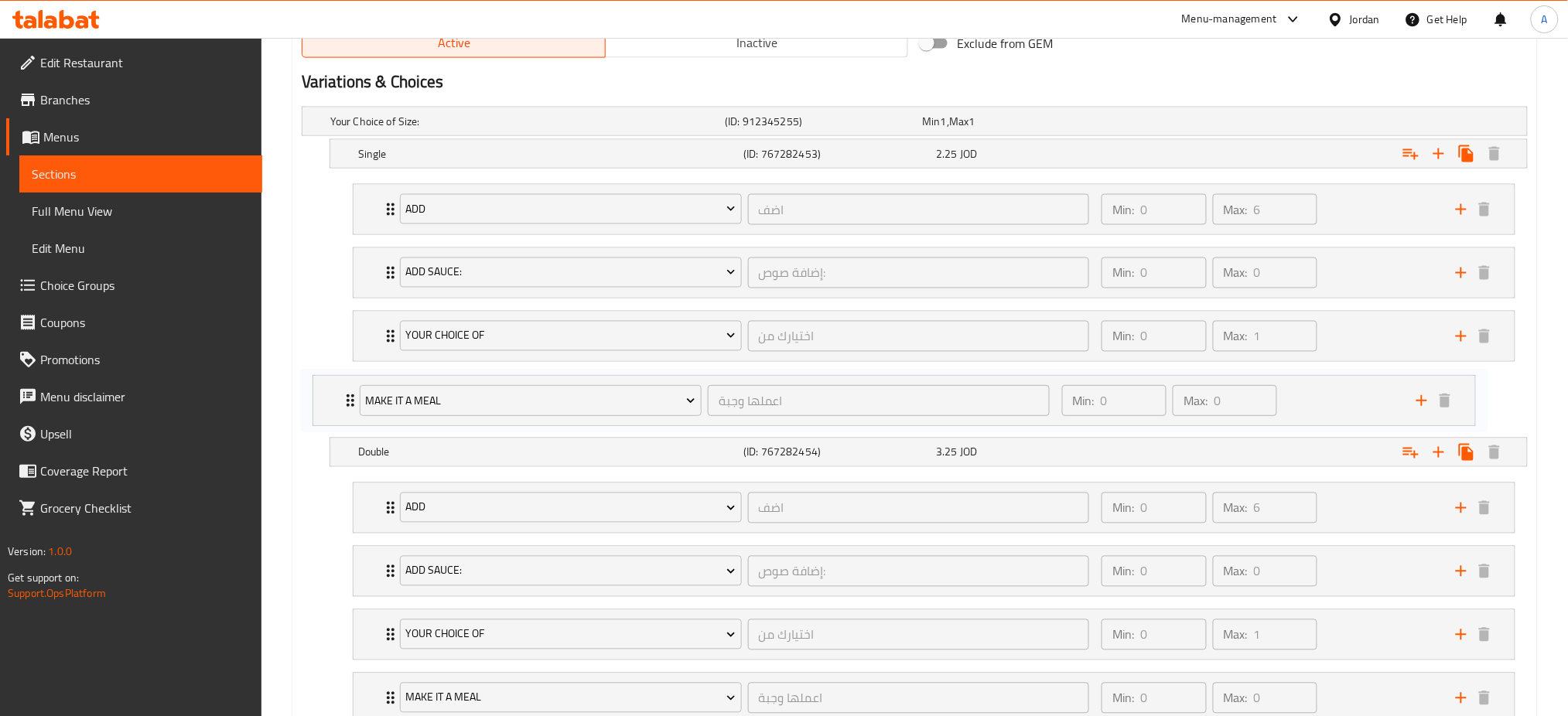
drag, startPoint x: 1366, startPoint y: 278, endPoint x: 1322, endPoint y: 415, distance: 143.9
click at [1322, 415] on div "Add اضف ​ Min: 0 ​ Max: 6 ​ Lettuce (ID: 2337168856) 0.1 JOD Name (En) Lettuce …" at bounding box center [934, 304] width 1188 height 253
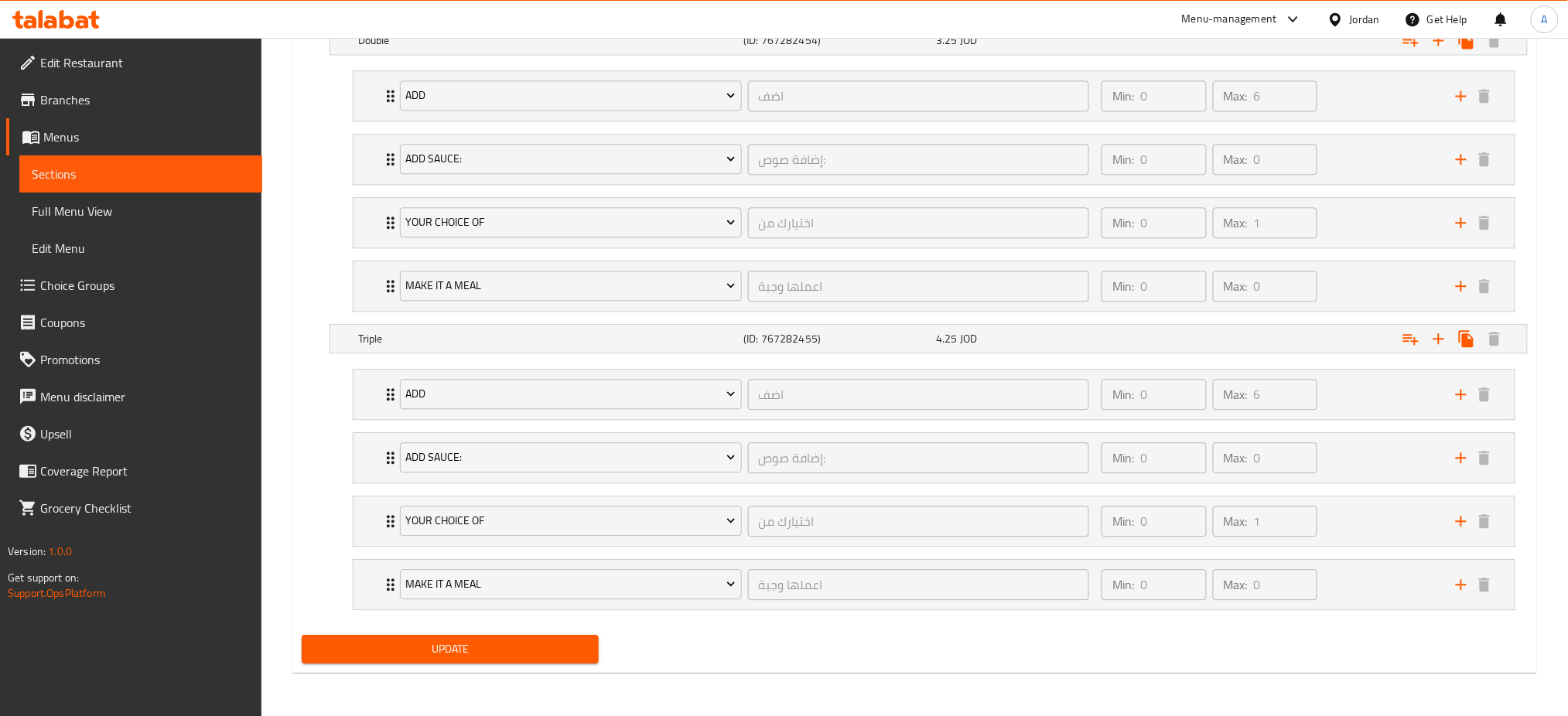
click at [551, 652] on span "Update" at bounding box center [450, 649] width 272 height 19
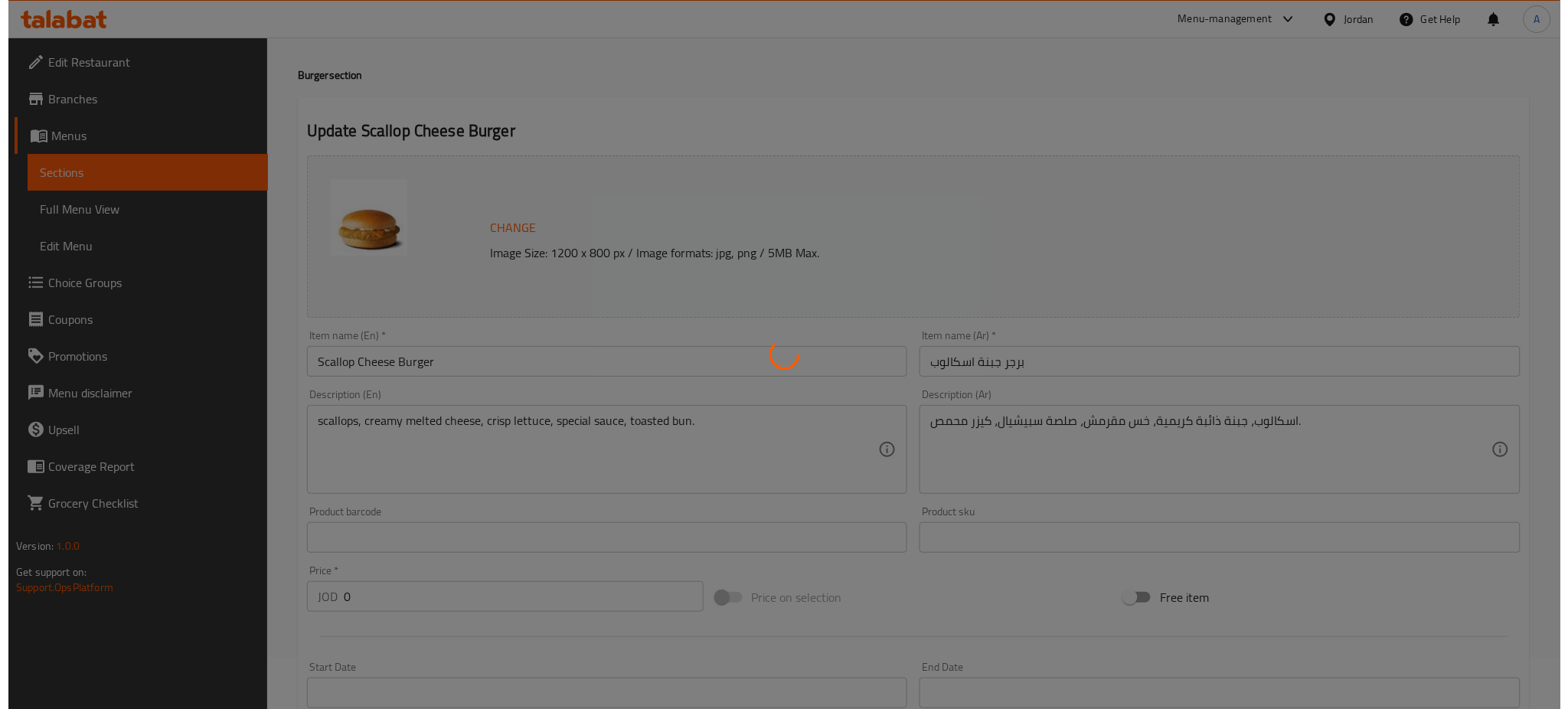
scroll to position [0, 0]
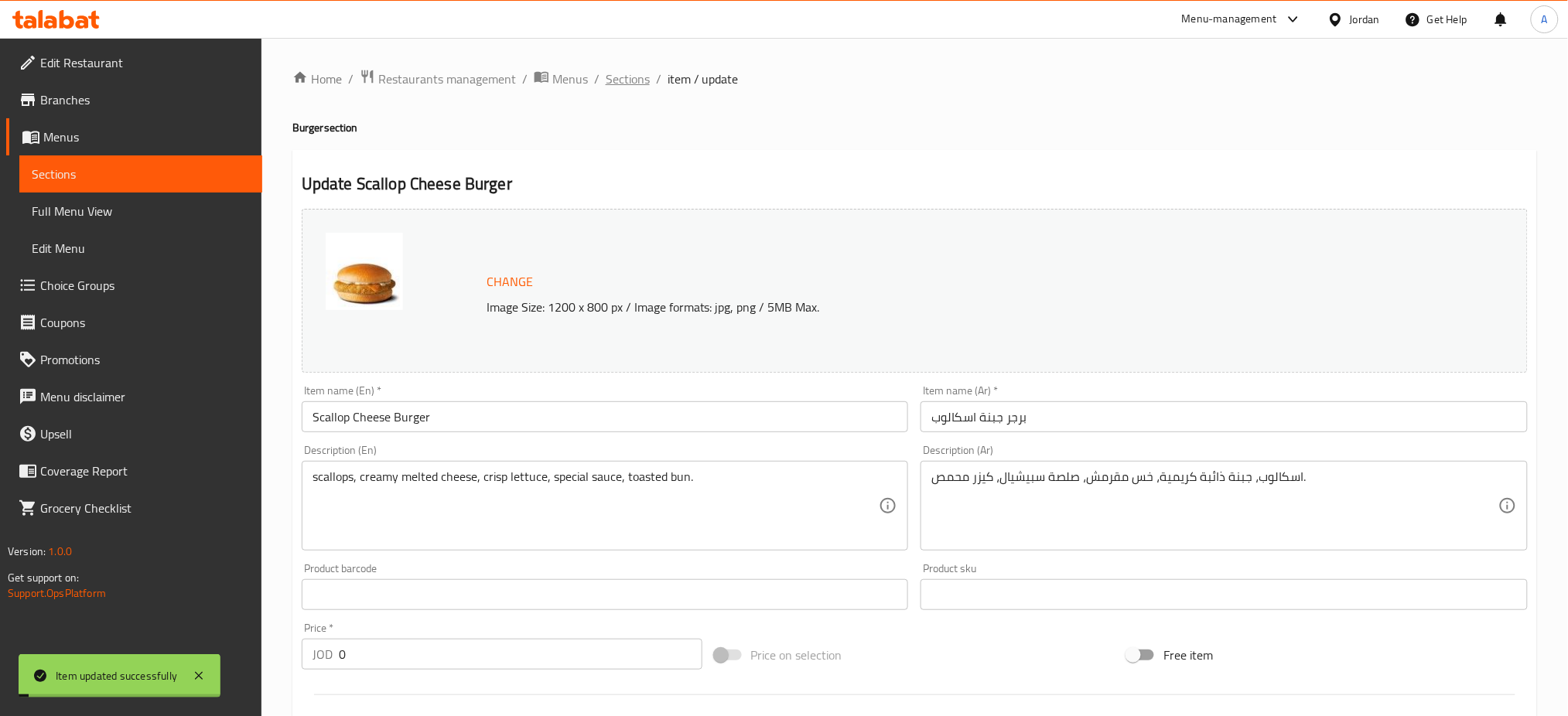
click at [629, 71] on span "Sections" at bounding box center [627, 79] width 44 height 18
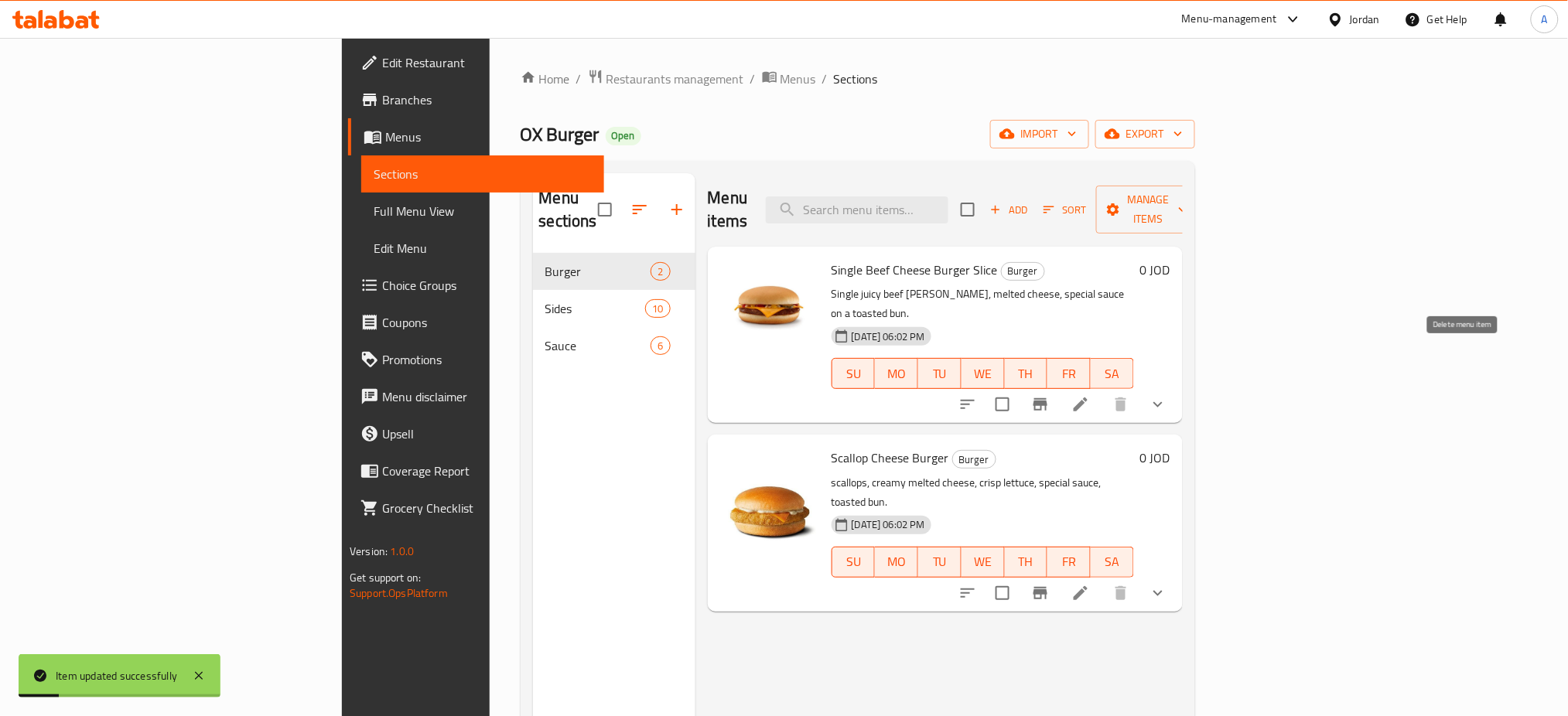
click at [1090, 395] on icon at bounding box center [1080, 404] width 18 height 18
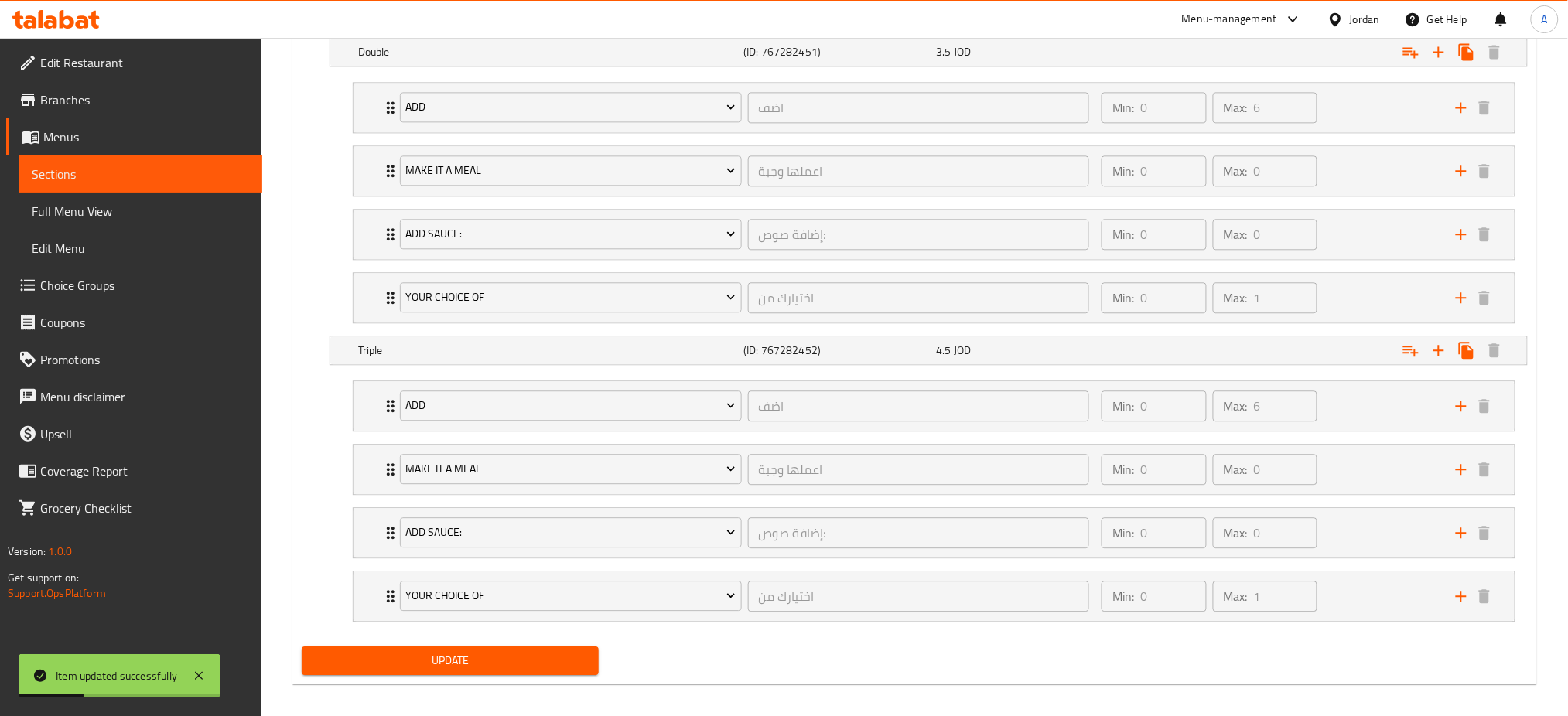
scroll to position [1240, 0]
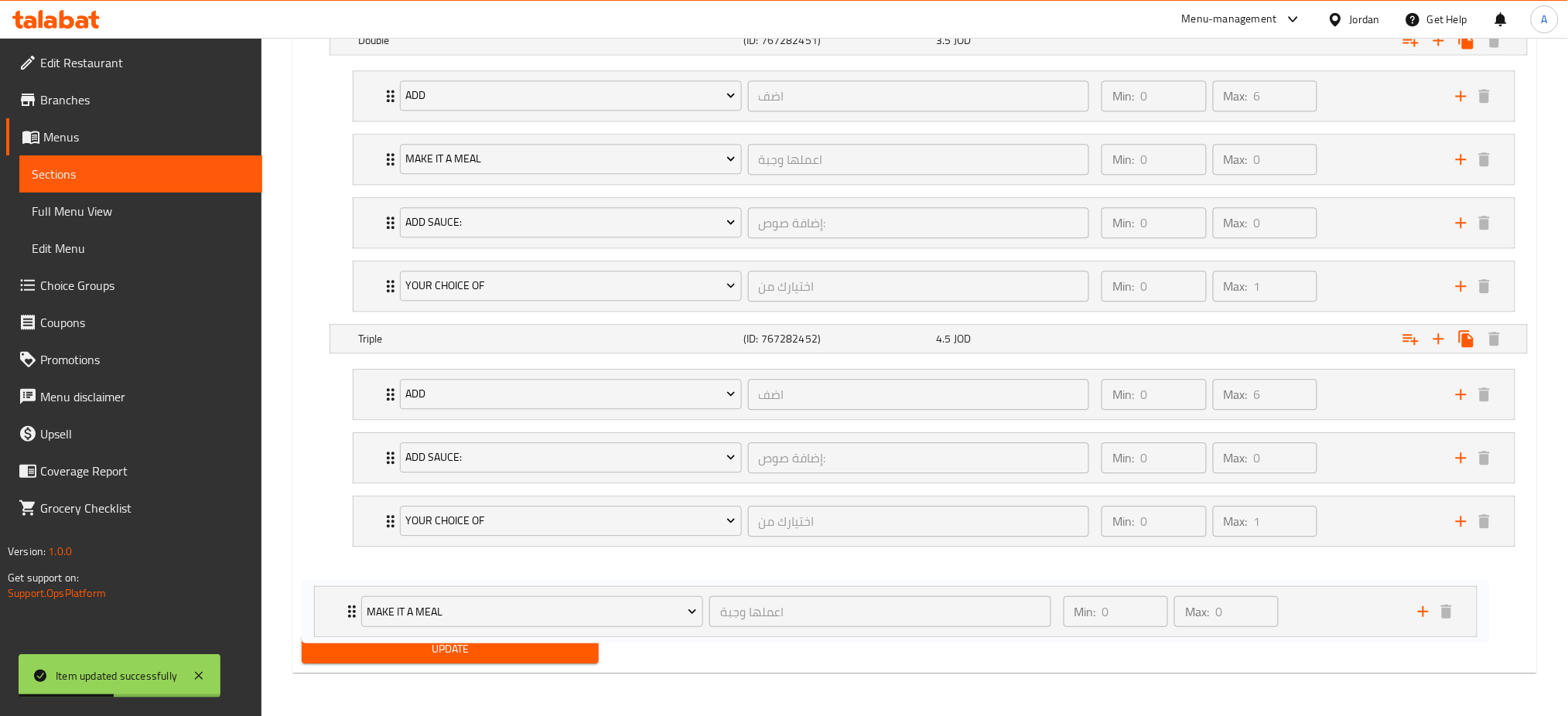
drag, startPoint x: 1387, startPoint y: 455, endPoint x: 1351, endPoint y: 603, distance: 152.3
click at [1351, 603] on div "Add اضف ​ Min: 0 ​ Max: 6 ​ Lettuce (ID: 2337168817) 0.1 JOD Name (En) Lettuce …" at bounding box center [934, 489] width 1188 height 253
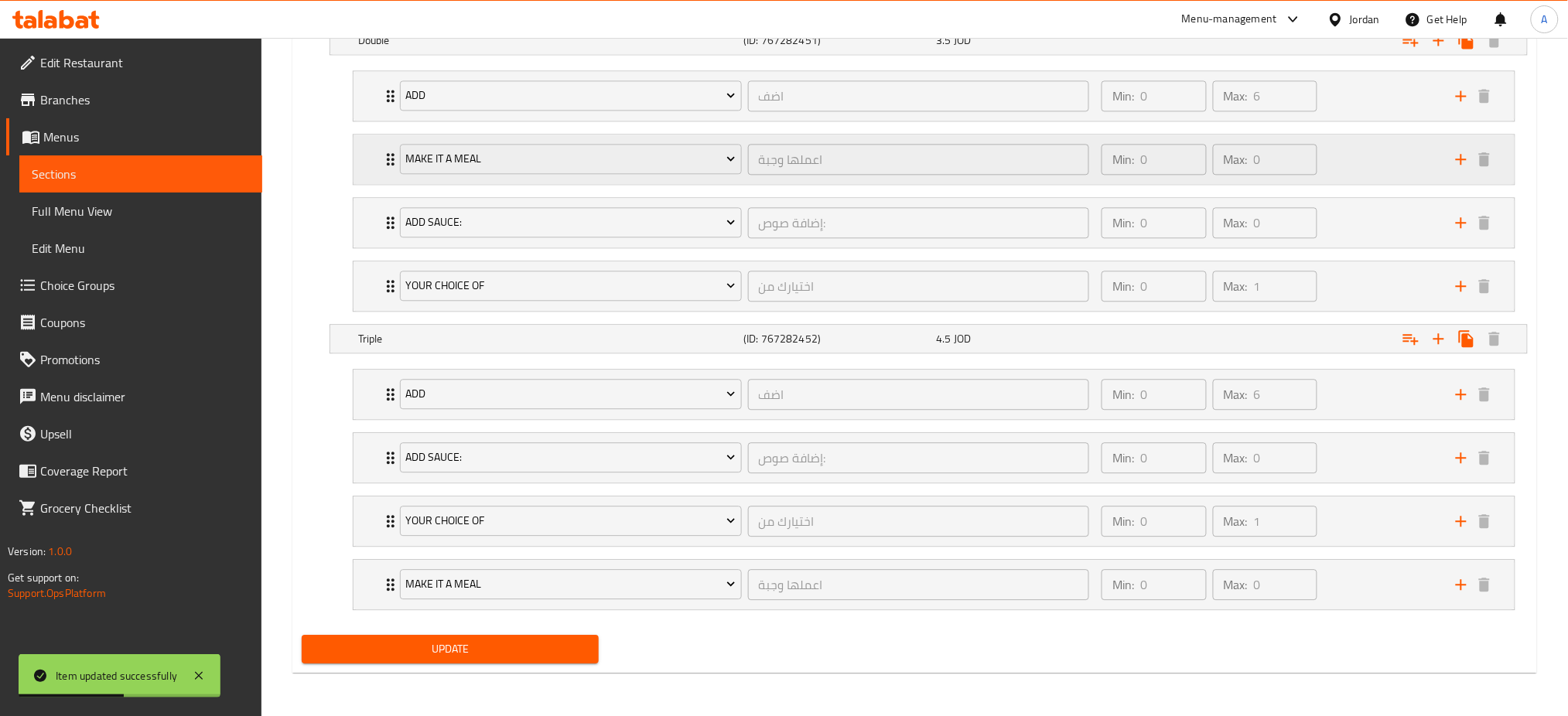
scroll to position [931, 0]
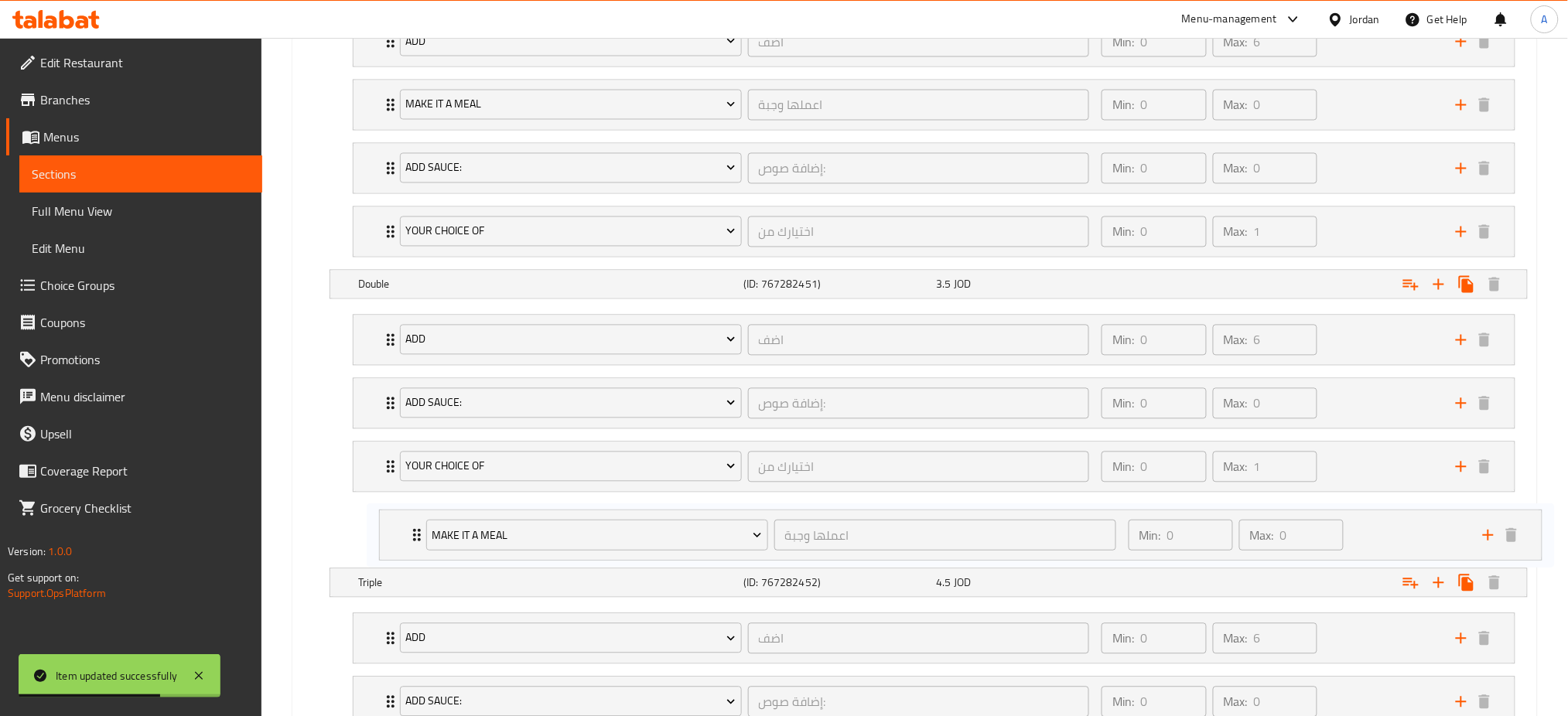
drag, startPoint x: 359, startPoint y: 469, endPoint x: 389, endPoint y: 547, distance: 83.6
click at [389, 547] on div "Add اضف ​ Min: 0 ​ Max: 6 ​ Lettuce (ID: 2337168817) 0.1 JOD Name (En) Lettuce …" at bounding box center [934, 435] width 1188 height 253
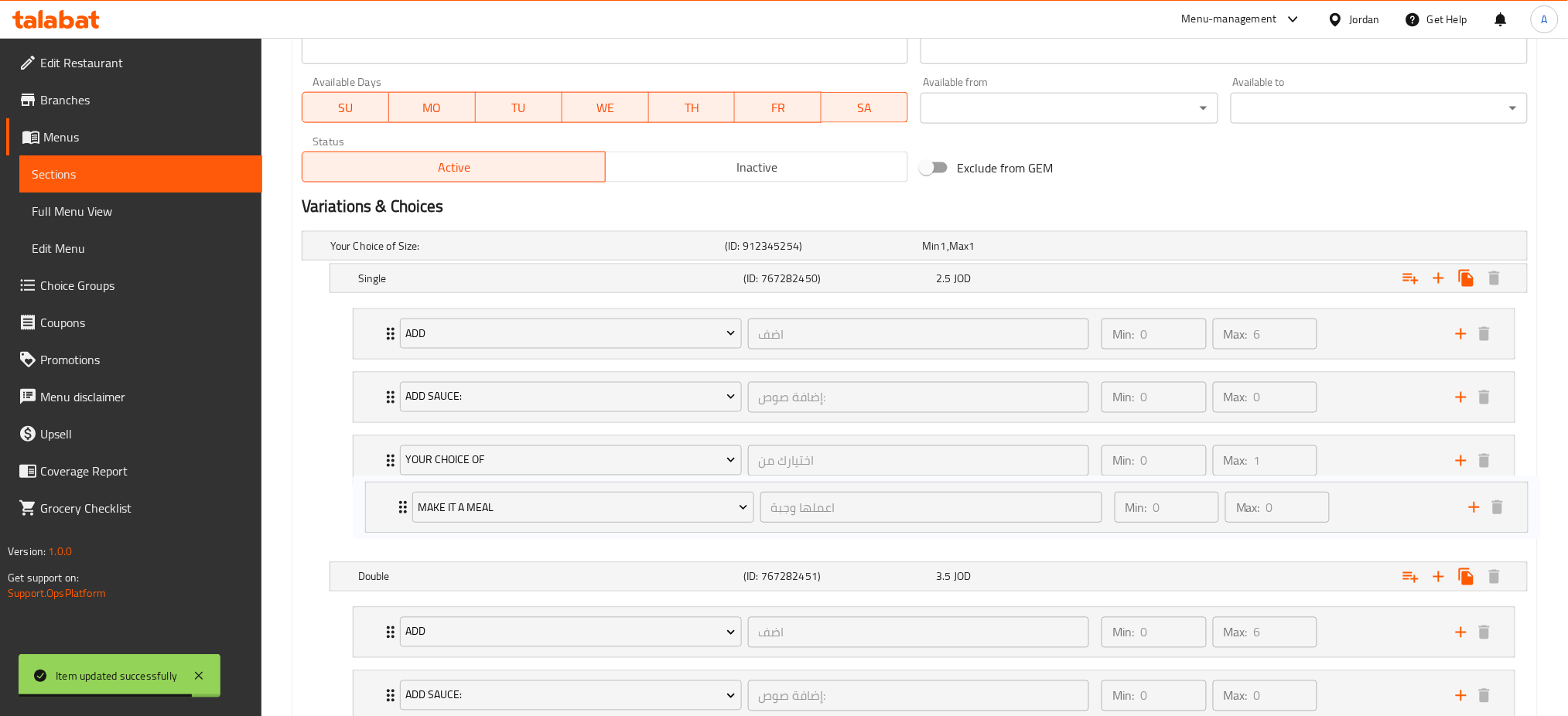
drag, startPoint x: 379, startPoint y: 408, endPoint x: 391, endPoint y: 511, distance: 103.7
click at [391, 511] on div "Add اضف ​ Min: 0 ​ Max: 6 ​ Lettuce (ID: 2337168817) 0.1 JOD Name (En) Lettuce …" at bounding box center [934, 428] width 1188 height 253
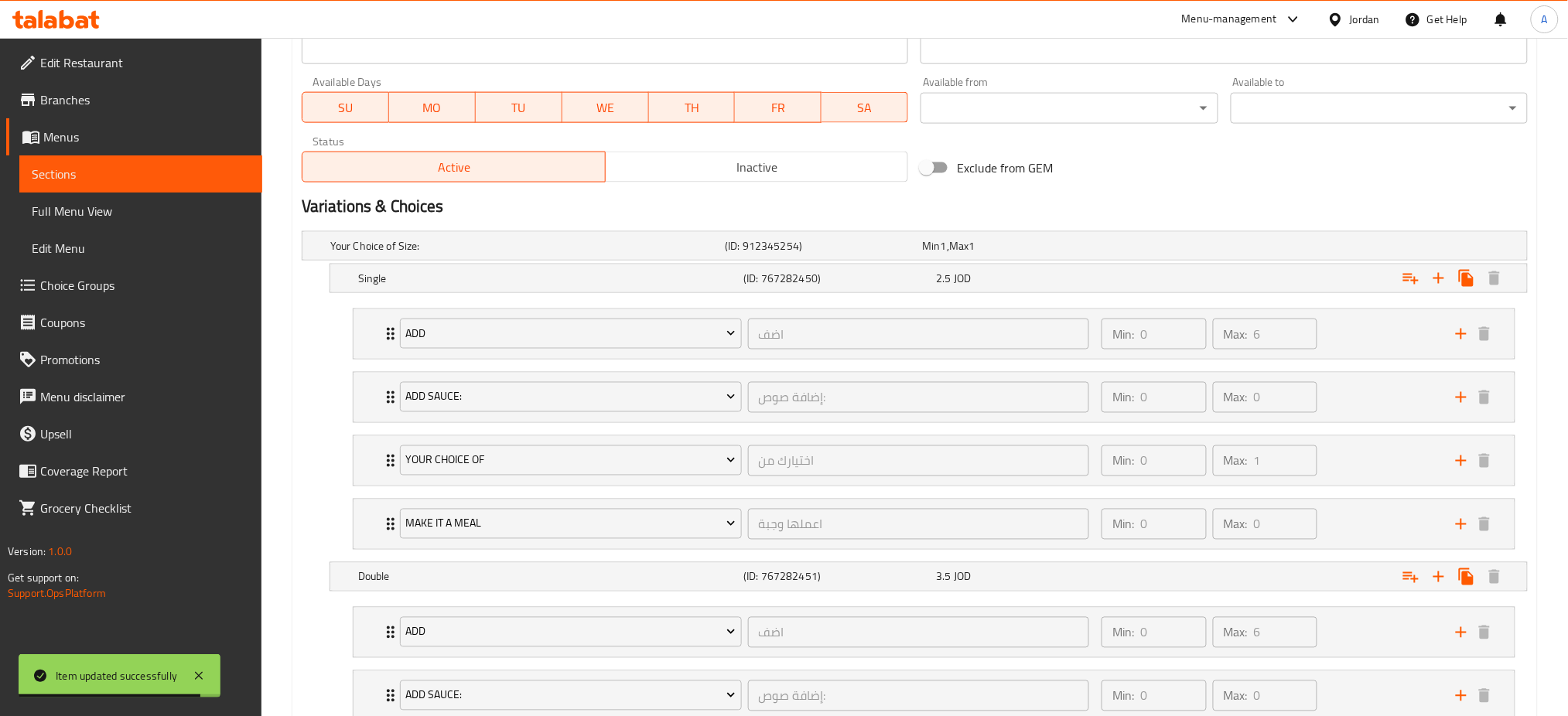
scroll to position [1240, 0]
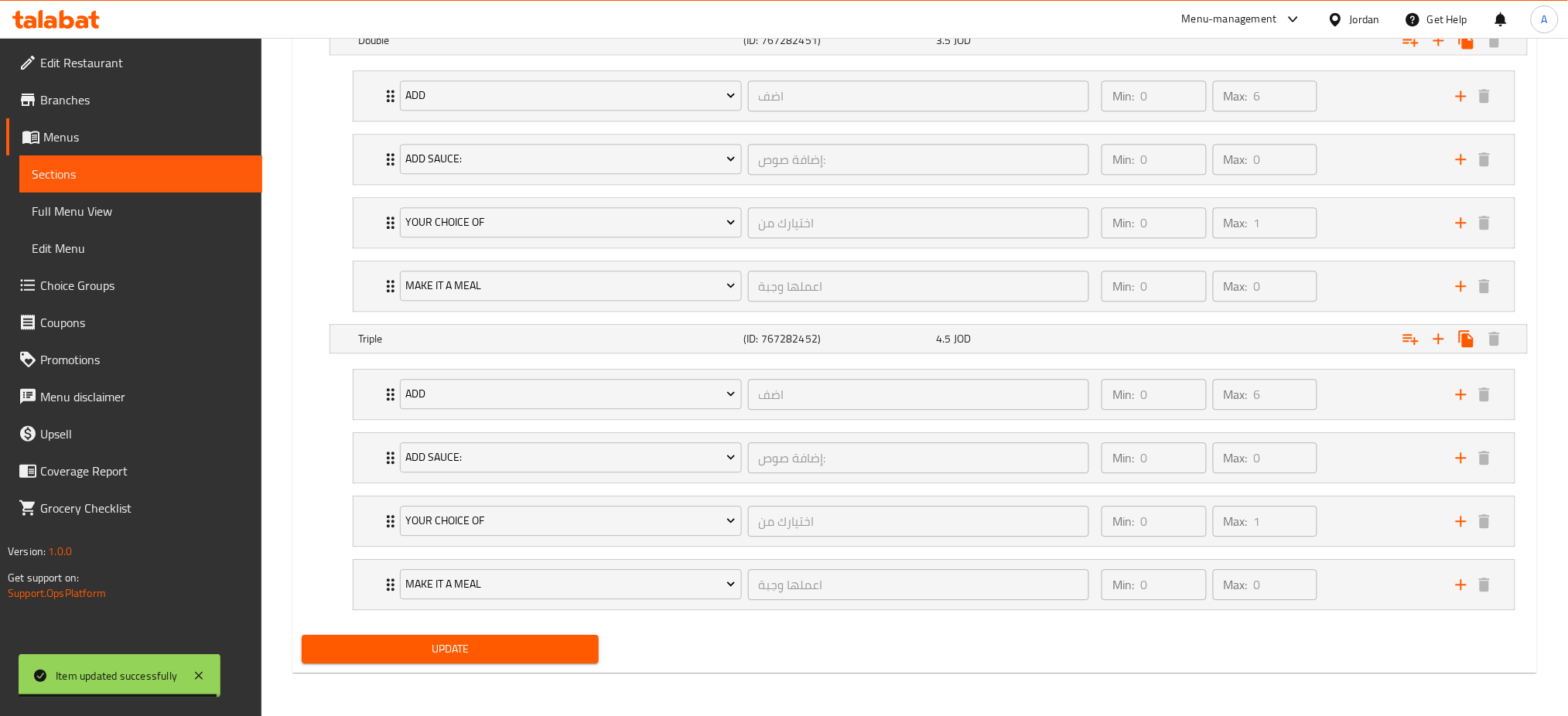
click at [537, 644] on span "Update" at bounding box center [450, 649] width 272 height 19
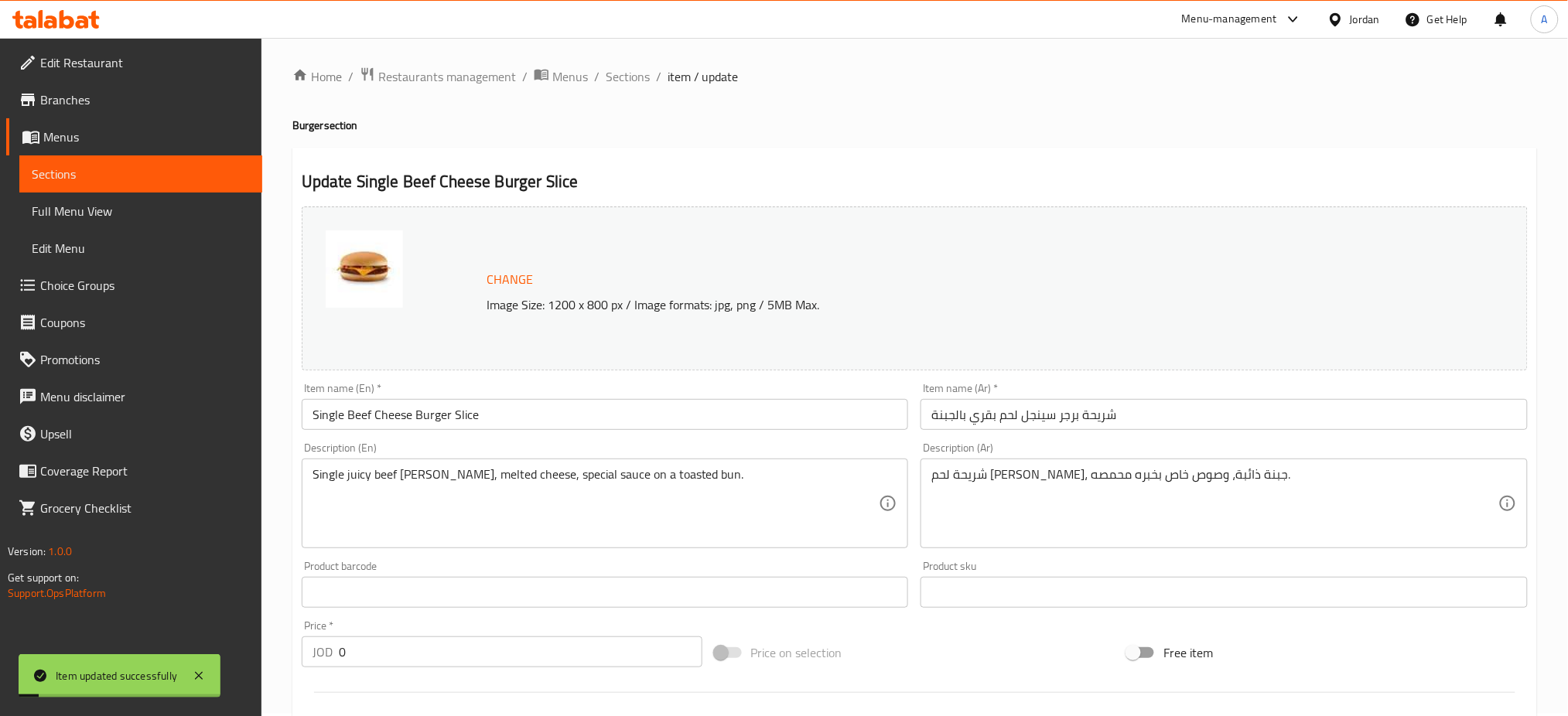
scroll to position [0, 0]
click at [619, 83] on span "Sections" at bounding box center [627, 79] width 44 height 18
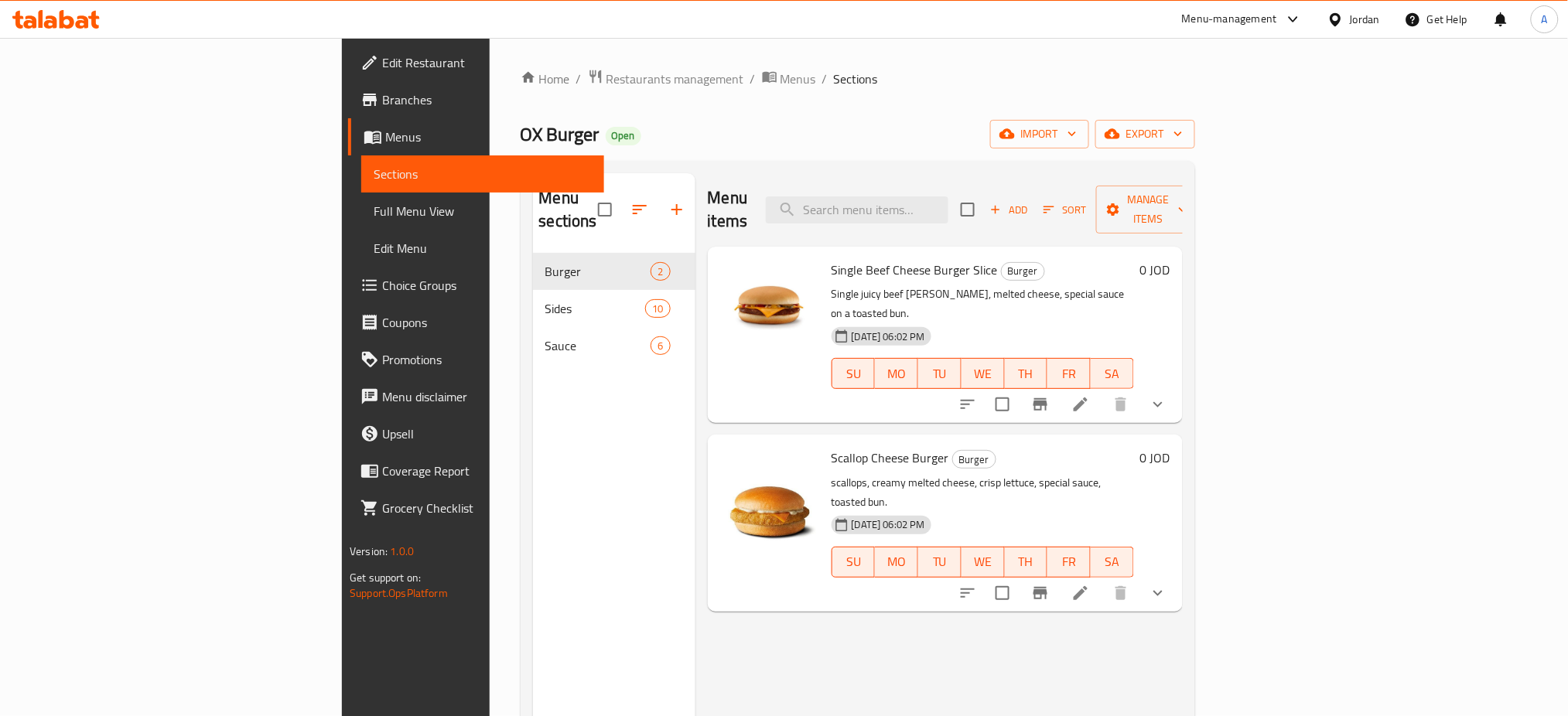
click at [1267, 28] on div "Menu-management" at bounding box center [1229, 19] width 95 height 18
click at [1234, 101] on div "Agent Campaigns Center" at bounding box center [1187, 103] width 232 height 35
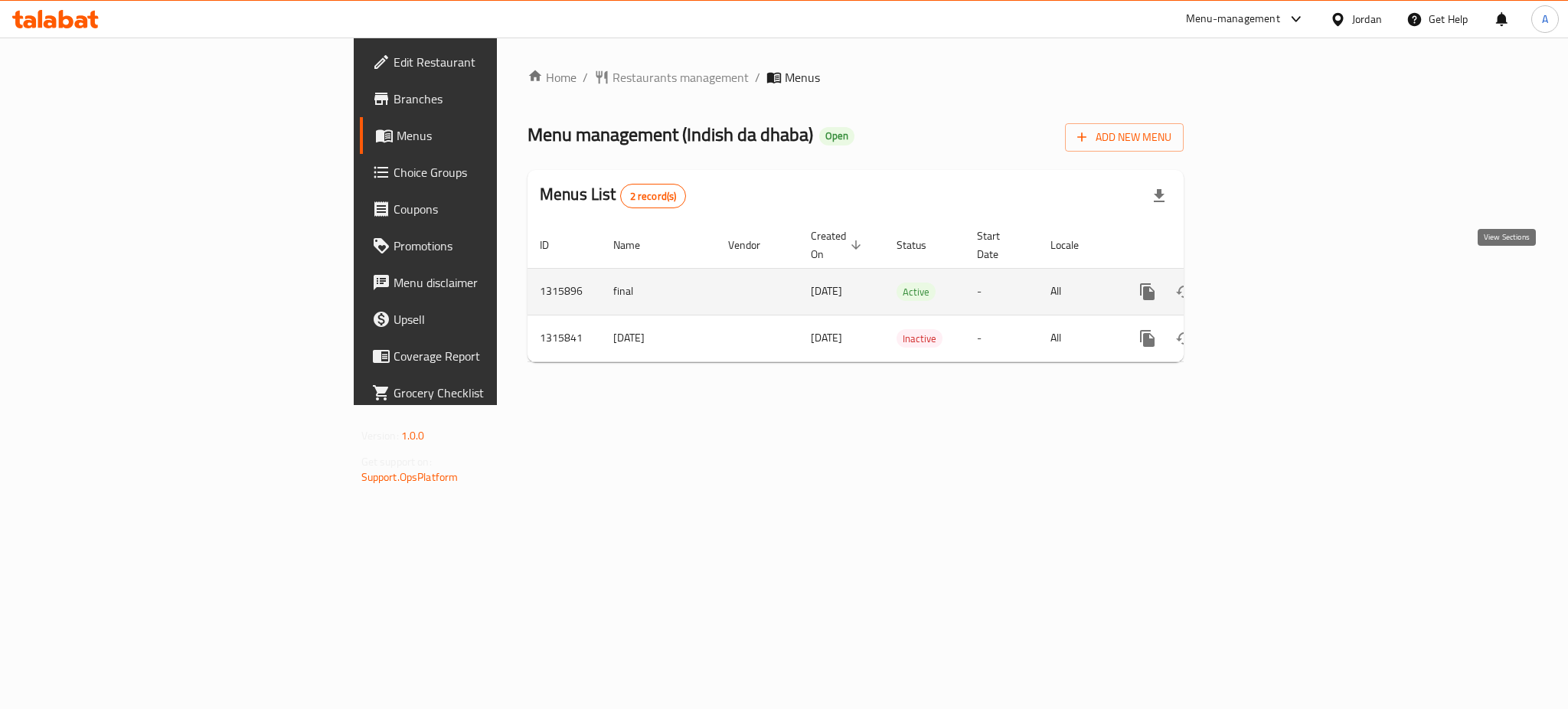
click at [1276, 287] on link "enhanced table" at bounding box center [1257, 291] width 37 height 37
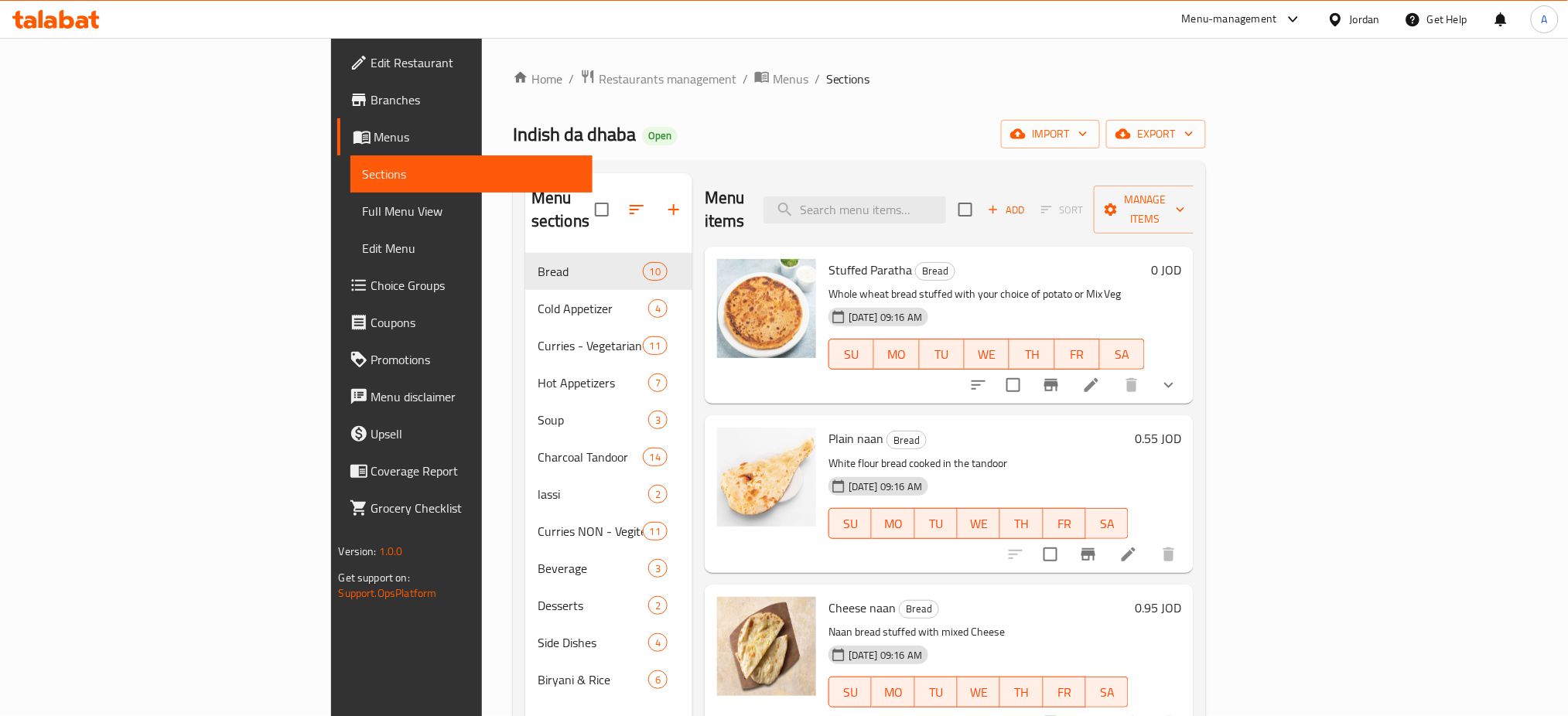
click at [1040, 216] on div "Menu items Add Sort Manage items" at bounding box center [949, 210] width 488 height 74
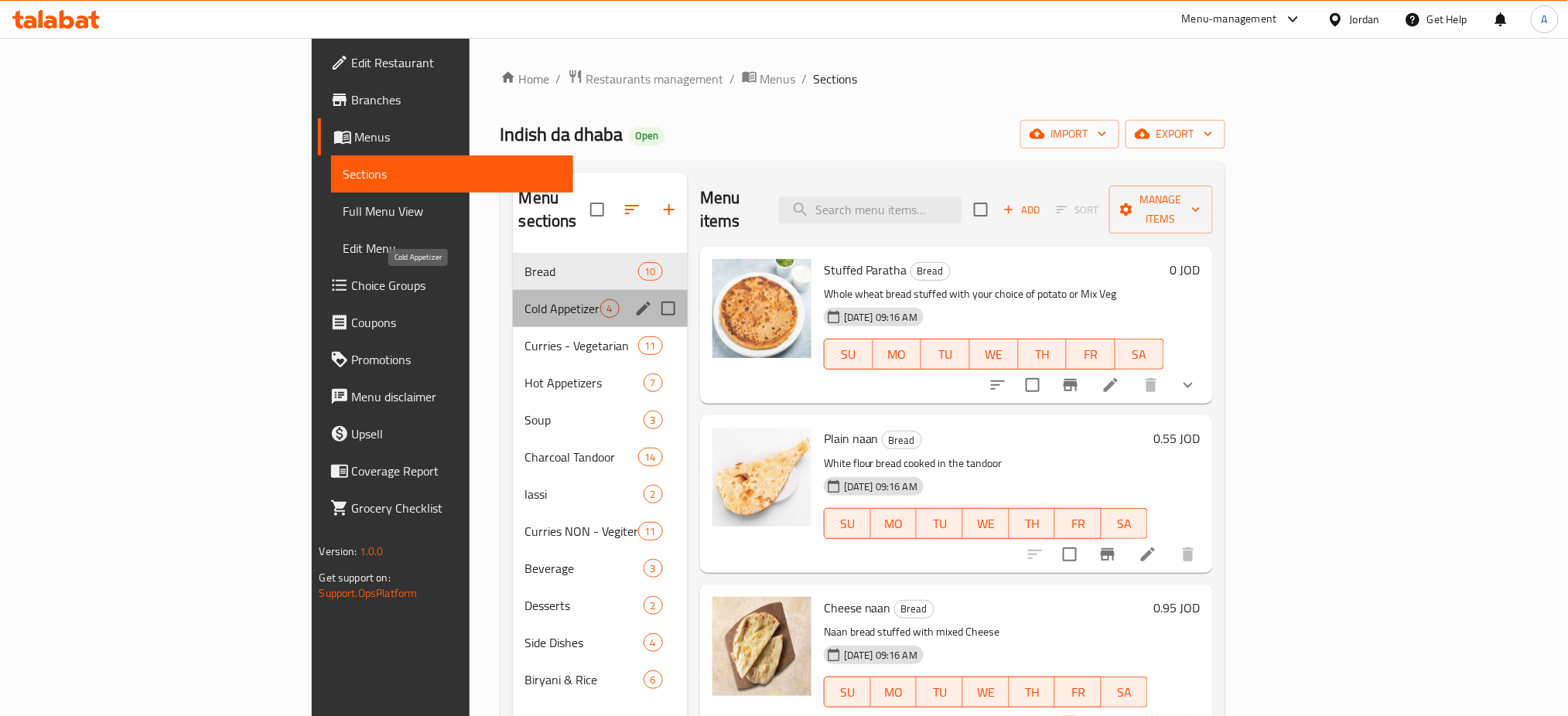
click at [525, 299] on span "Cold Appetizer" at bounding box center [562, 309] width 75 height 18
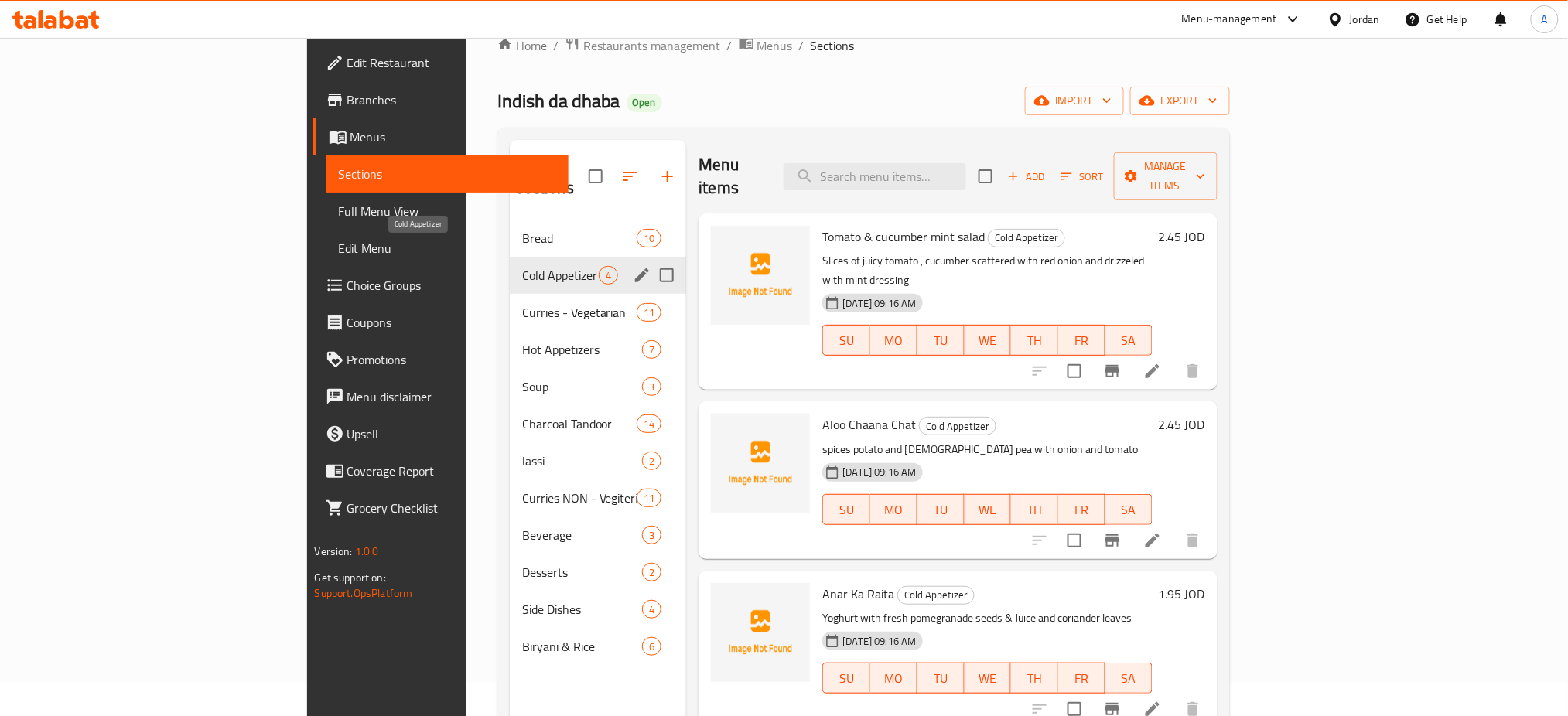
scroll to position [44, 0]
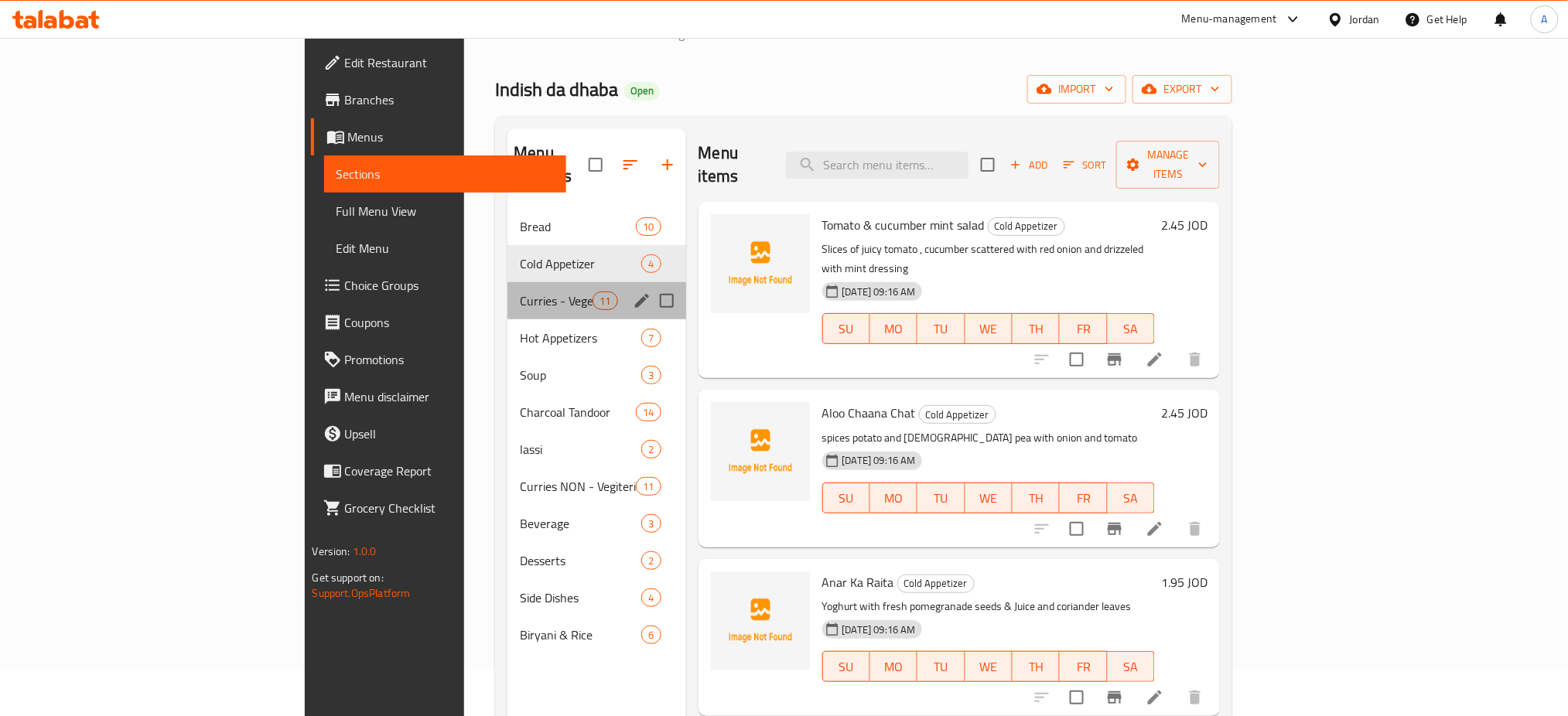
click at [508, 288] on div "Curries - Vegetarian 11" at bounding box center [597, 300] width 178 height 37
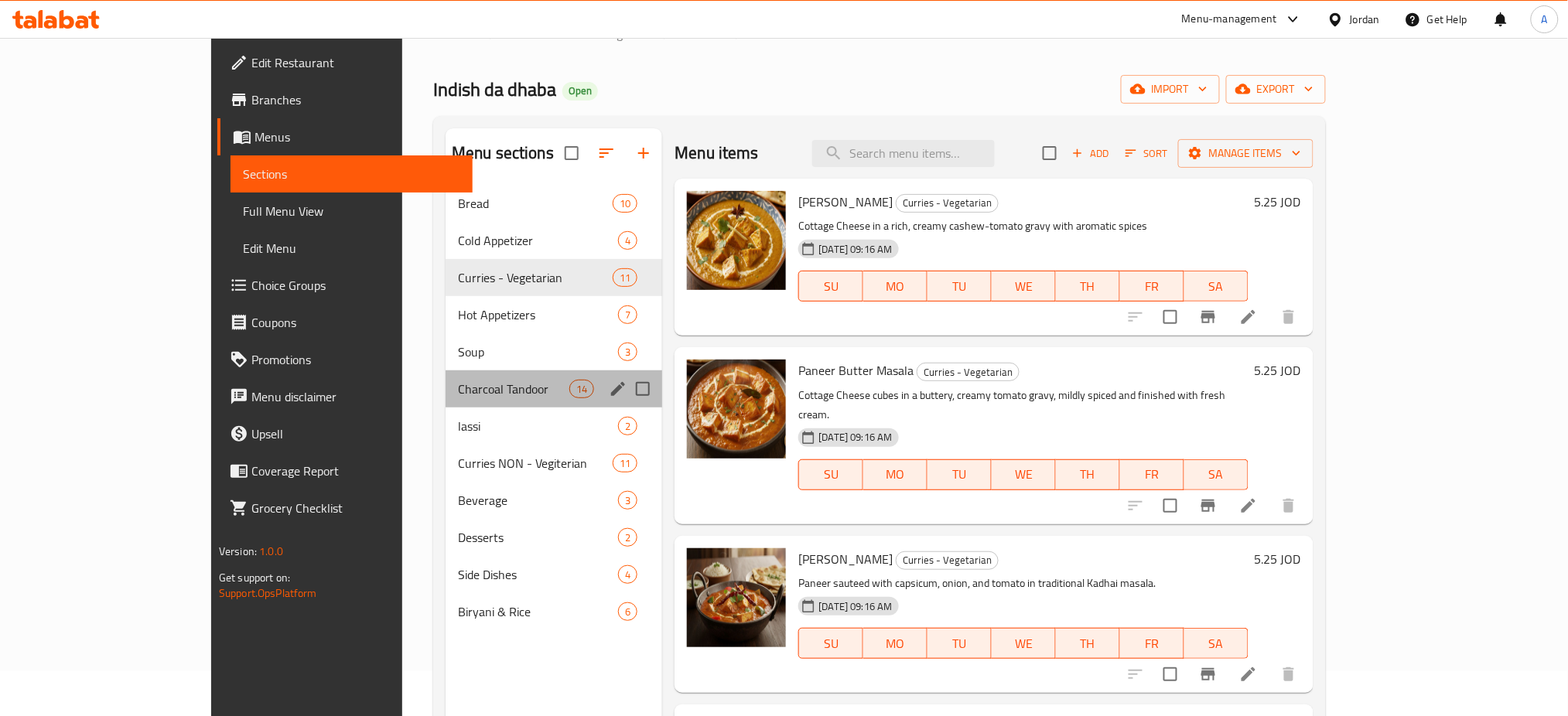
click at [468, 371] on div "Charcoal Tandoor 14" at bounding box center [554, 388] width 217 height 37
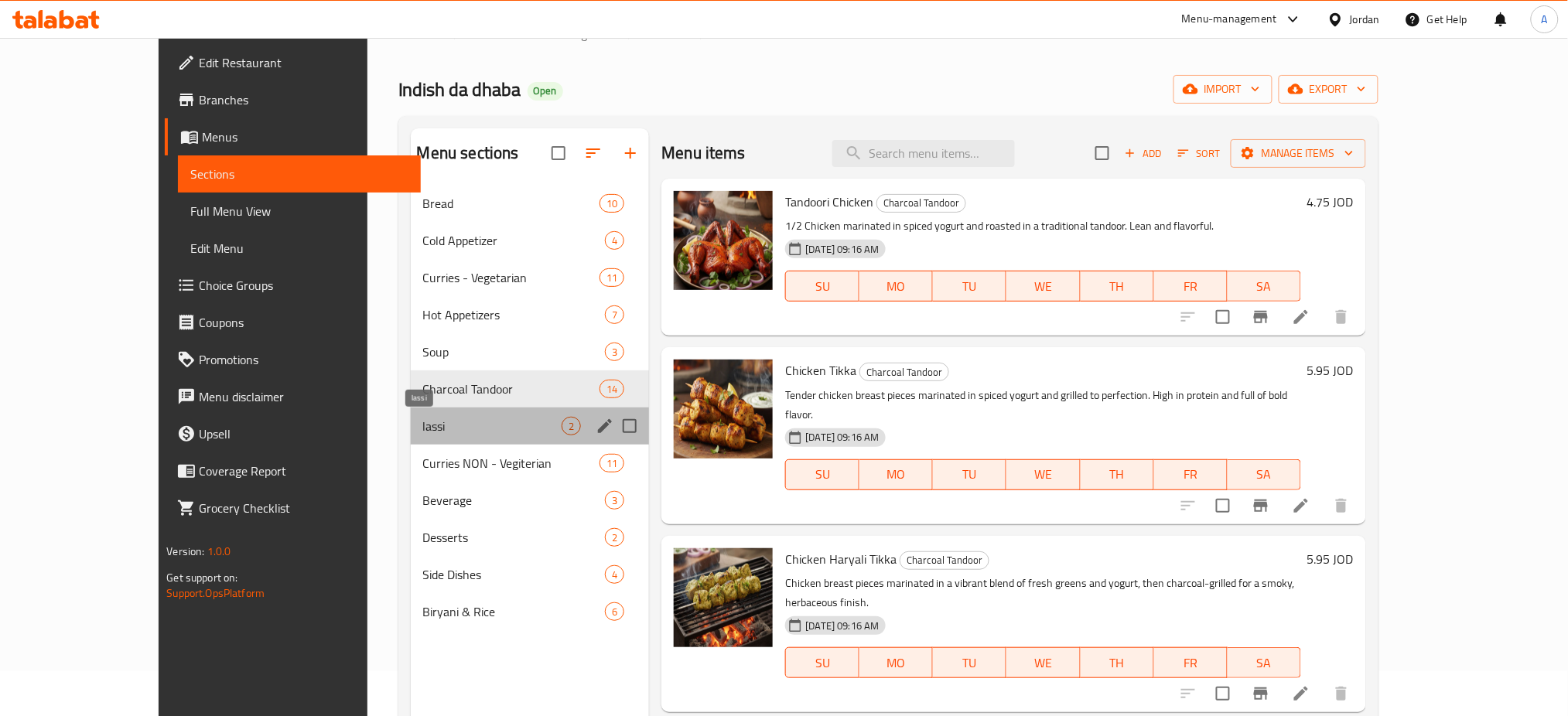
click at [457, 432] on span "lassi" at bounding box center [492, 426] width 139 height 18
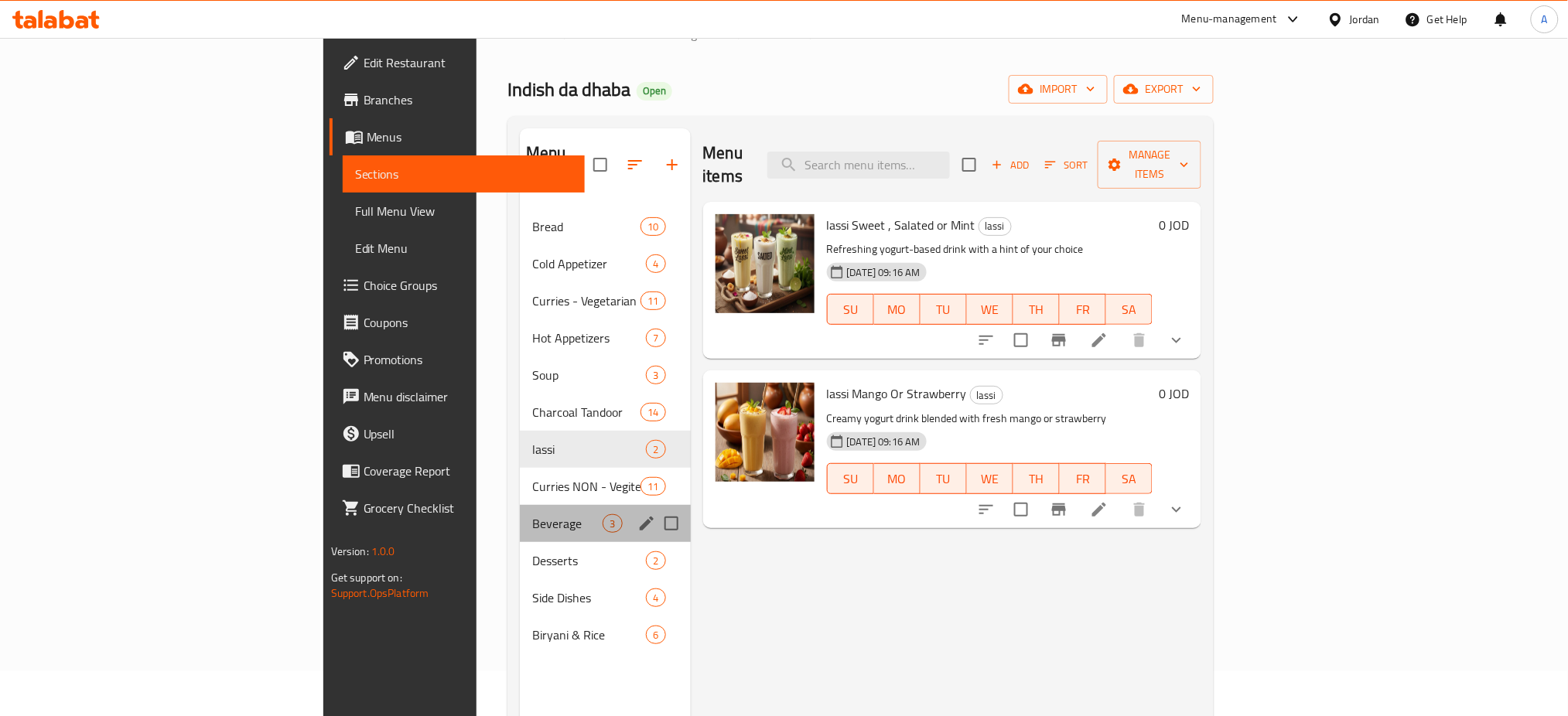
click at [519, 505] on div "Beverage 3" at bounding box center [604, 523] width 170 height 37
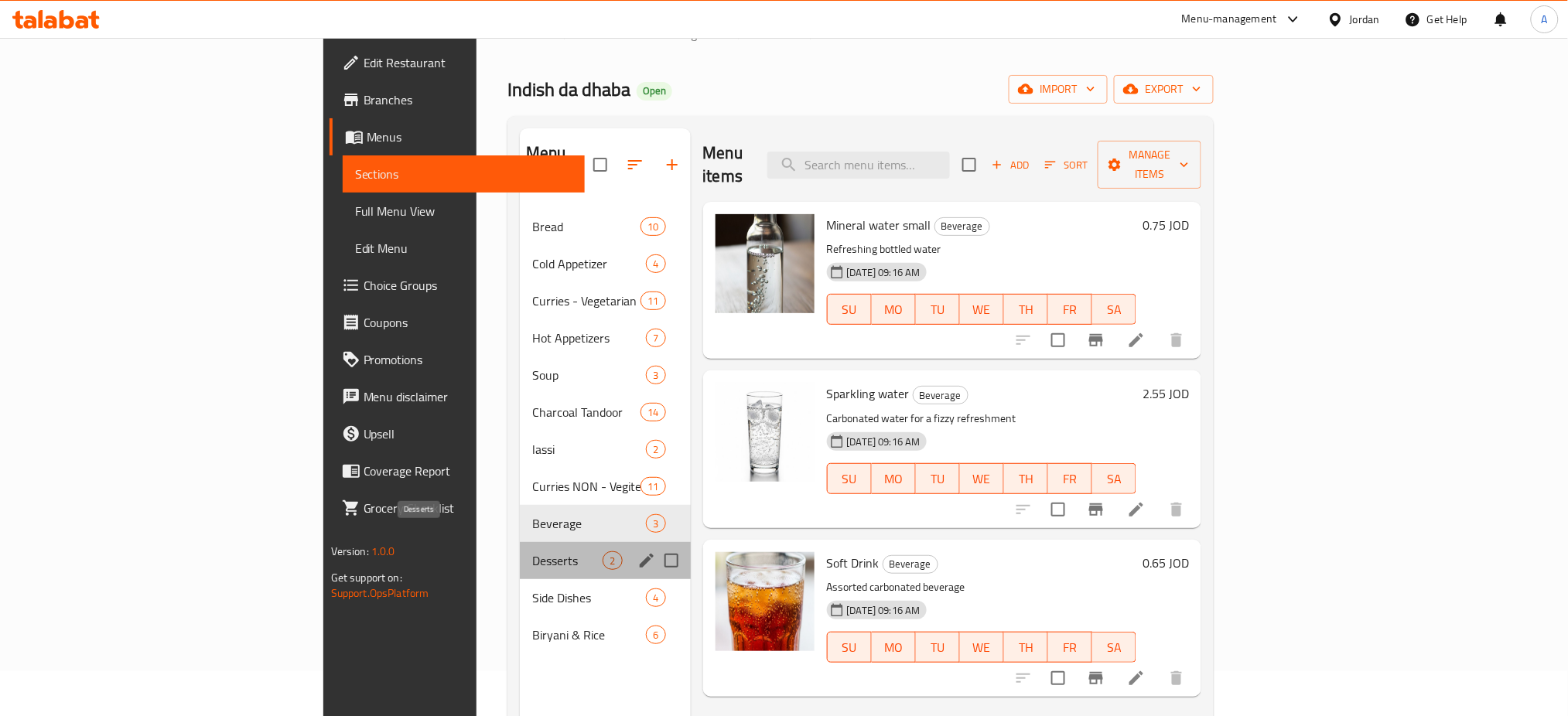
click at [532, 551] on span "Desserts" at bounding box center [567, 560] width 71 height 18
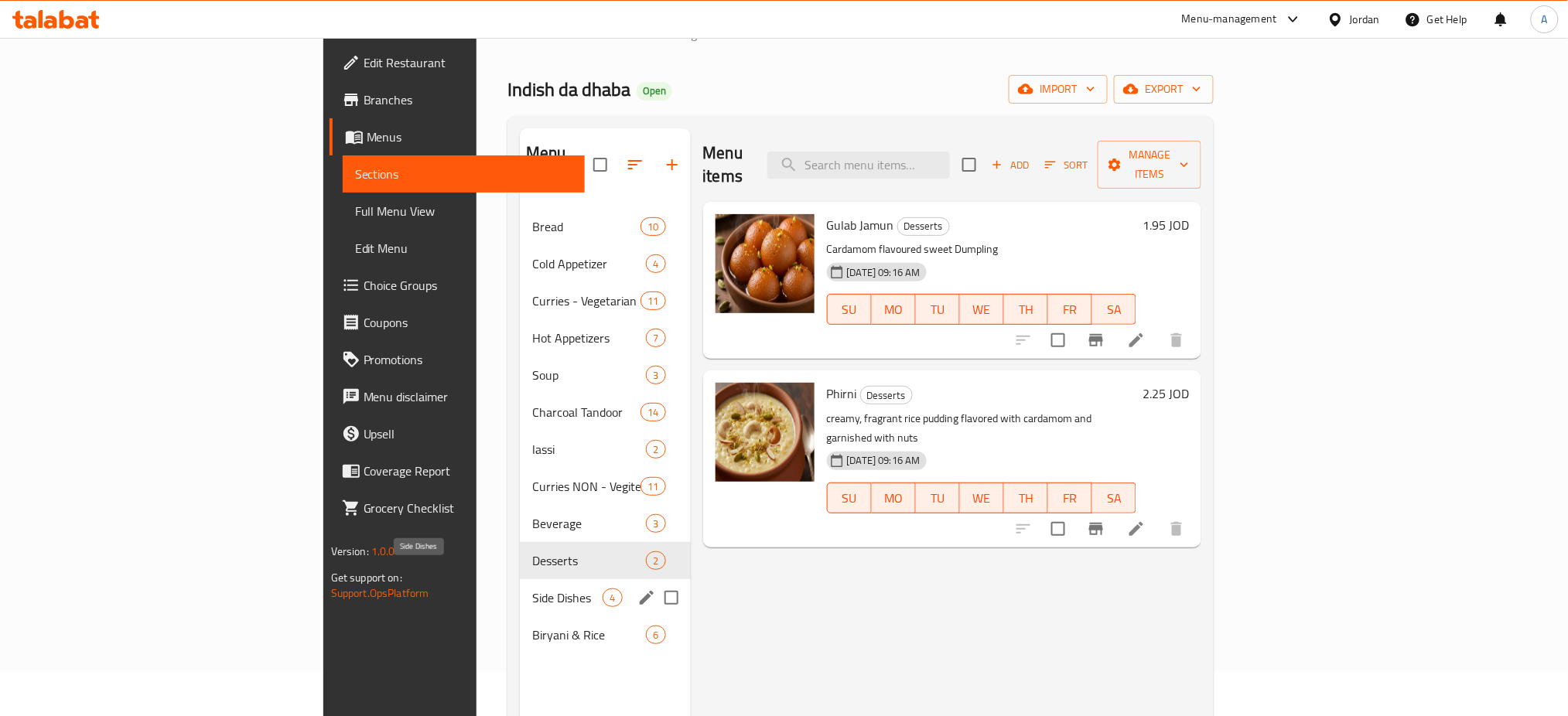
click at [532, 588] on span "Side Dishes" at bounding box center [567, 597] width 71 height 18
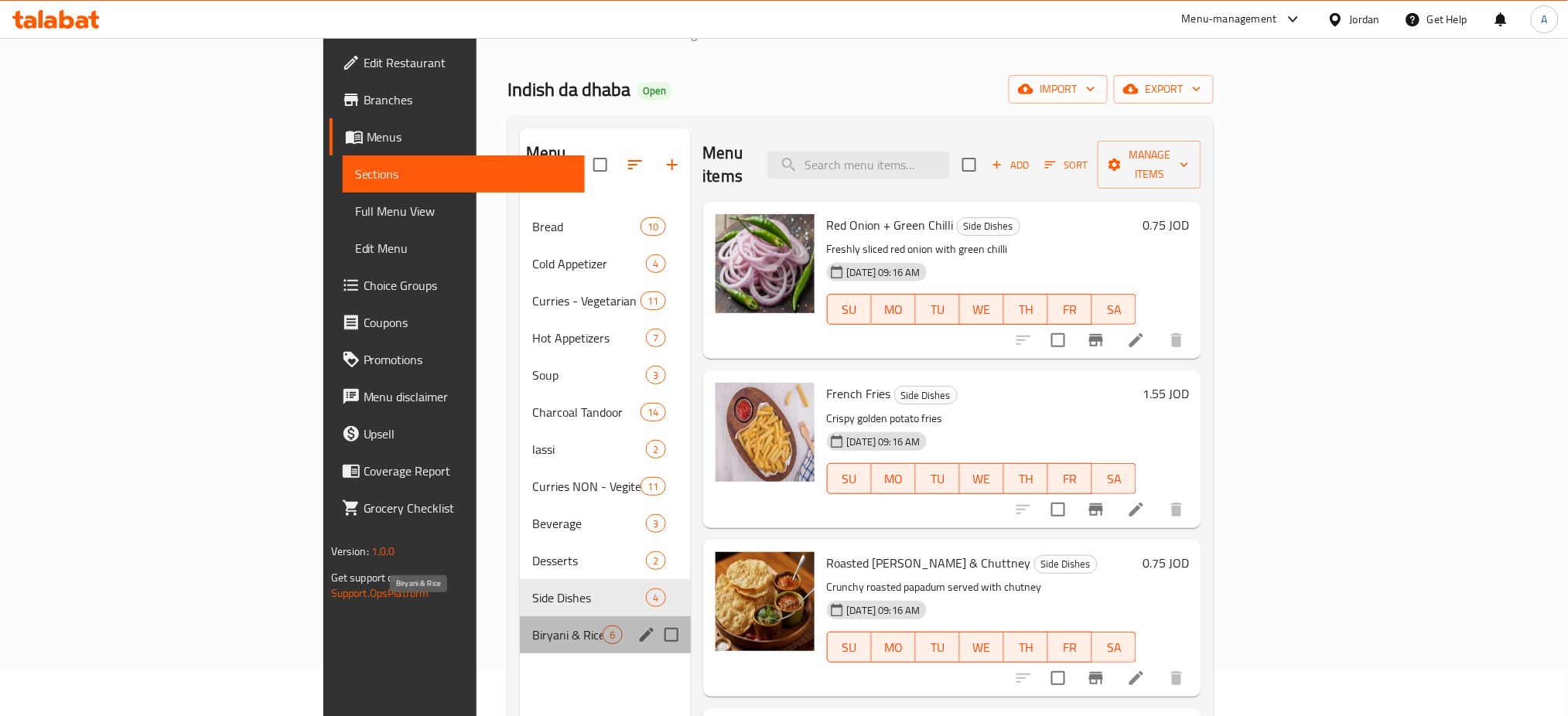
click at [532, 625] on span "Biryani & Rice" at bounding box center [567, 634] width 71 height 18
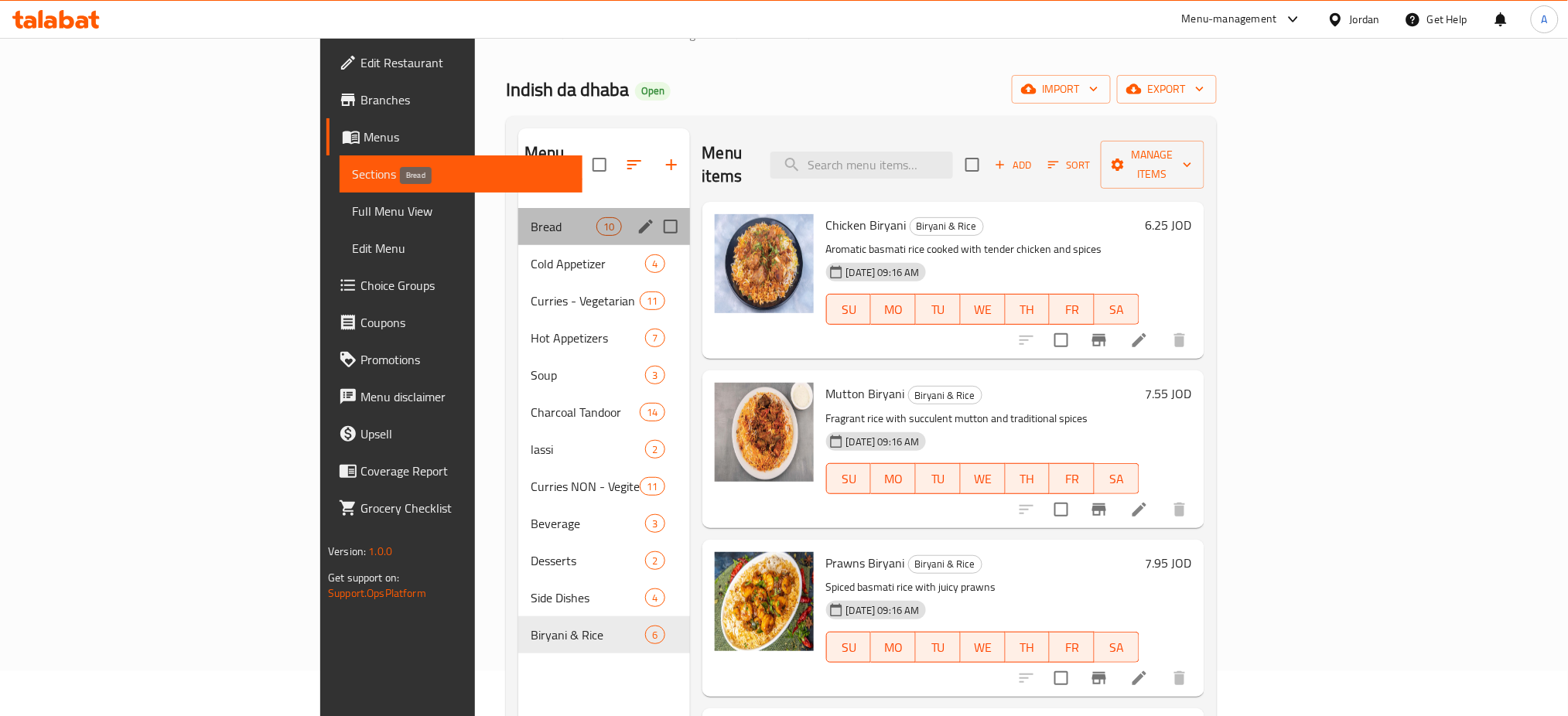
click at [530, 217] on span "Bread" at bounding box center [563, 226] width 65 height 18
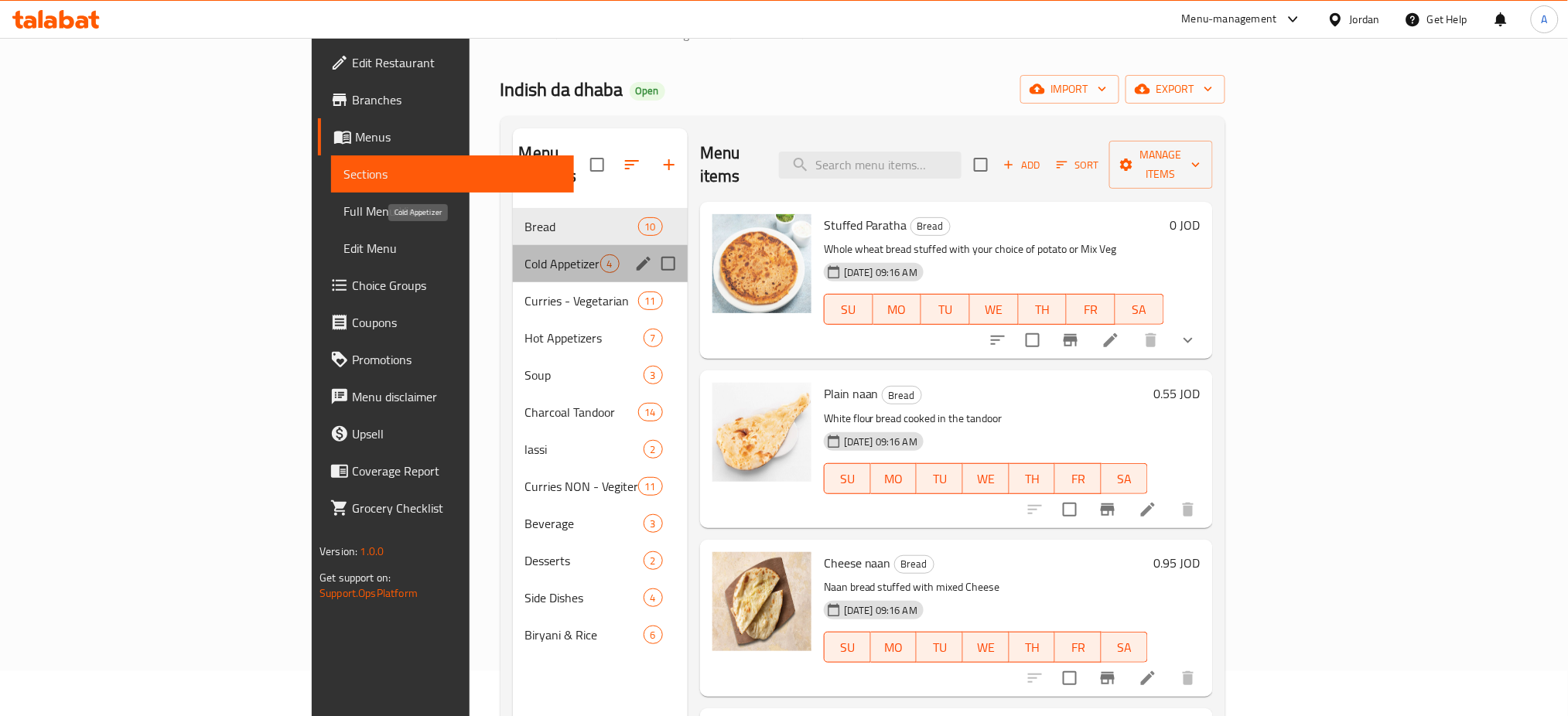
click at [525, 254] on span "Cold Appetizer" at bounding box center [562, 263] width 75 height 18
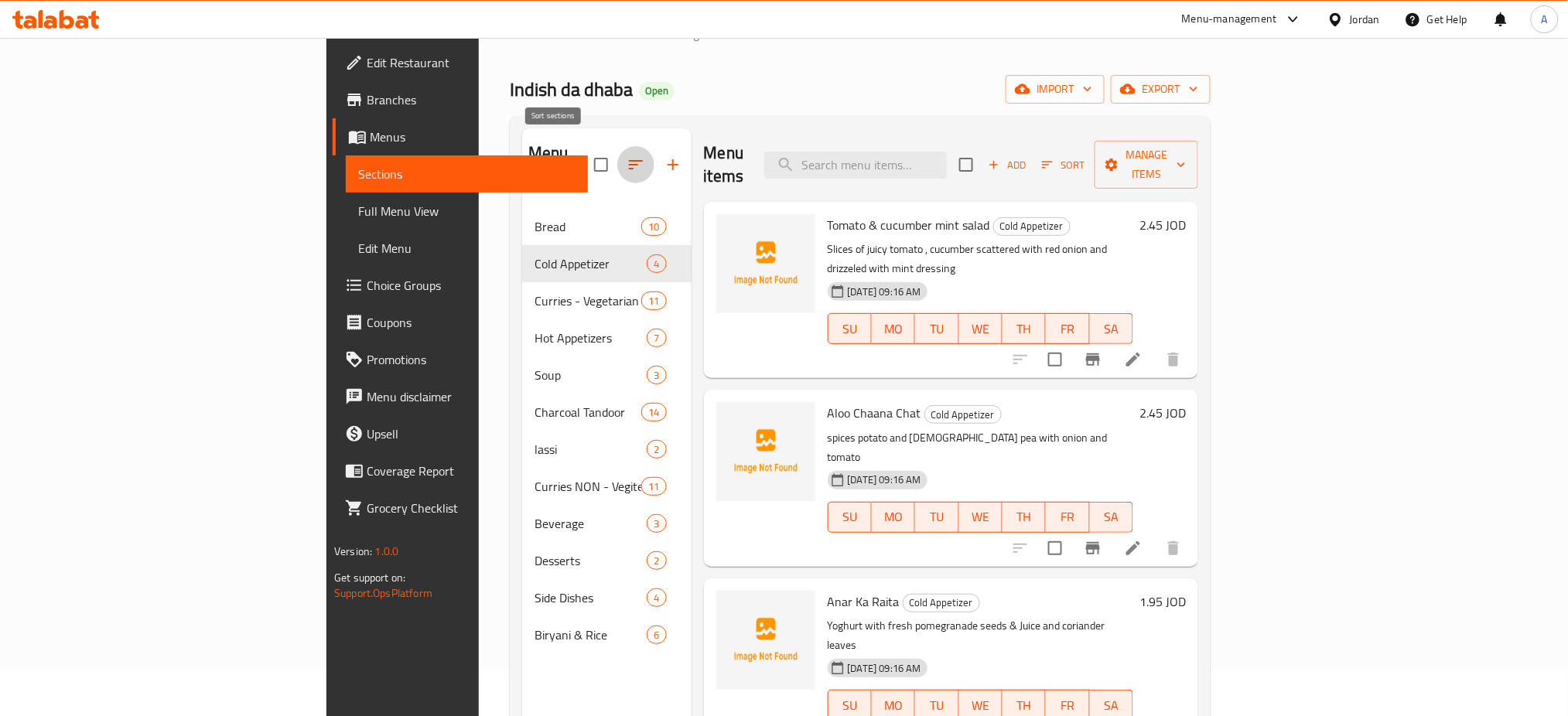
click at [617, 154] on button "button" at bounding box center [636, 164] width 37 height 37
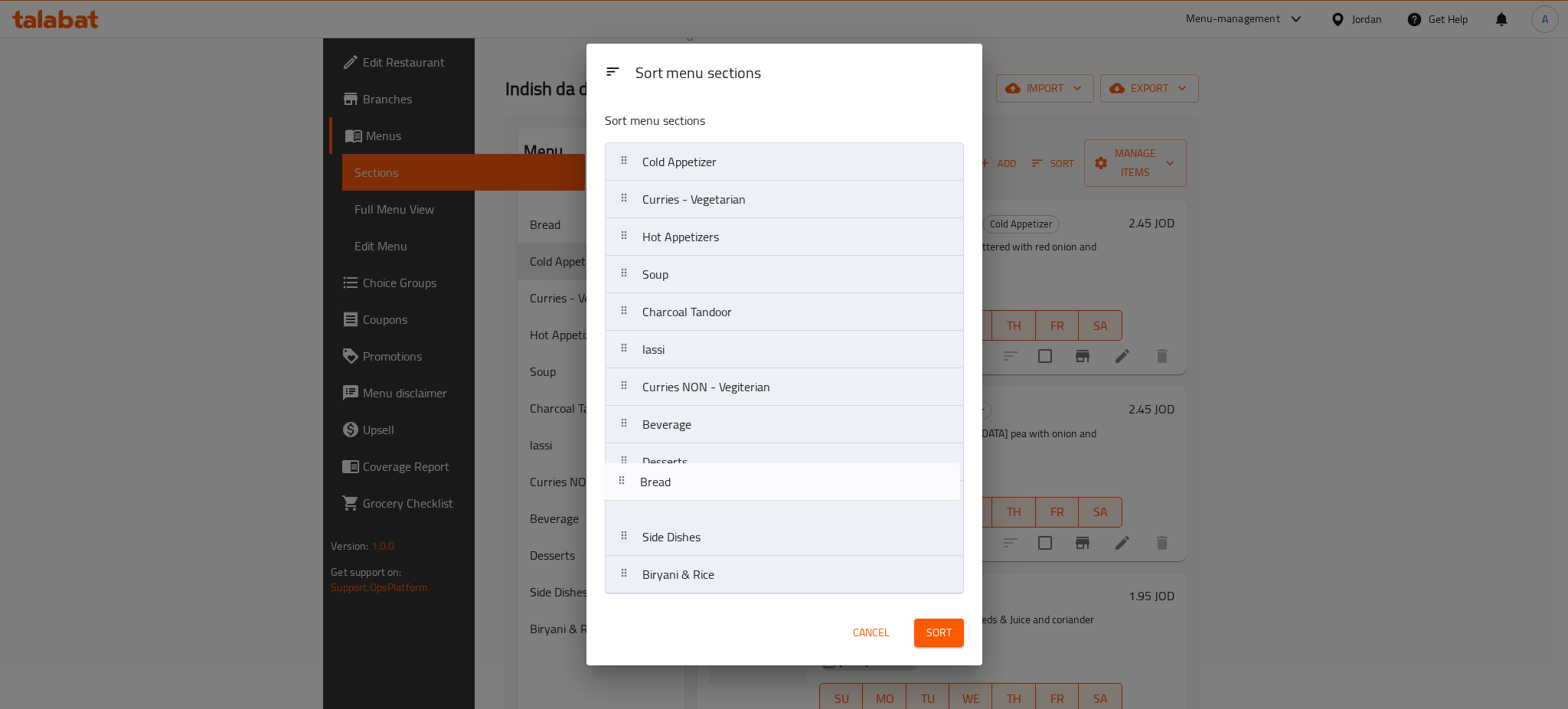
drag, startPoint x: 691, startPoint y: 160, endPoint x: 681, endPoint y: 507, distance: 347.1
click at [681, 507] on nav "Bread Cold Appetizer Curries - Vegetarian Hot Appetizers Soup Charcoal Tandoor …" at bounding box center [784, 368] width 359 height 452
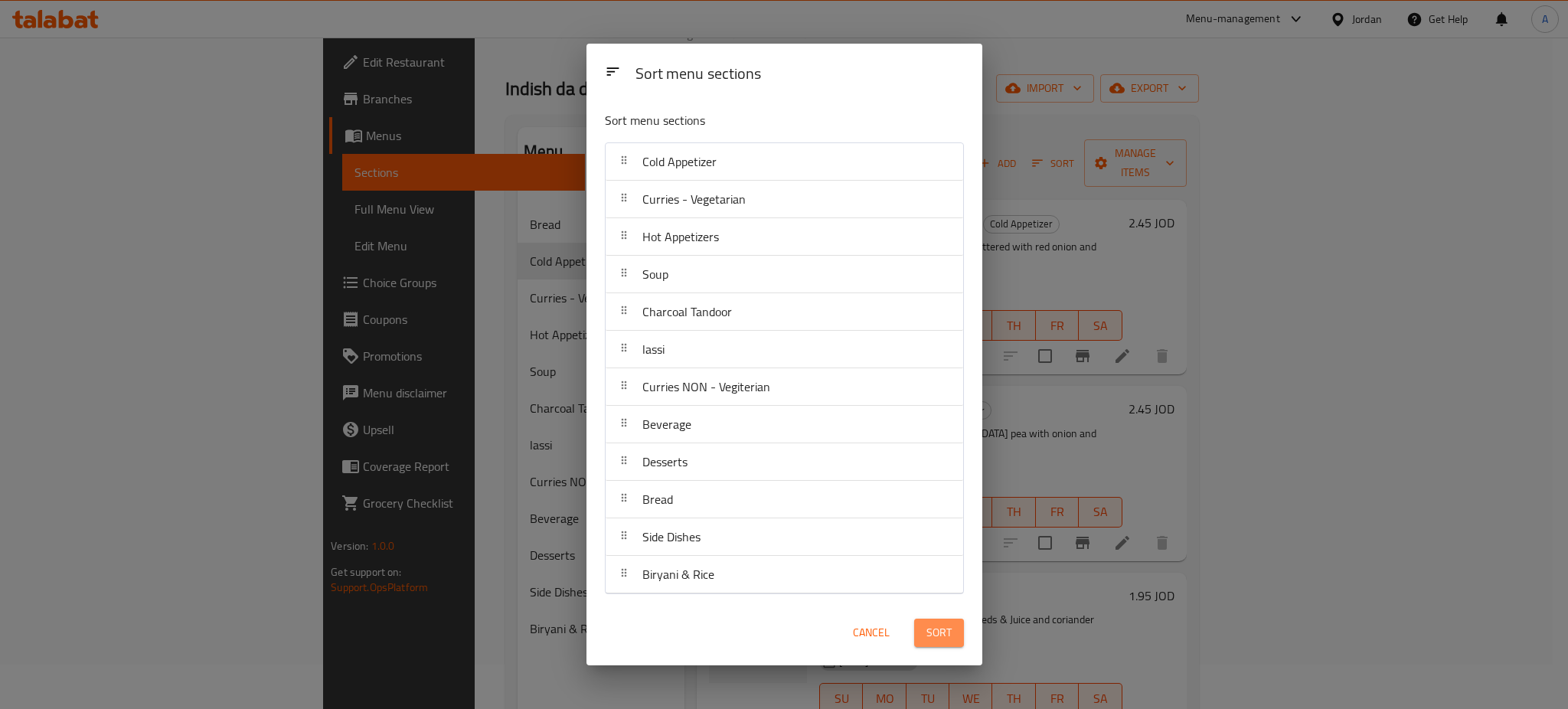
click at [928, 634] on span "Sort" at bounding box center [939, 632] width 25 height 19
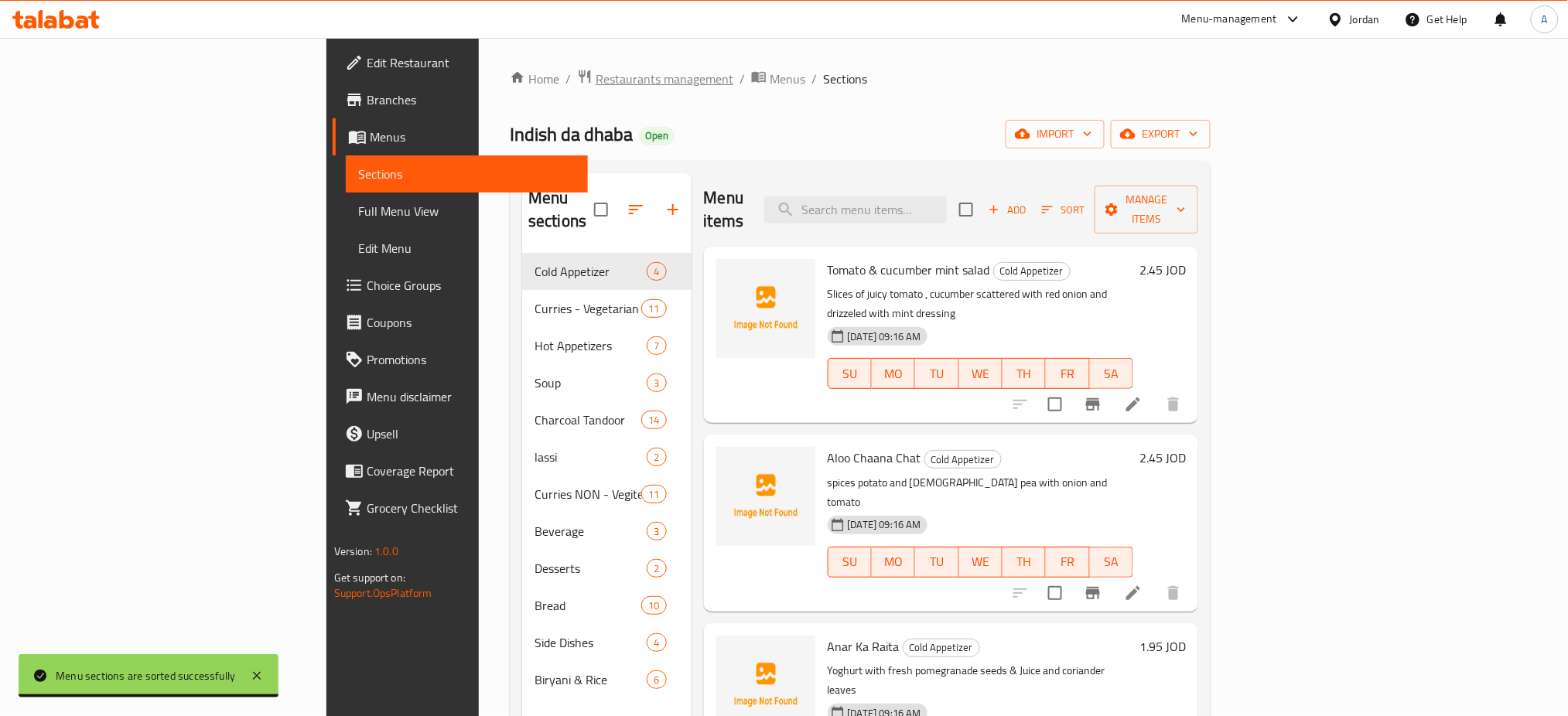
click at [596, 87] on span "Restaurants management" at bounding box center [665, 79] width 138 height 18
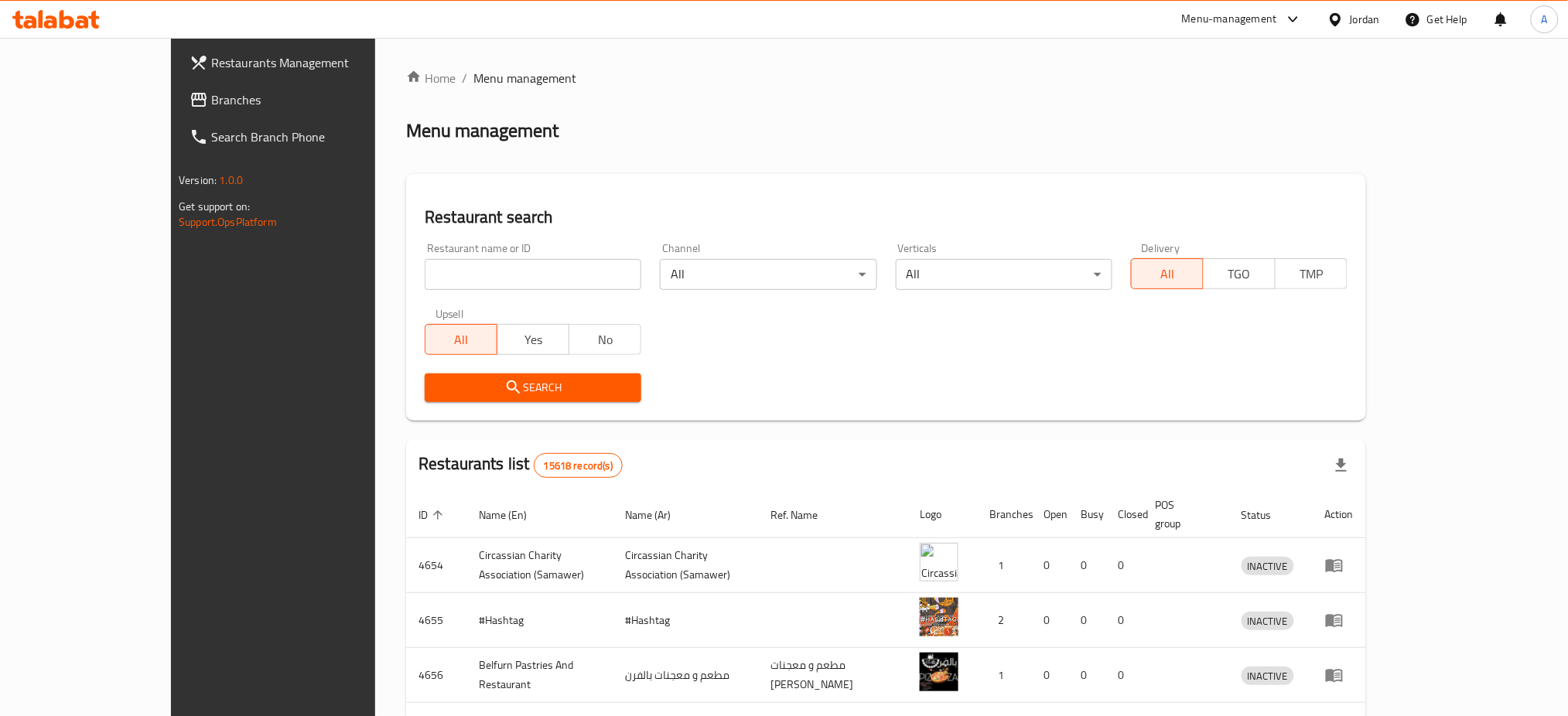
click at [1322, 183] on div "Restaurant search Restaurant name or ID Restaurant name or ID Channel All ​ Ver…" at bounding box center [885, 298] width 960 height 247
click at [504, 279] on input "search" at bounding box center [533, 274] width 217 height 31
type input "مطعم الحي"
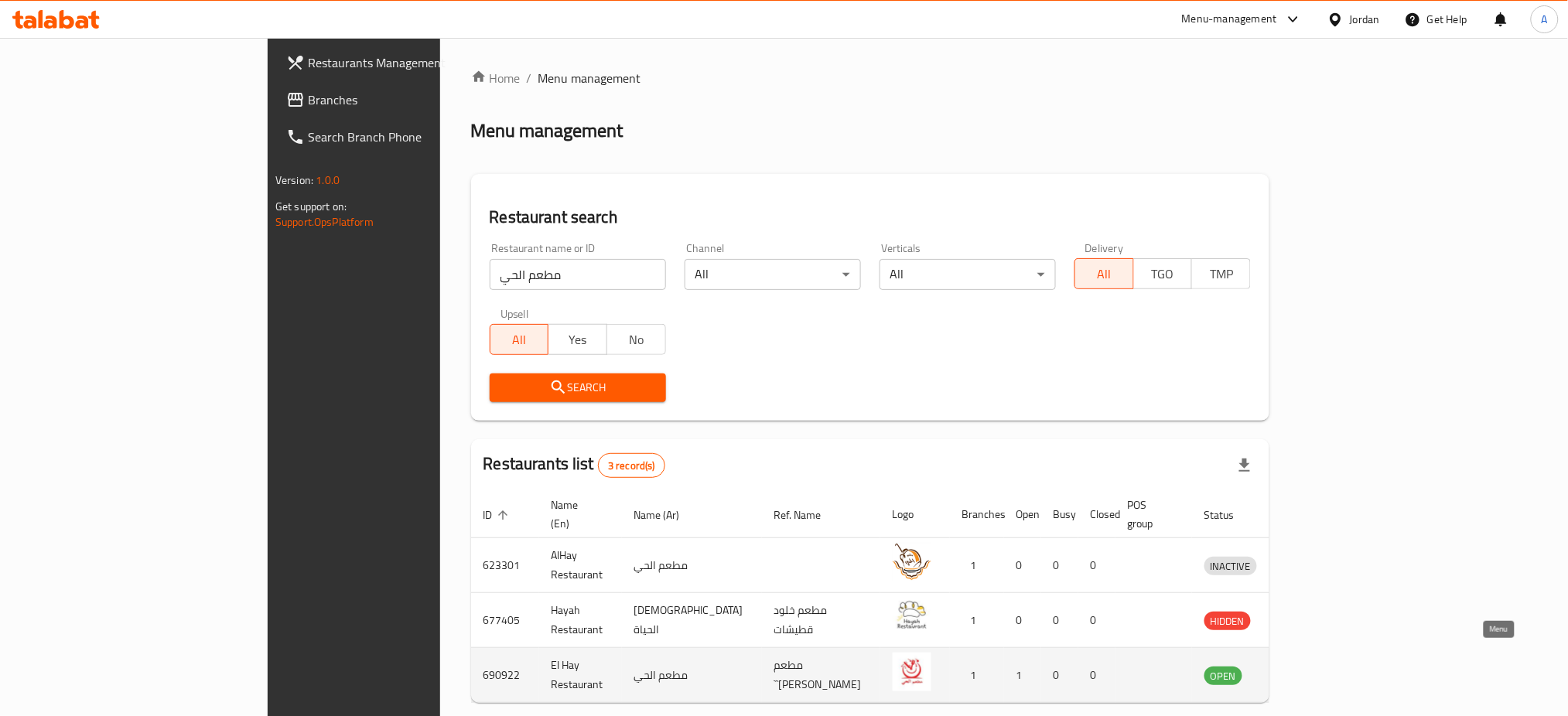
click at [1303, 672] on icon "enhanced table" at bounding box center [1300, 675] width 5 height 6
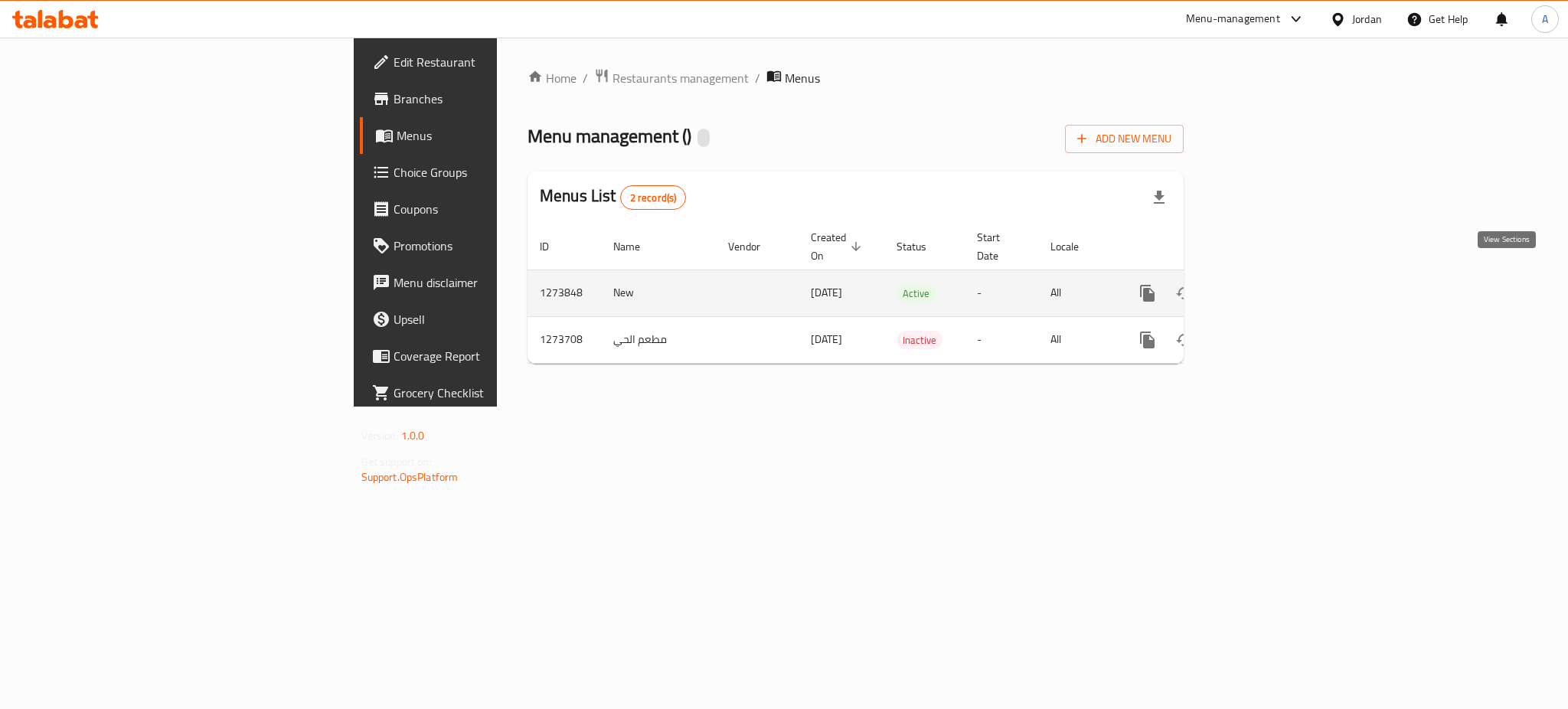
click at [1276, 275] on link "enhanced table" at bounding box center [1257, 293] width 37 height 37
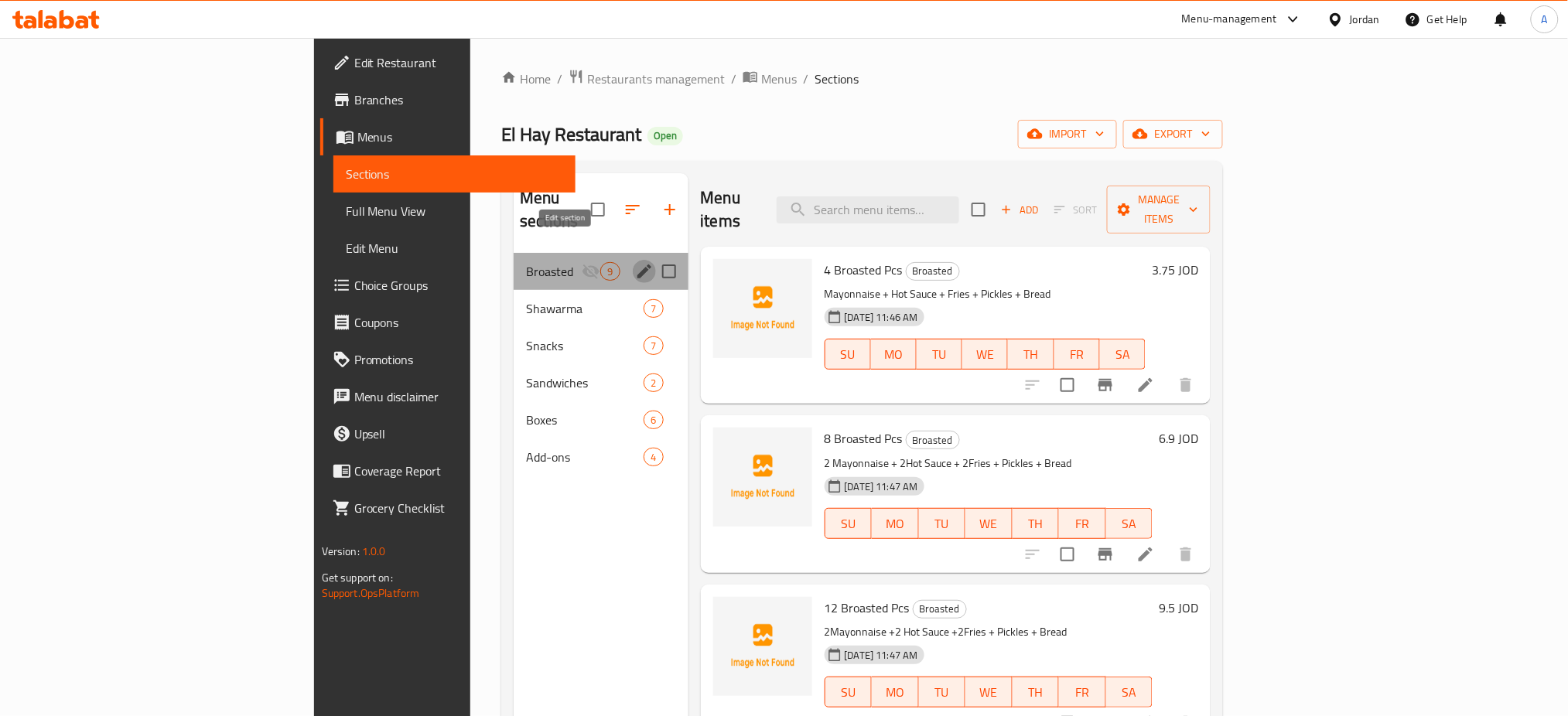
click at [633, 260] on button "edit" at bounding box center [645, 271] width 24 height 24
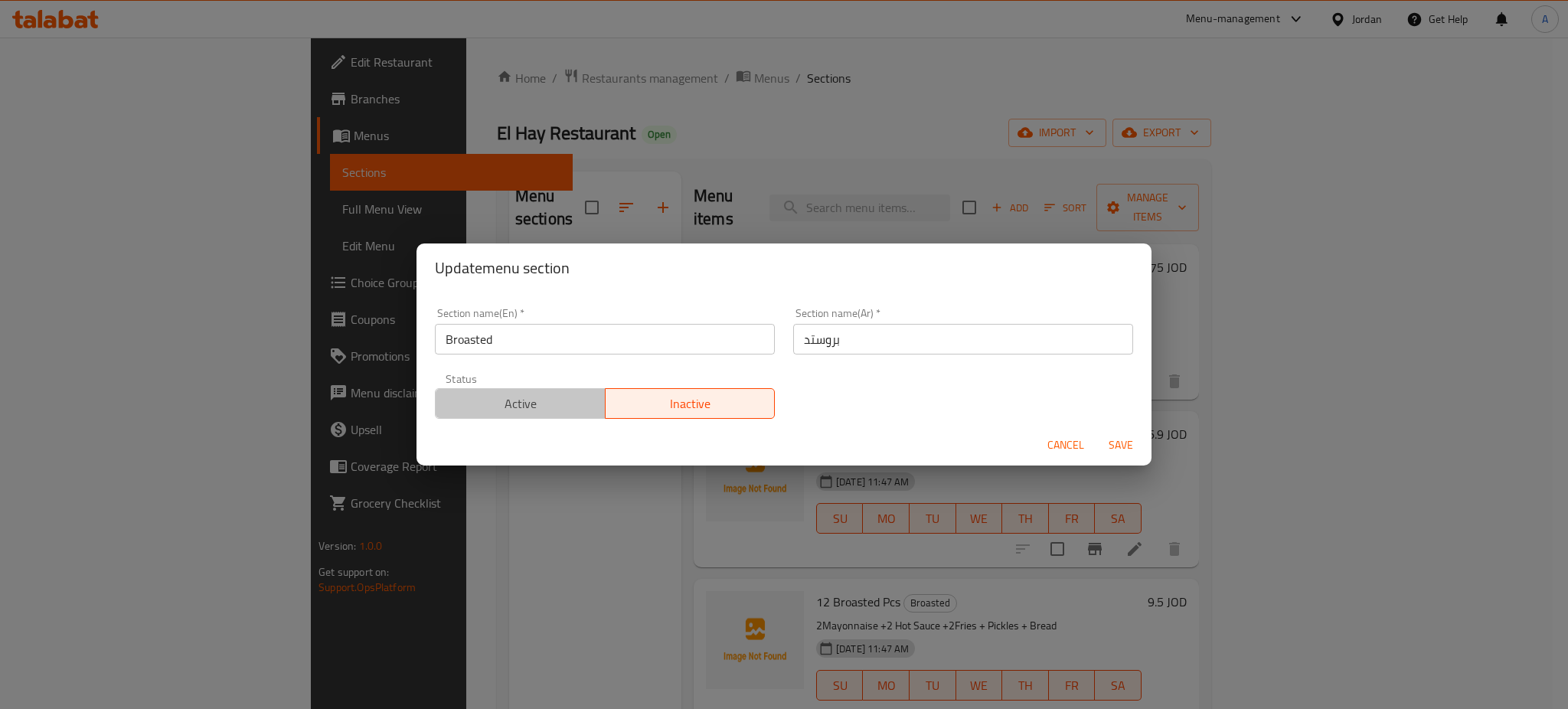
click at [554, 414] on span "Active" at bounding box center [520, 403] width 157 height 22
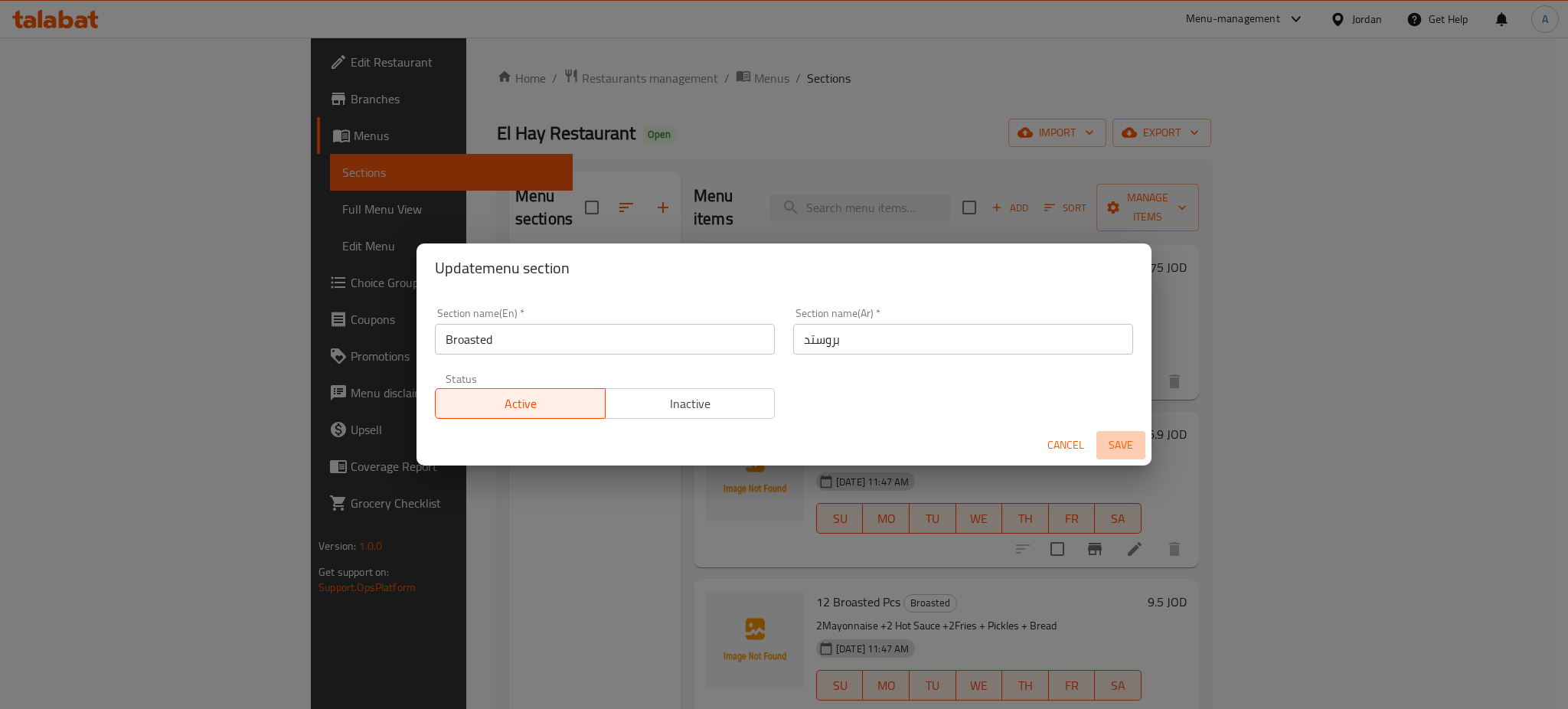
click at [1140, 457] on button "Save" at bounding box center [1121, 446] width 49 height 29
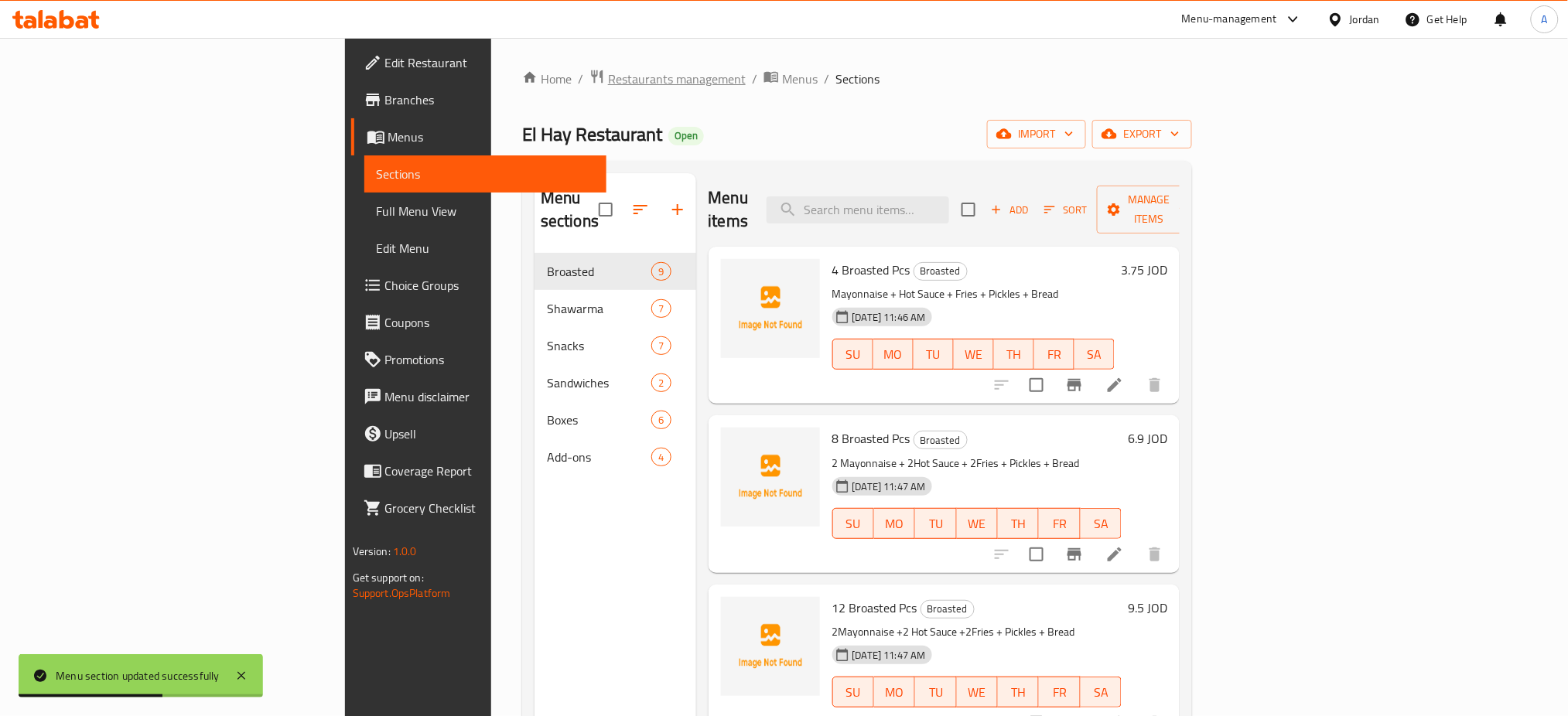
click at [608, 71] on span "Restaurants management" at bounding box center [677, 79] width 138 height 18
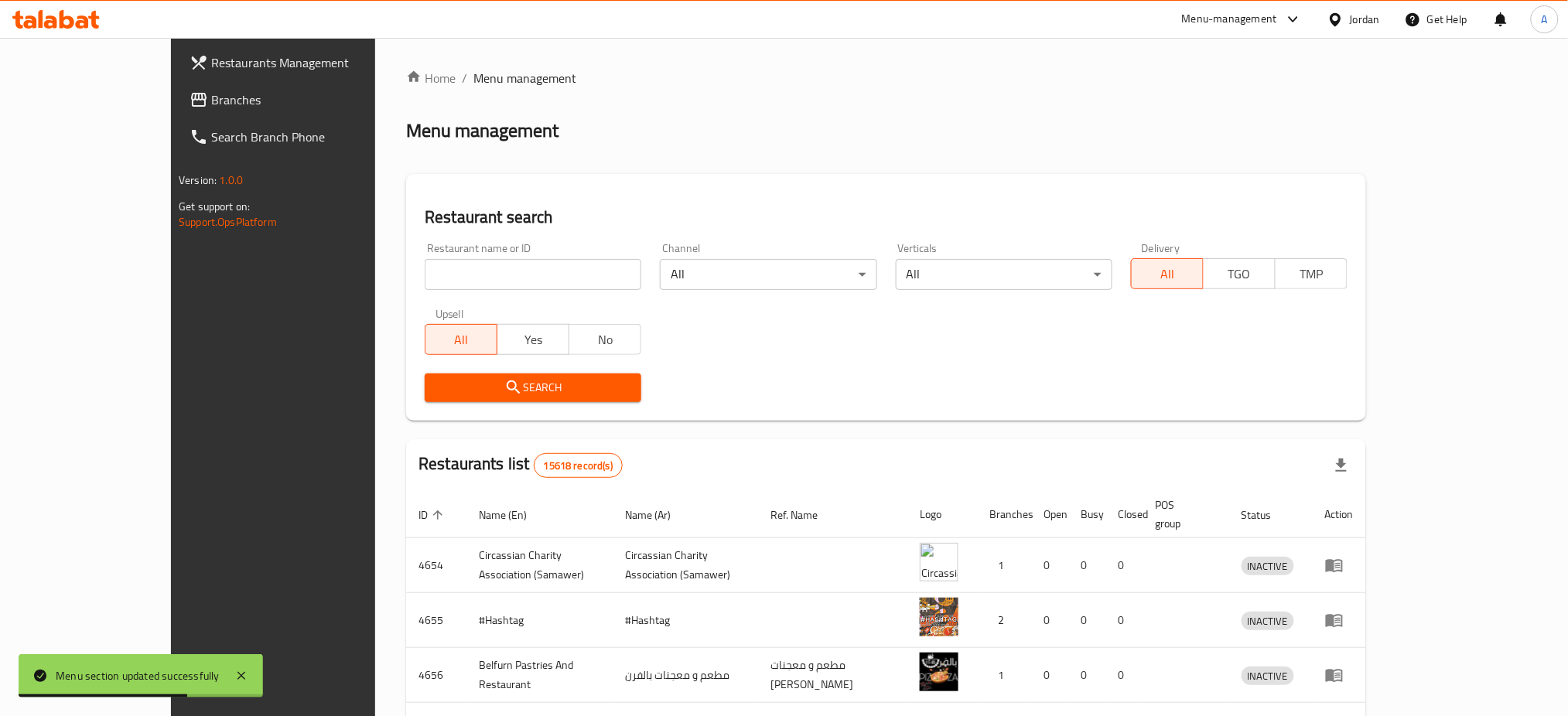
click at [434, 252] on div "Restaurant name or ID Restaurant name or ID" at bounding box center [533, 266] width 217 height 47
drag, startPoint x: 434, startPoint y: 254, endPoint x: 433, endPoint y: 273, distance: 19.0
click at [433, 273] on div "Restaurant name or ID Restaurant name or ID" at bounding box center [533, 266] width 217 height 47
click at [433, 273] on input "search" at bounding box center [533, 274] width 217 height 31
type input "b"
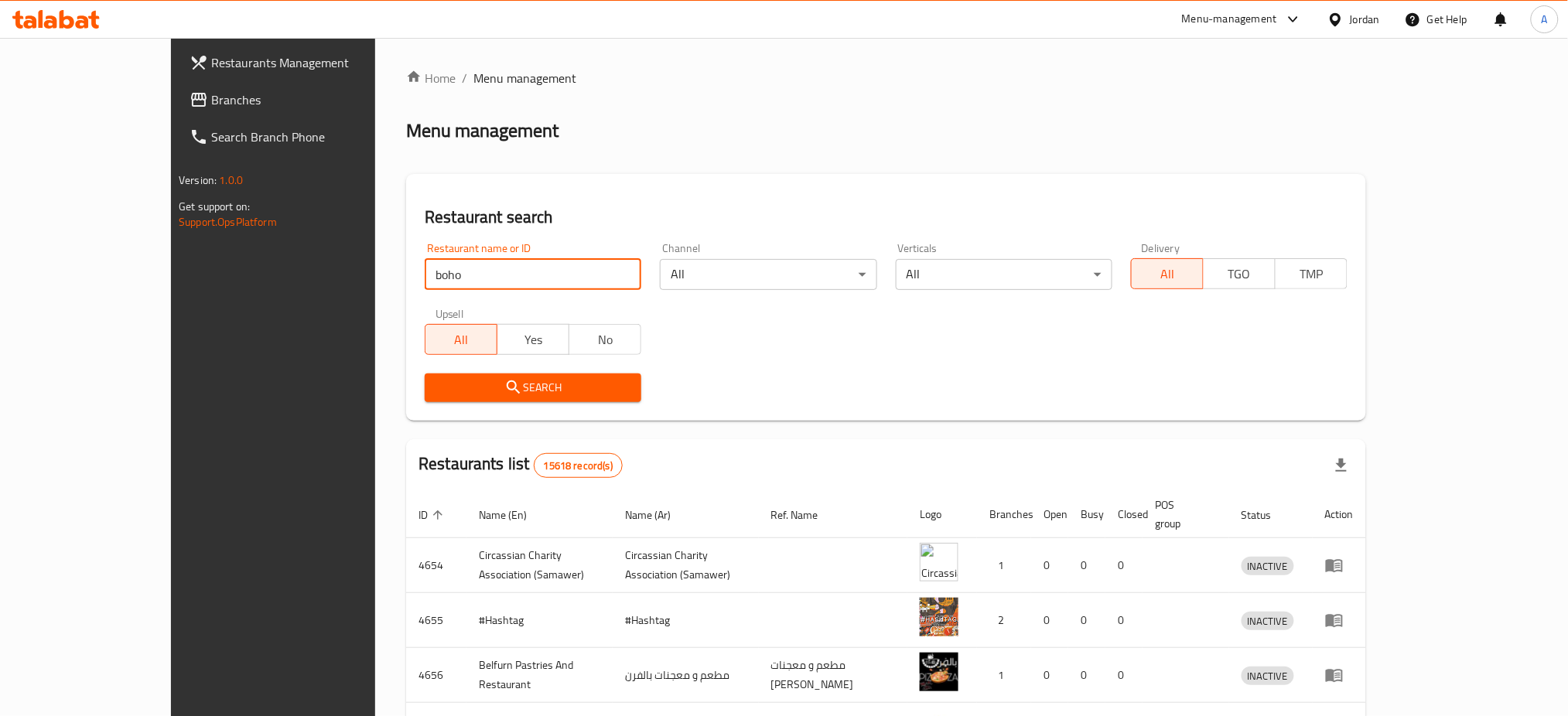
type input "boho"
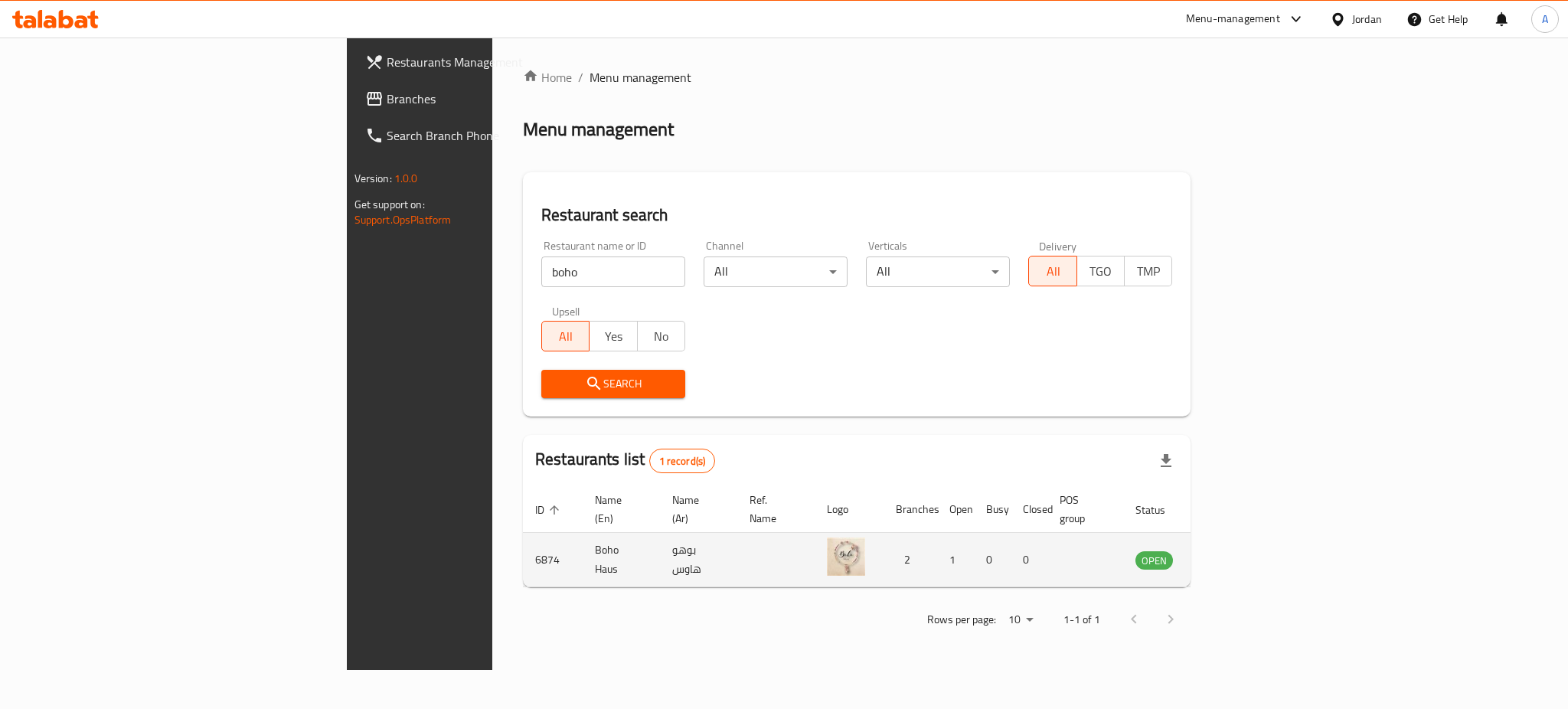
click at [1233, 554] on icon "enhanced table" at bounding box center [1225, 561] width 17 height 13
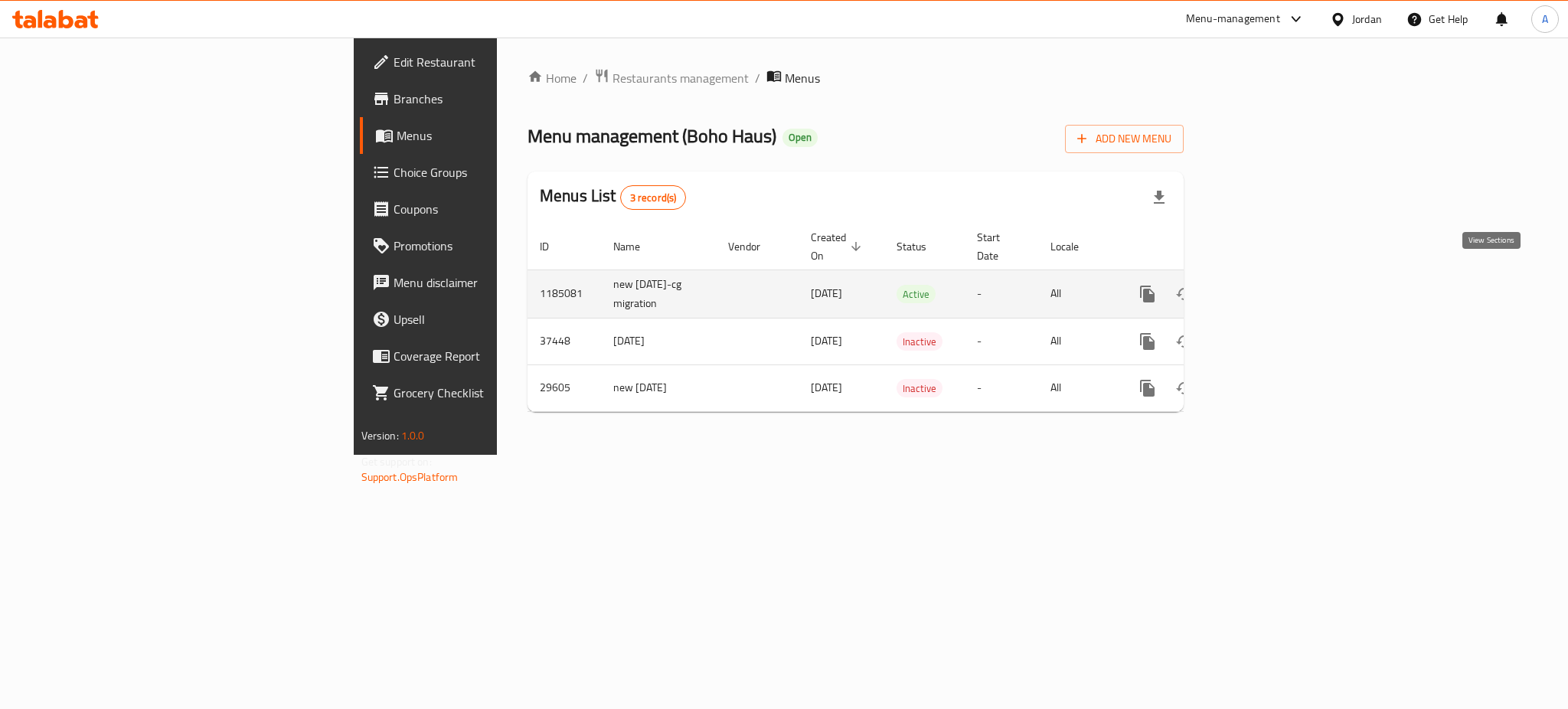
click at [1264, 287] on icon "enhanced table" at bounding box center [1257, 293] width 13 height 13
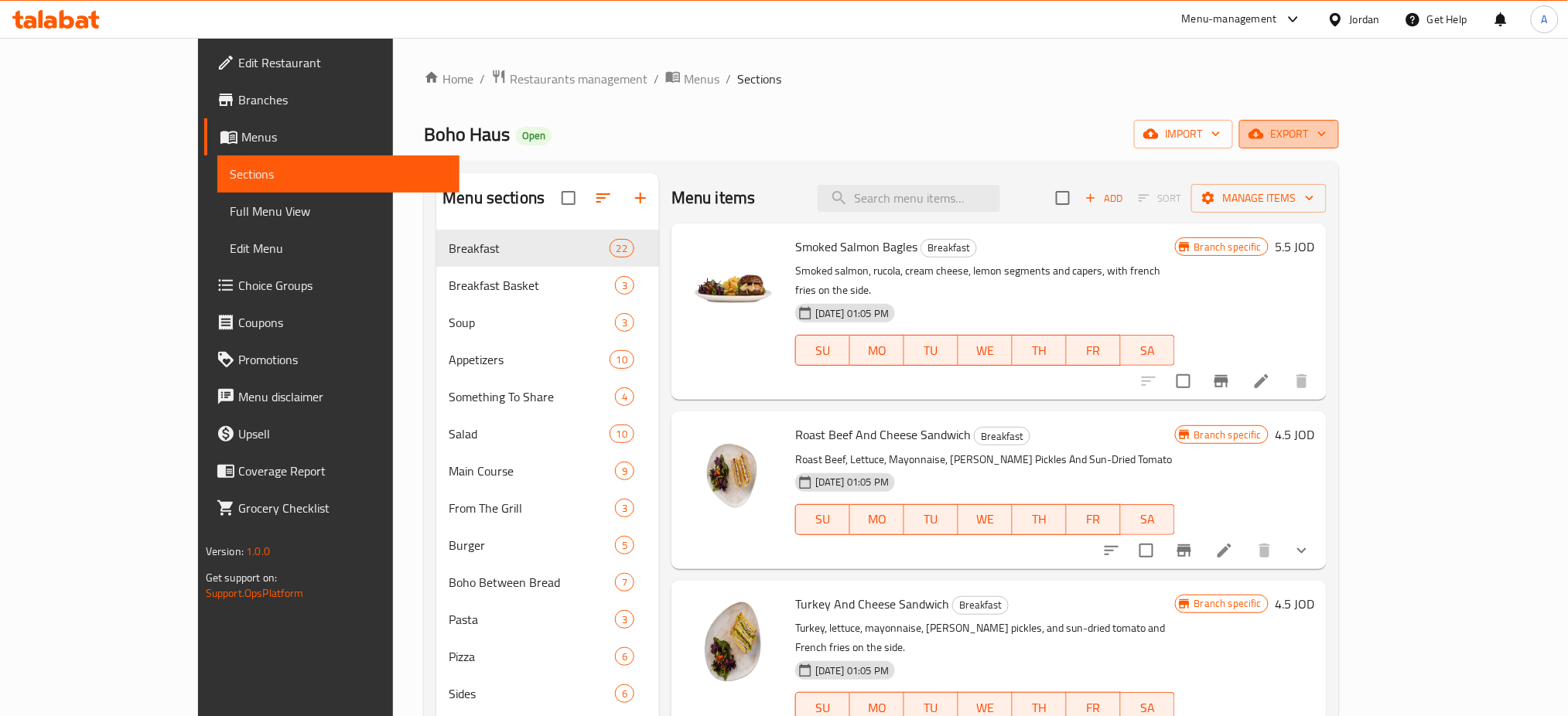
click at [1326, 127] on span "export" at bounding box center [1288, 133] width 75 height 19
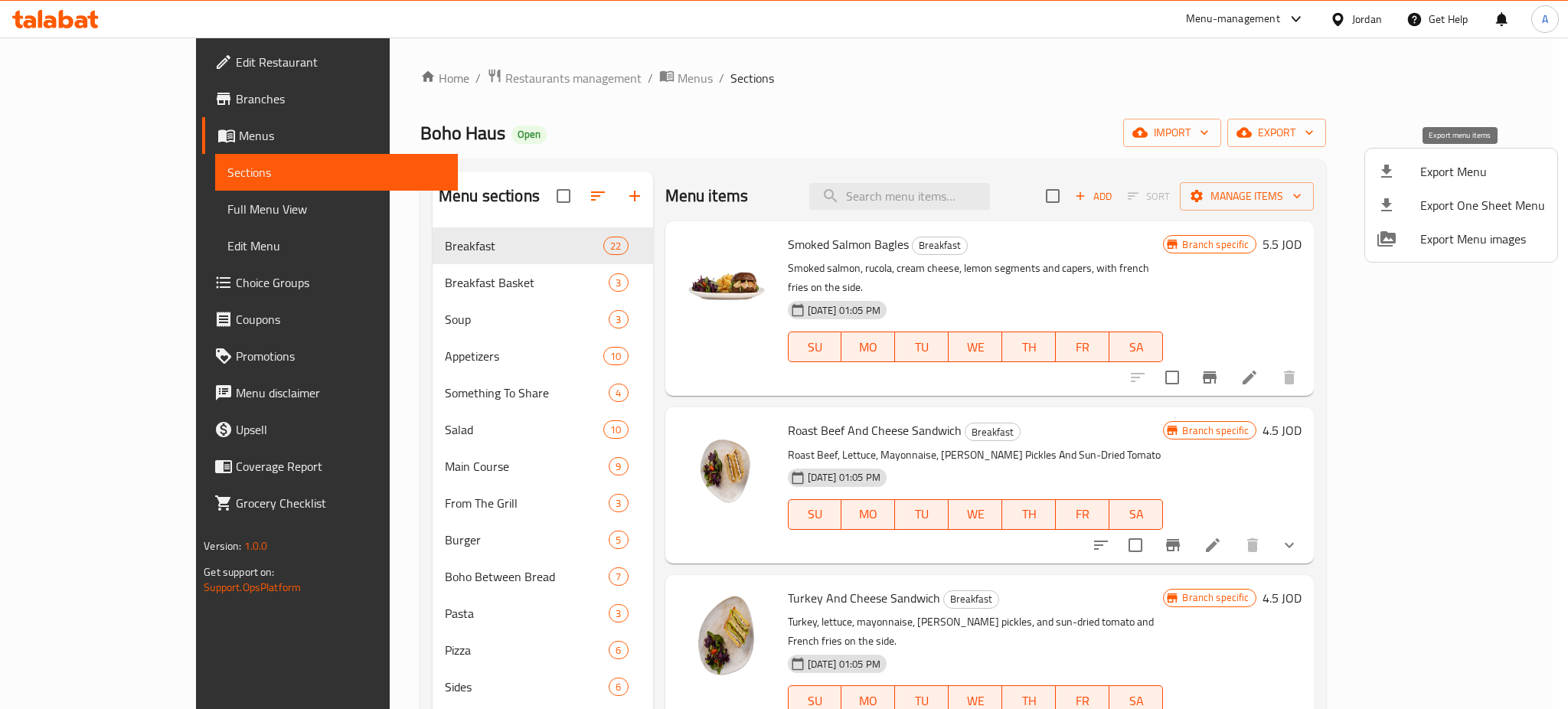
click at [1486, 173] on span "Export Menu" at bounding box center [1482, 172] width 125 height 18
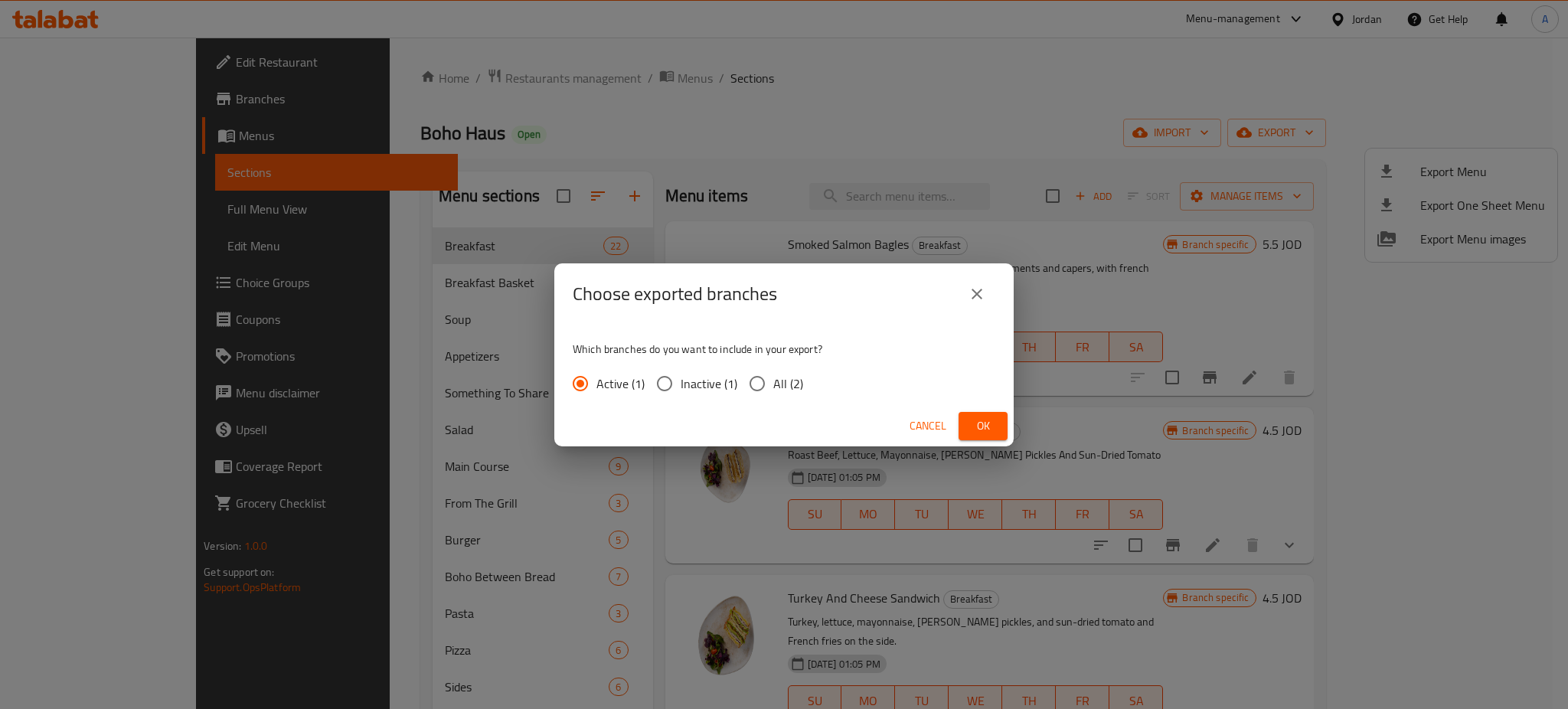
click at [988, 426] on span "Ok" at bounding box center [982, 425] width 24 height 19
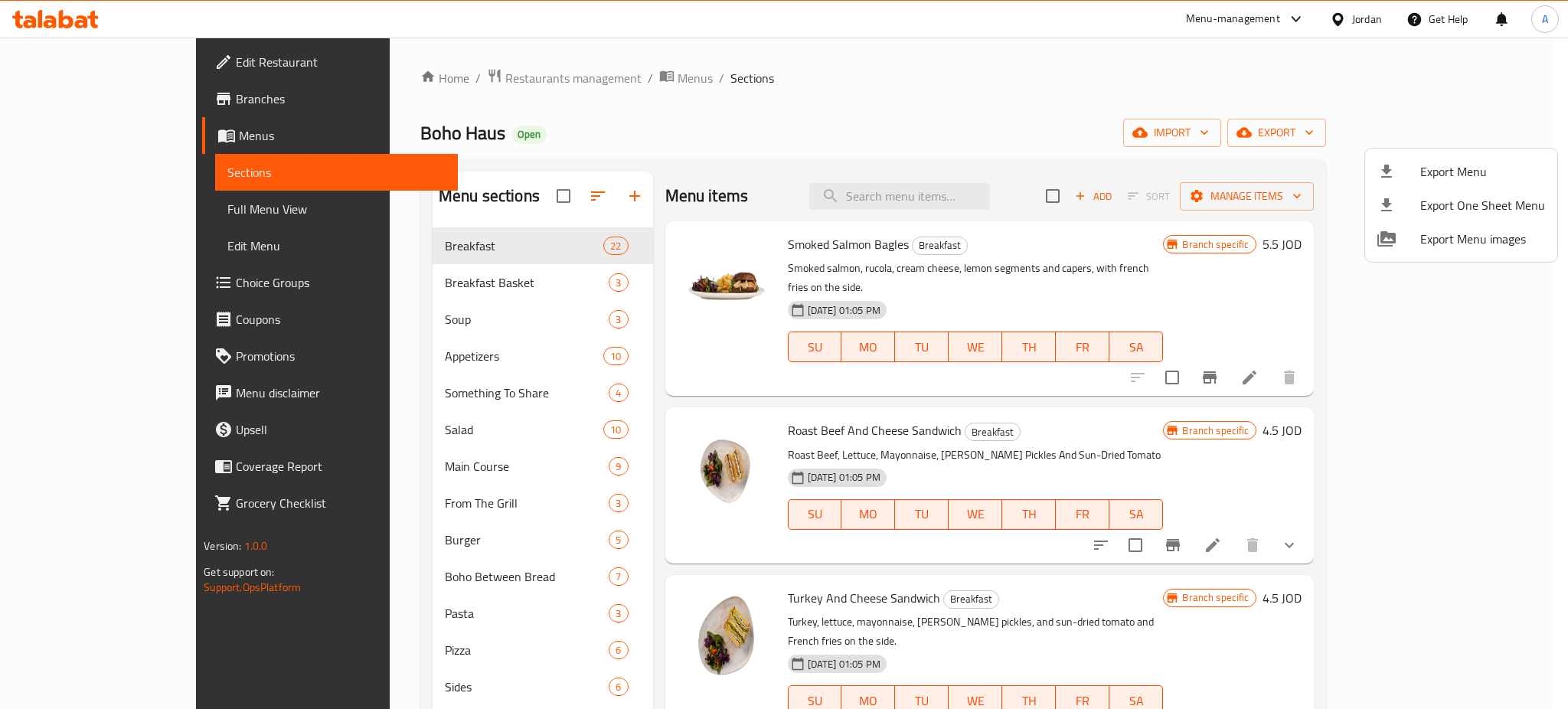
click at [144, 123] on div at bounding box center [784, 354] width 1568 height 709
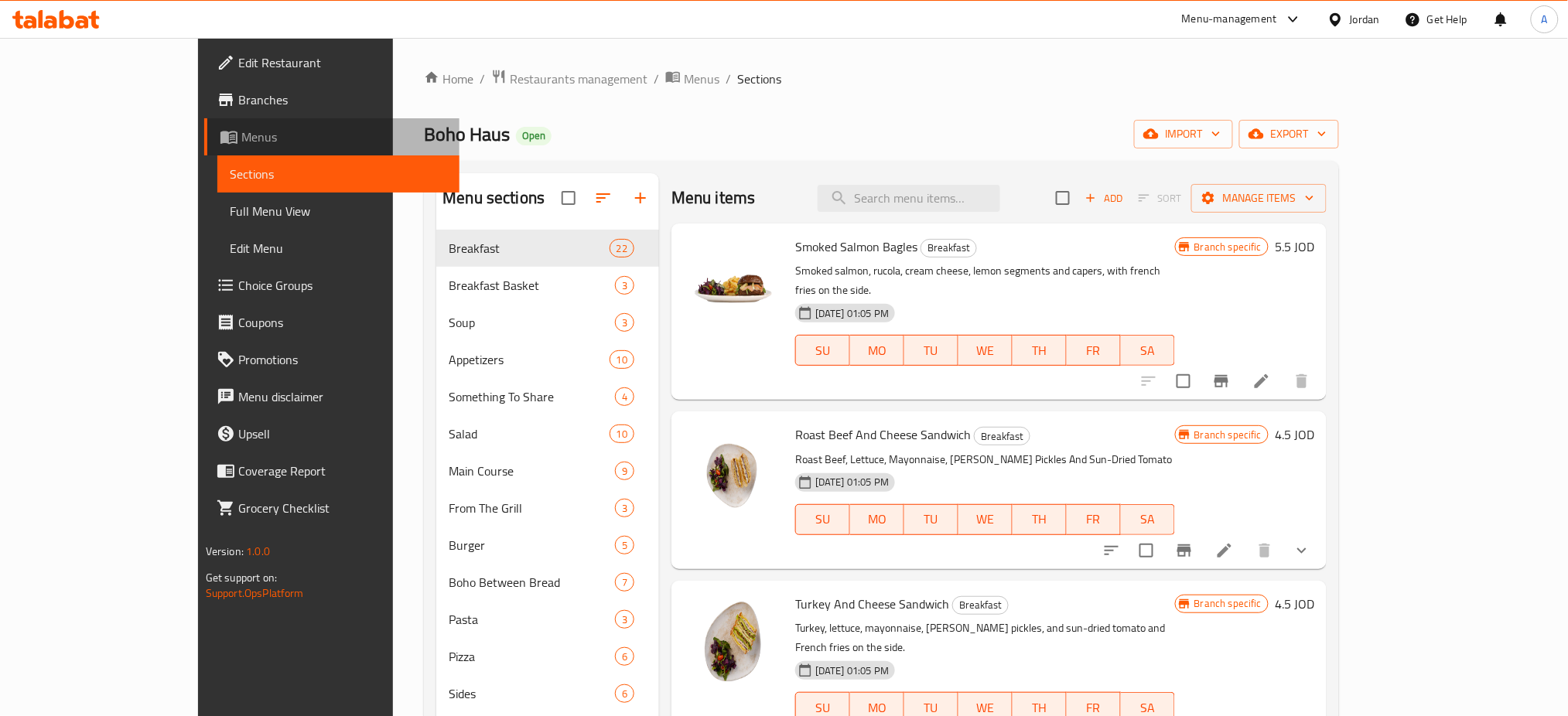
click at [242, 138] on span "Menus" at bounding box center [344, 137] width 206 height 18
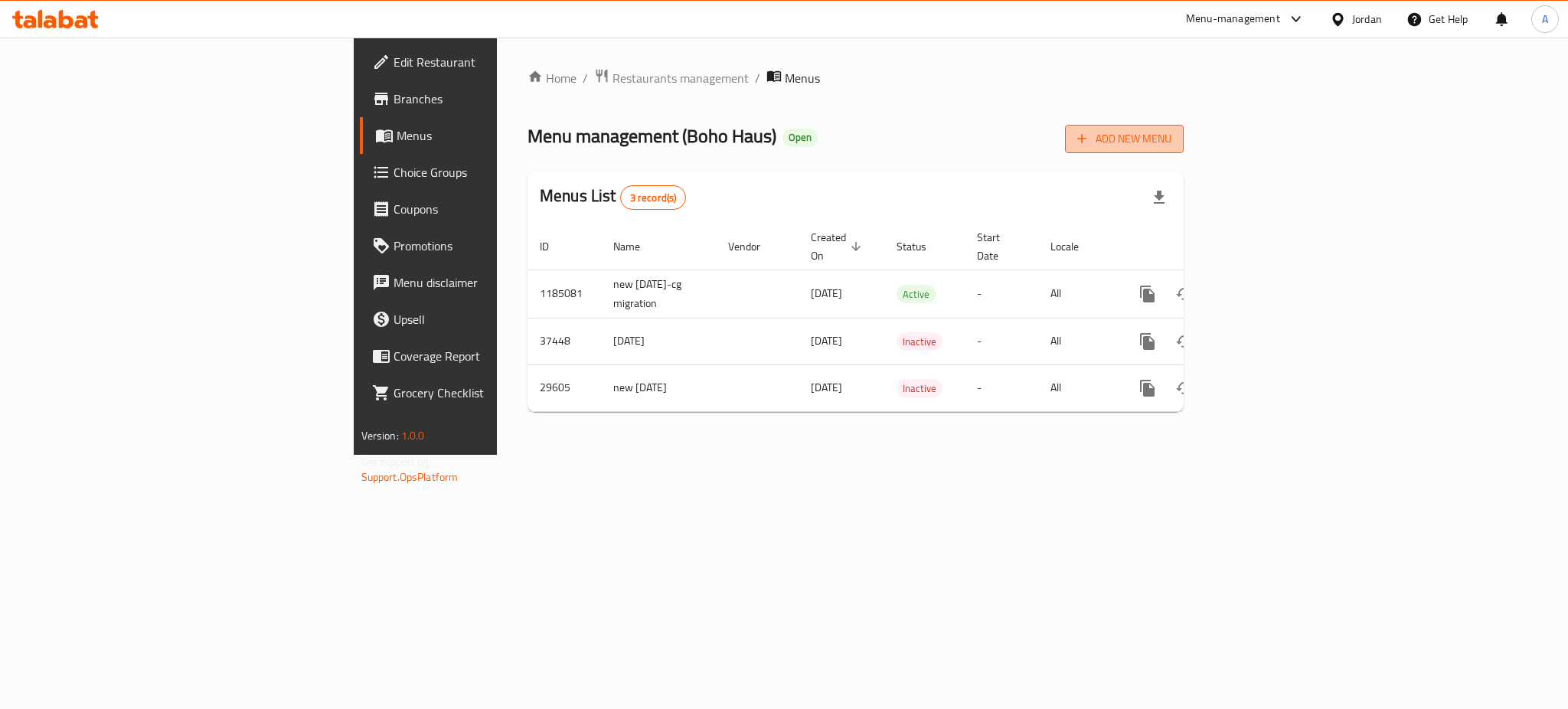
click at [1183, 153] on button "Add New Menu" at bounding box center [1124, 139] width 119 height 29
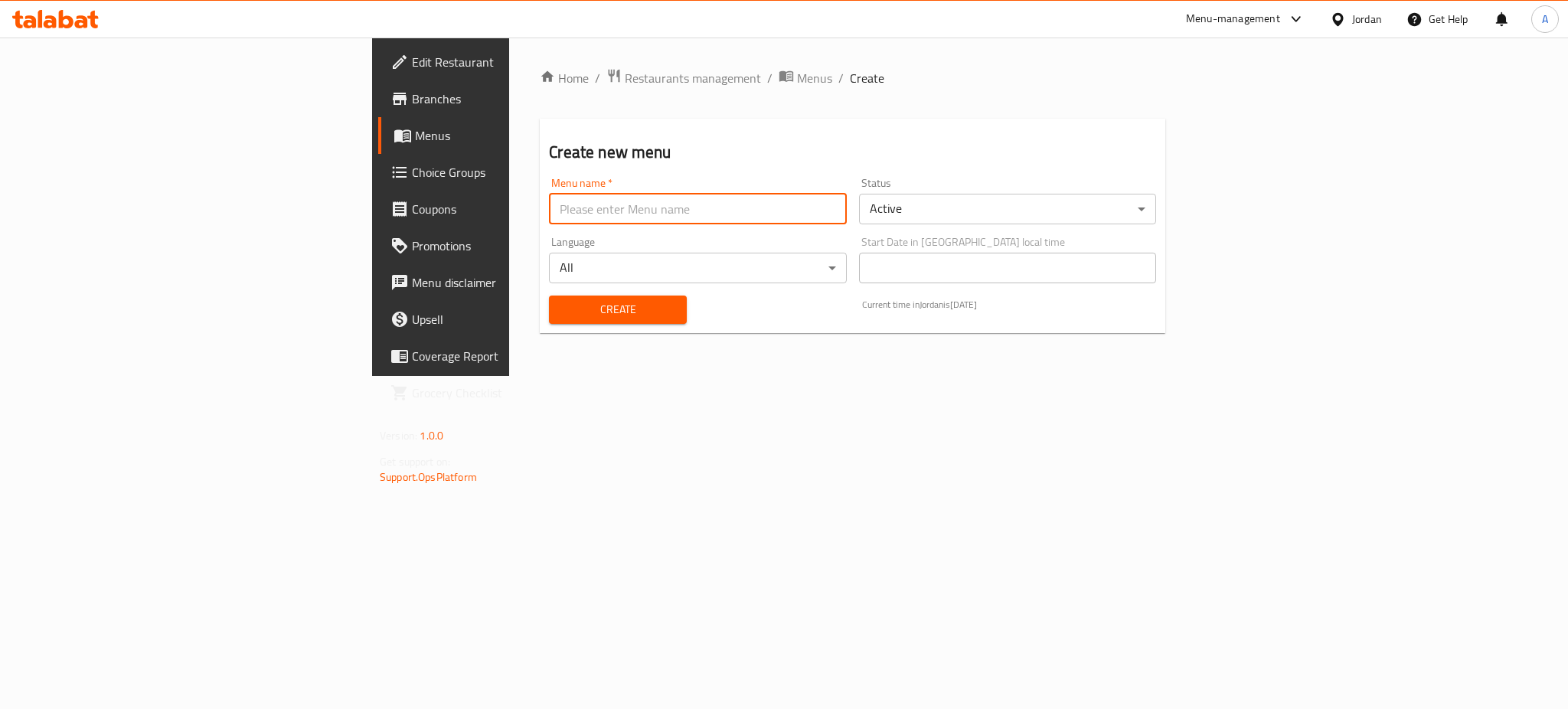
click at [681, 217] on input "text" at bounding box center [697, 209] width 297 height 31
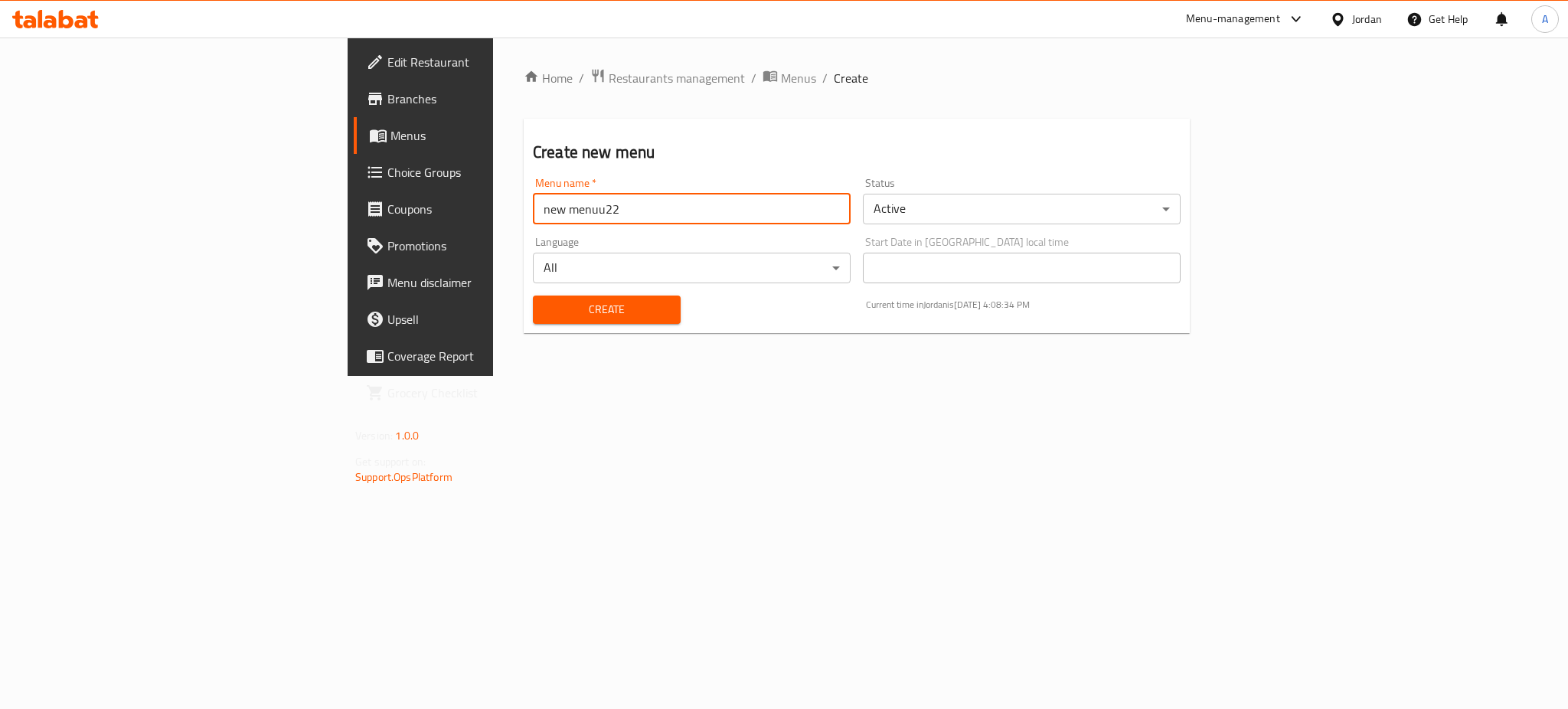
type input "new menuu22"
click at [545, 300] on span "Create" at bounding box center [607, 309] width 123 height 19
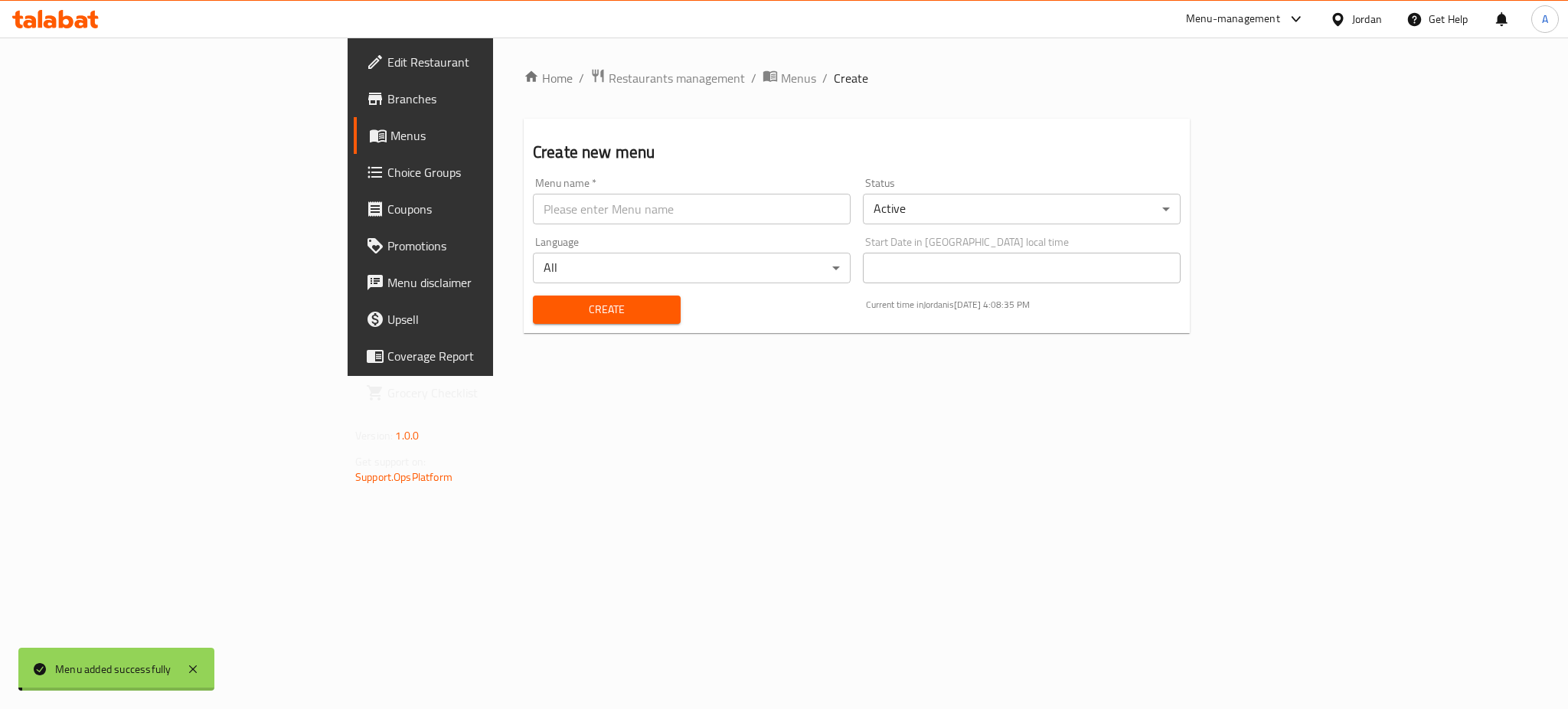
click at [390, 140] on span "Menus" at bounding box center [493, 136] width 207 height 18
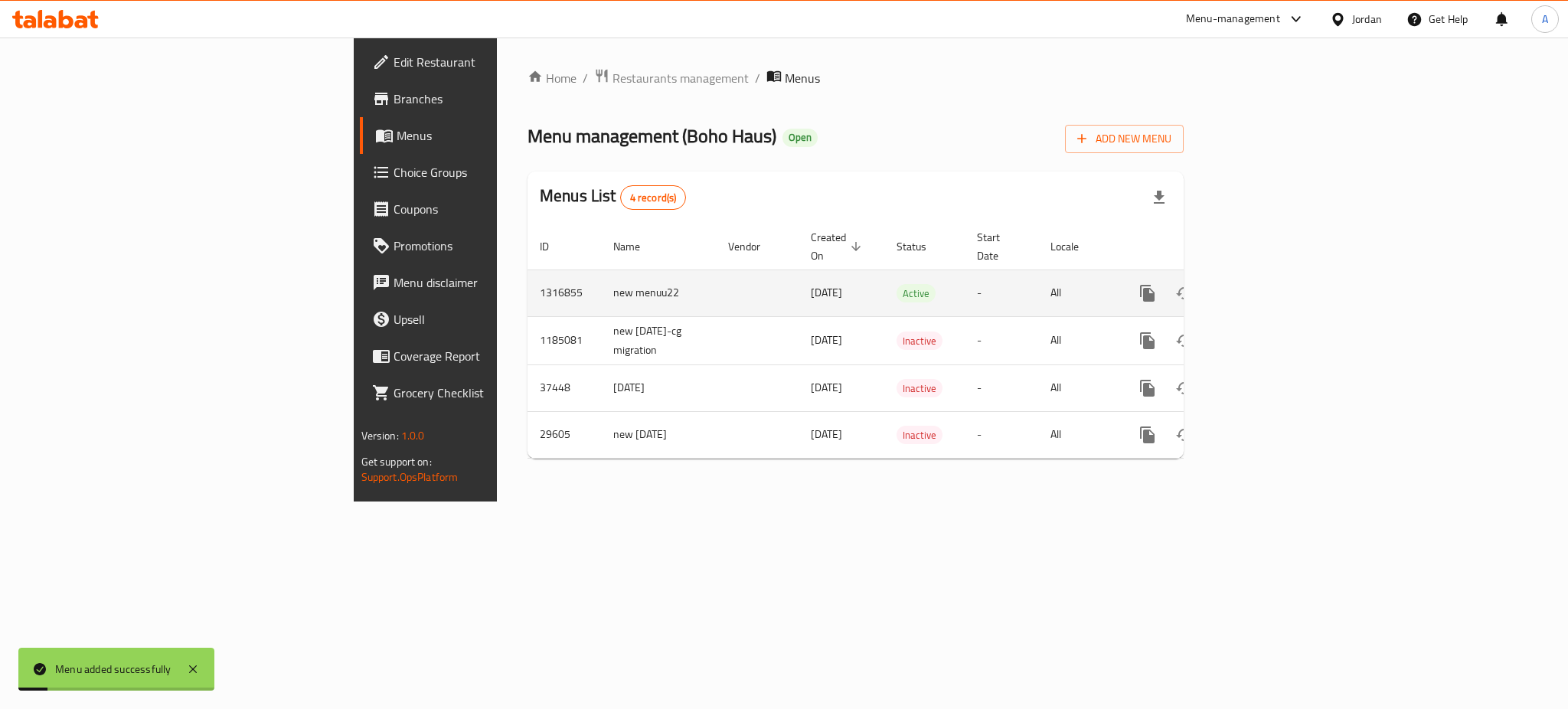
click at [1264, 287] on icon "enhanced table" at bounding box center [1257, 293] width 13 height 13
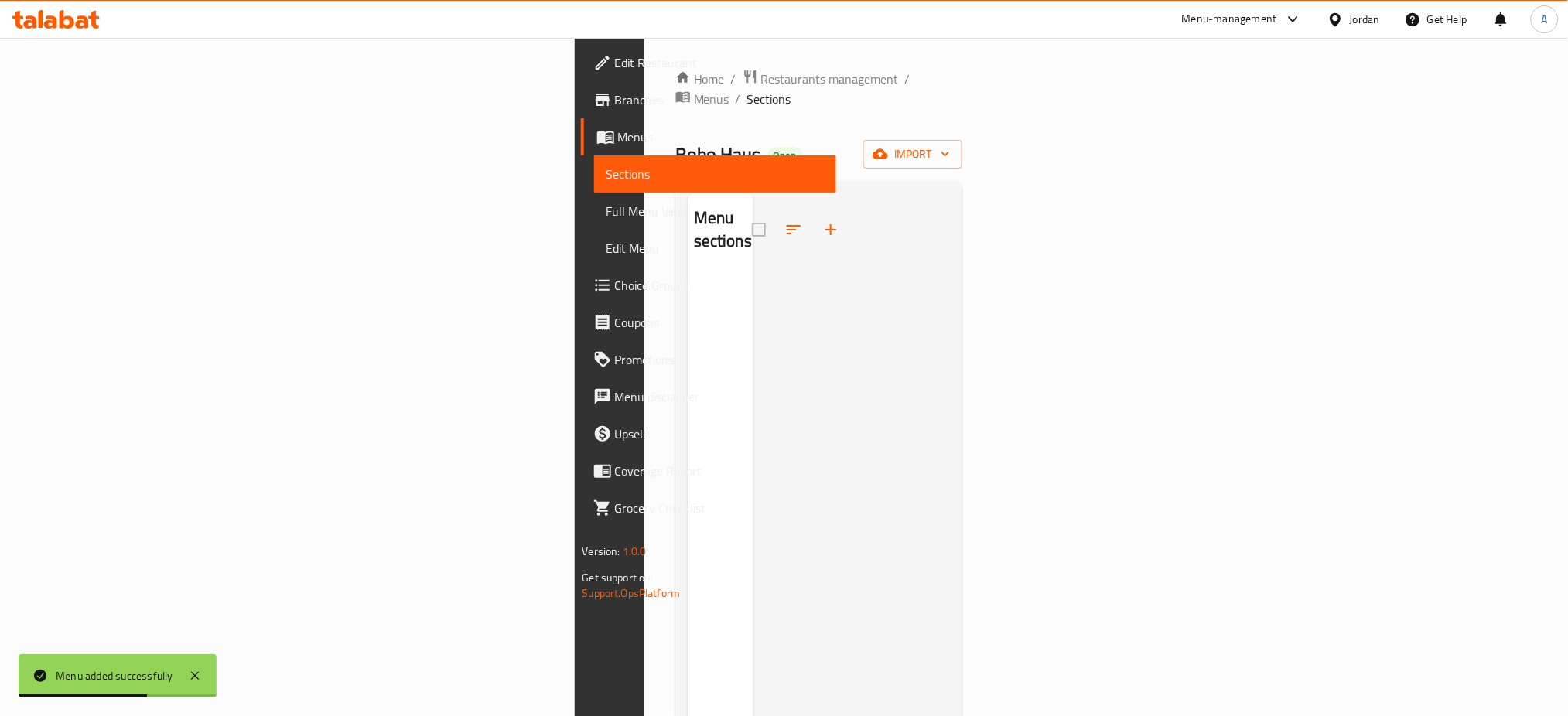
click at [963, 105] on div "Home / Restaurants management / Menus / Sections Boho Haus Open import Menu sec…" at bounding box center [819, 495] width 288 height 853
click at [950, 144] on span "import" at bounding box center [912, 153] width 74 height 19
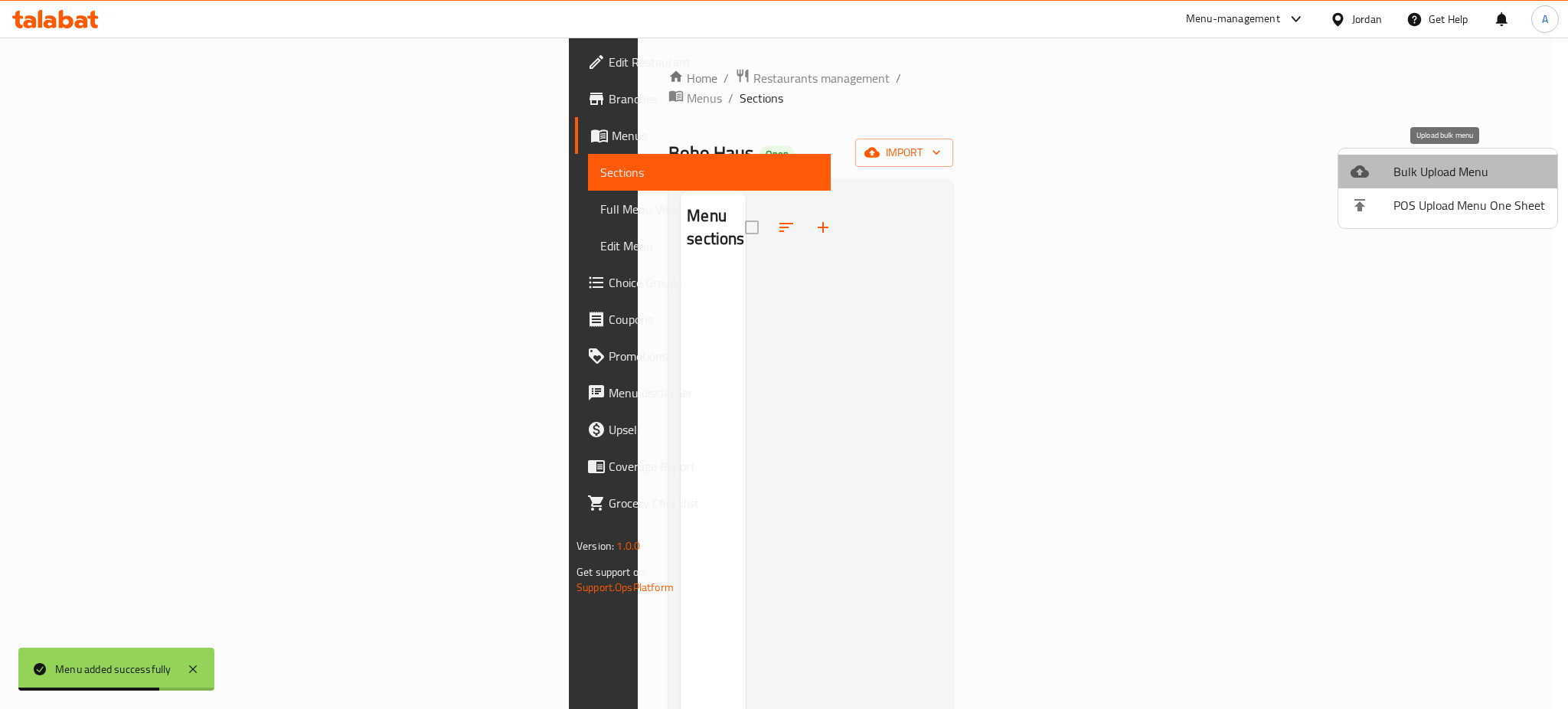
click at [1473, 184] on li "Bulk Upload Menu" at bounding box center [1448, 171] width 219 height 33
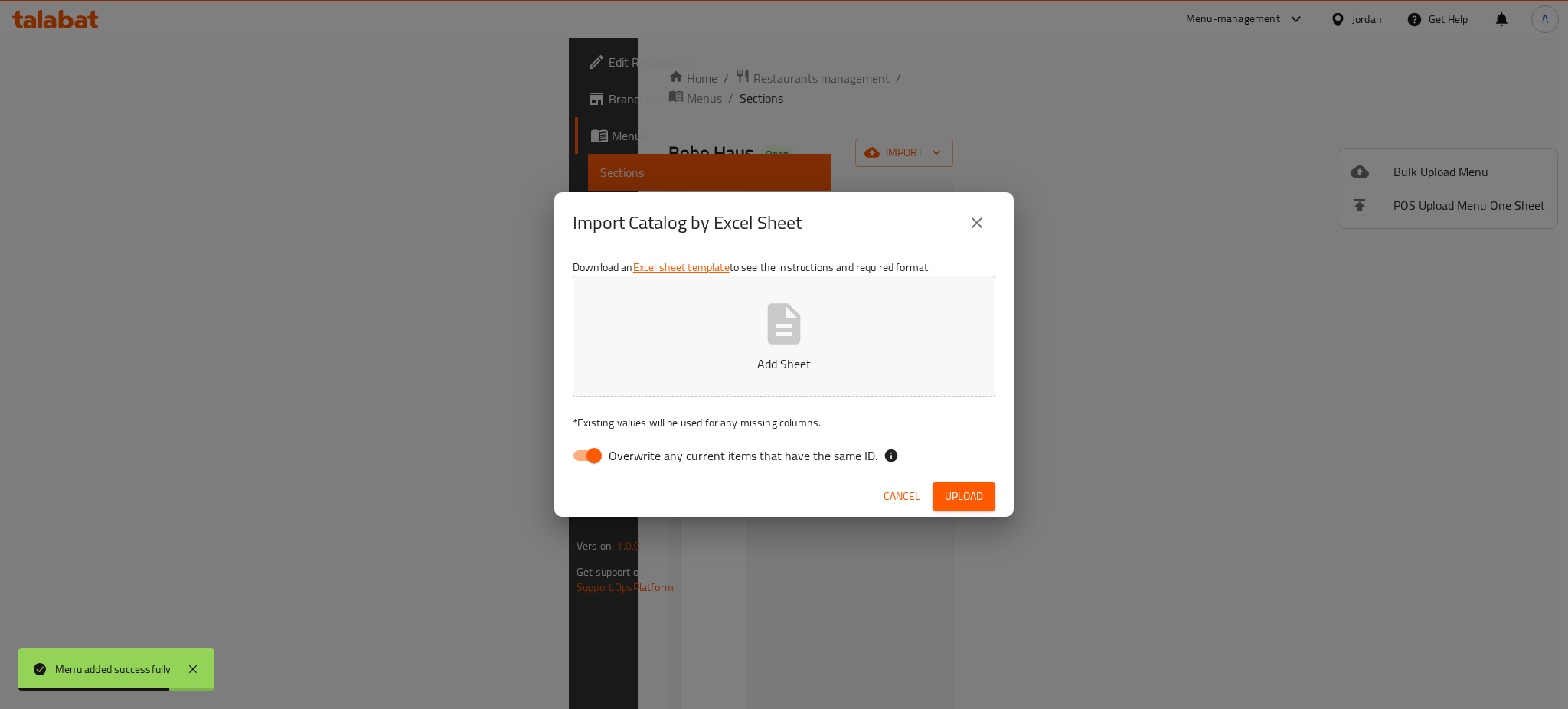
click at [762, 325] on icon "button" at bounding box center [784, 323] width 49 height 49
click at [621, 458] on span "Overwrite any current items that have the same ID." at bounding box center [742, 456] width 269 height 18
click at [621, 458] on input "Overwrite any current items that have the same ID." at bounding box center [594, 456] width 87 height 29
checkbox input "false"
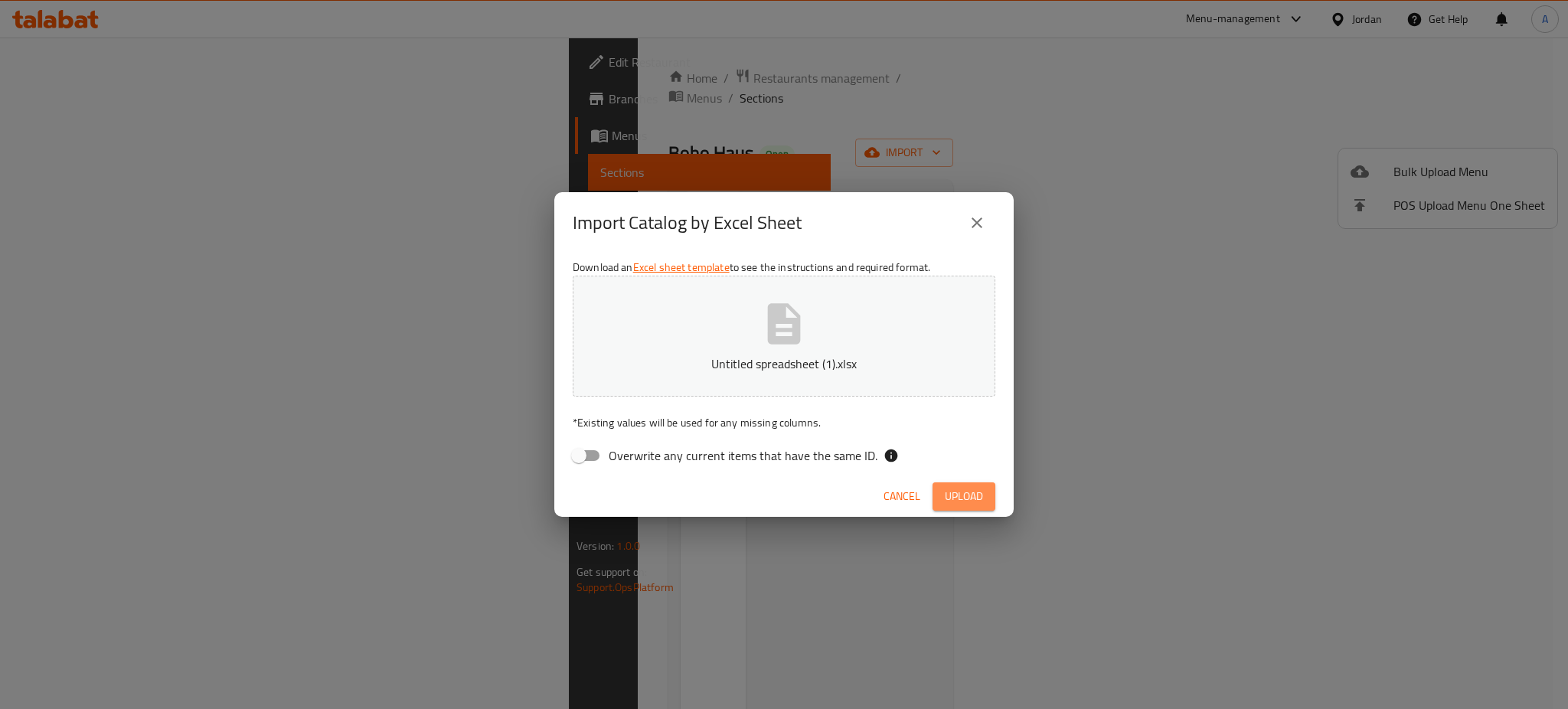
click at [942, 492] on button "Upload" at bounding box center [964, 497] width 63 height 29
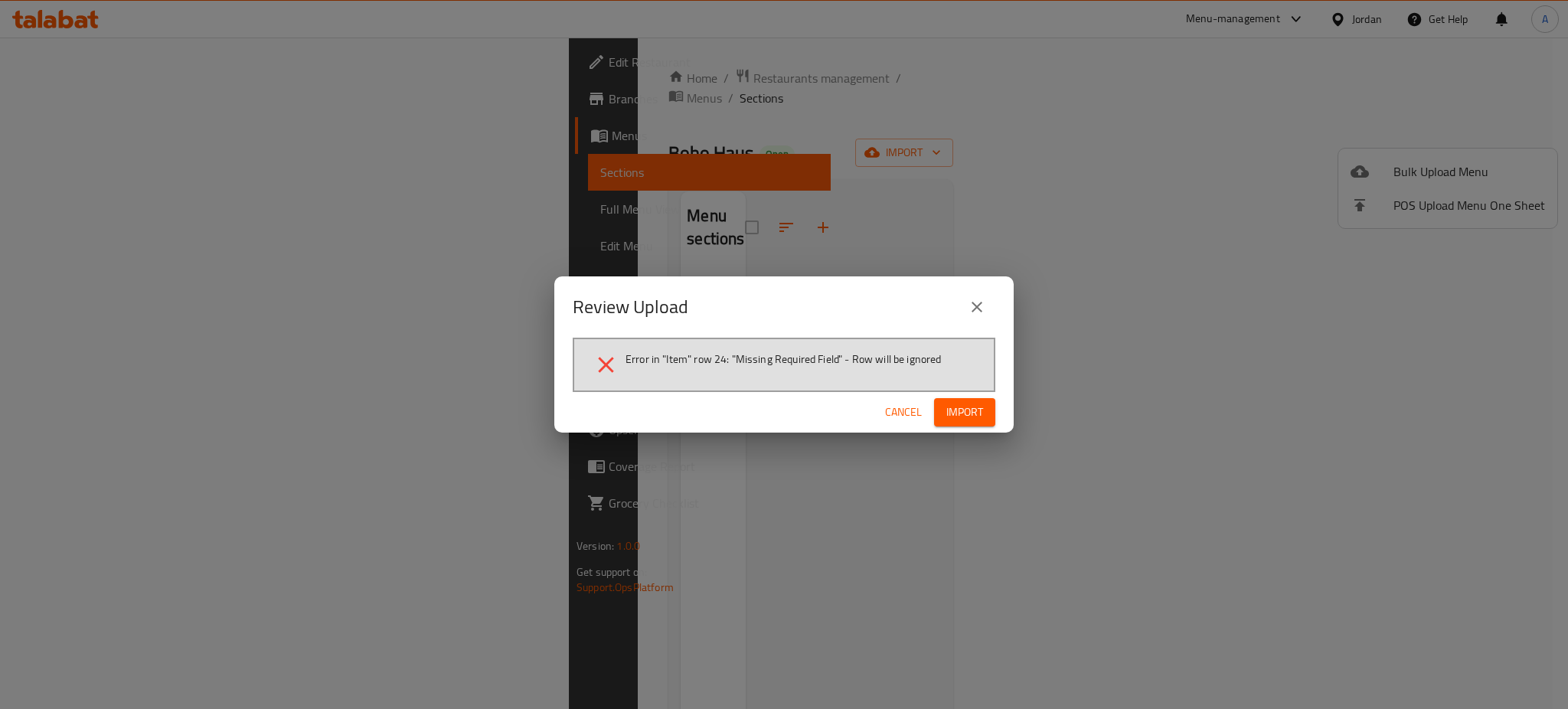
click at [886, 411] on span "Cancel" at bounding box center [903, 412] width 37 height 19
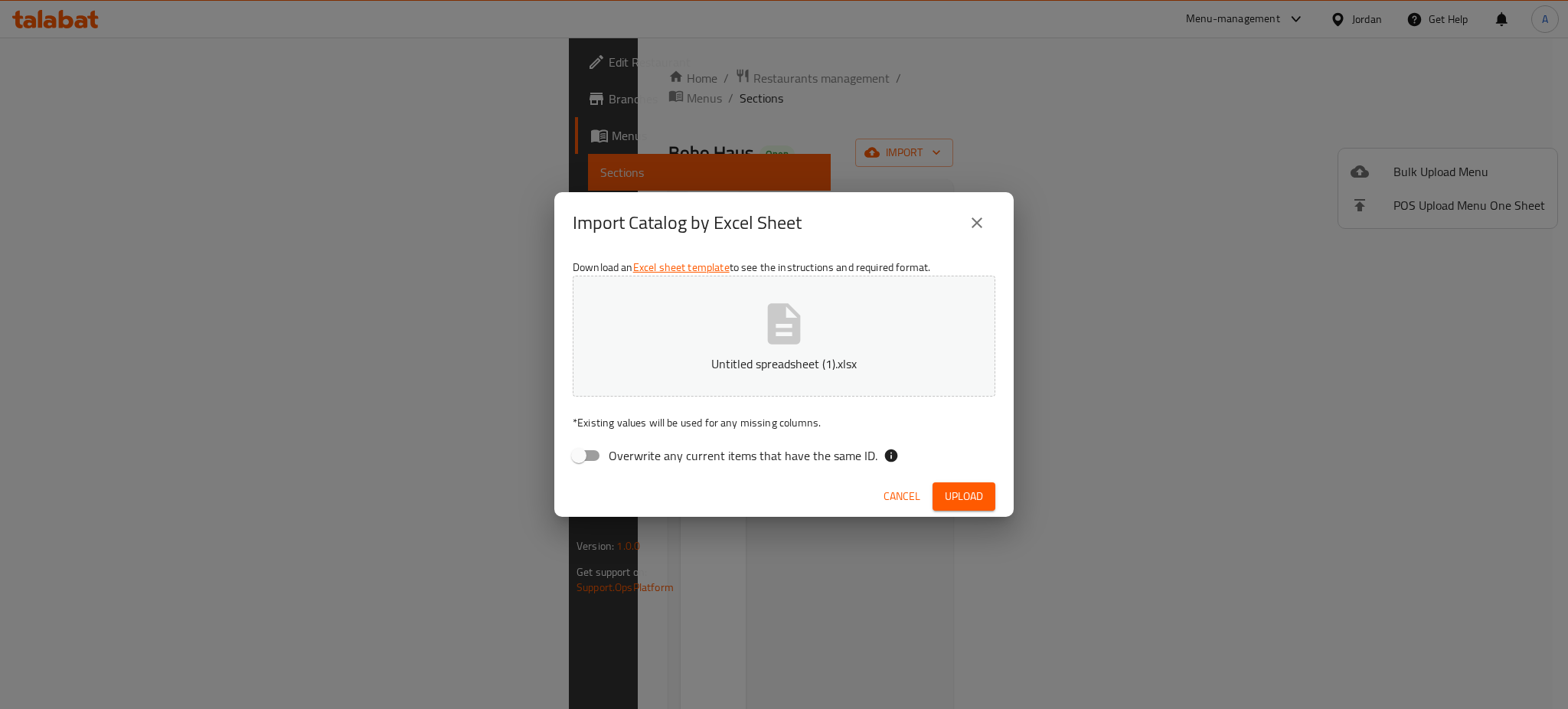
click at [963, 225] on button "close" at bounding box center [977, 222] width 37 height 37
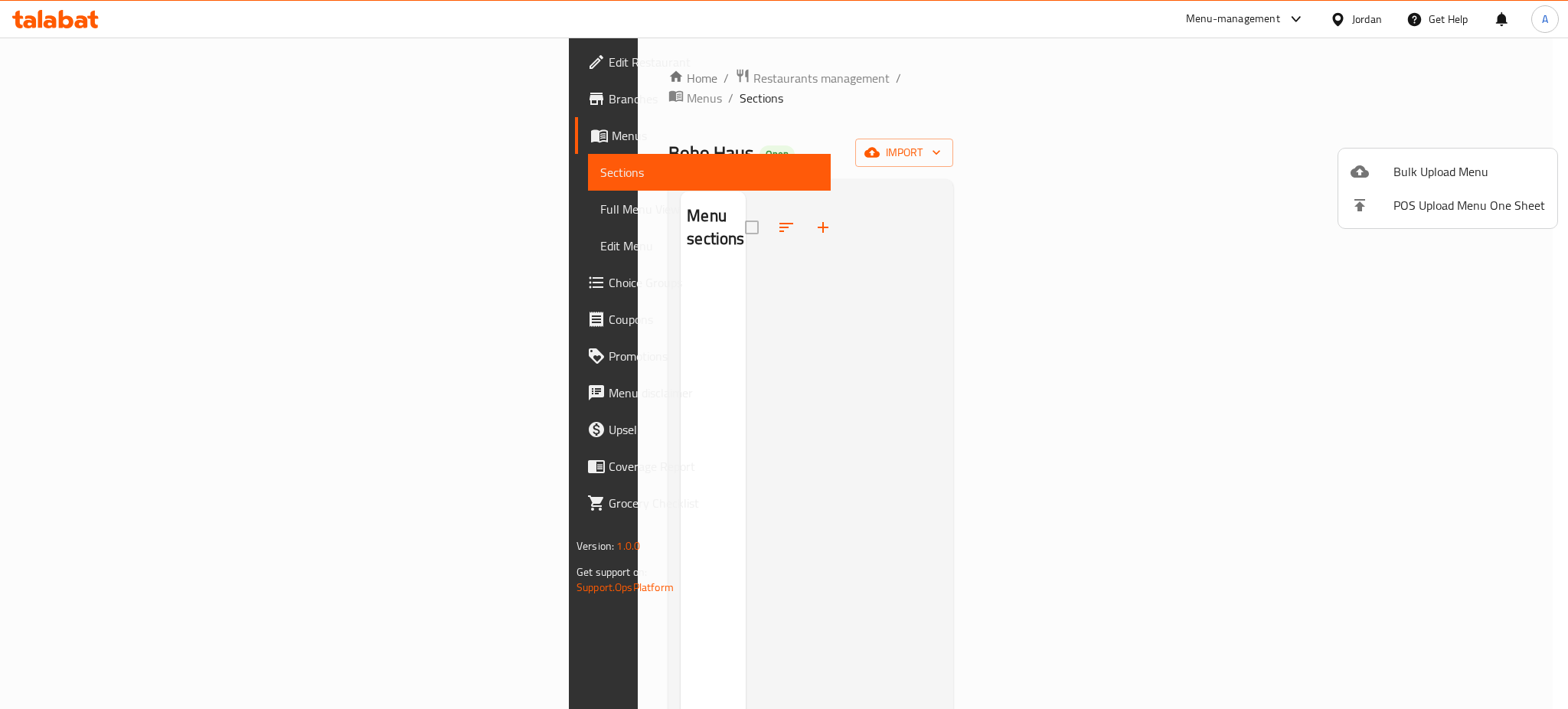
click at [100, 134] on div at bounding box center [784, 354] width 1568 height 709
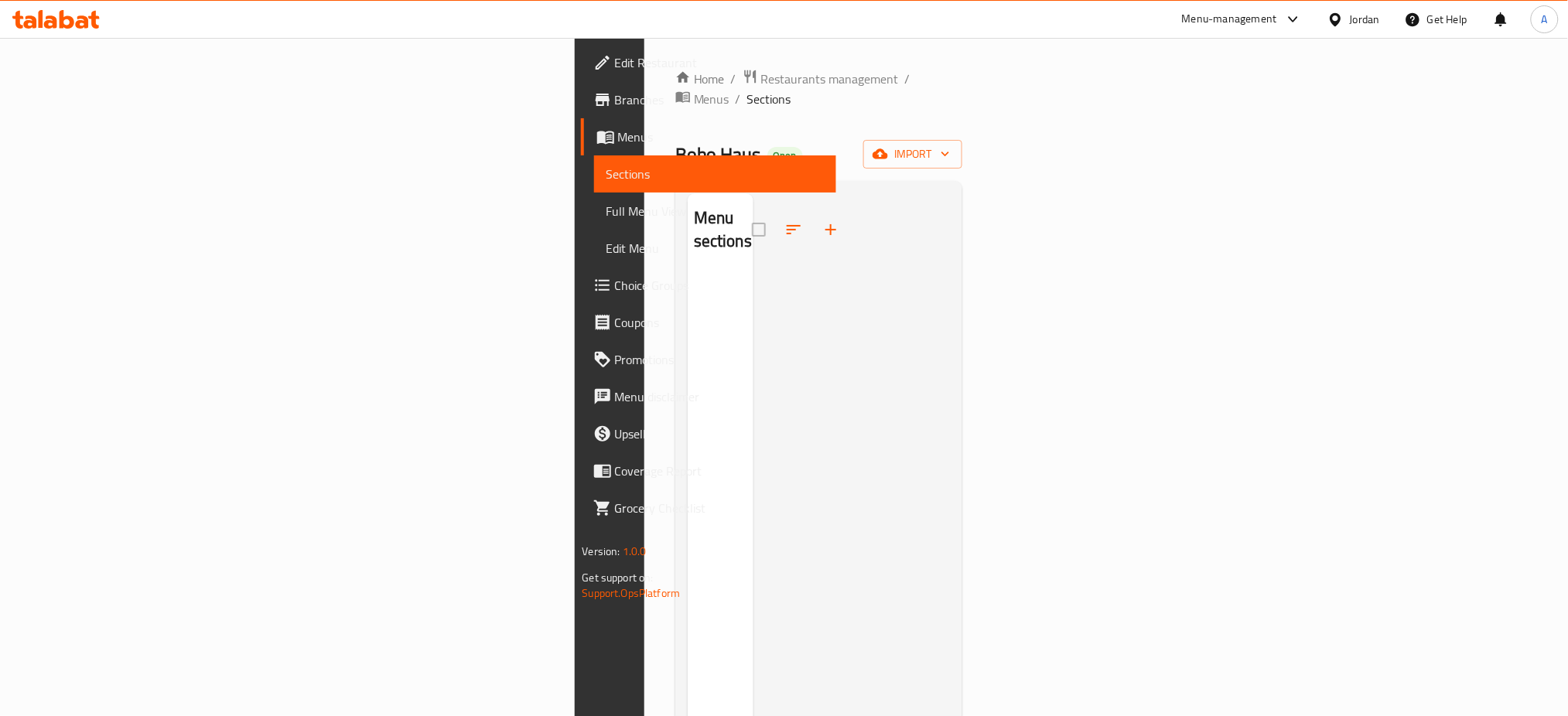
click at [618, 145] on span "Menus" at bounding box center [721, 137] width 206 height 18
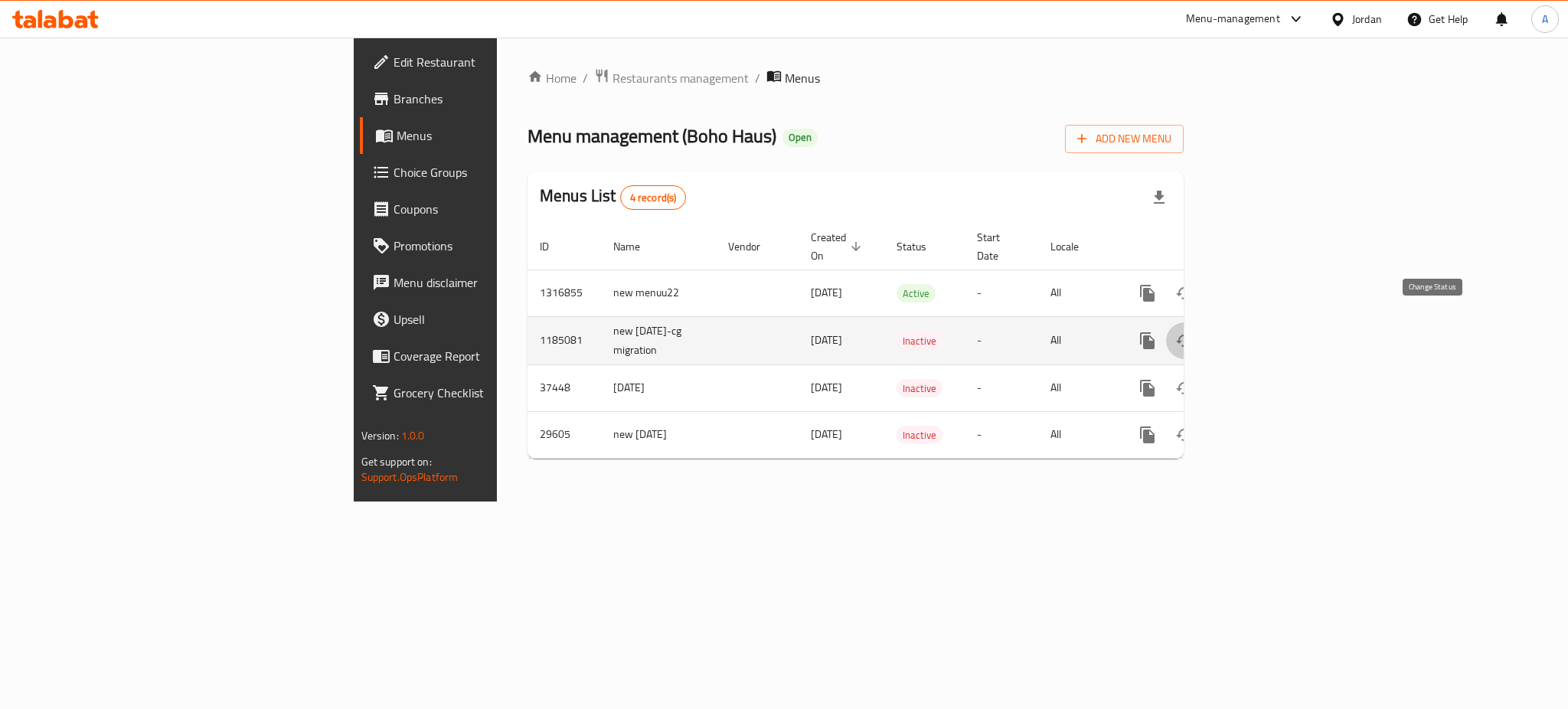
click at [1202, 323] on button "enhanced table" at bounding box center [1183, 341] width 37 height 37
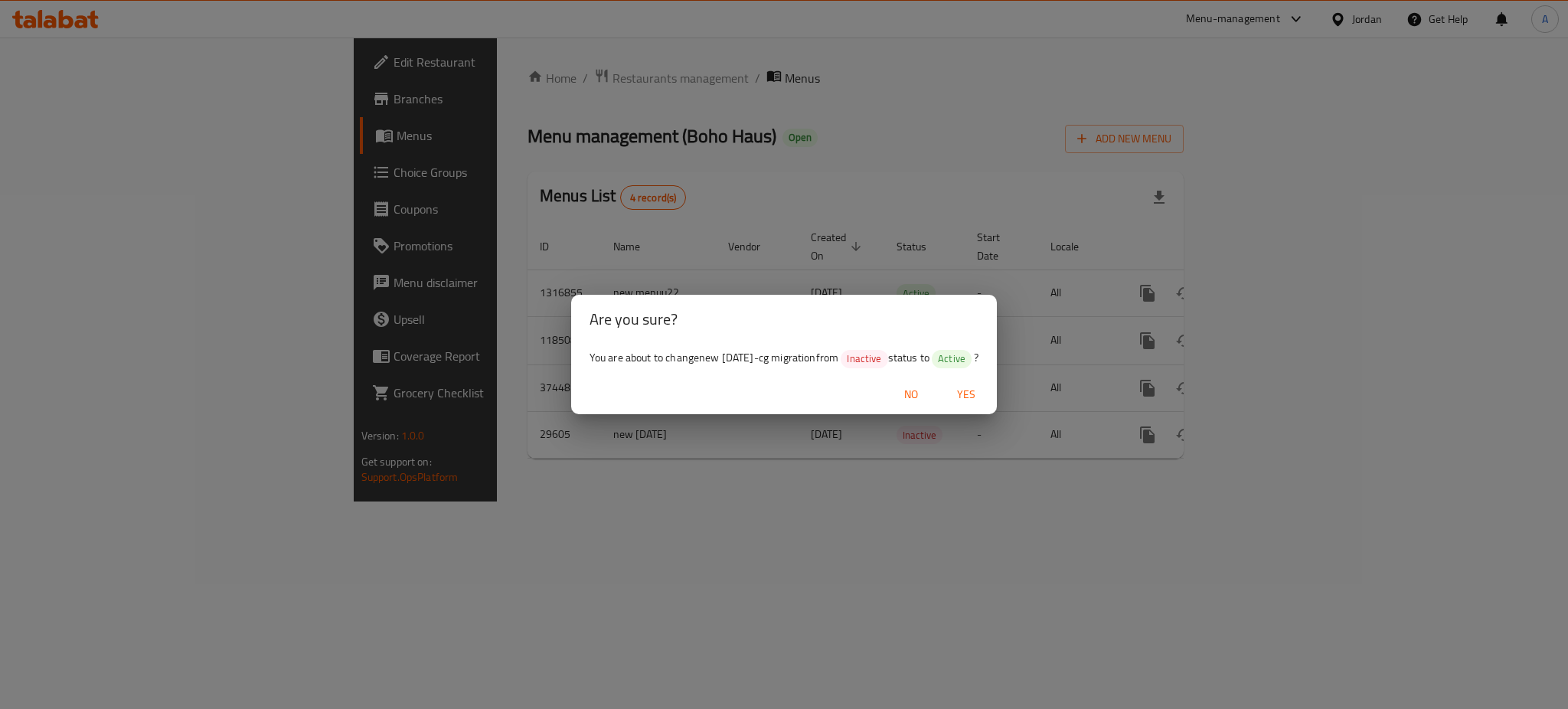
click at [983, 395] on span "Yes" at bounding box center [966, 394] width 37 height 19
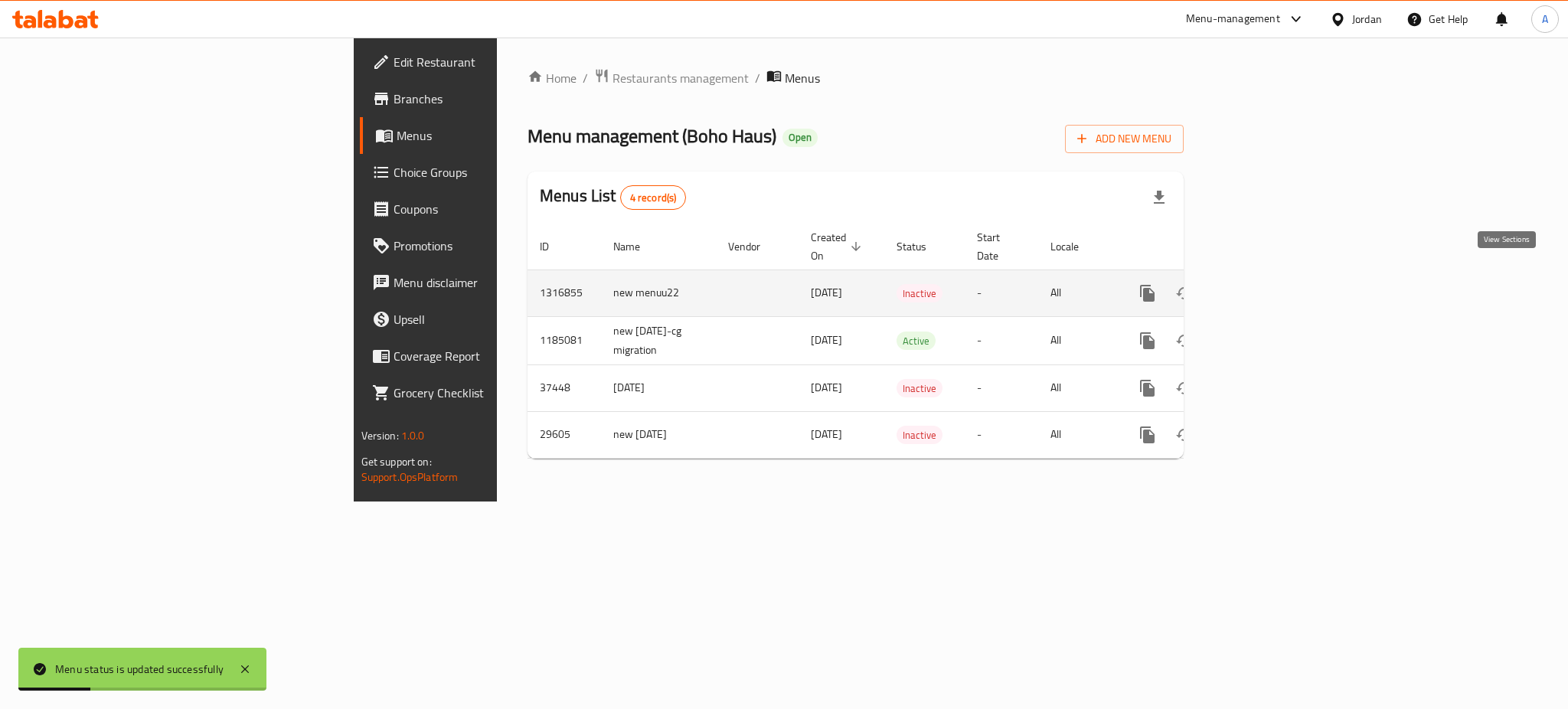
click at [1267, 284] on icon "enhanced table" at bounding box center [1257, 293] width 18 height 18
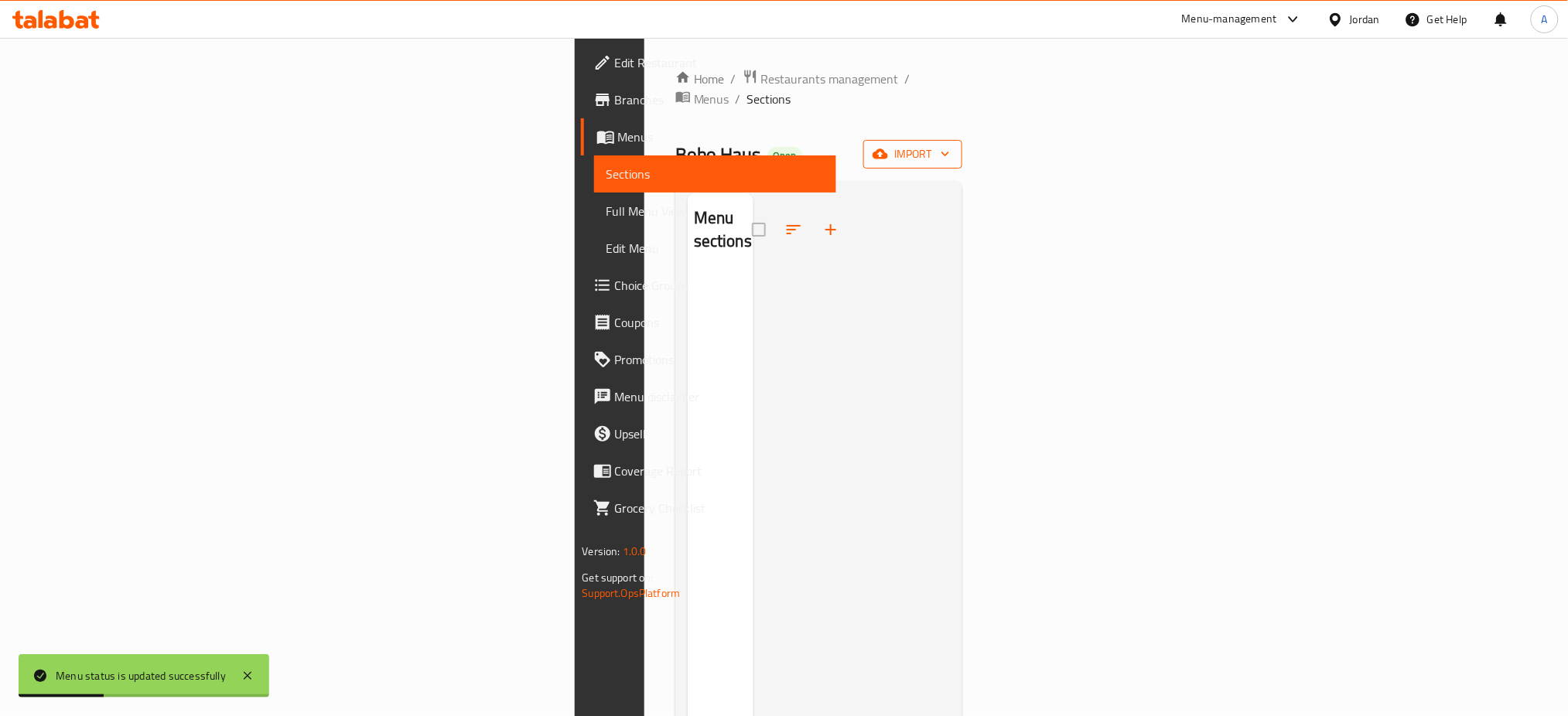
click at [962, 144] on button "import" at bounding box center [912, 154] width 99 height 29
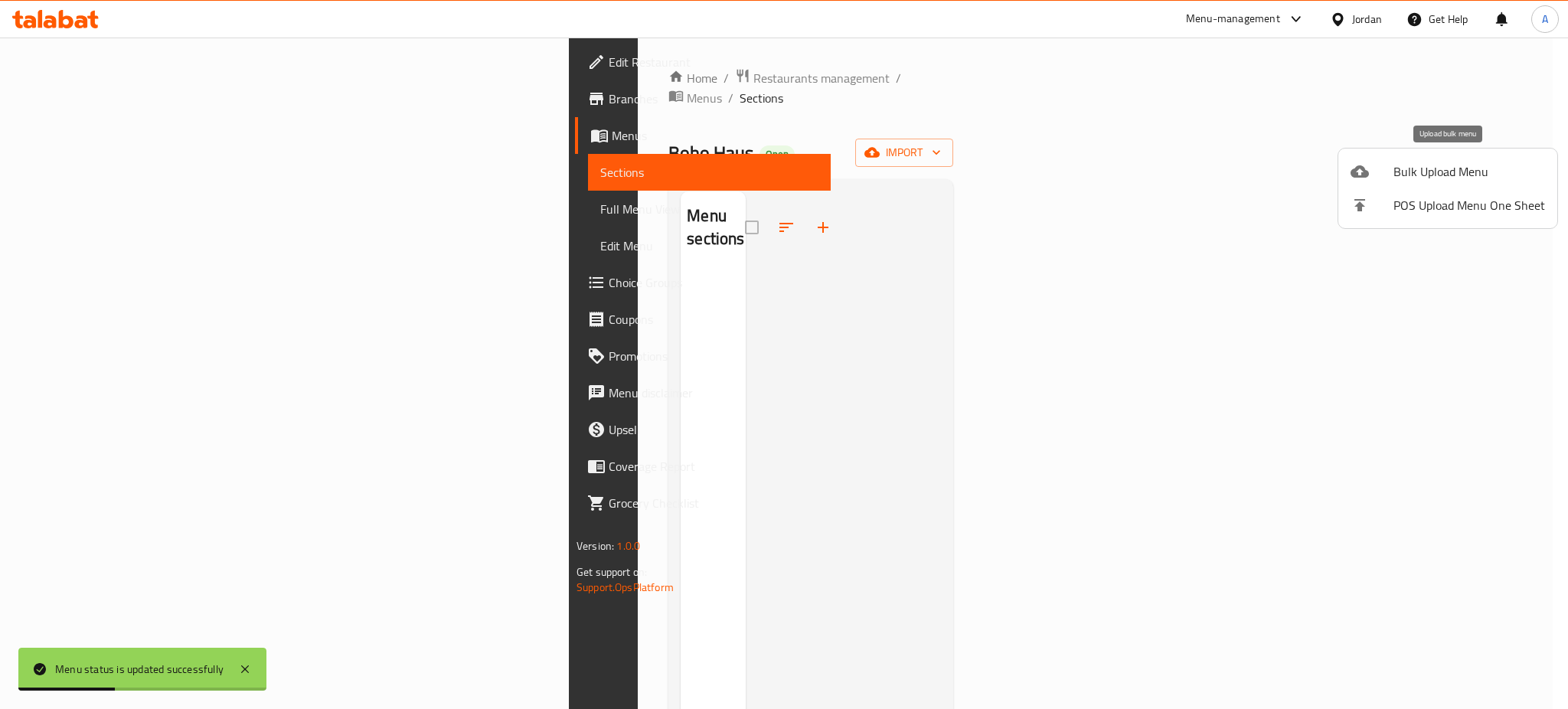
click at [1470, 169] on span "Bulk Upload Menu" at bounding box center [1468, 172] width 152 height 18
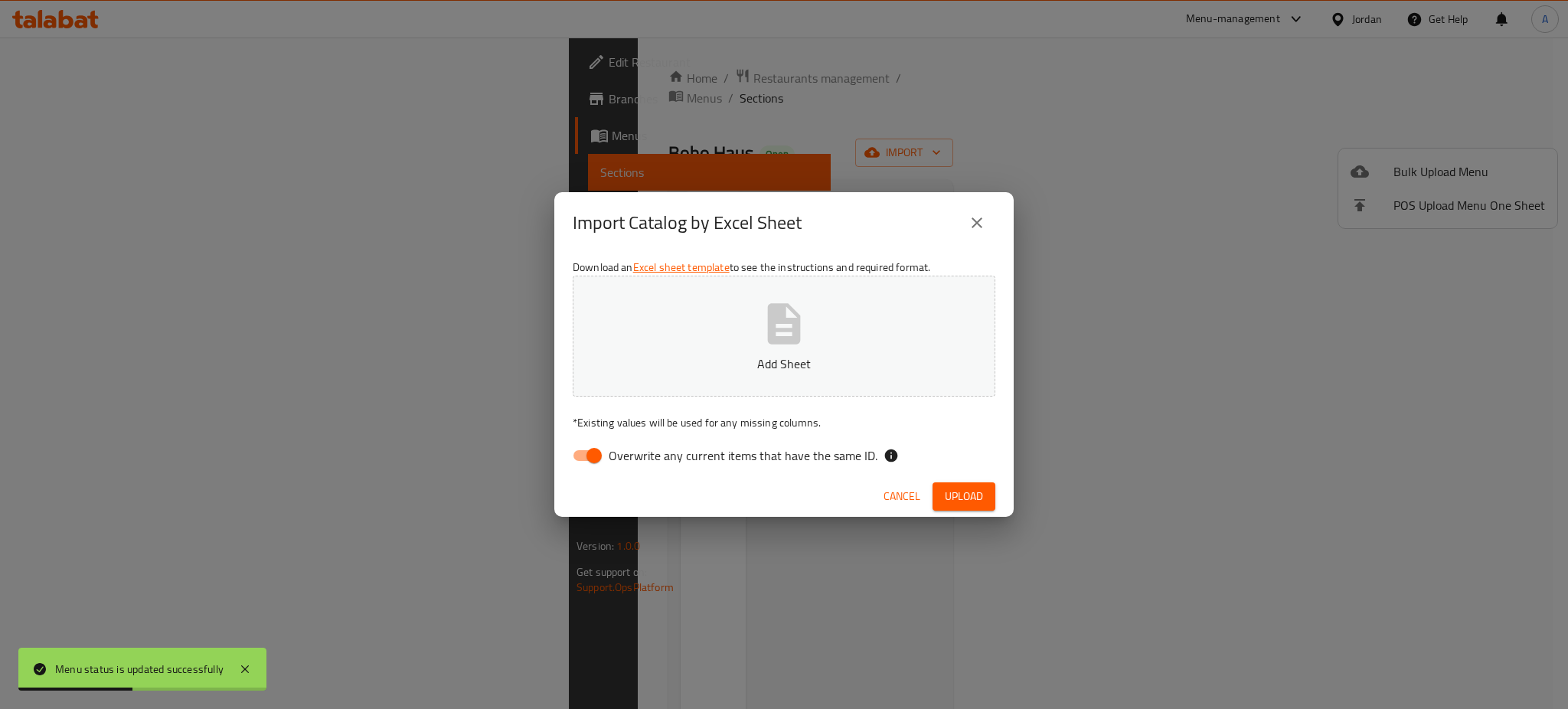
click at [695, 328] on button "Add Sheet" at bounding box center [784, 336] width 422 height 121
click at [578, 451] on input "Overwrite any current items that have the same ID." at bounding box center [594, 456] width 87 height 29
checkbox input "false"
click at [970, 489] on span "Upload" at bounding box center [963, 496] width 39 height 19
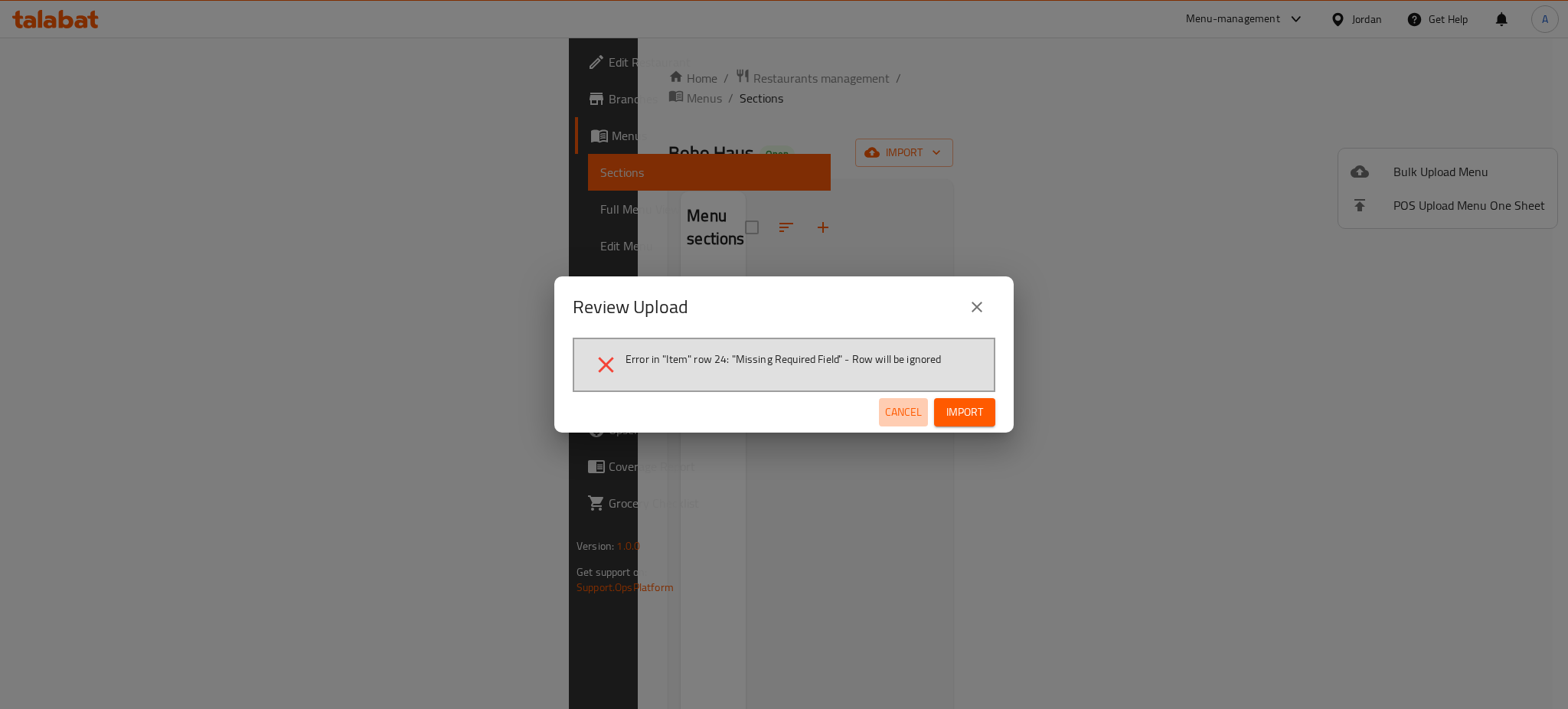
click at [898, 417] on span "Cancel" at bounding box center [903, 412] width 37 height 19
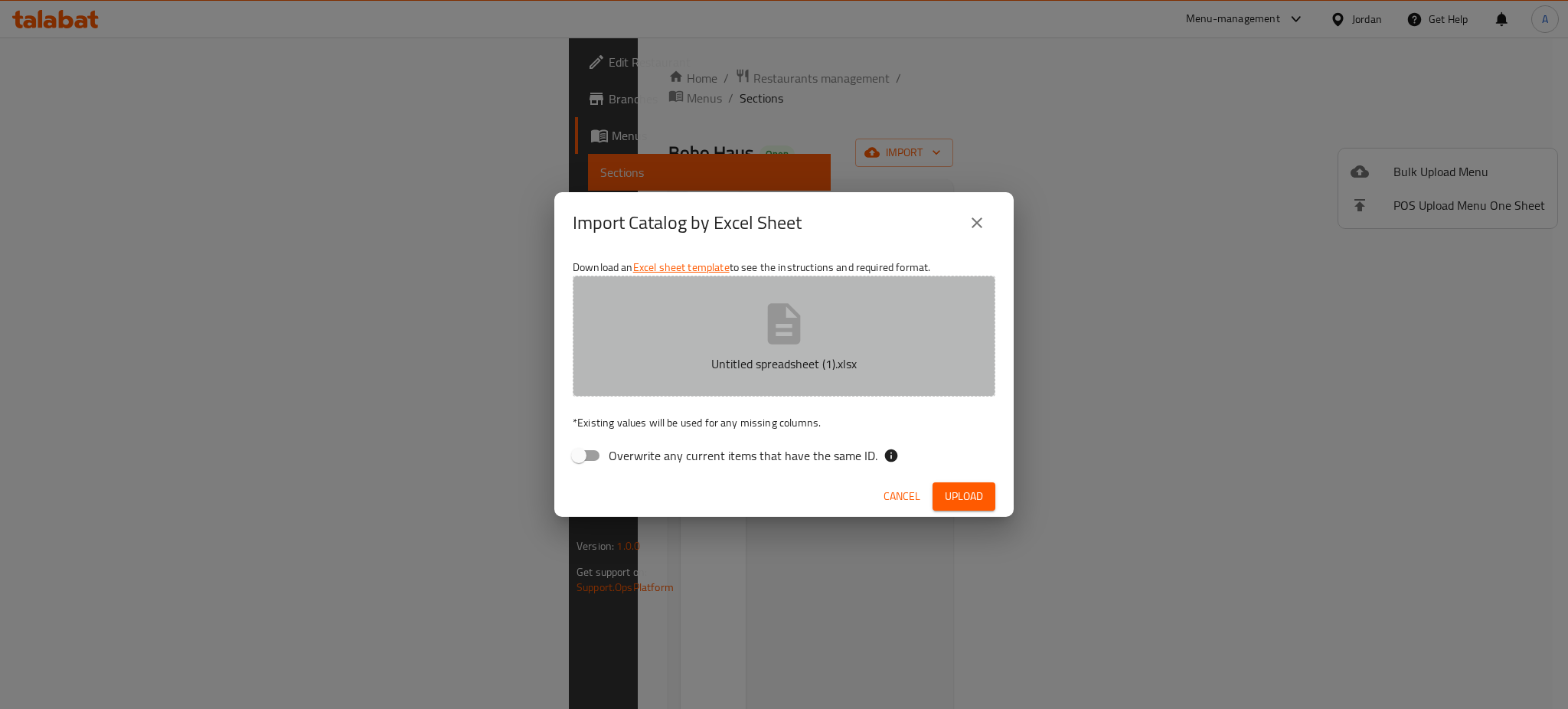
click at [809, 341] on button "Untitled spreadsheet (1).xlsx" at bounding box center [784, 336] width 422 height 121
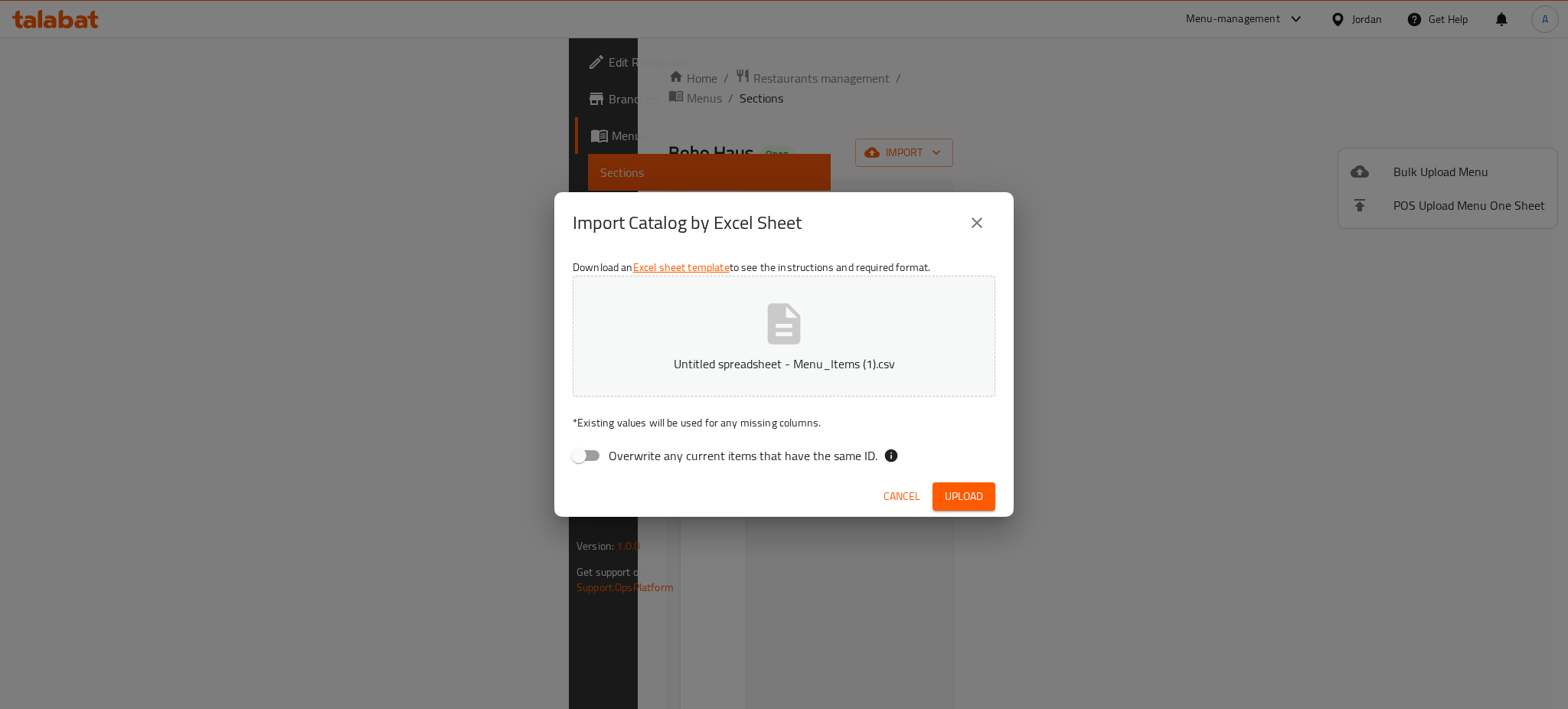
click at [797, 334] on icon "button" at bounding box center [784, 323] width 33 height 40
click at [638, 457] on span "Overwrite any current items that have the same ID." at bounding box center [742, 456] width 269 height 18
click at [623, 457] on input "Overwrite any current items that have the same ID." at bounding box center [578, 456] width 87 height 29
drag, startPoint x: 614, startPoint y: 458, endPoint x: 988, endPoint y: 487, distance: 375.1
click at [615, 458] on span "Overwrite any current items that have the same ID." at bounding box center [742, 456] width 269 height 18
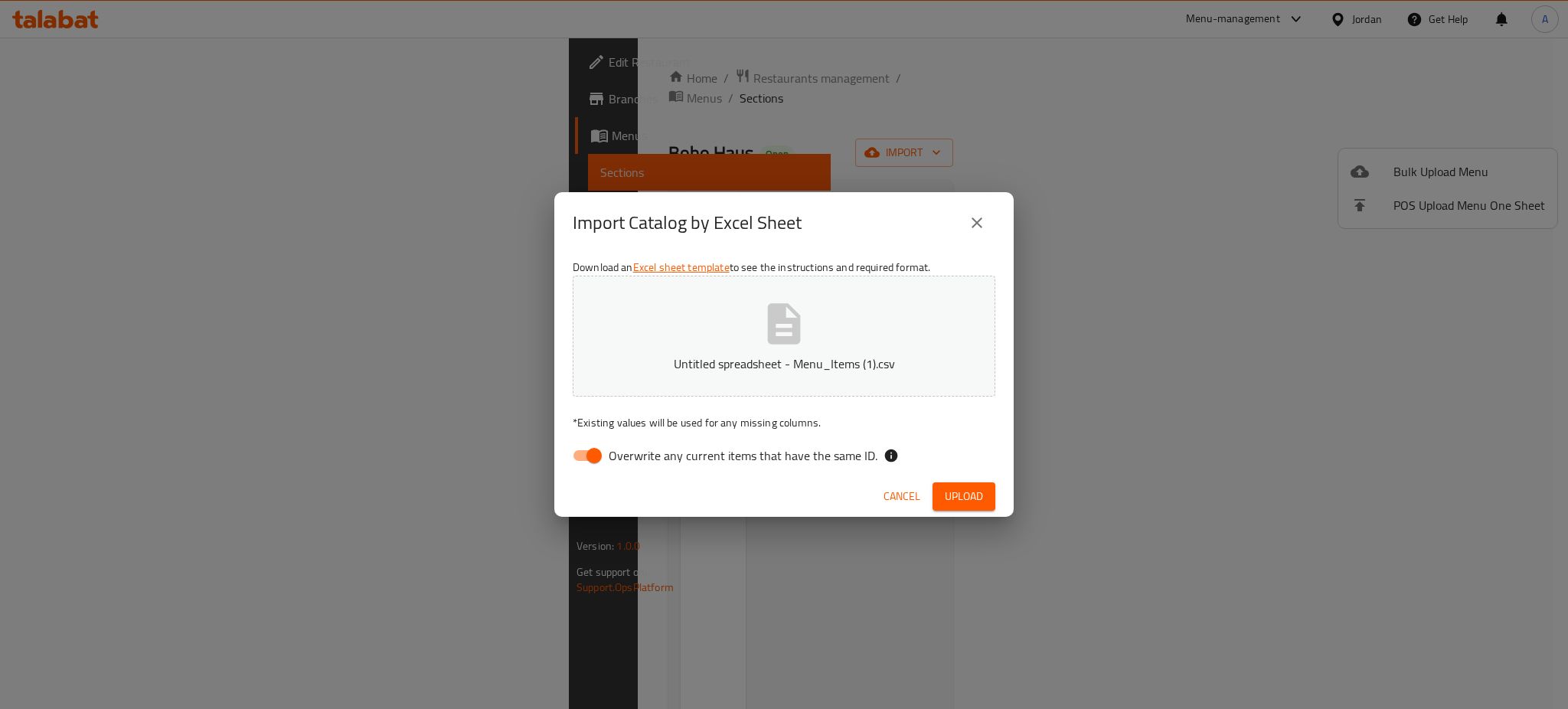
click at [615, 458] on input "Overwrite any current items that have the same ID." at bounding box center [594, 456] width 87 height 29
checkbox input "false"
click at [970, 501] on span "Upload" at bounding box center [963, 496] width 39 height 19
click at [820, 319] on button "Untitled spreadsheet - Menu_Items (1).csv" at bounding box center [784, 336] width 422 height 121
click at [957, 488] on span "Upload" at bounding box center [963, 496] width 39 height 19
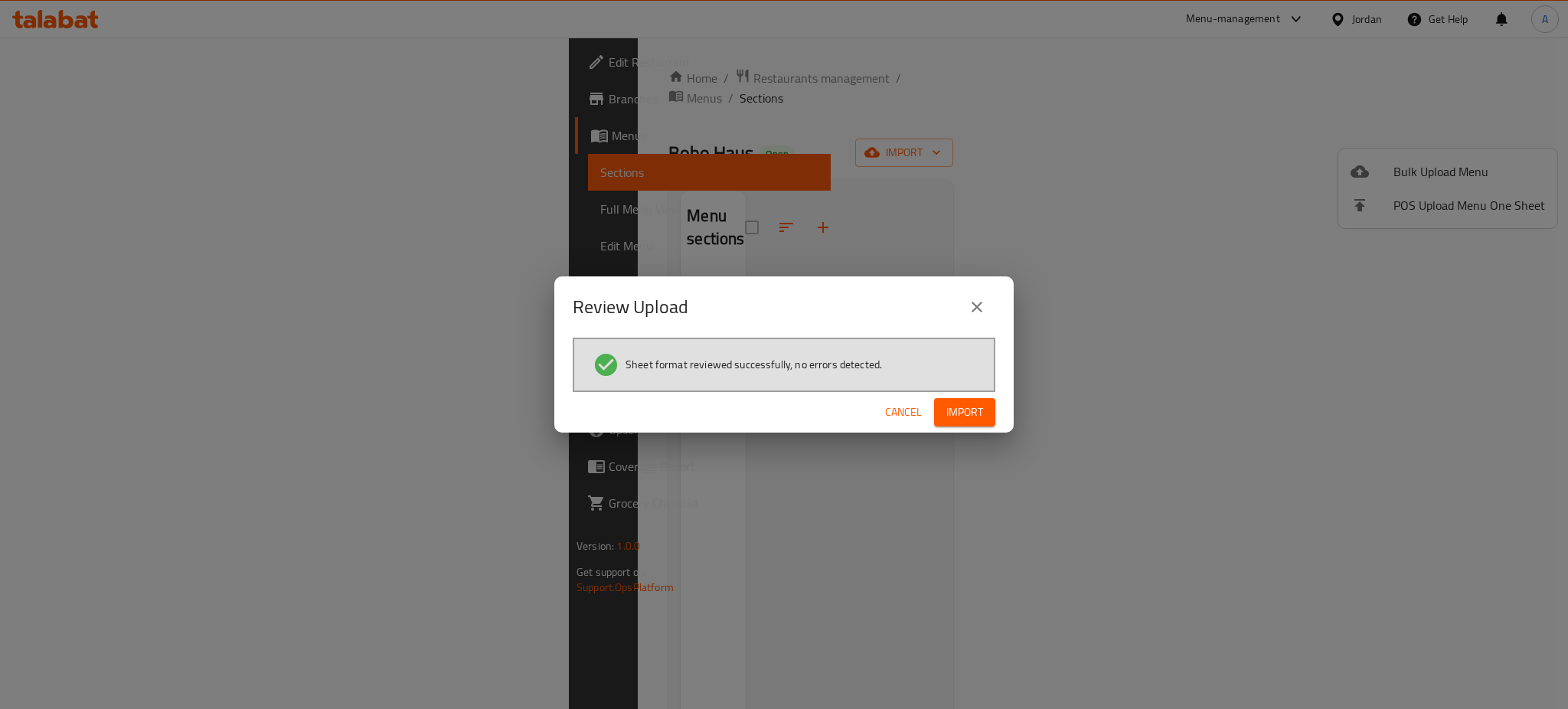
click at [953, 392] on div "Cancel Import" at bounding box center [784, 412] width 459 height 40
click at [955, 401] on button "Import" at bounding box center [964, 412] width 61 height 29
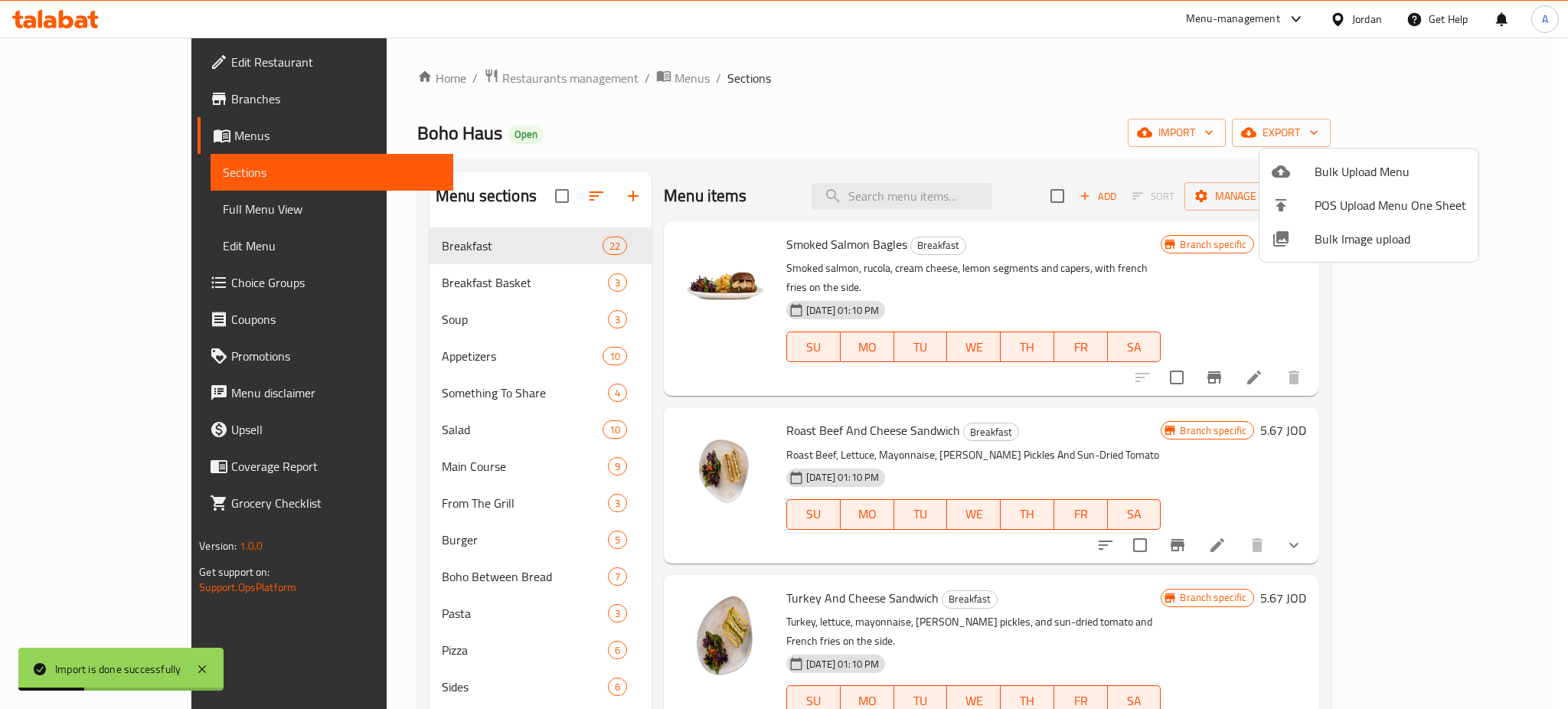
click at [1167, 415] on div at bounding box center [784, 354] width 1568 height 709
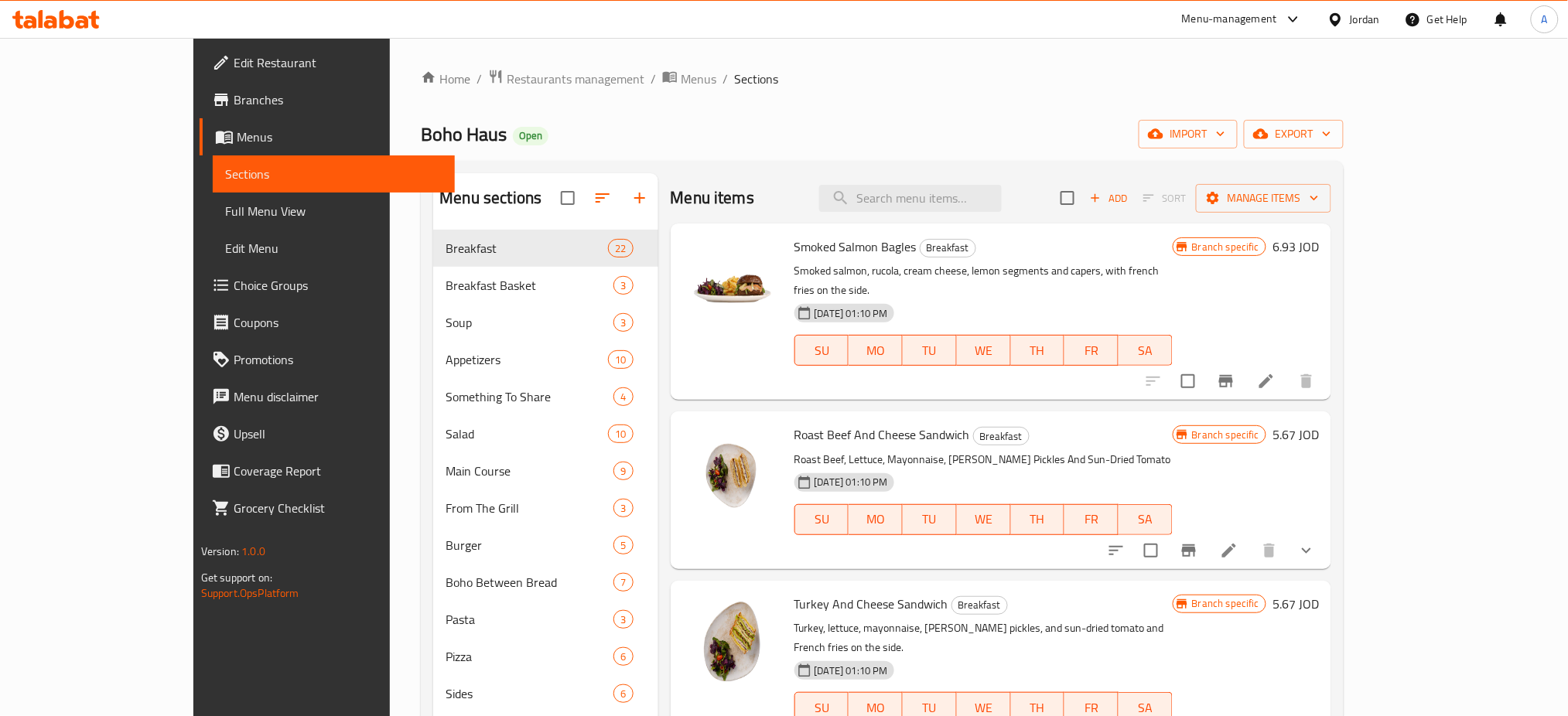
click at [821, 268] on p "Smoked salmon, rucola, cream cheese, lemon segments and capers, with french fri…" at bounding box center [983, 280] width 379 height 39
click at [200, 124] on link "Menus" at bounding box center [328, 136] width 256 height 37
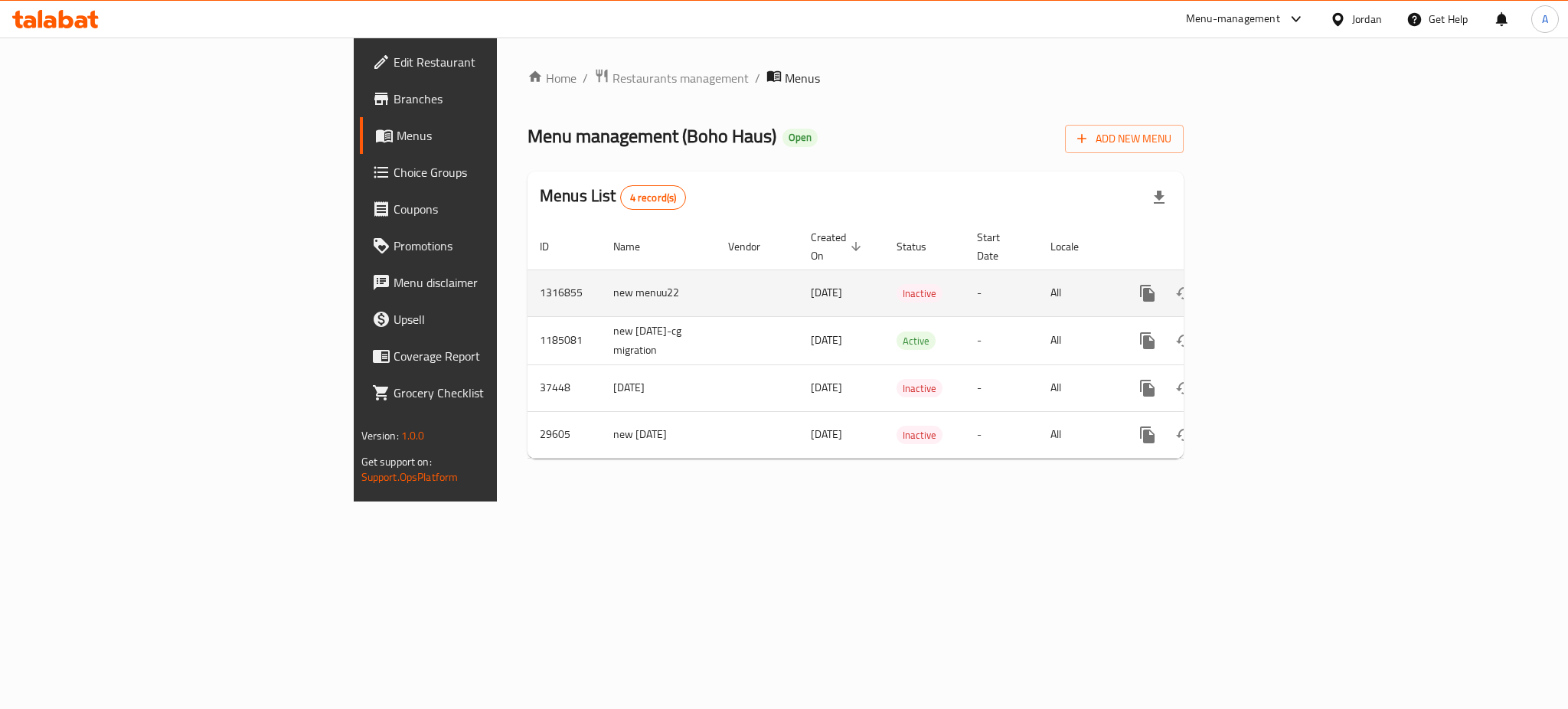
click at [1193, 284] on icon "enhanced table" at bounding box center [1184, 293] width 18 height 18
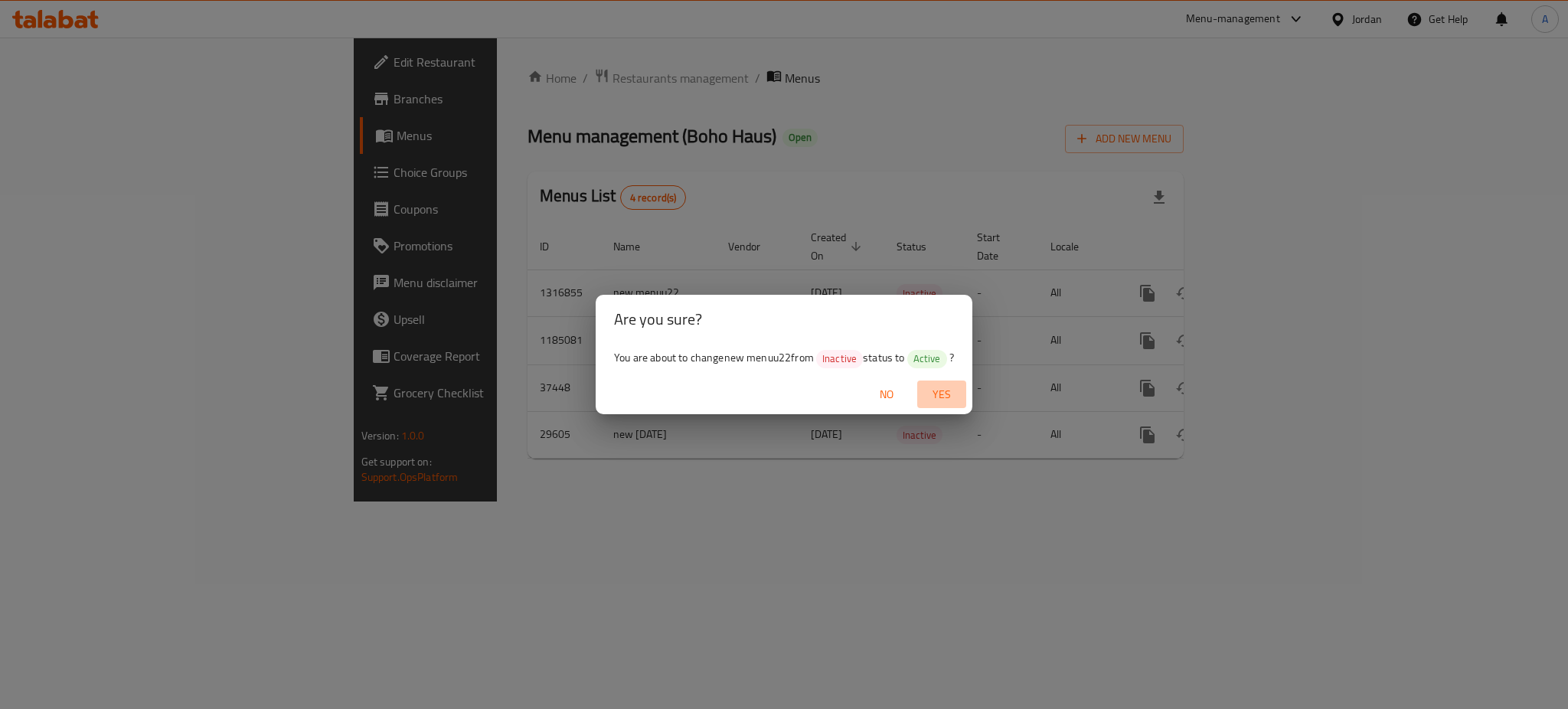
click at [941, 386] on span "Yes" at bounding box center [941, 394] width 37 height 19
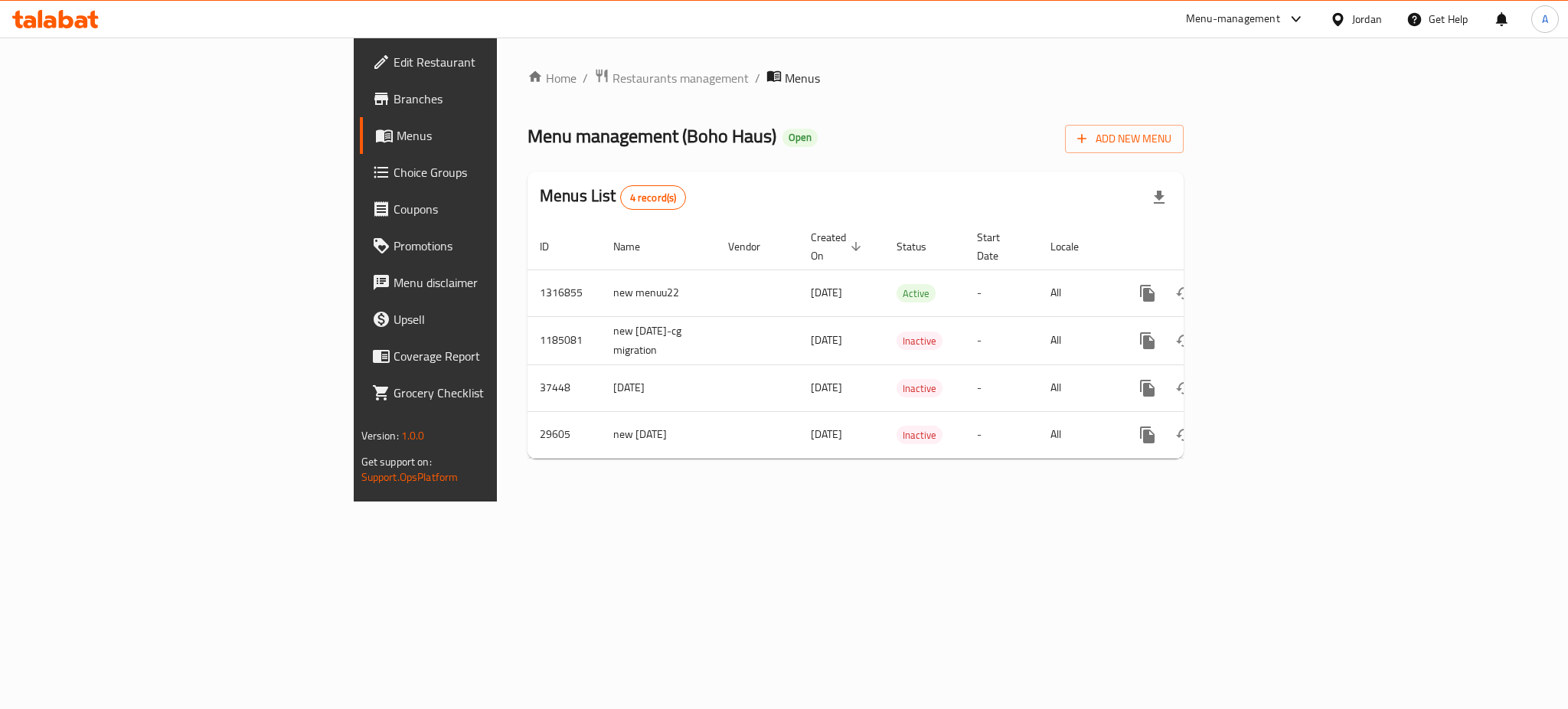
drag, startPoint x: 1324, startPoint y: 106, endPoint x: 1057, endPoint y: 123, distance: 267.5
click at [1183, 106] on div "Home / Restaurants management / Menus Menu management ( Boho Haus ) Open Add Ne…" at bounding box center [855, 270] width 656 height 403
click at [613, 82] on span "Restaurants management" at bounding box center [681, 78] width 137 height 18
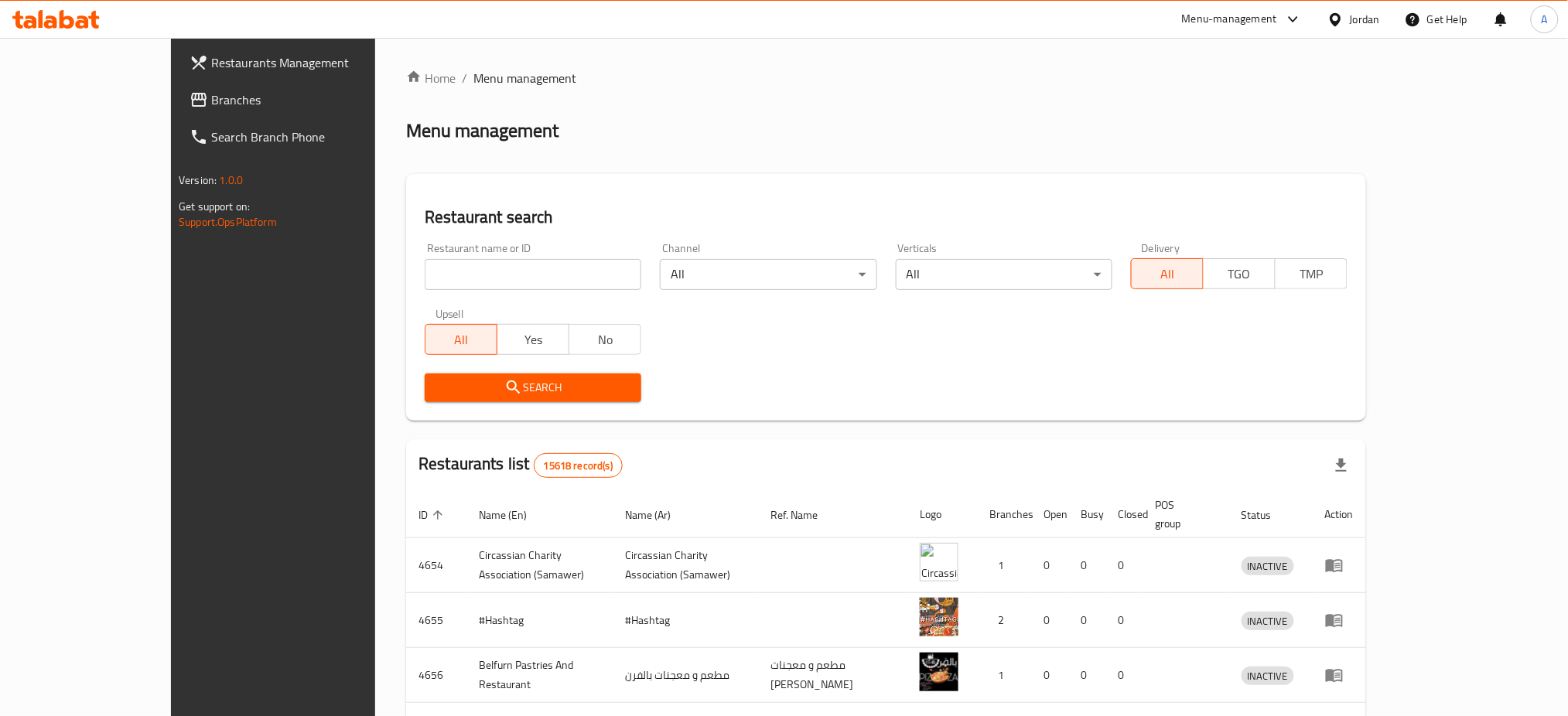
click at [1194, 23] on div "Menu-management" at bounding box center [1229, 19] width 95 height 18
click at [1163, 113] on div "Agent Campaigns Center" at bounding box center [1142, 104] width 117 height 17
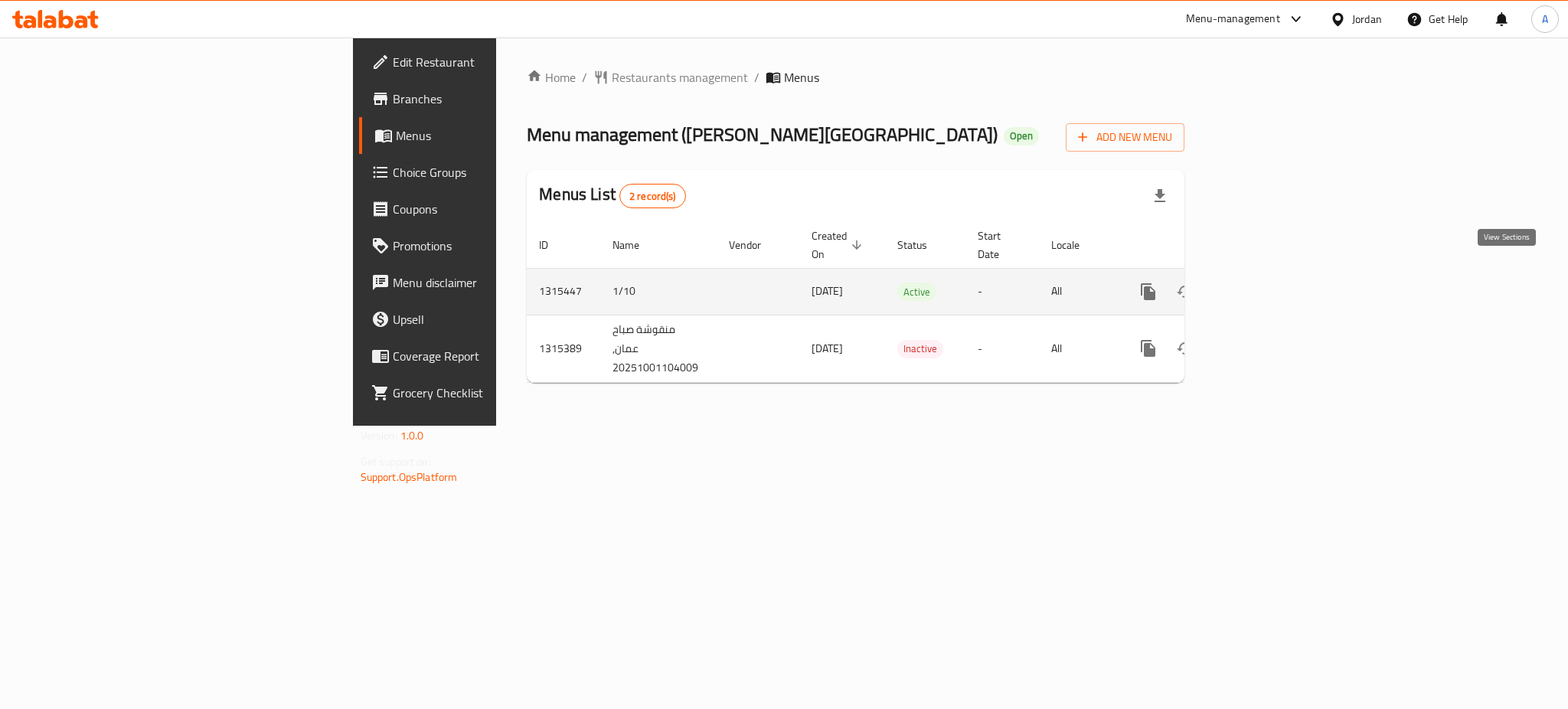
click at [1277, 273] on link "enhanced table" at bounding box center [1258, 291] width 37 height 37
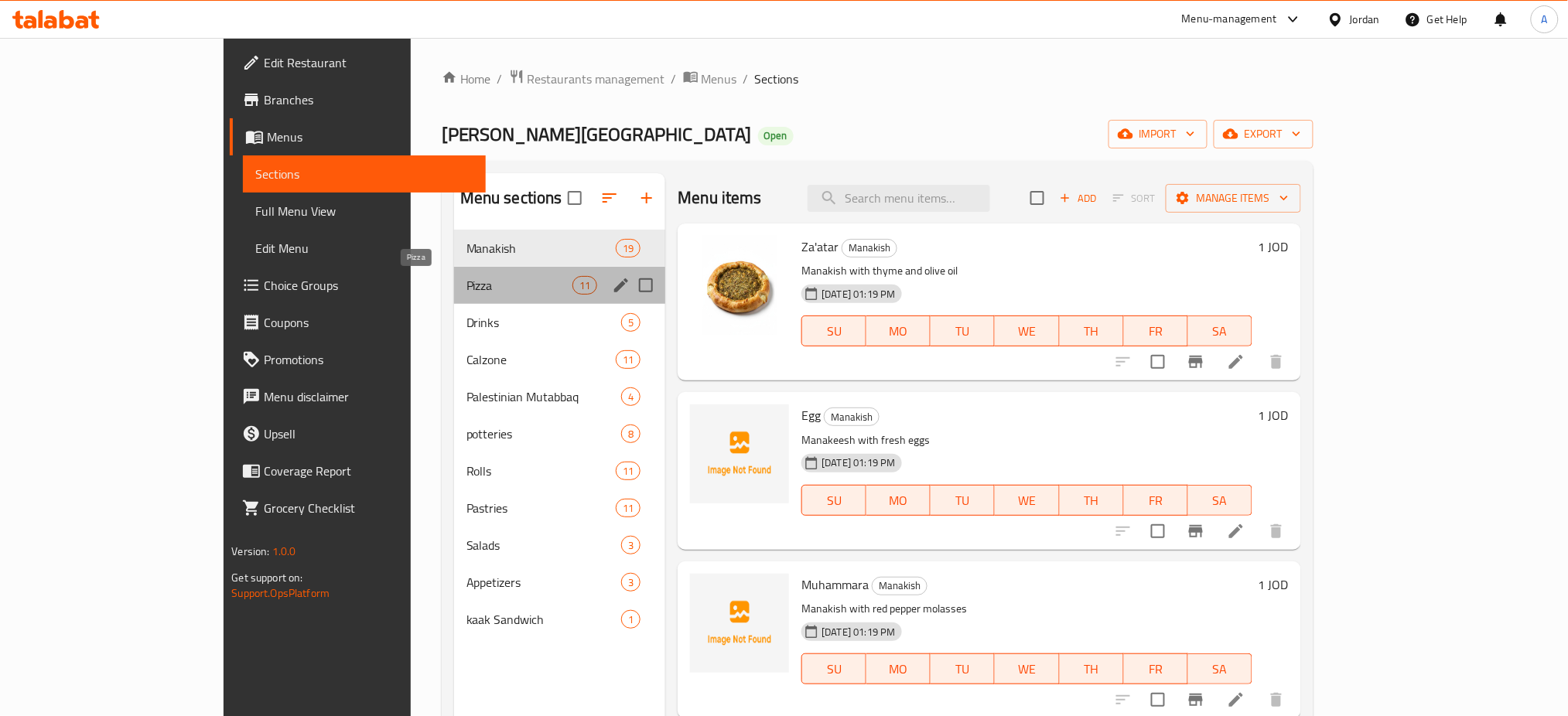
click at [467, 283] on span "Pizza" at bounding box center [519, 285] width 106 height 18
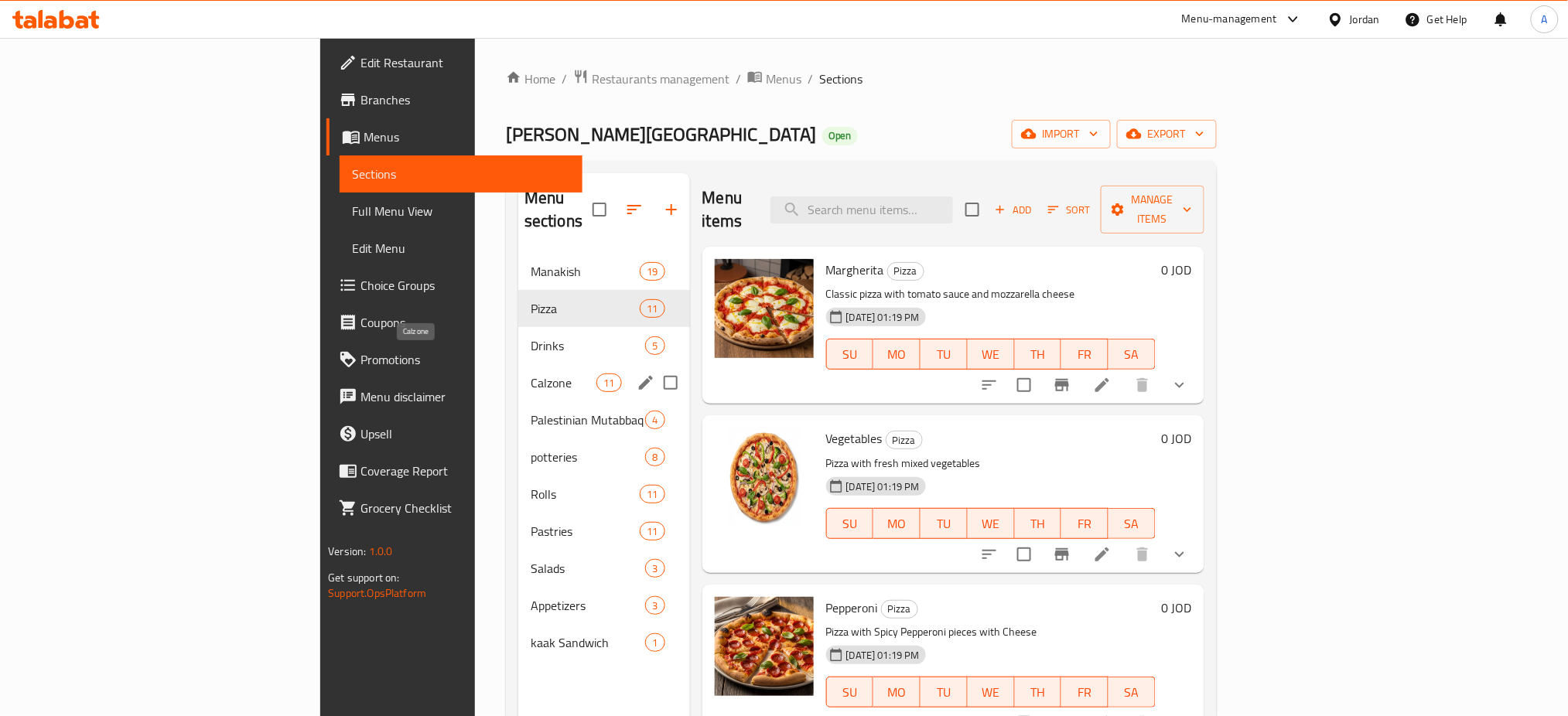
click at [530, 373] on span "Calzone" at bounding box center [563, 382] width 65 height 18
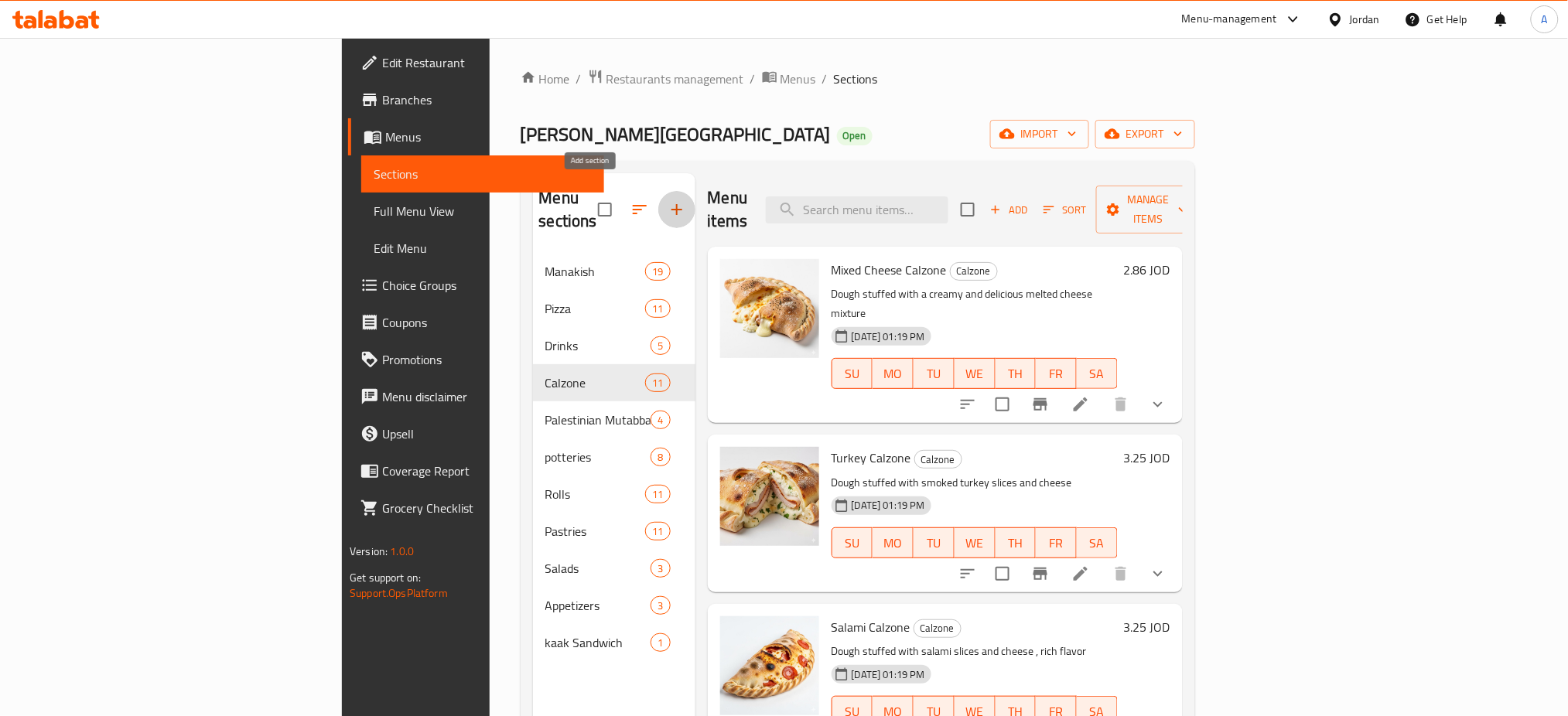
click at [667, 205] on icon "button" at bounding box center [676, 210] width 18 height 18
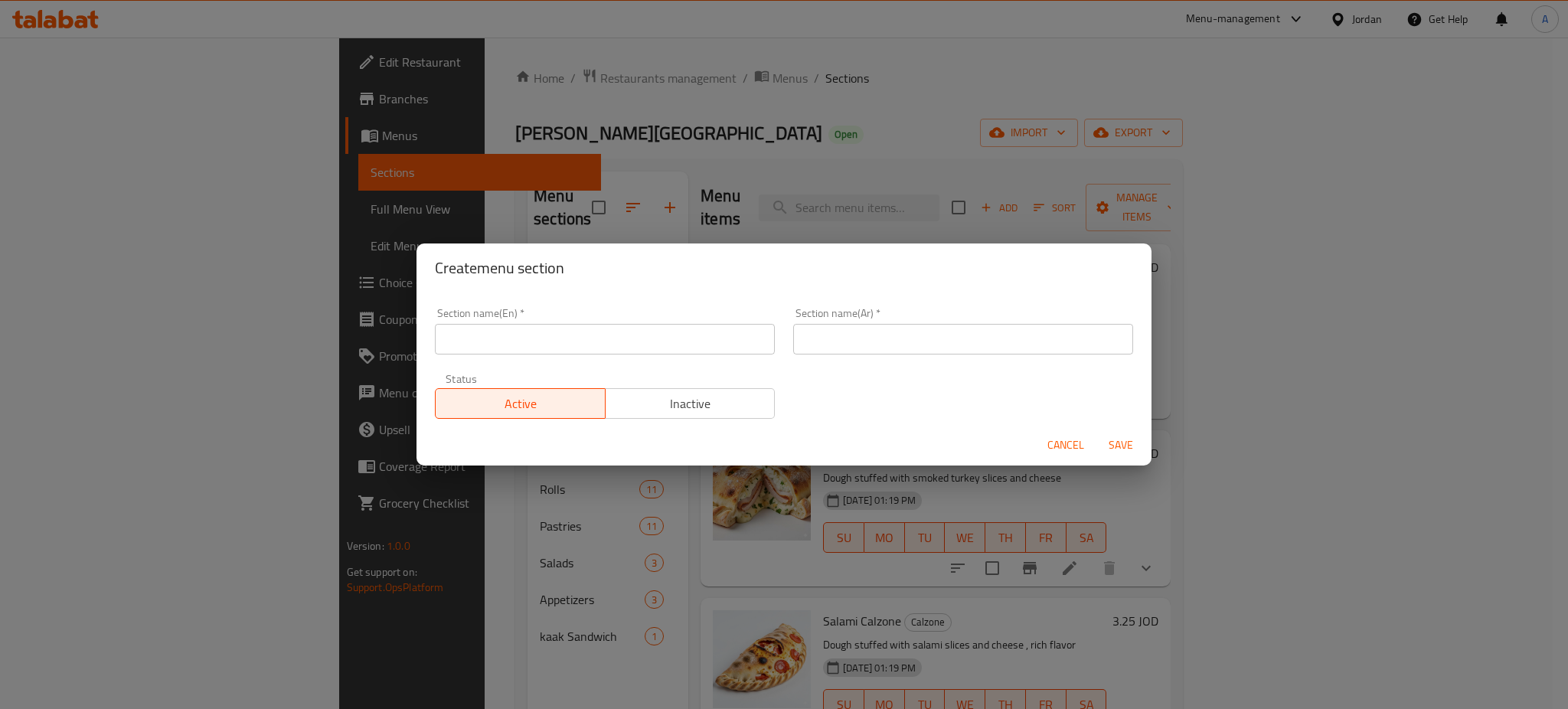
click at [592, 341] on input "text" at bounding box center [605, 339] width 340 height 31
type input "Burgers"
click at [838, 351] on input "text" at bounding box center [963, 339] width 340 height 31
type input "برجر"
click at [1117, 437] on span "Save" at bounding box center [1121, 445] width 37 height 19
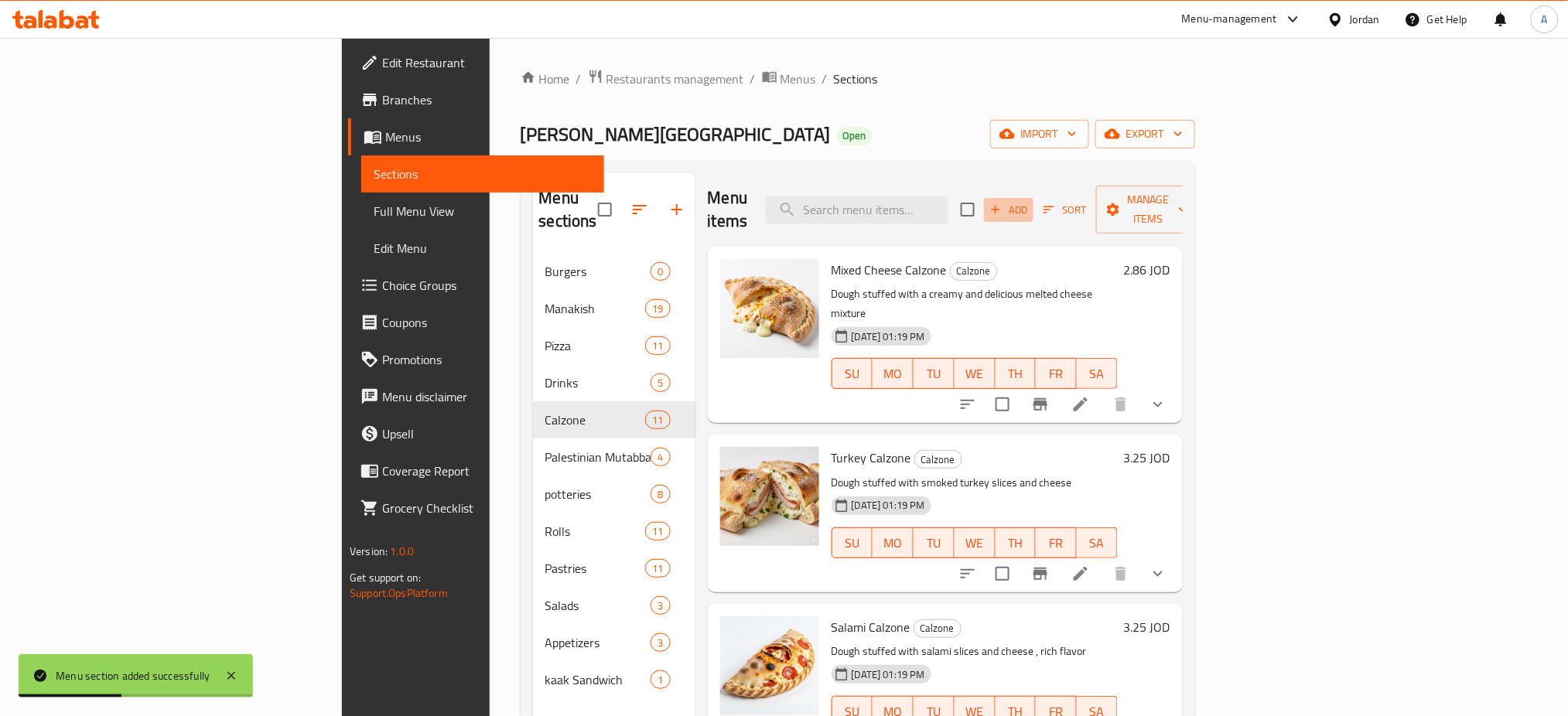
click at [1030, 201] on span "Add" at bounding box center [1009, 210] width 42 height 18
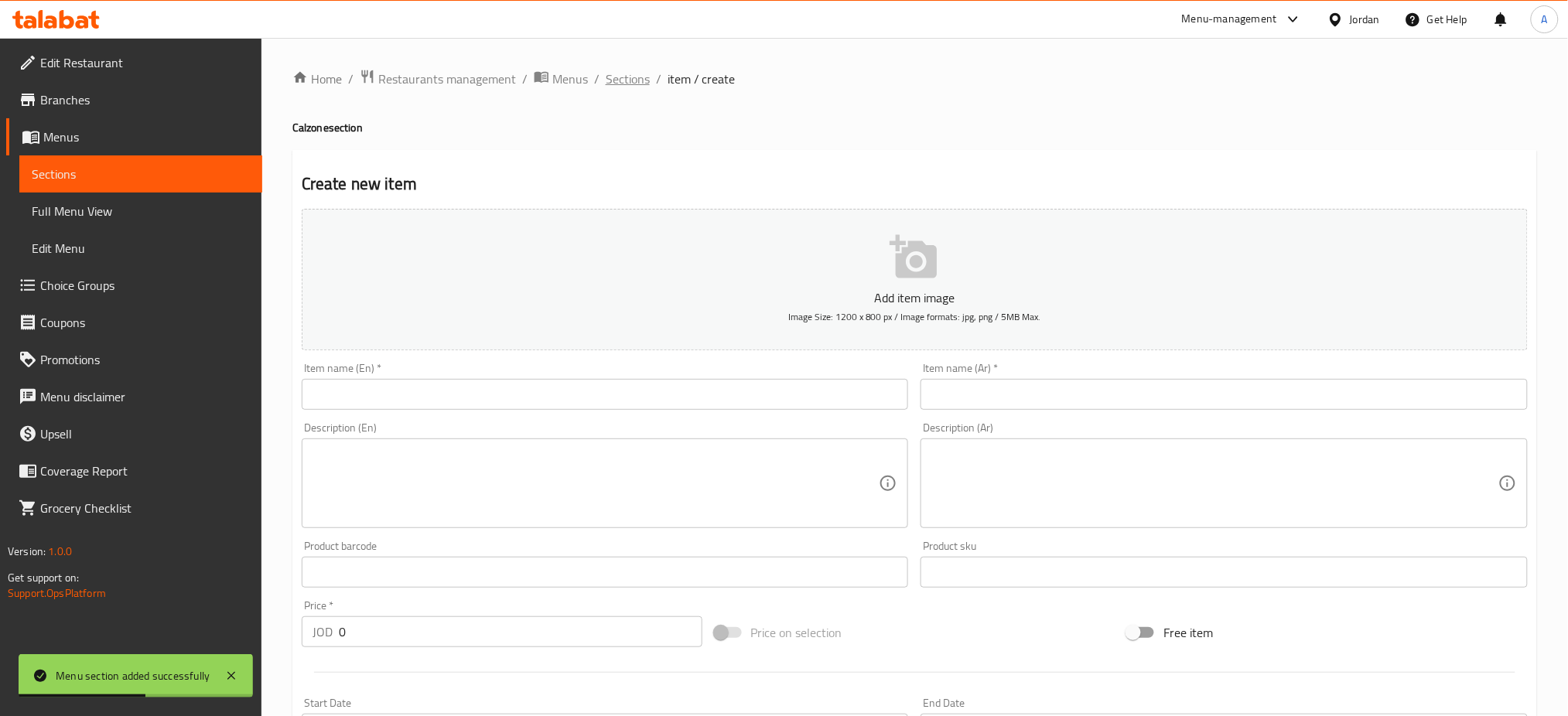
click at [636, 77] on span "Sections" at bounding box center [627, 79] width 44 height 18
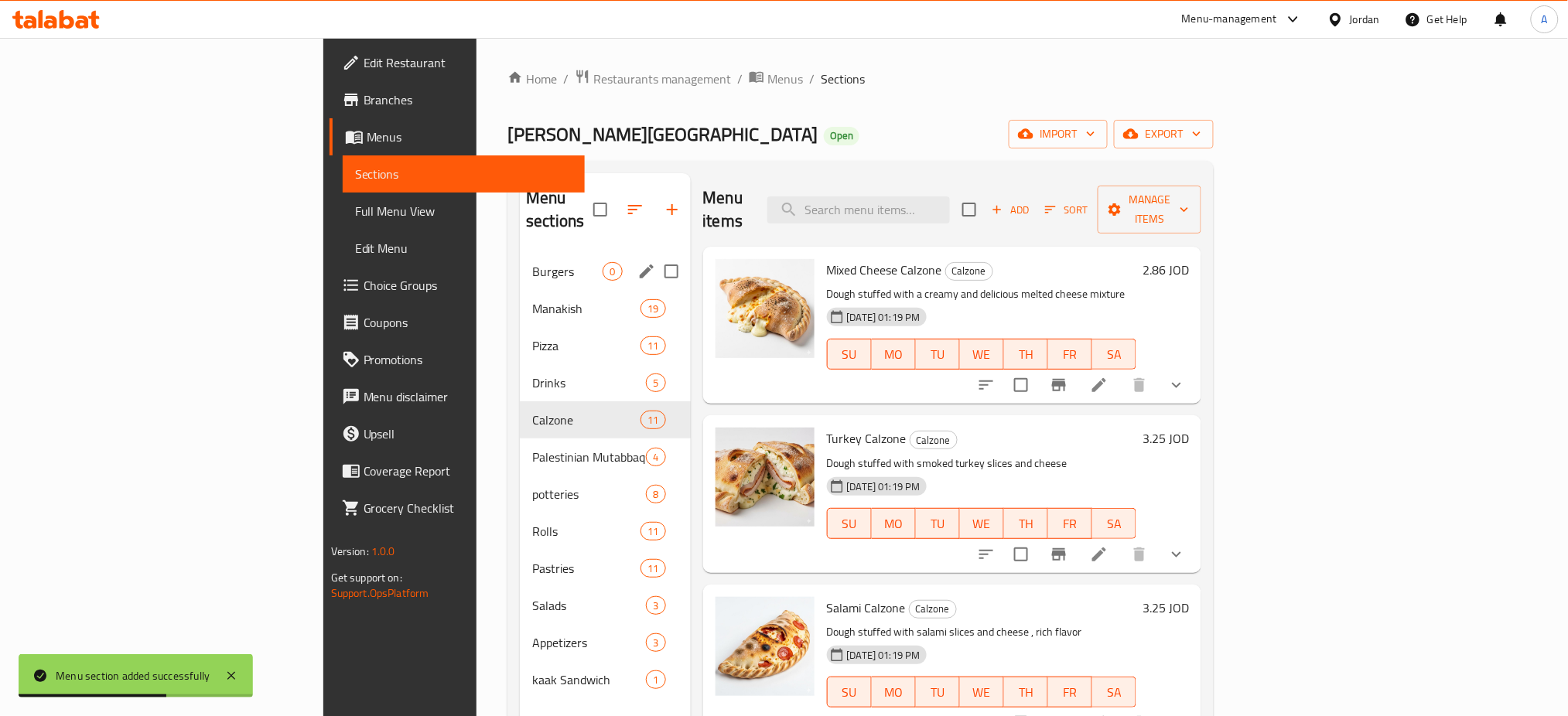
click at [532, 262] on span "Burgers" at bounding box center [567, 271] width 71 height 18
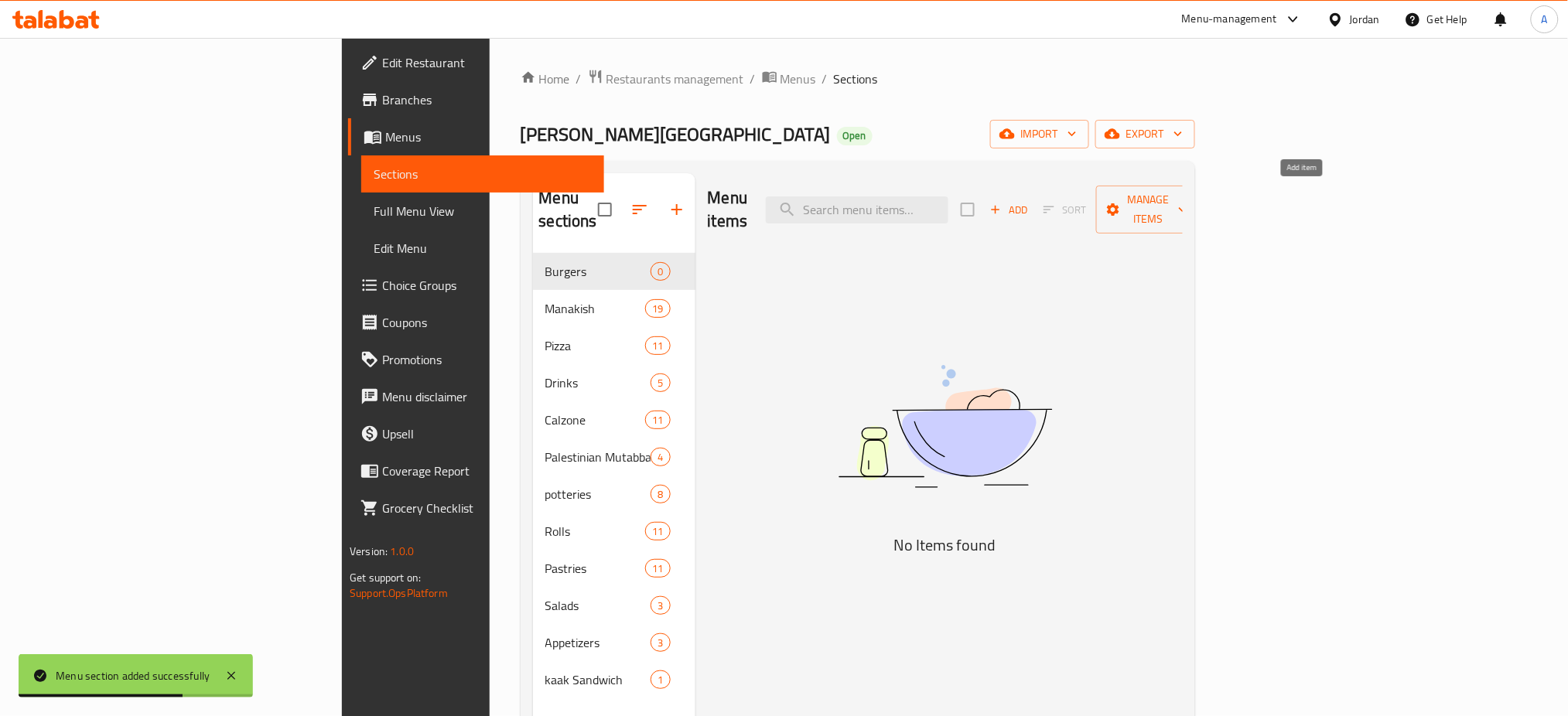
click at [1030, 201] on span "Add" at bounding box center [1009, 210] width 42 height 18
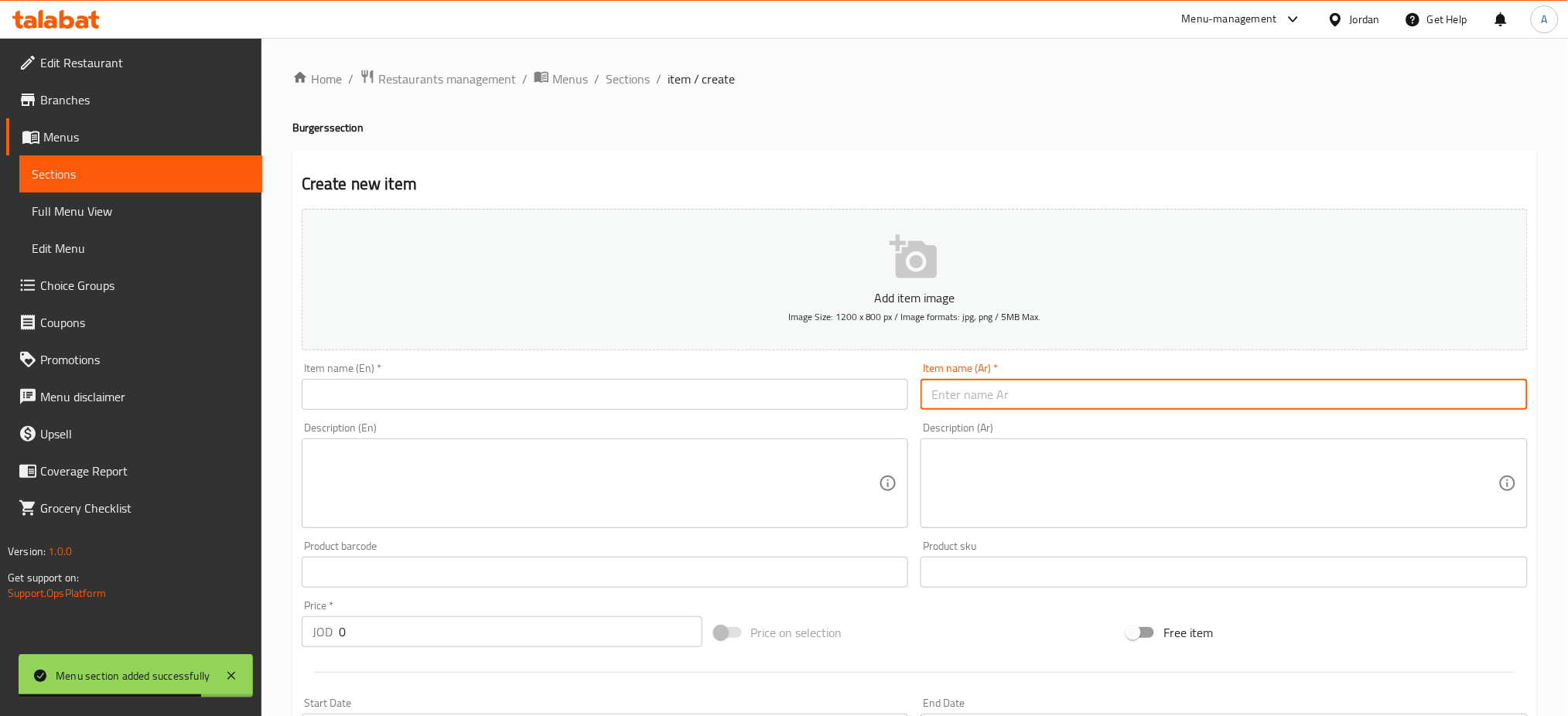
drag, startPoint x: 1238, startPoint y: 403, endPoint x: 1239, endPoint y: 394, distance: 9.1
click at [1238, 403] on input "text" at bounding box center [1224, 394] width 607 height 31
paste input "برغر لحمة 150 غرام مع بطاطا وكولا"
type input "برغر لحمة 150 غرام مع بطاطا وكولا"
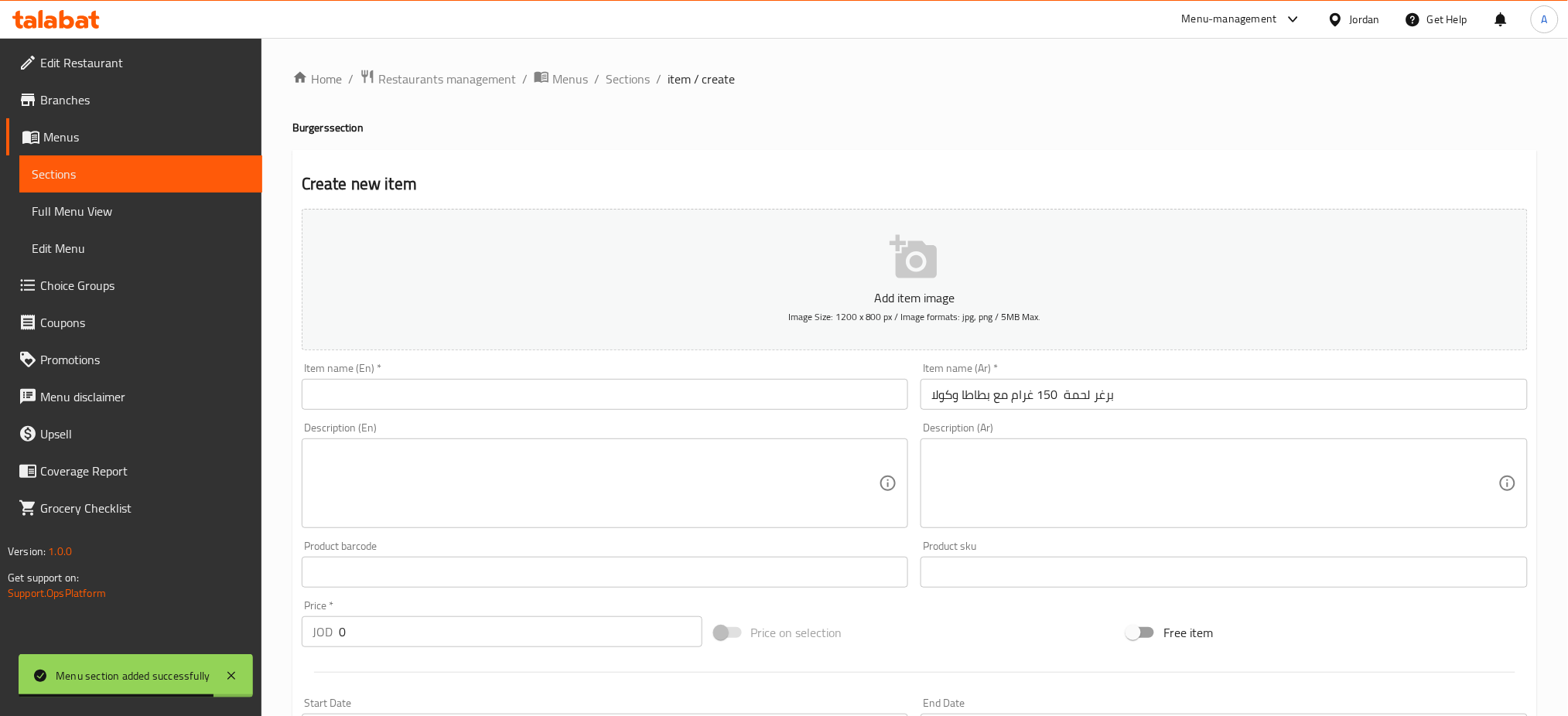
click at [605, 368] on div "Item name (En)   * Item name (En) *" at bounding box center [605, 387] width 607 height 47
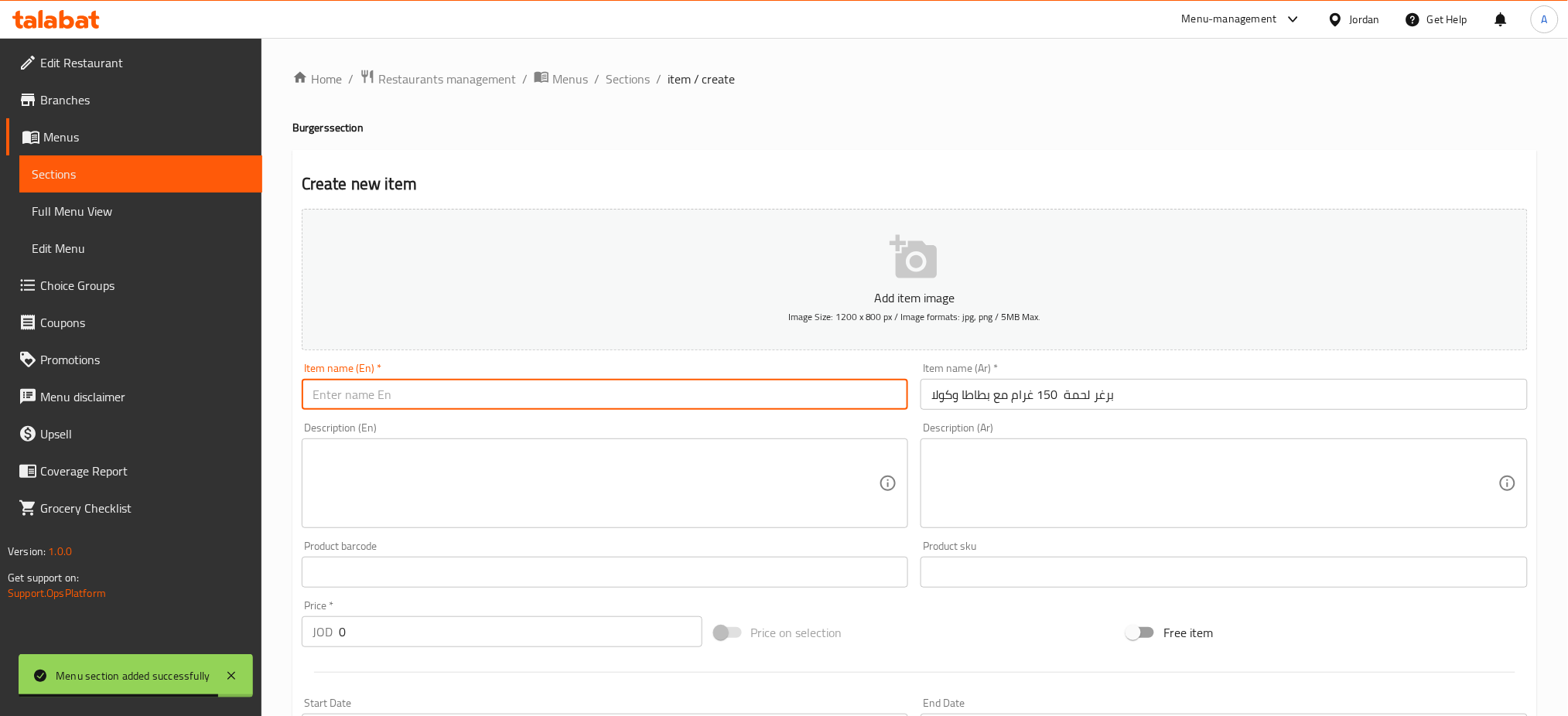
click at [604, 393] on input "text" at bounding box center [605, 394] width 607 height 31
type input "’"
type input "ل"
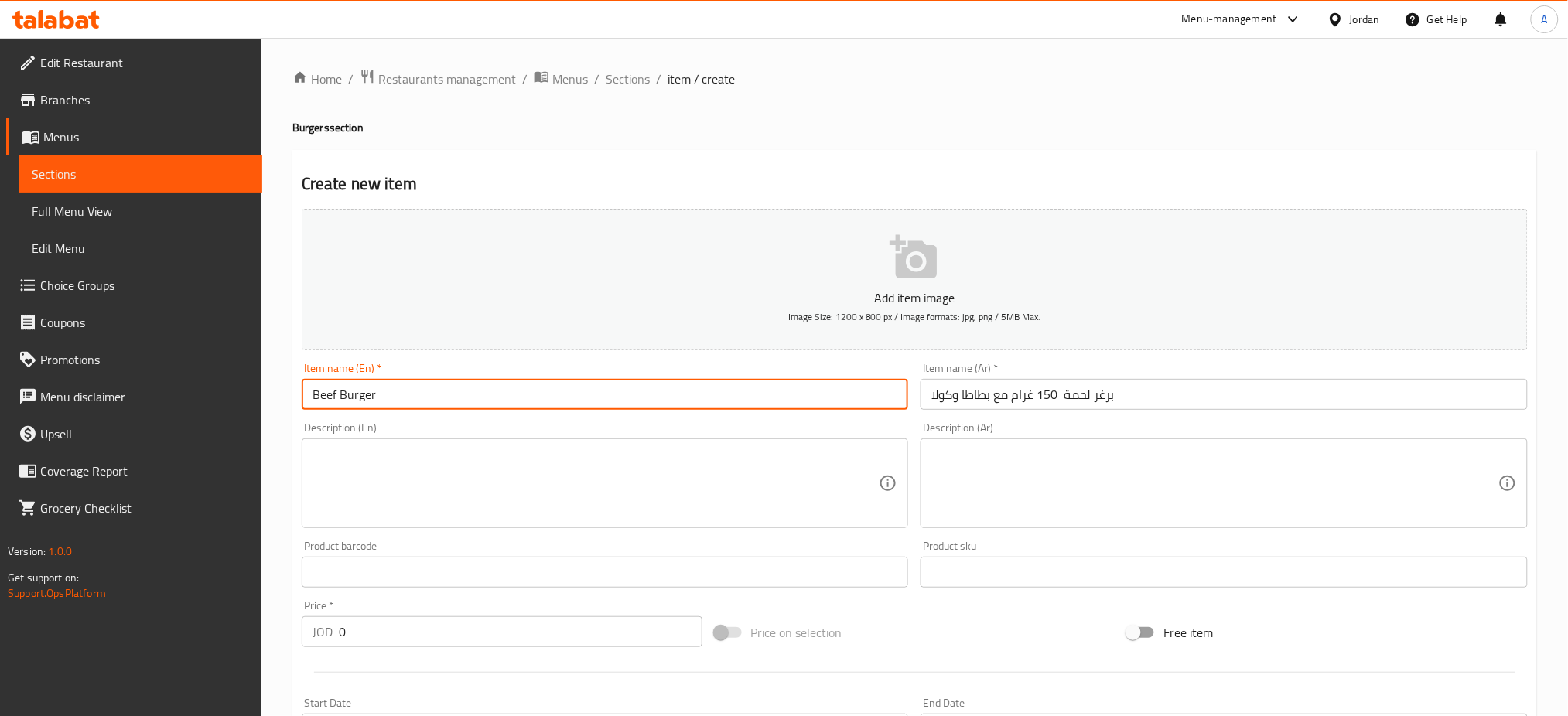
click at [312, 393] on input "Beef Burger" at bounding box center [605, 394] width 607 height 31
type input "150 gm Beef Burger"
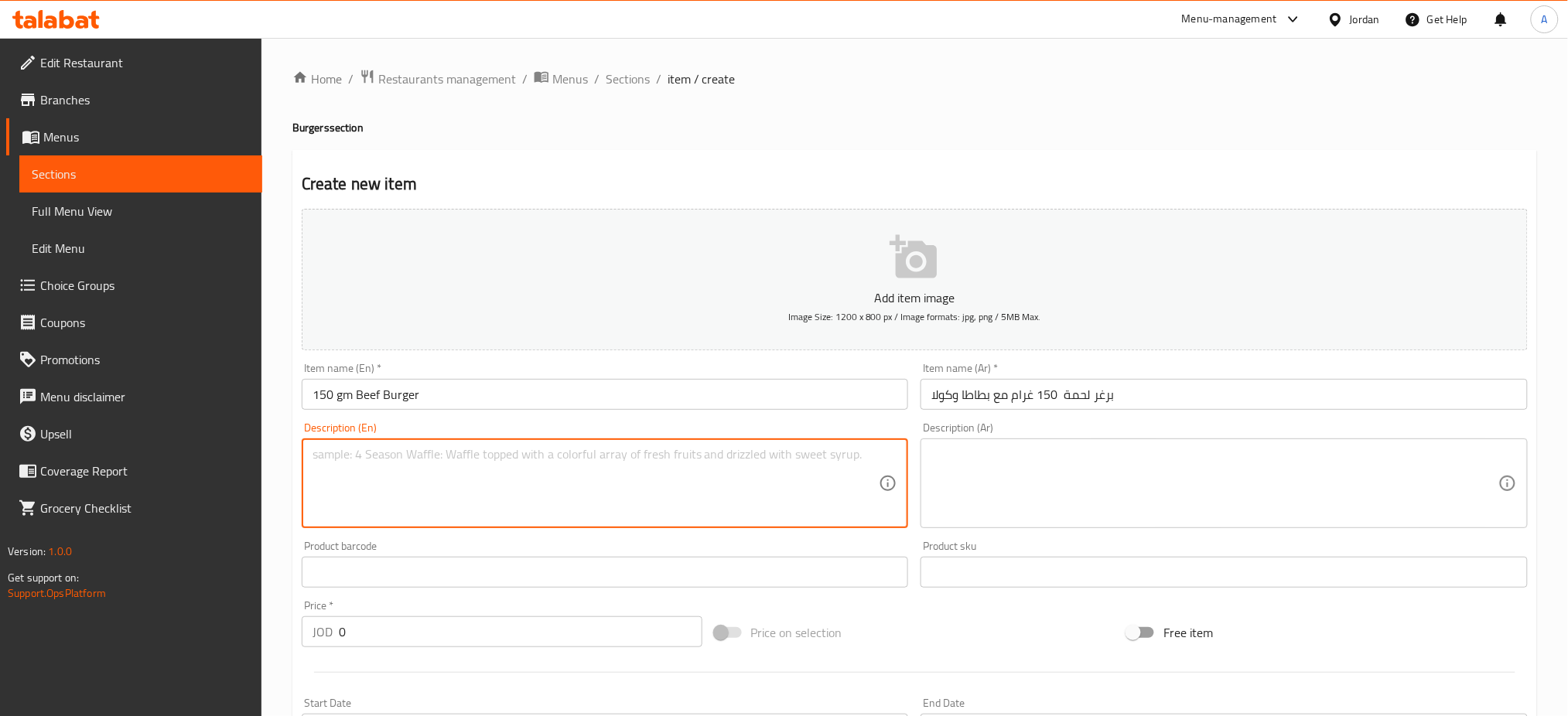
click at [419, 502] on textarea at bounding box center [596, 483] width 567 height 74
click at [340, 446] on textarea "+ fried and cola" at bounding box center [596, 483] width 567 height 74
drag, startPoint x: 348, startPoint y: 450, endPoint x: 35, endPoint y: 421, distance: 314.3
click at [35, 421] on div "Edit Restaurant Branches Menus Sections Full Menu View Edit Menu Choice Groups …" at bounding box center [784, 565] width 1568 height 1054
type textarea "with fries and cola"
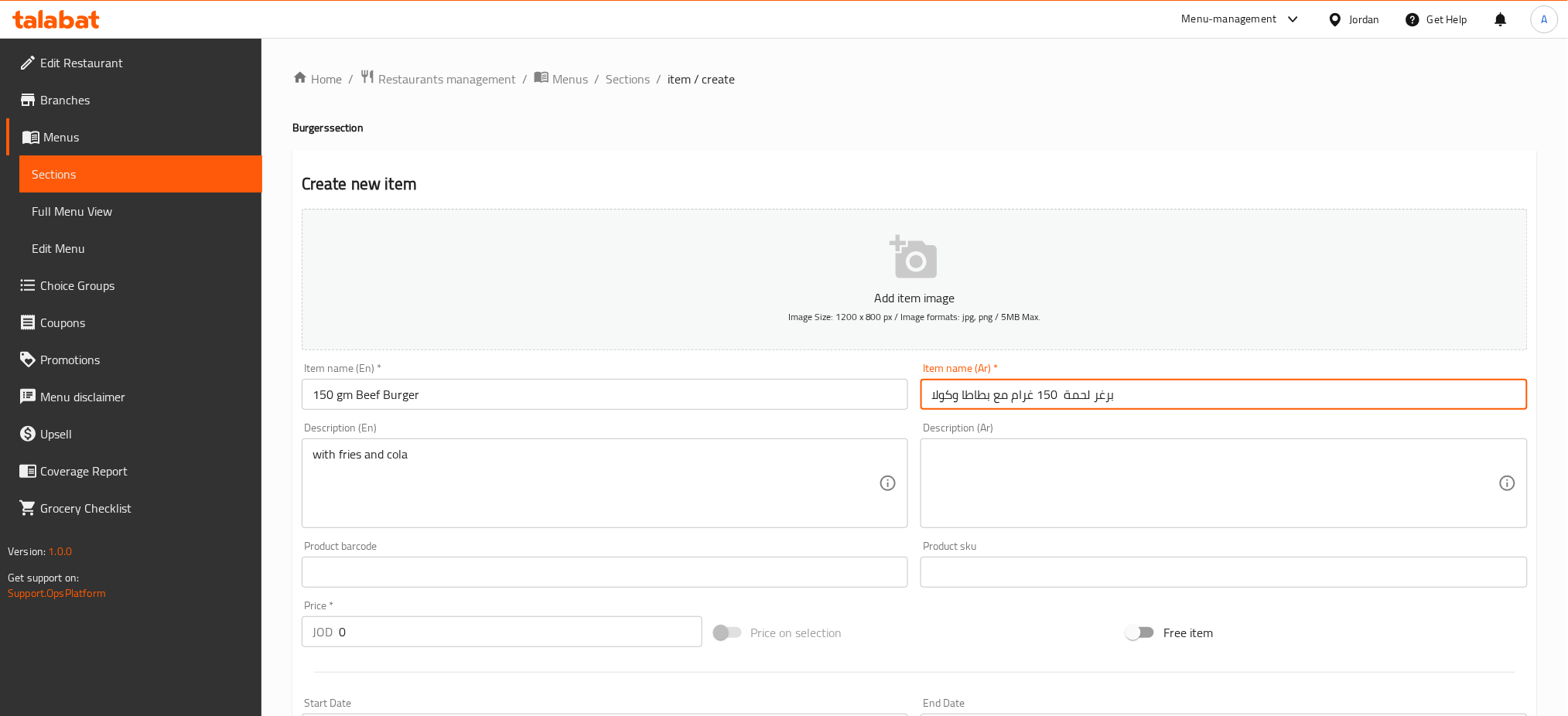
drag, startPoint x: 1013, startPoint y: 399, endPoint x: 787, endPoint y: 372, distance: 227.6
click at [787, 372] on div "Add item image Image Size: 1200 x 800 px / Image formats: jpg, png / 5MB Max. I…" at bounding box center [914, 535] width 1238 height 666
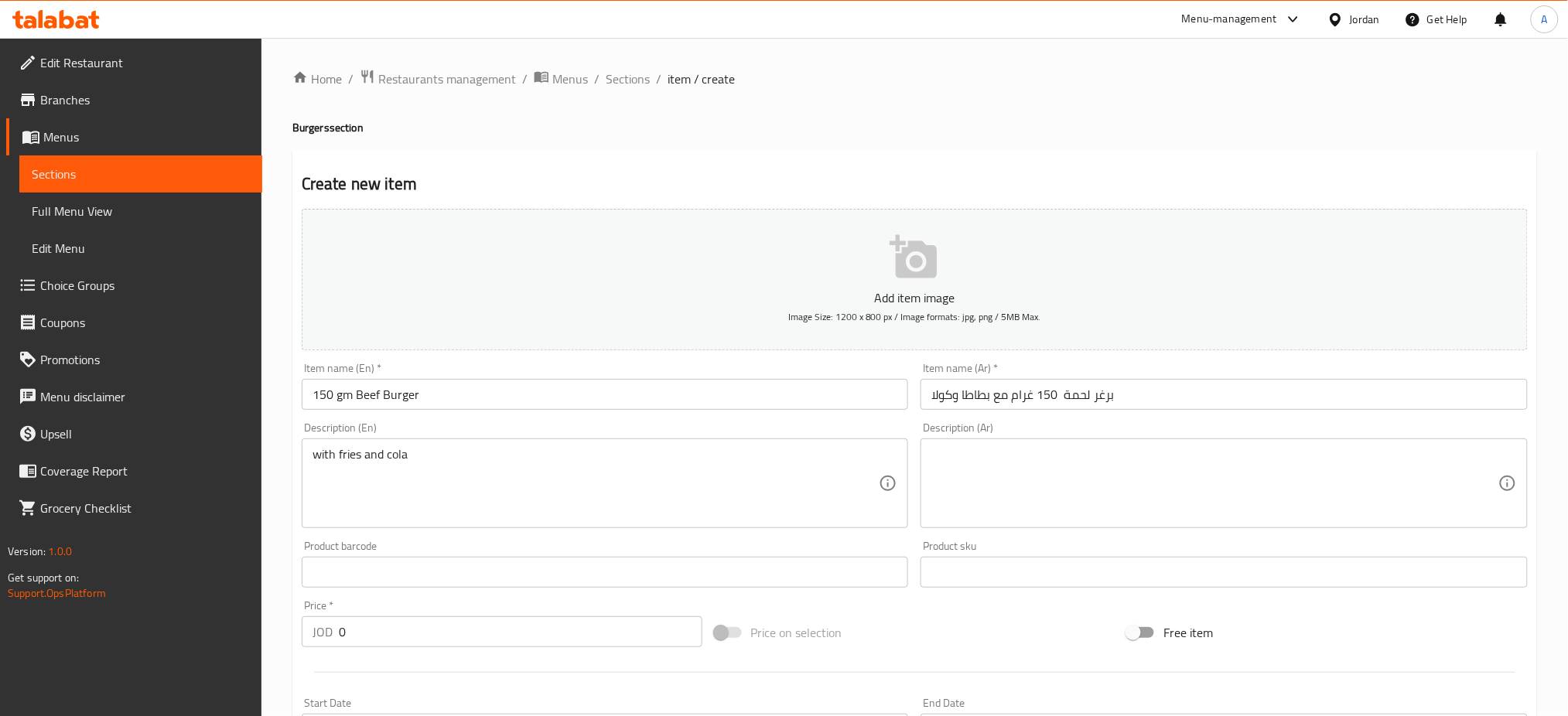
click at [918, 389] on div "Item name (Ar)   * برغر لحمة 150 غرام مع بطاطا وكولا Item name (Ar) *" at bounding box center [1224, 387] width 619 height 60
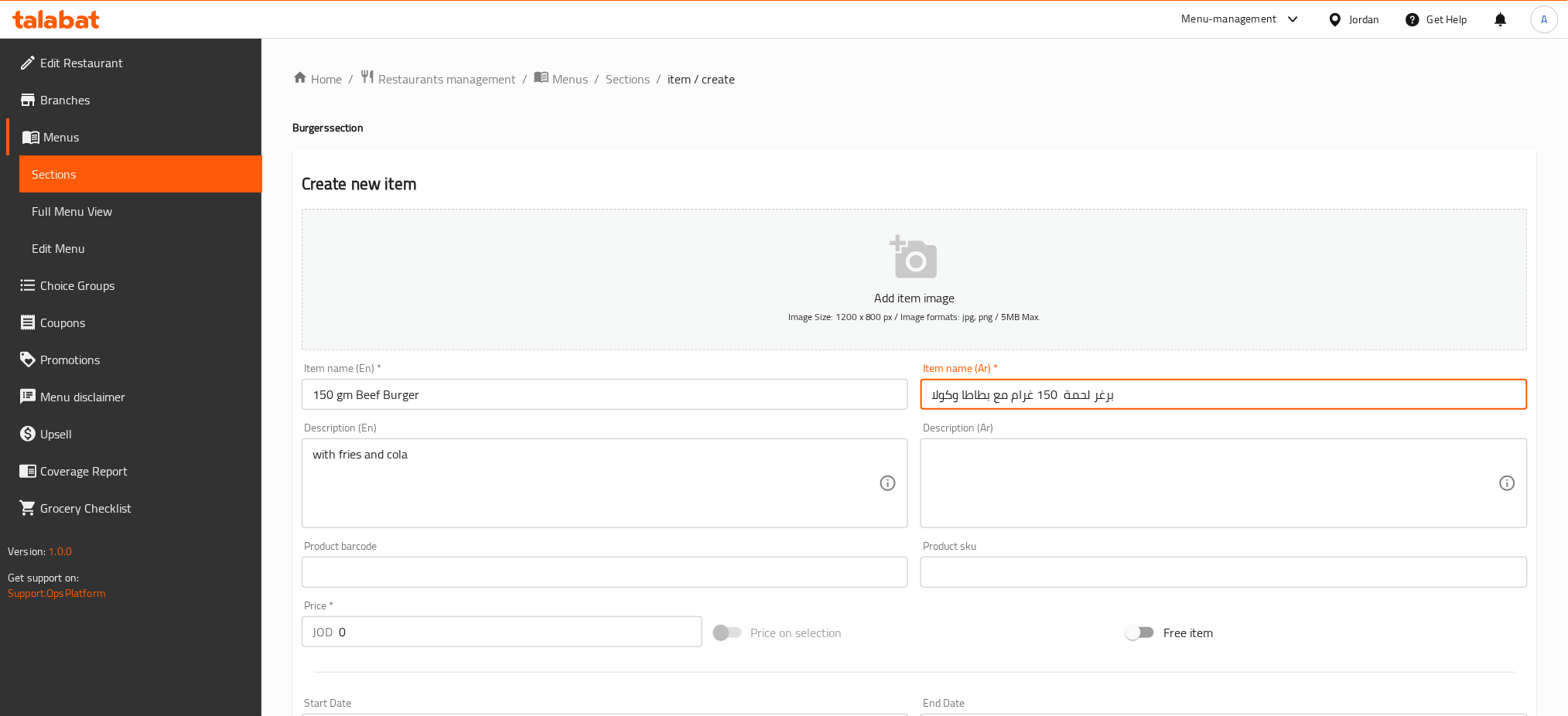
drag, startPoint x: 1011, startPoint y: 395, endPoint x: 934, endPoint y: 387, distance: 77.4
click at [934, 387] on input "برغر لحمة 150 غرام مع بطاطا وكولا" at bounding box center [1224, 394] width 607 height 31
type input "برغر لحمة 150 غرام"
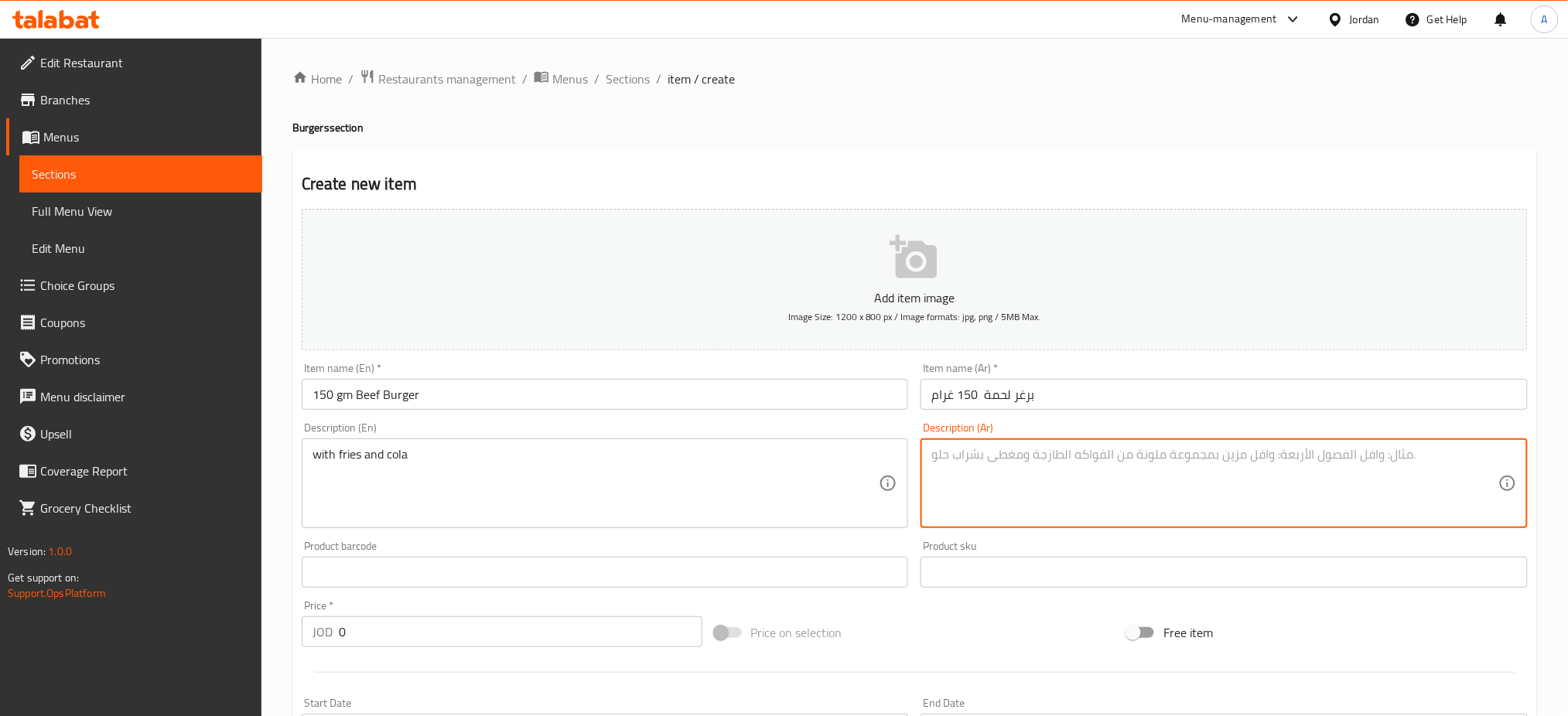
click at [1026, 507] on textarea at bounding box center [1215, 483] width 567 height 74
paste textarea "مع بطاطا وكولا"
type textarea "مع بطاطا وكولا"
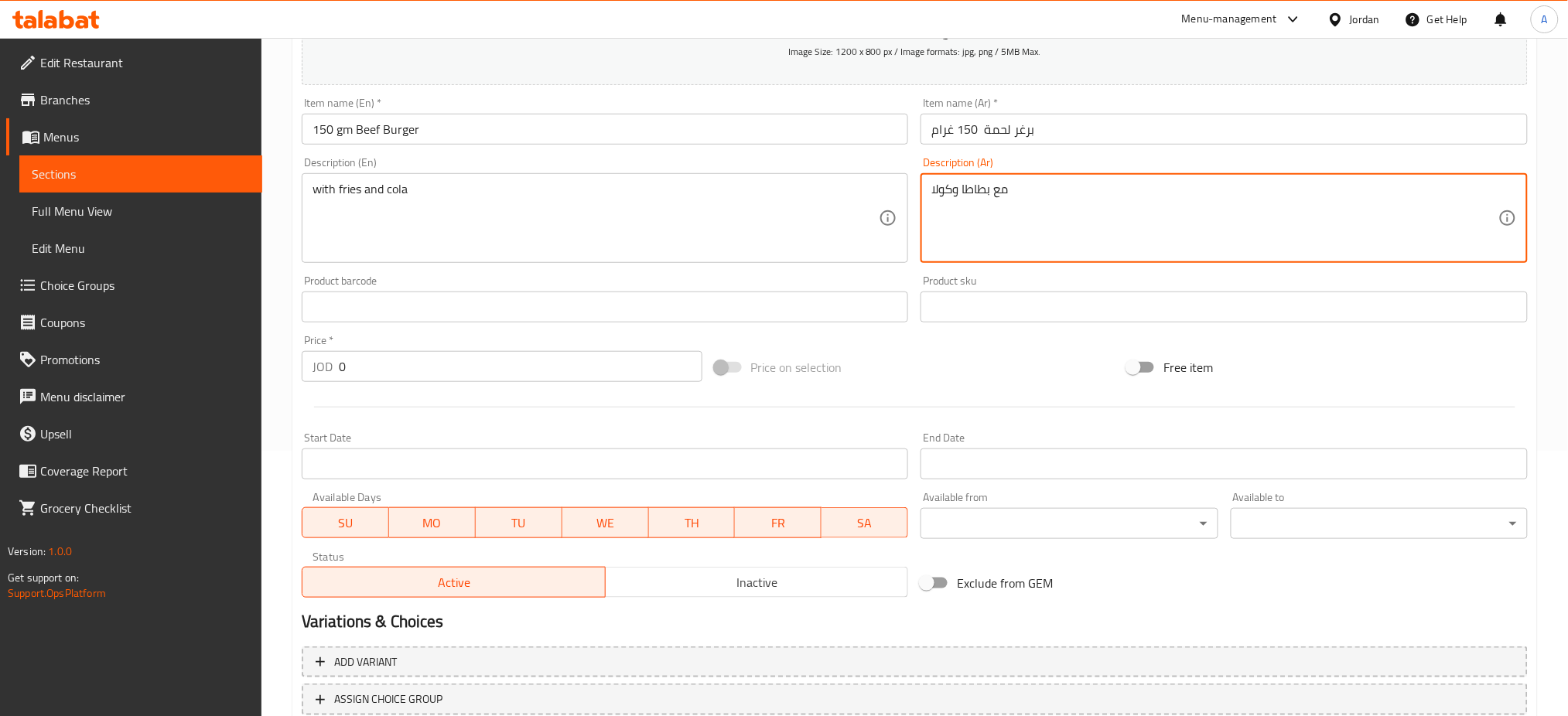
scroll to position [373, 0]
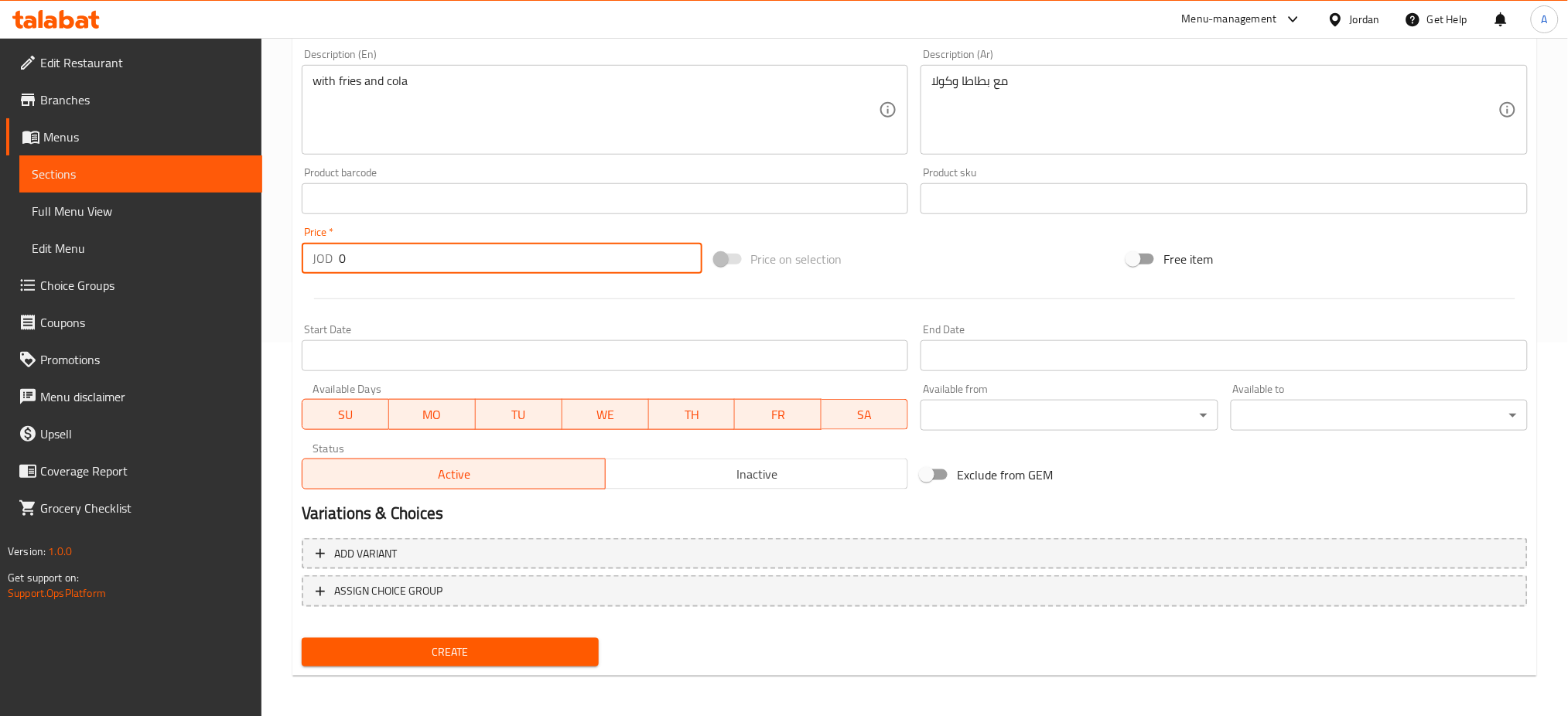
drag, startPoint x: 373, startPoint y: 245, endPoint x: 70, endPoint y: 245, distance: 303.0
click at [70, 245] on div "Edit Restaurant Branches Menus Sections Full Menu View Edit Menu Choice Groups …" at bounding box center [784, 191] width 1568 height 1054
type input "5.8"
click at [446, 642] on span "Create" at bounding box center [450, 652] width 272 height 19
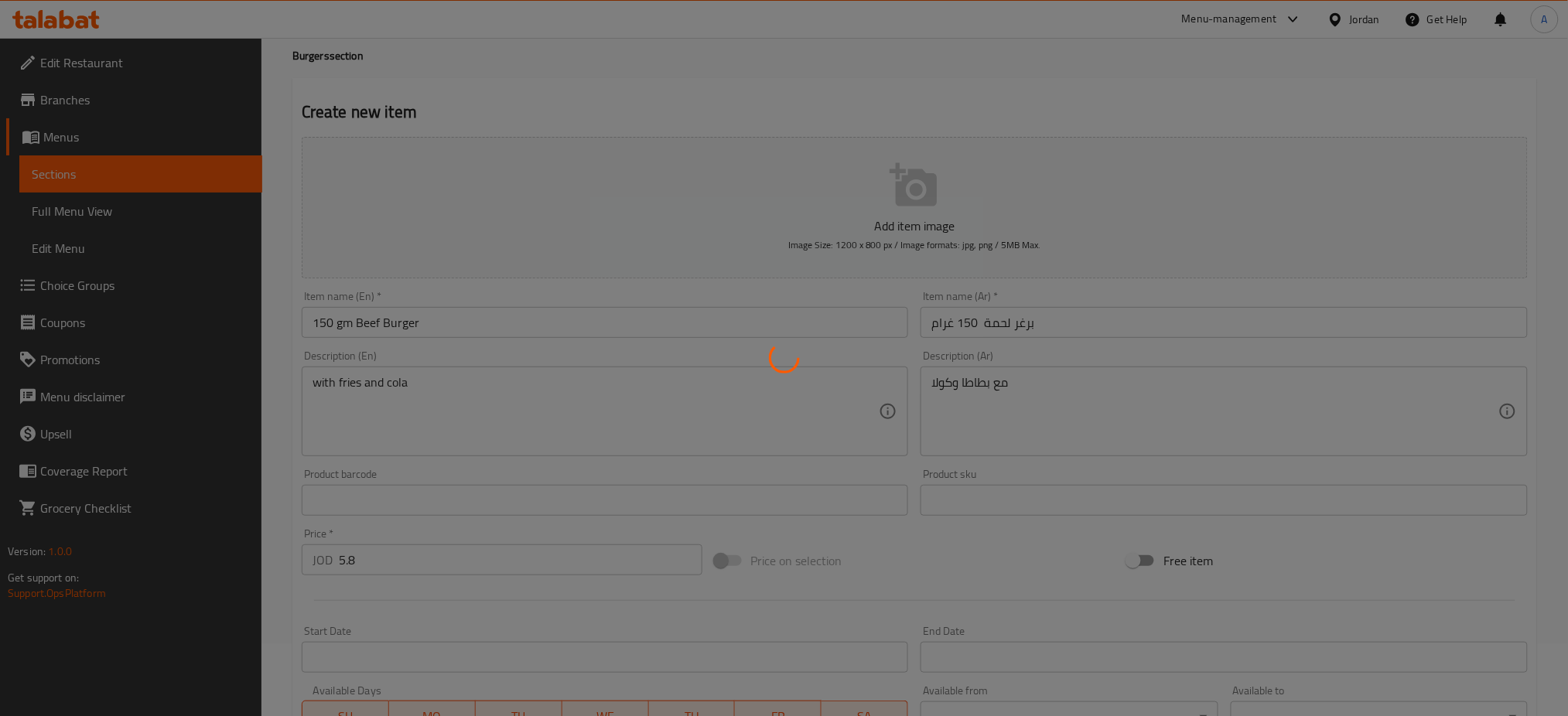
scroll to position [64, 0]
type input "0"
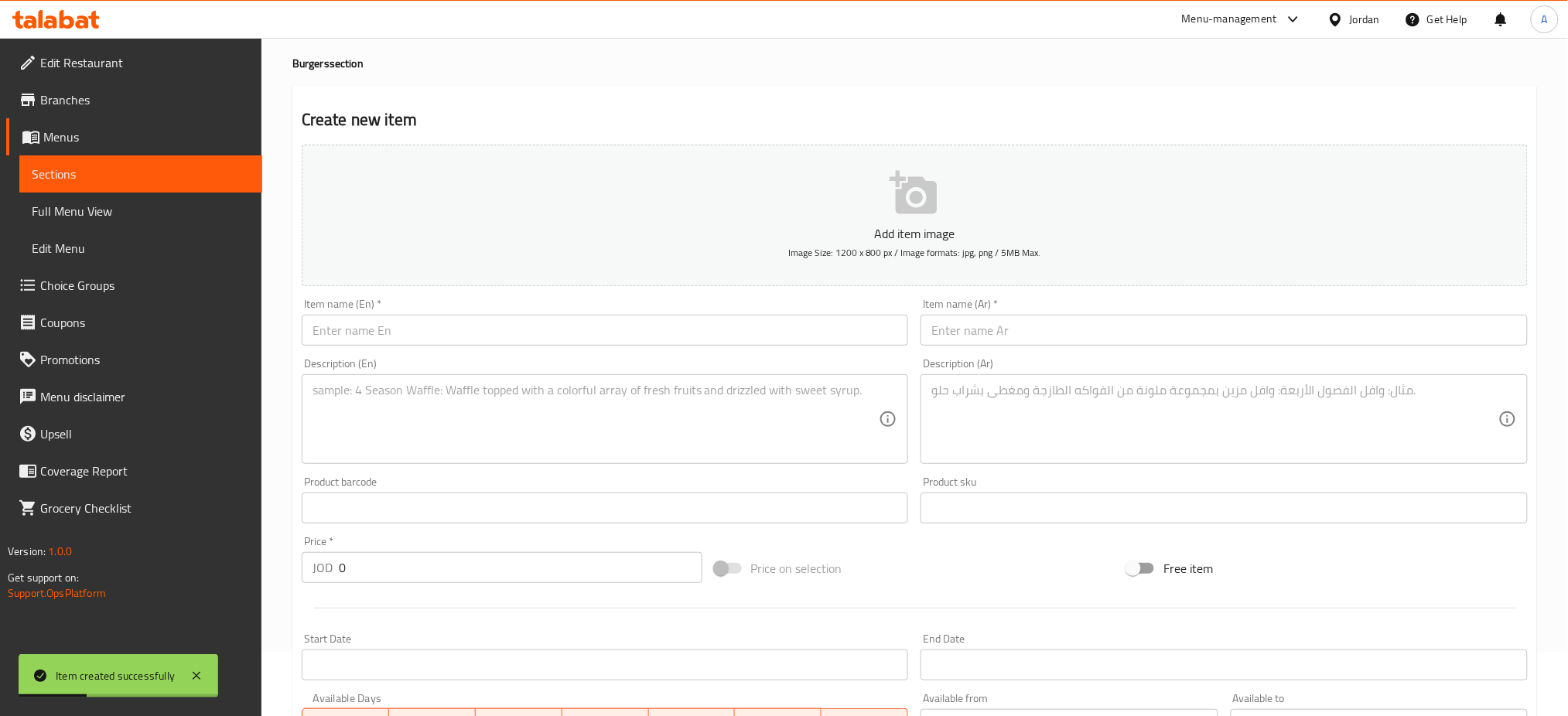
click at [1218, 338] on input "text" at bounding box center [1224, 330] width 607 height 31
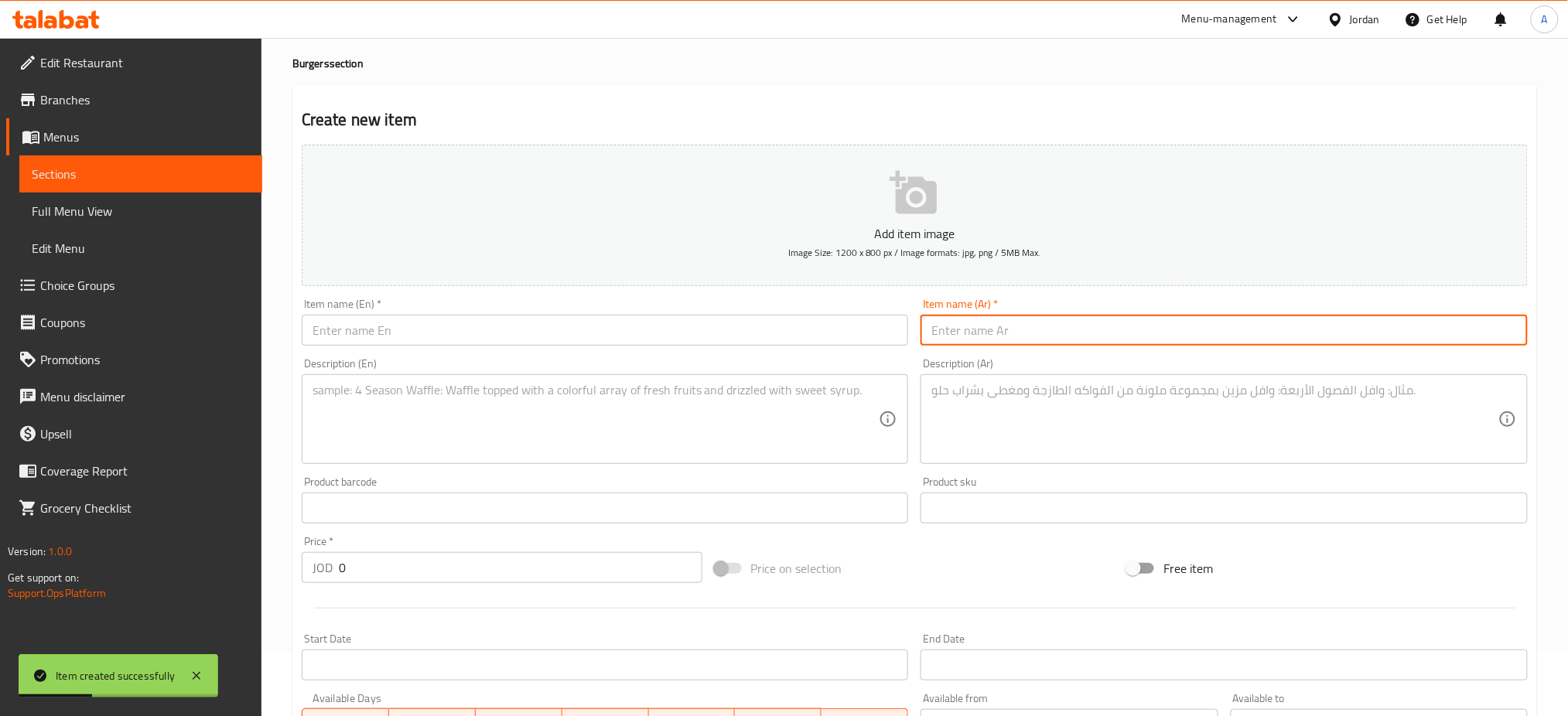
paste input "برغر جاج 150 غرام"
type input "برغر جاج 150 غرام"
click at [953, 421] on textarea at bounding box center [1215, 419] width 567 height 74
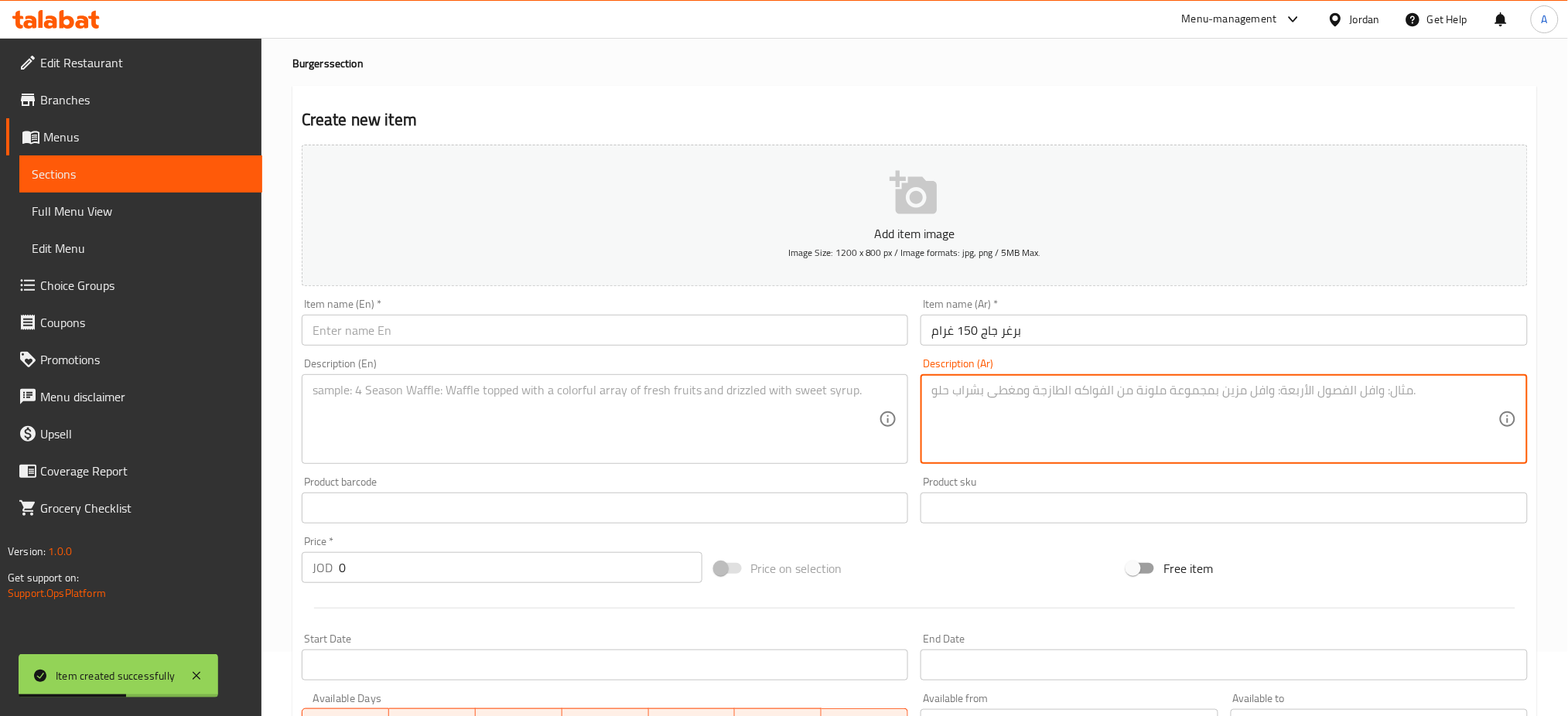
paste textarea "مع بطاطا وكولا"
type textarea "مع بطاطا وكولا"
click at [763, 449] on textarea at bounding box center [596, 419] width 567 height 74
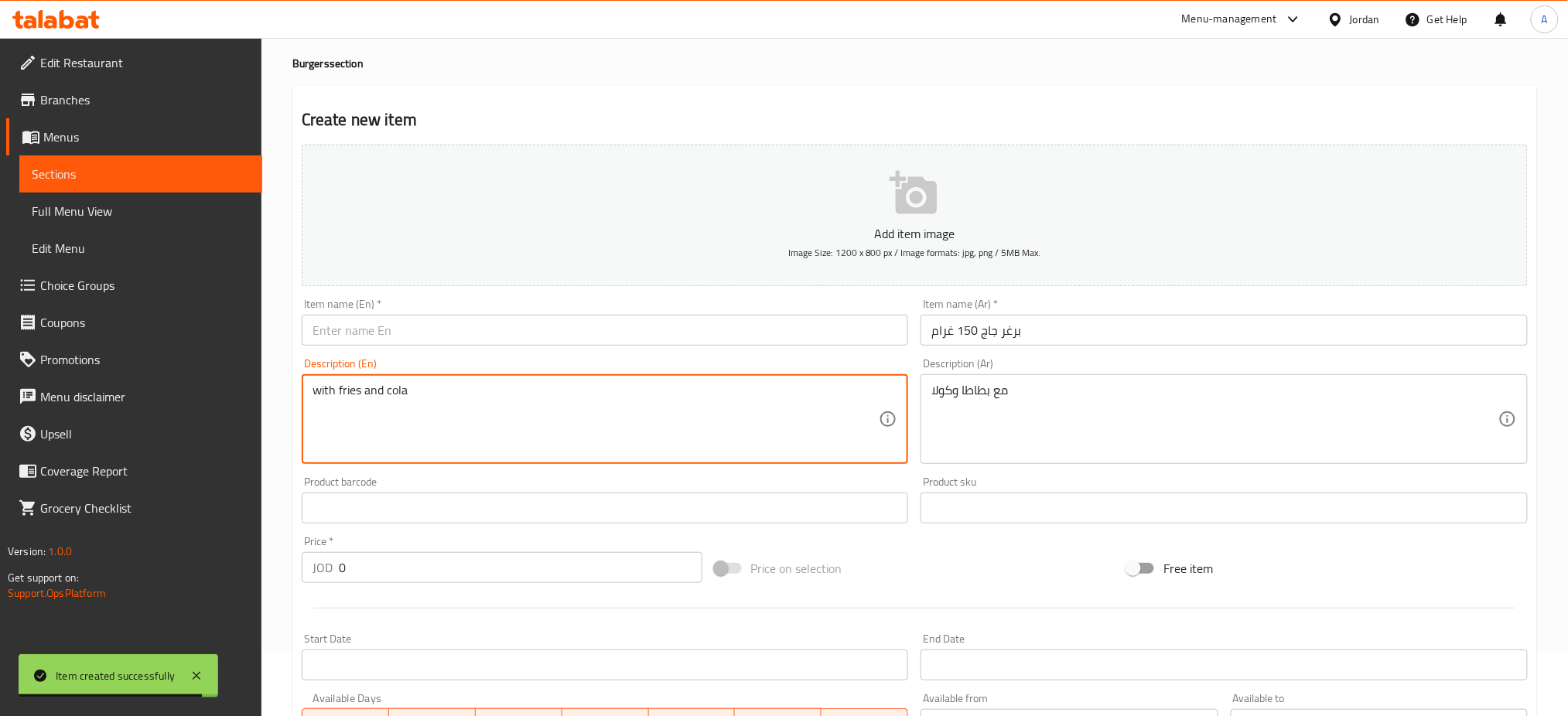
type textarea "with fries and cola"
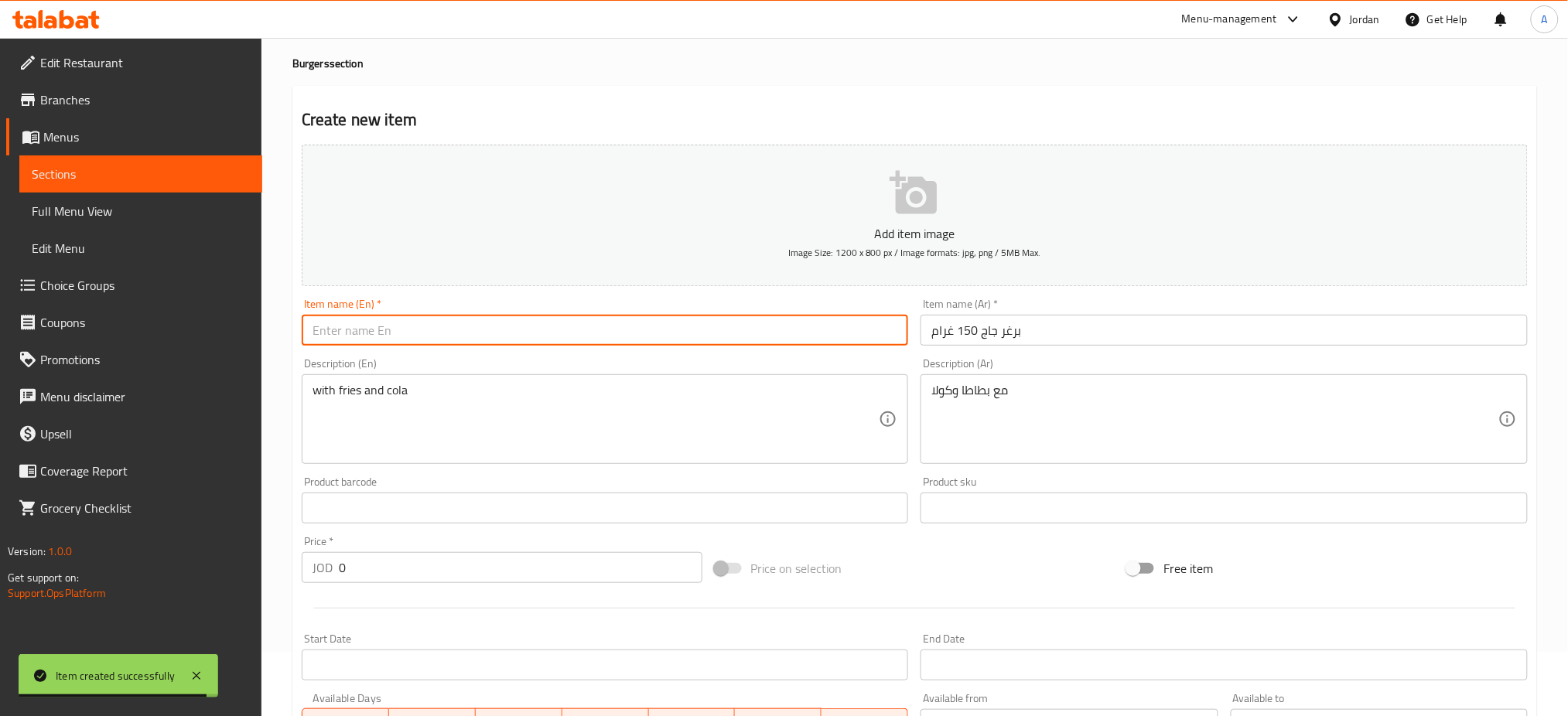
click at [773, 332] on input "text" at bounding box center [605, 330] width 607 height 31
type input "C"
type input "Chicken burger 150 gm"
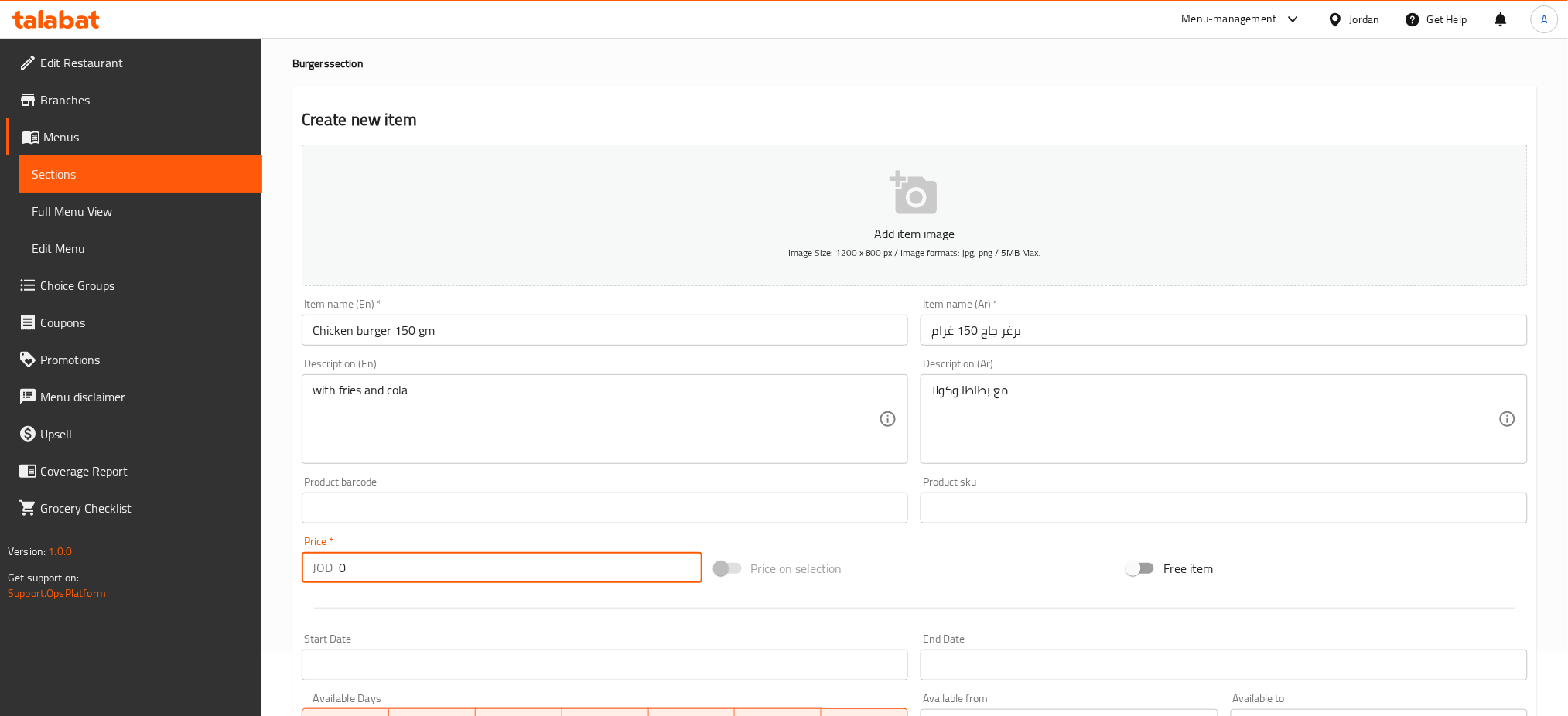
drag, startPoint x: 504, startPoint y: 581, endPoint x: 164, endPoint y: 580, distance: 340.0
click at [164, 580] on div "Edit Restaurant Branches Menus Sections Full Menu View Edit Menu Choice Groups …" at bounding box center [784, 501] width 1568 height 1054
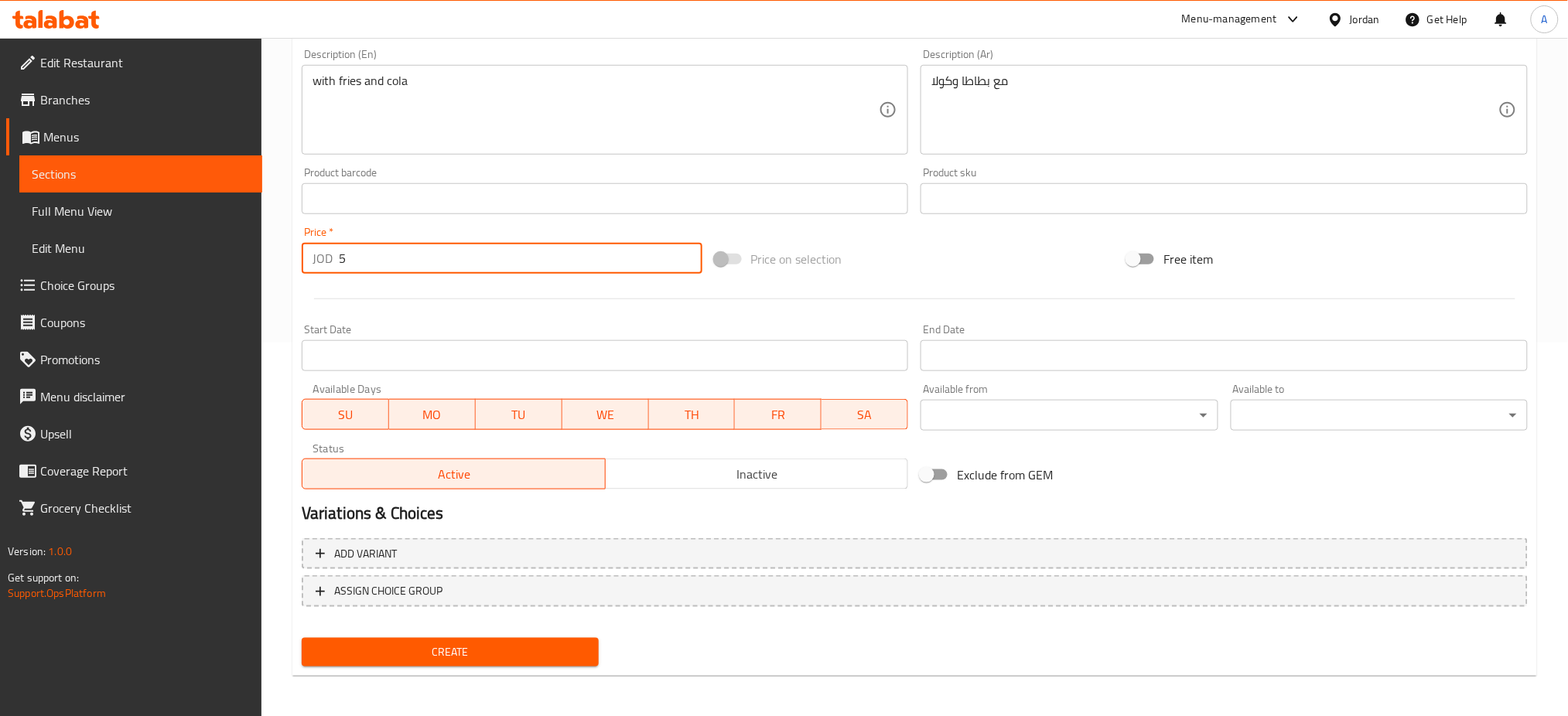
type input "5"
click at [423, 638] on button "Create" at bounding box center [449, 652] width 297 height 29
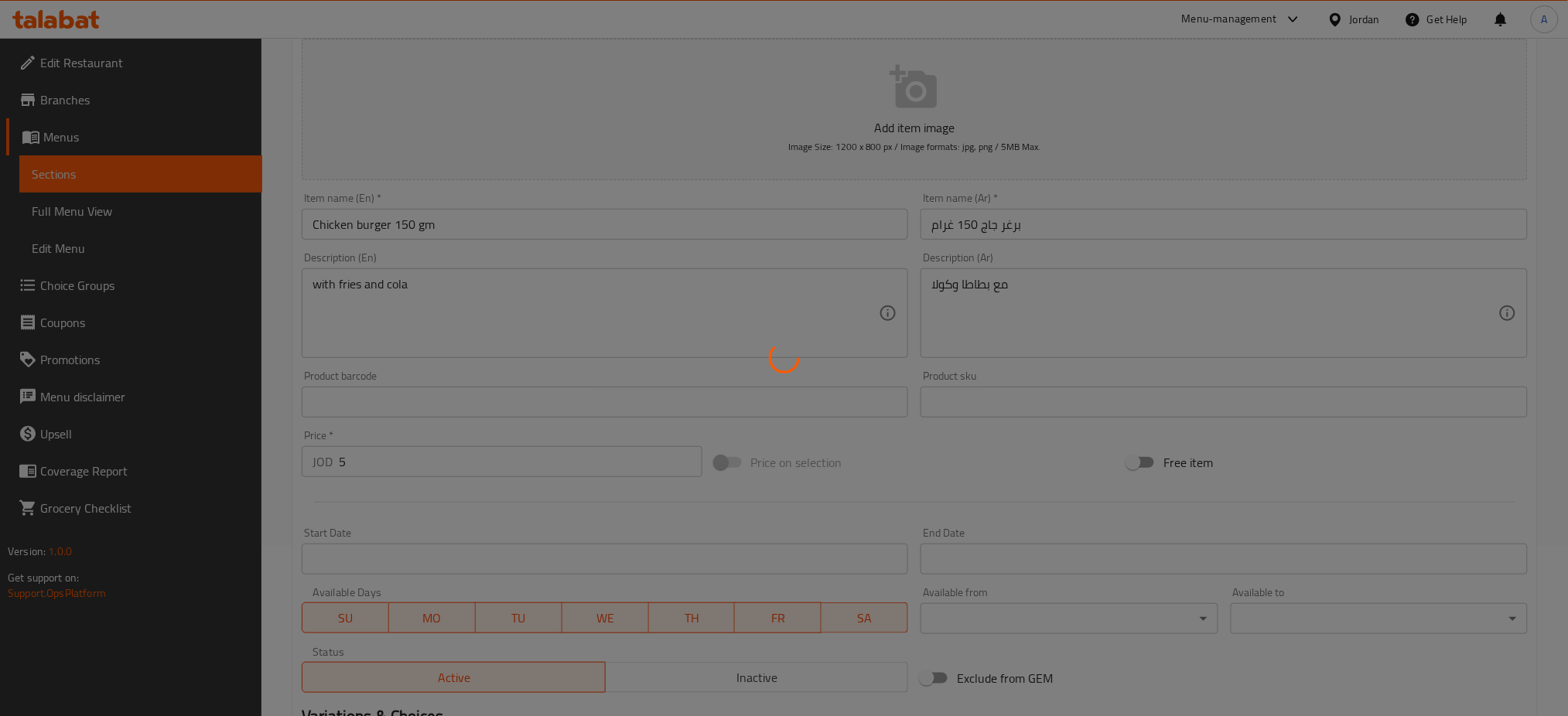
scroll to position [8, 0]
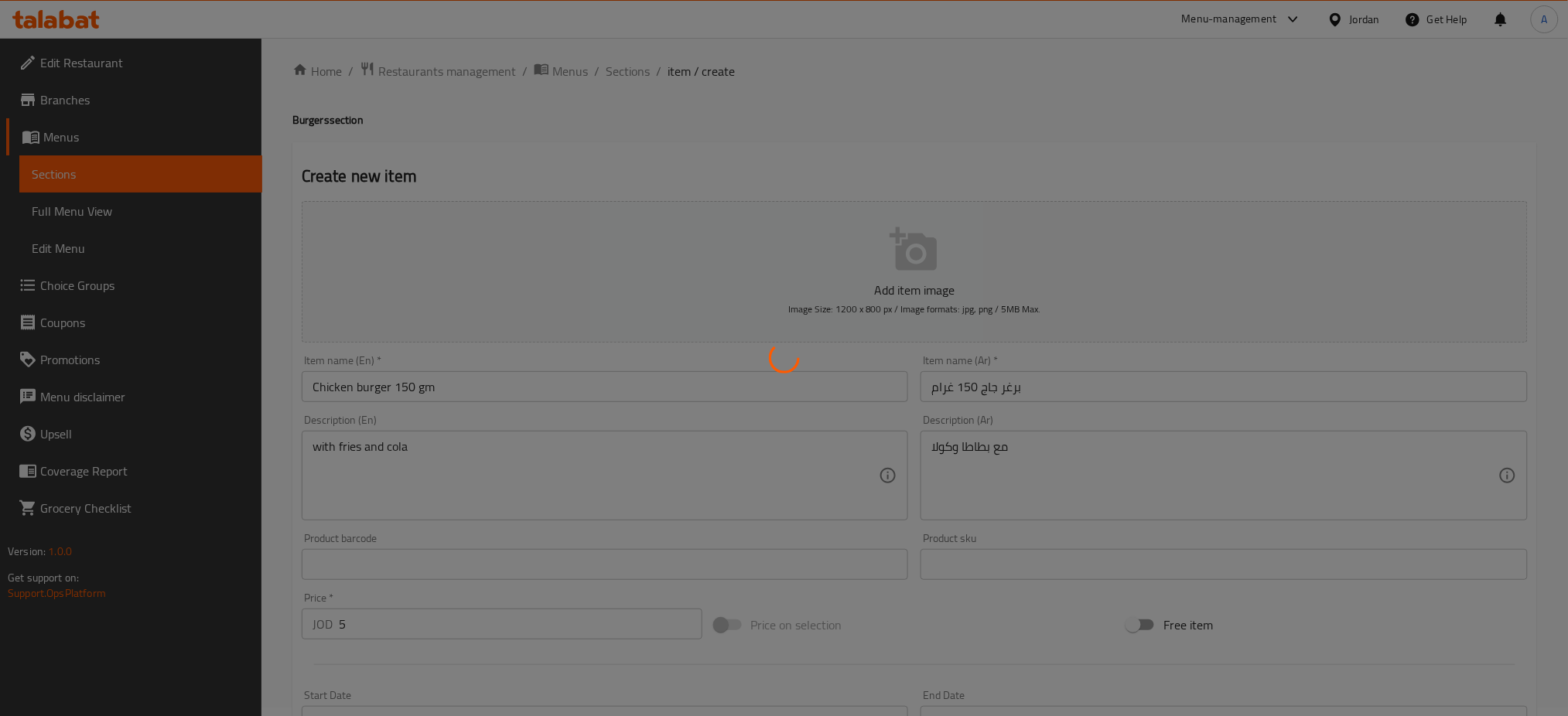
type input "0"
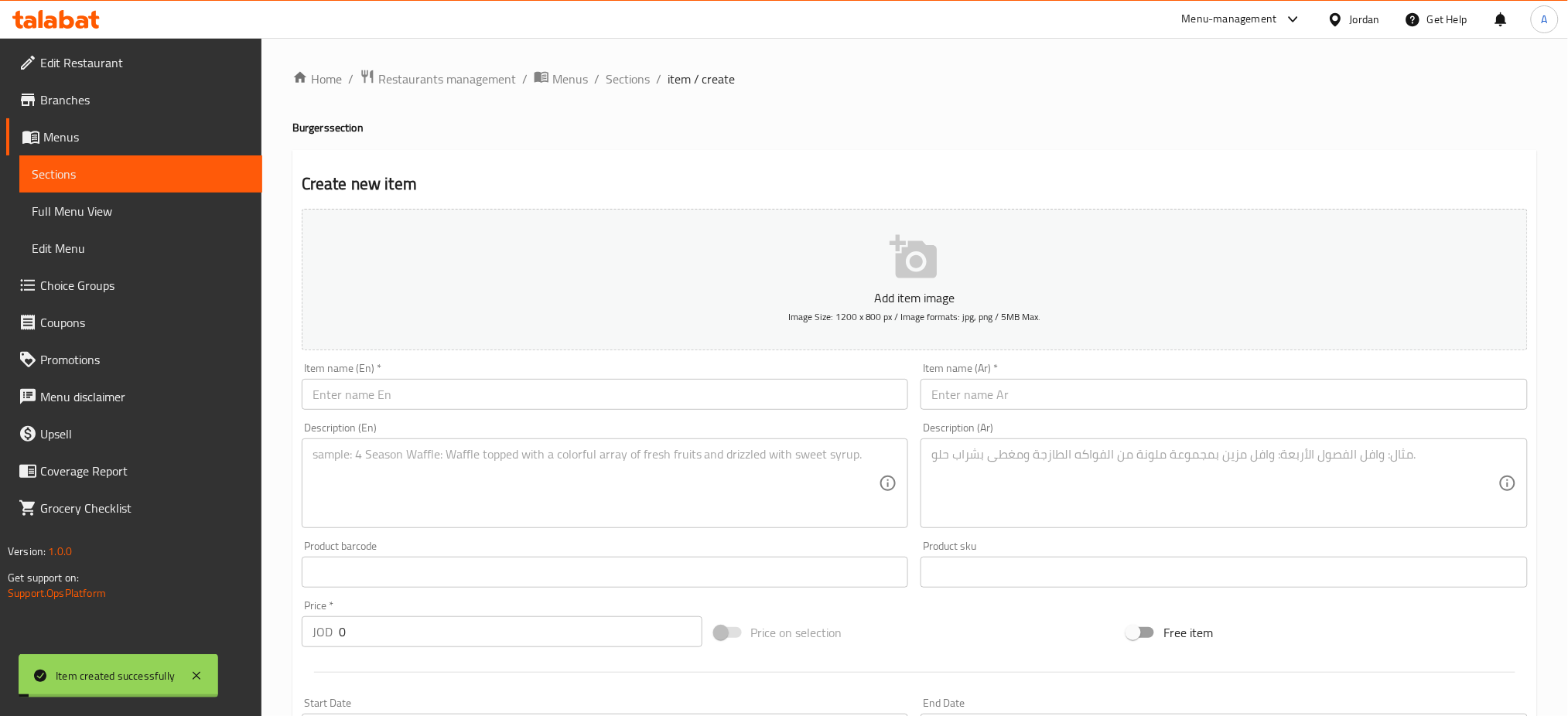
click at [629, 64] on div "Home / Restaurants management / Menus / Sections / item / create Burgers sectio…" at bounding box center [914, 565] width 1307 height 1054
click at [634, 78] on span "Sections" at bounding box center [627, 79] width 44 height 18
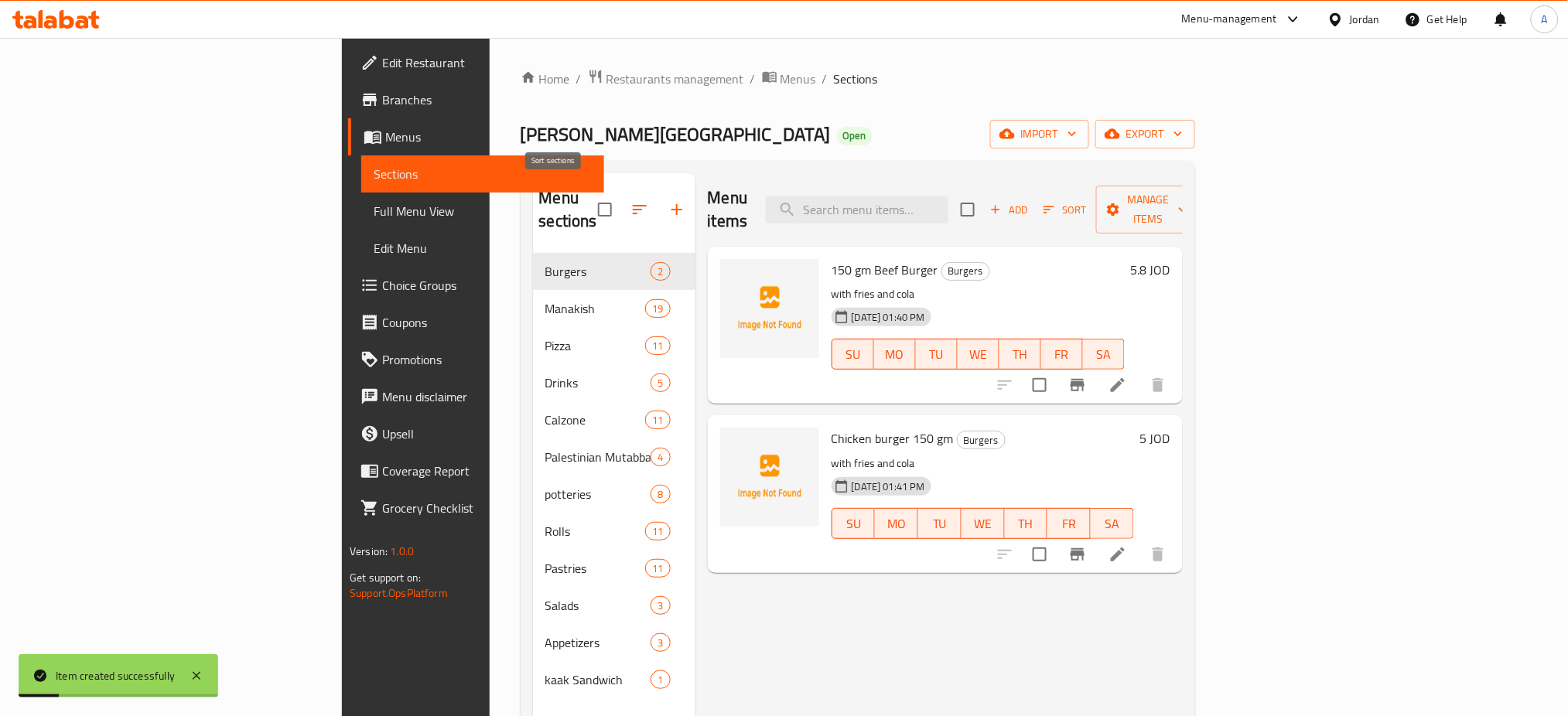
click at [630, 201] on icon "button" at bounding box center [639, 210] width 18 height 18
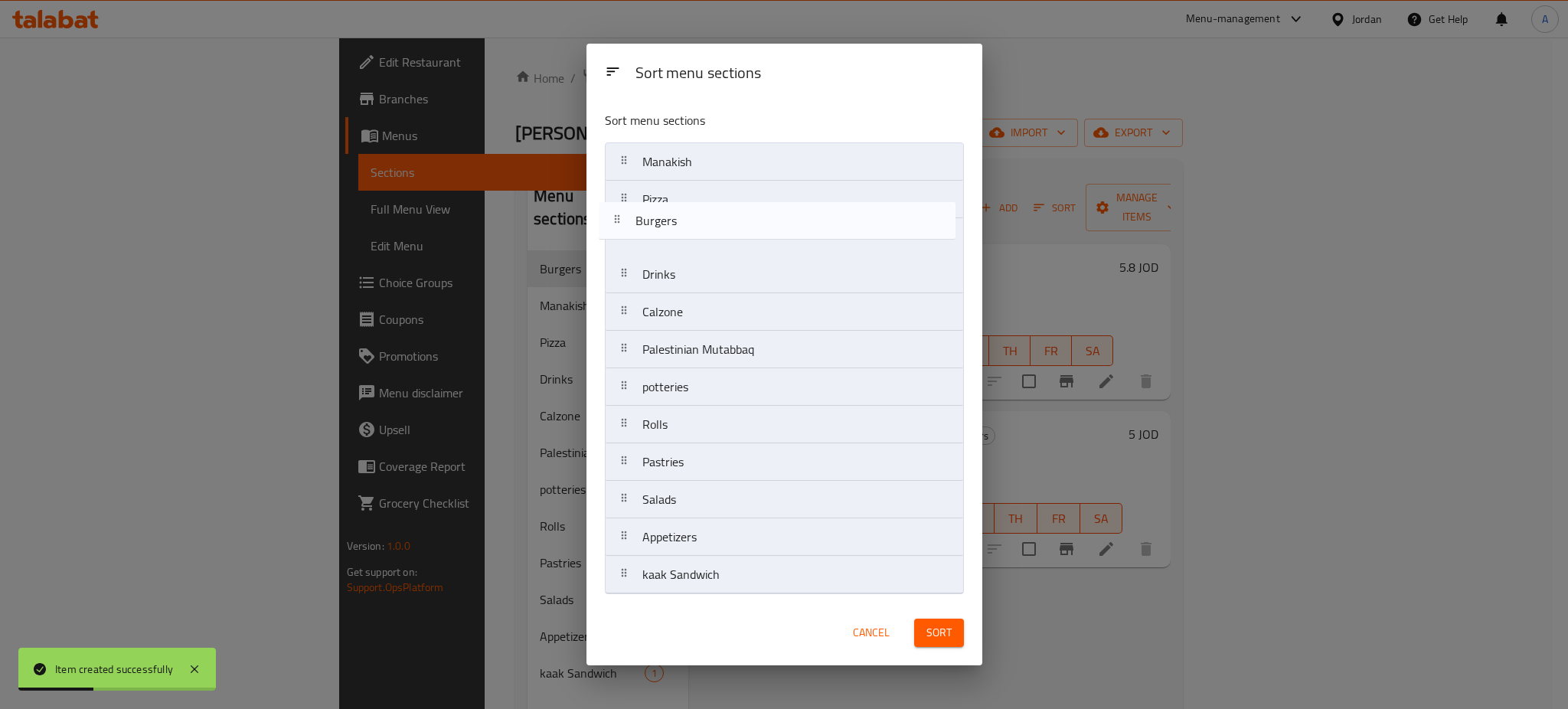
drag, startPoint x: 724, startPoint y: 159, endPoint x: 714, endPoint y: 245, distance: 86.6
click at [714, 245] on nav "Burgers Manakish Pizza Drinks Calzone Palestinian Mutabbaq potteries Rolls Past…" at bounding box center [784, 368] width 359 height 452
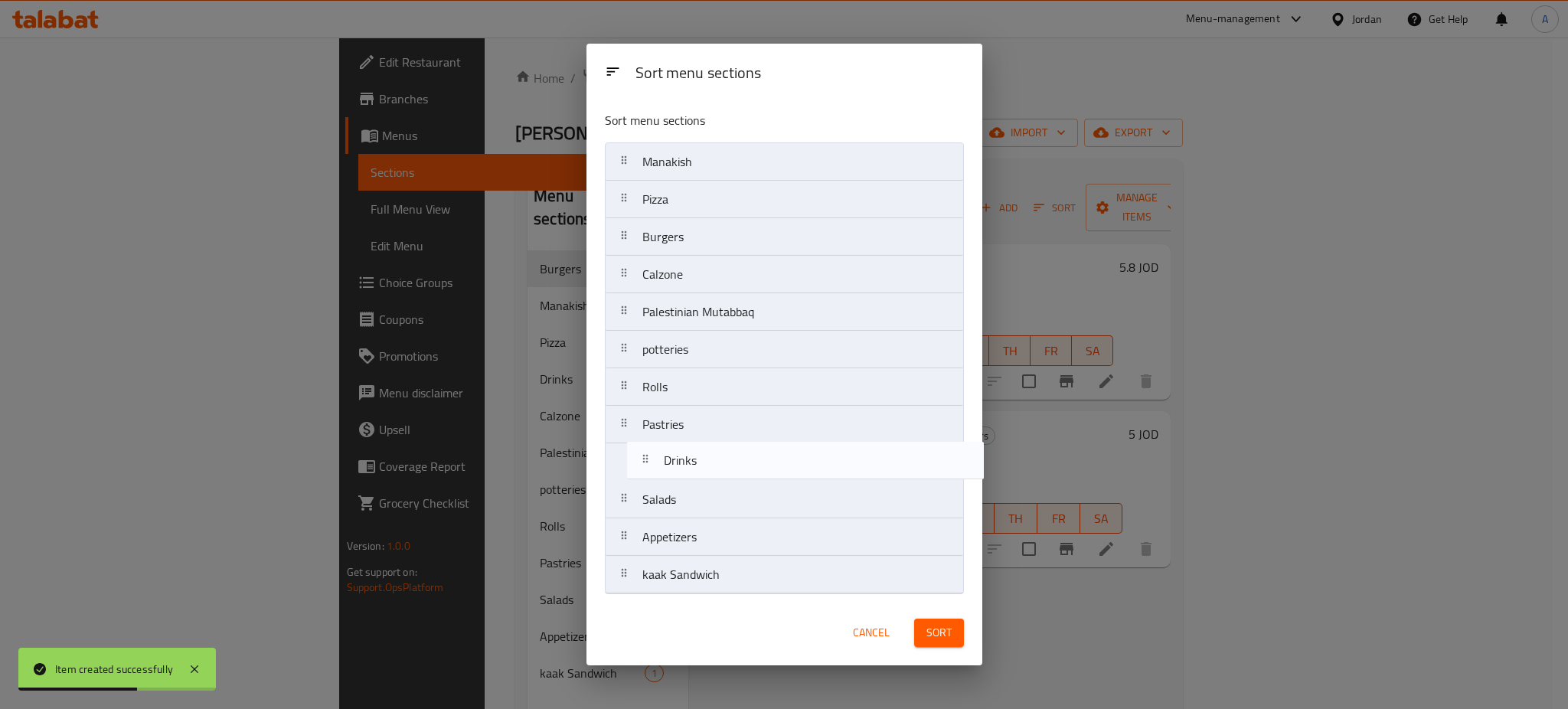
drag, startPoint x: 762, startPoint y: 283, endPoint x: 777, endPoint y: 482, distance: 199.6
click at [778, 481] on nav "Manakish Pizza Burgers Drinks Calzone Palestinian Mutabbaq potteries Rolls Past…" at bounding box center [784, 368] width 359 height 452
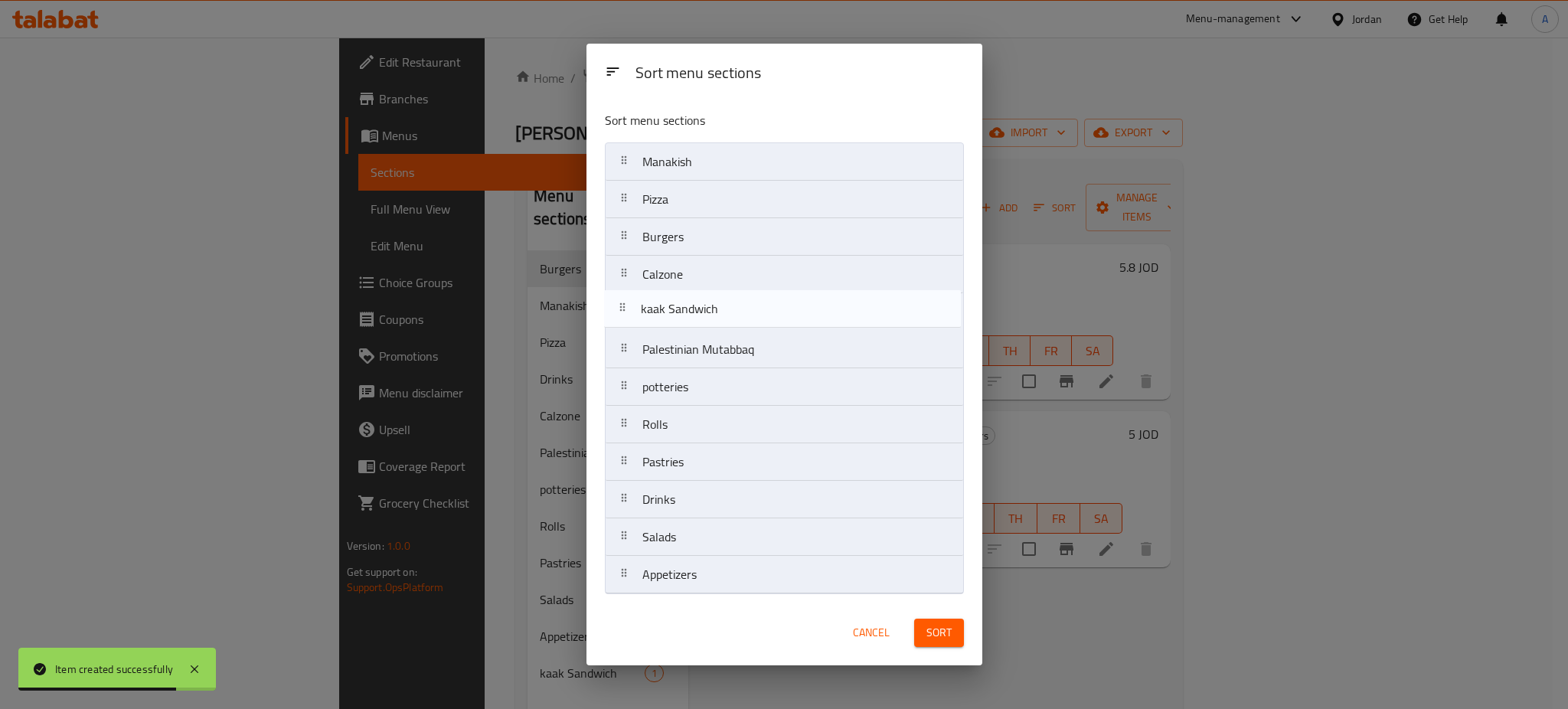
drag, startPoint x: 754, startPoint y: 487, endPoint x: 779, endPoint y: 302, distance: 186.7
click at [779, 302] on nav "Manakish Pizza Burgers Calzone Palestinian Mutabbaq potteries Rolls Pastries Dr…" at bounding box center [784, 368] width 359 height 452
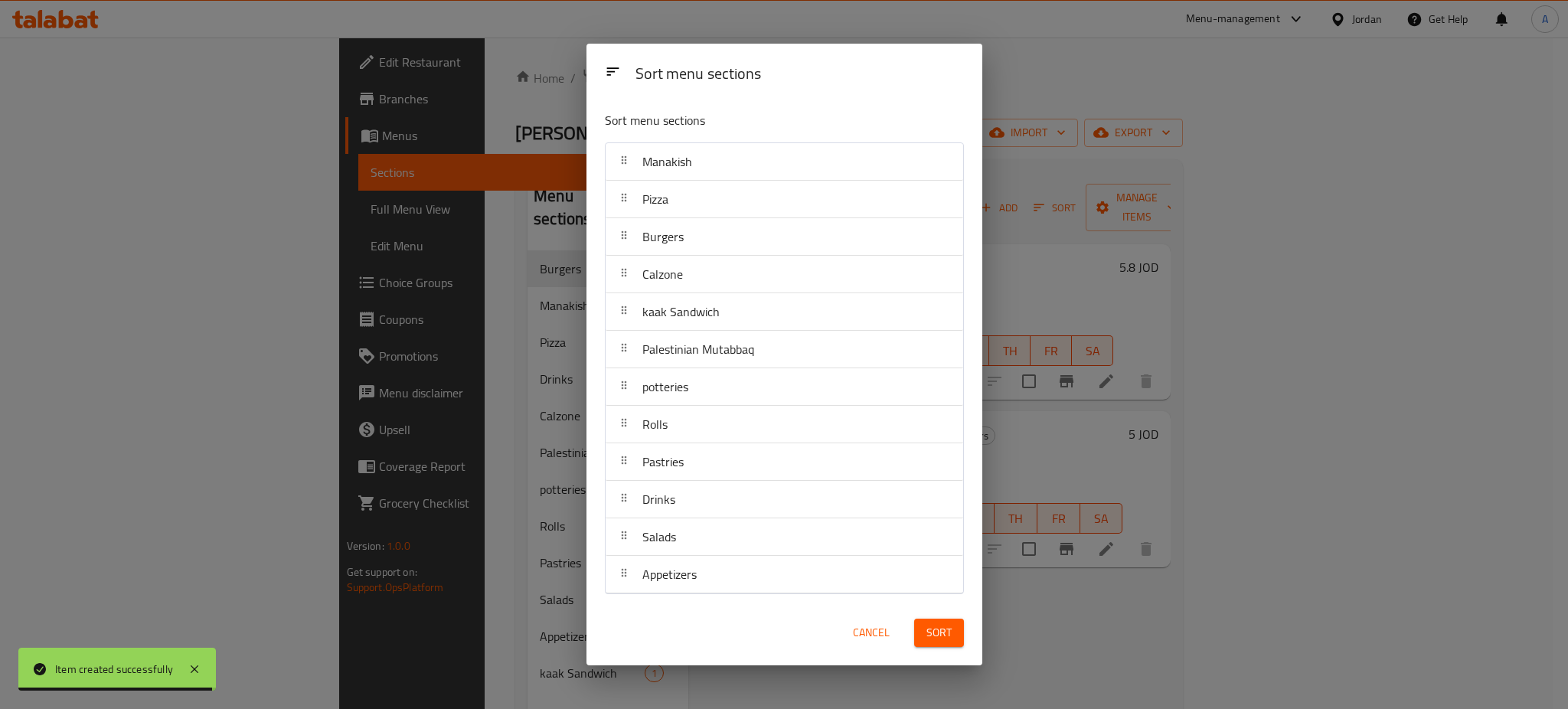
click at [949, 635] on span "Sort" at bounding box center [939, 632] width 25 height 19
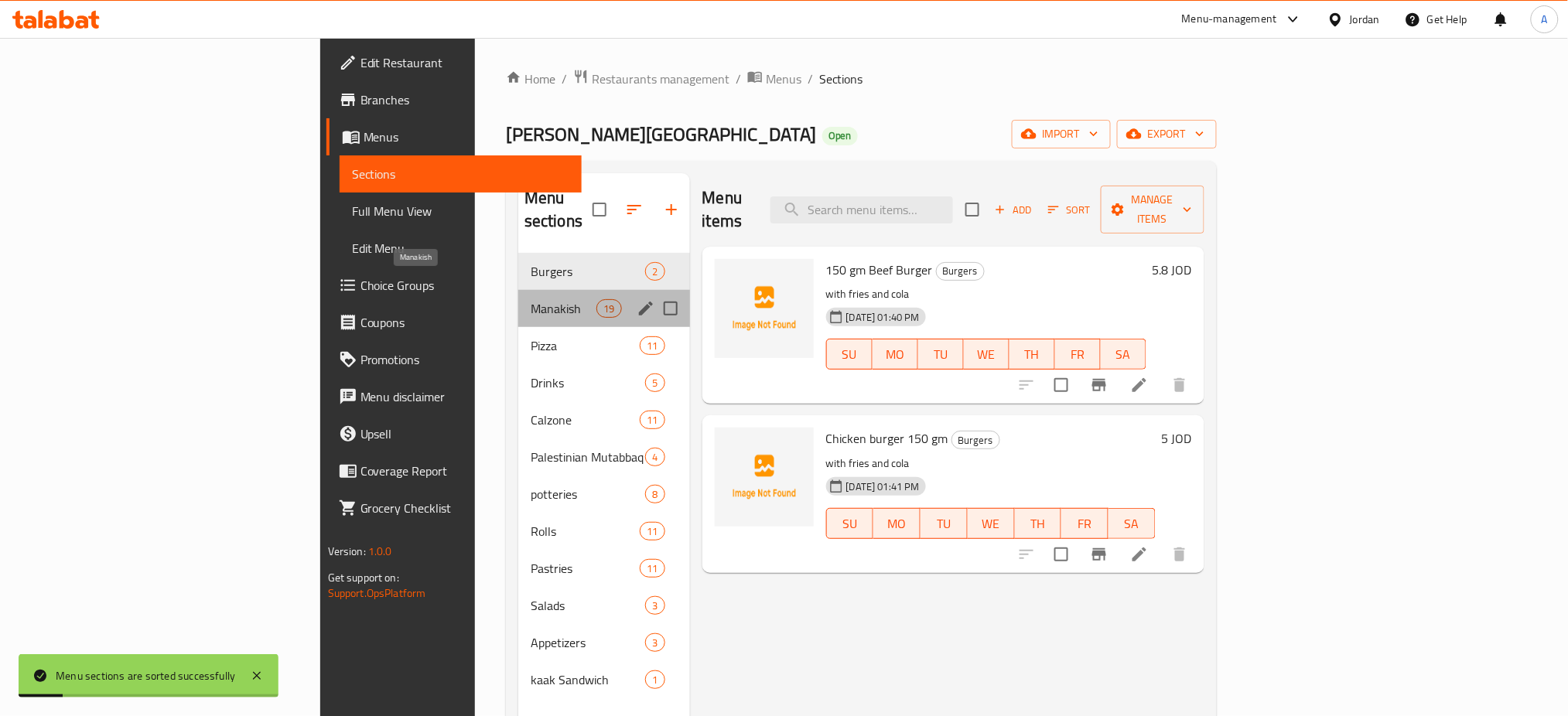
click at [530, 299] on span "Manakish" at bounding box center [563, 309] width 65 height 18
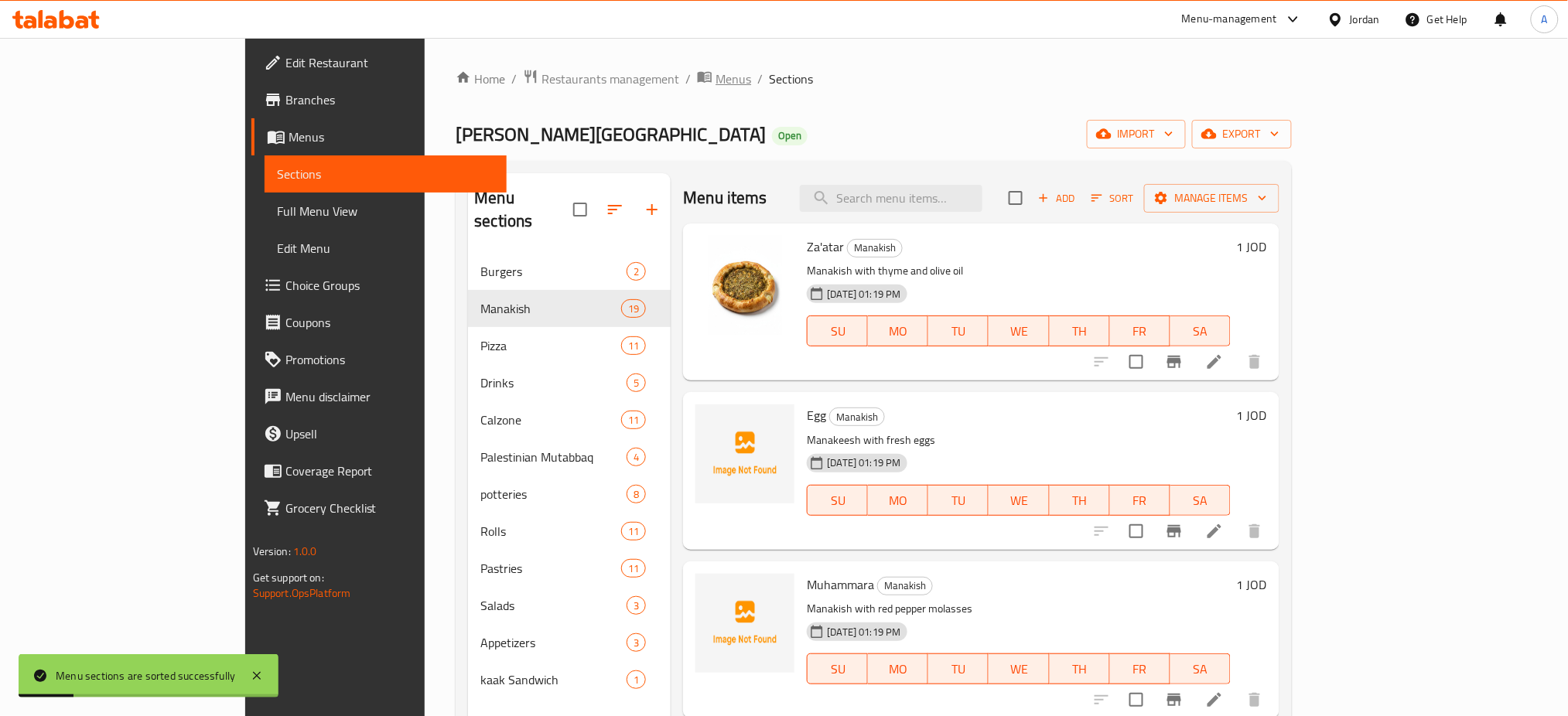
click at [715, 86] on span "Menus" at bounding box center [733, 79] width 35 height 18
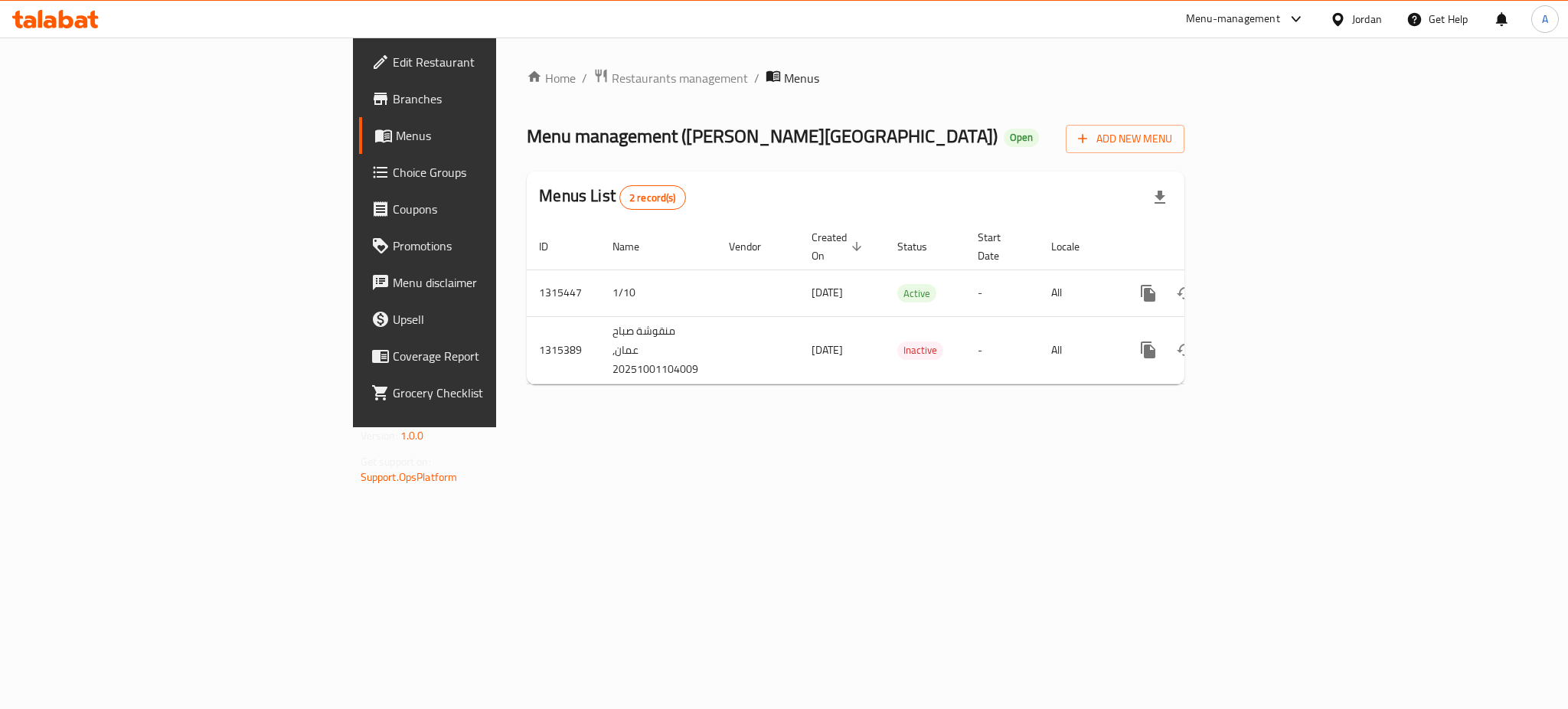
click at [1215, 427] on div "Home / Restaurants management / Menus Menu management ( Manoushe sabah Amman ) …" at bounding box center [855, 233] width 719 height 390
click at [612, 75] on span "Restaurants management" at bounding box center [680, 78] width 137 height 18
